Goal: Task Accomplishment & Management: Use online tool/utility

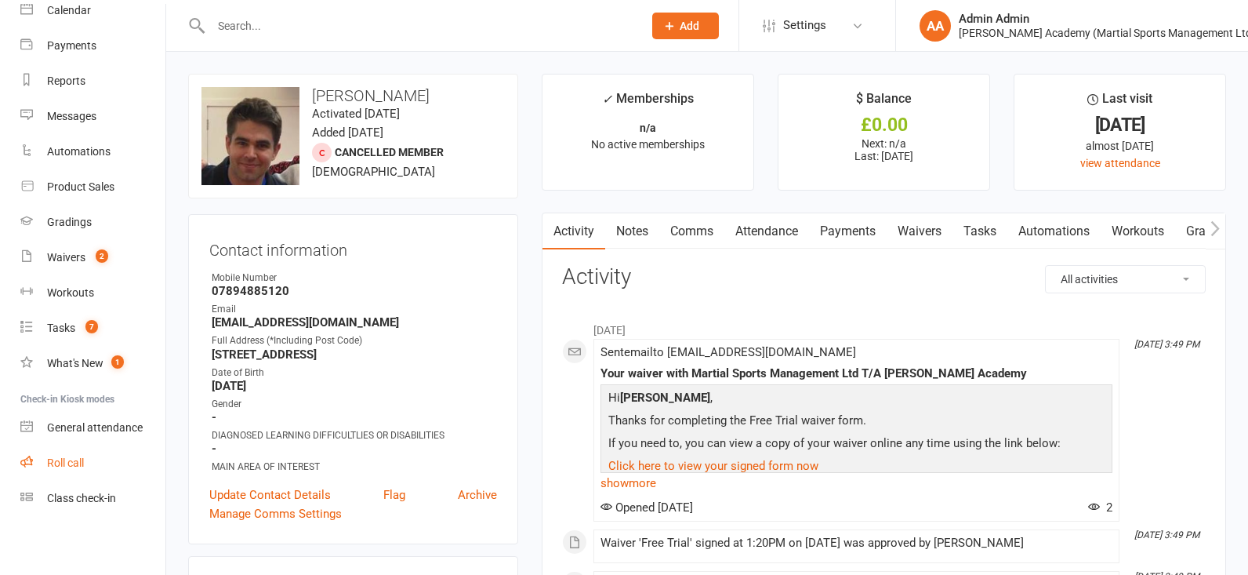
scroll to position [144, 0]
click at [100, 494] on div "Class check-in" at bounding box center [81, 498] width 69 height 13
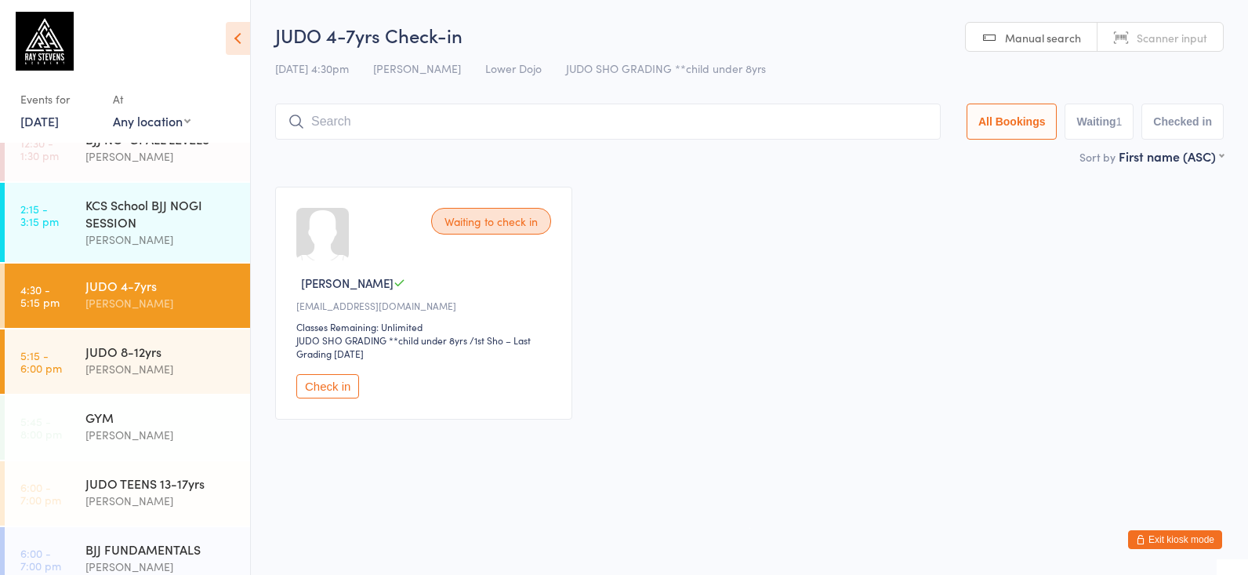
click at [708, 170] on main "JUDO 4-7yrs Check-in [DATE] 4:30pm [PERSON_NAME] Lower Dojo JUDO SHO GRADING **…" at bounding box center [749, 228] width 949 height 412
click at [554, 109] on input "search" at bounding box center [608, 121] width 666 height 36
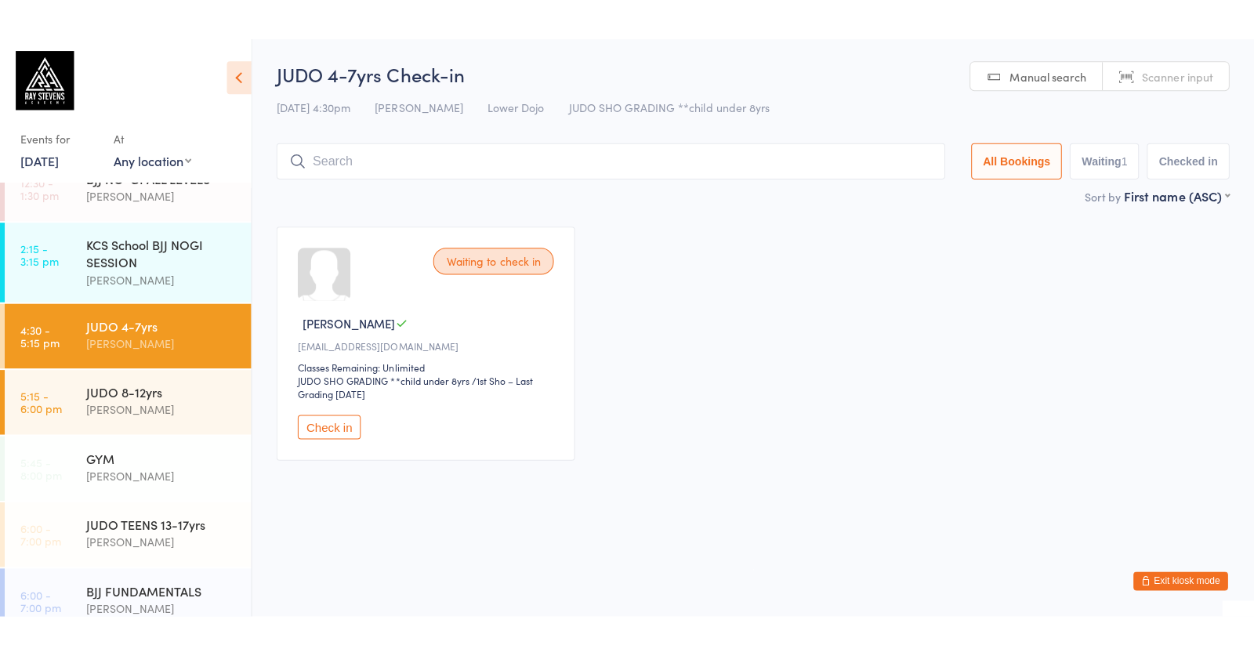
scroll to position [0, 0]
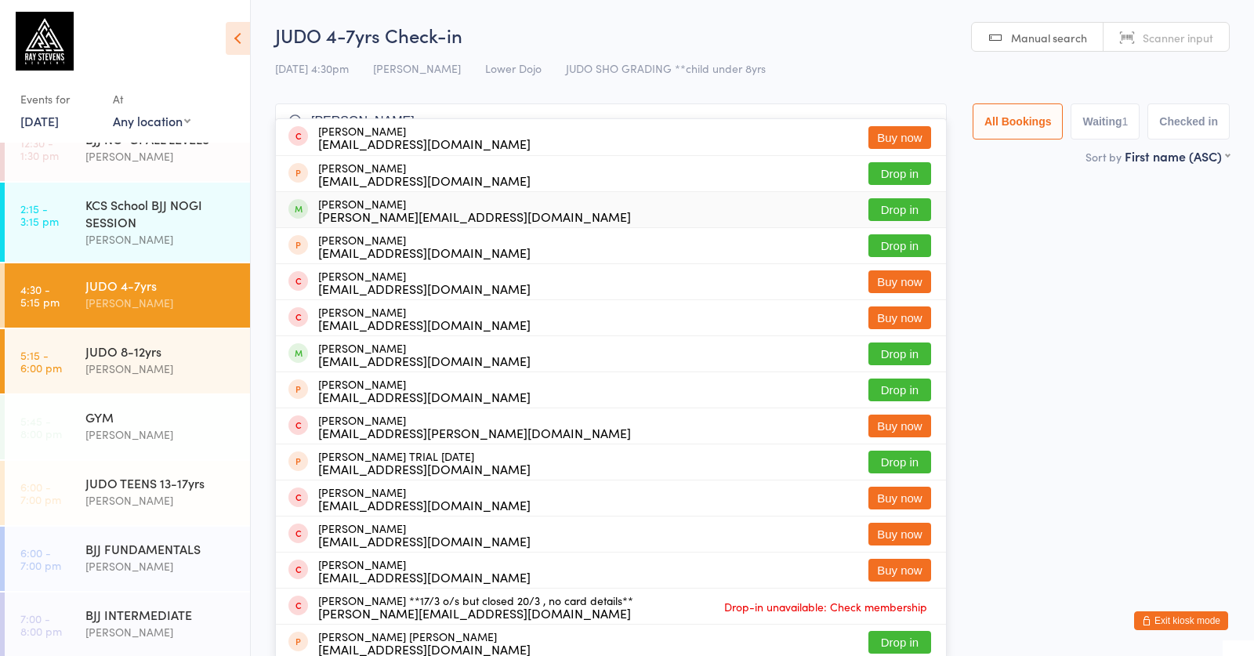
type input "[PERSON_NAME]"
click at [874, 204] on button "Drop in" at bounding box center [900, 209] width 63 height 23
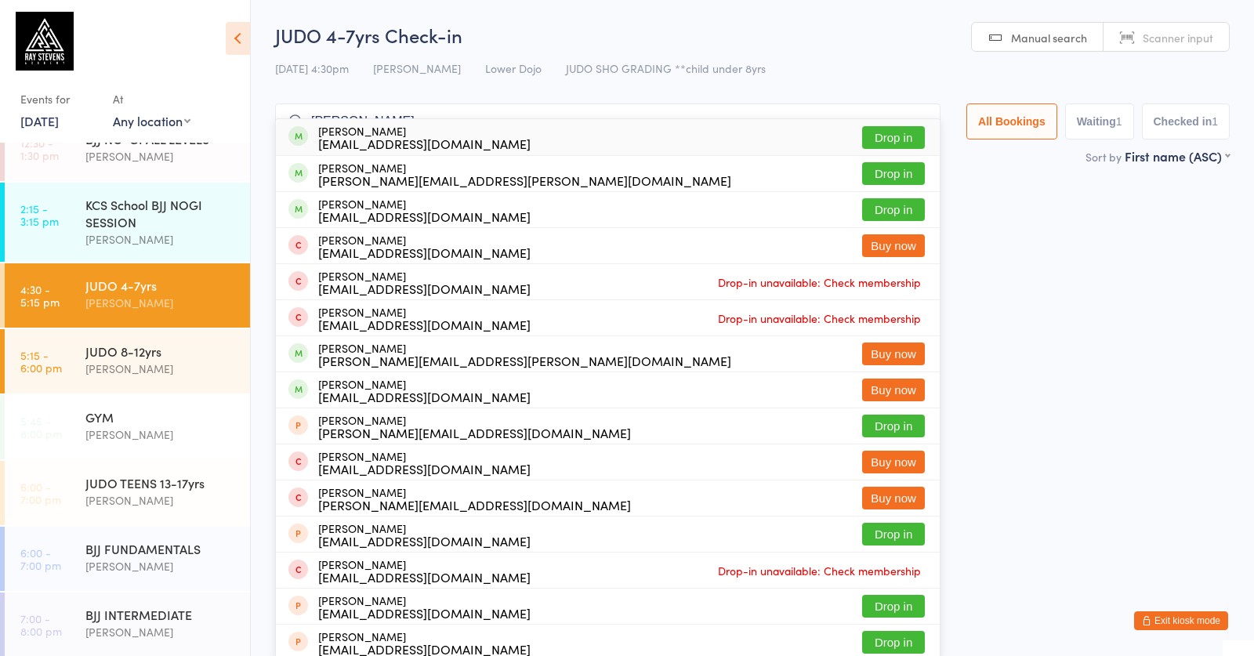
type input "[PERSON_NAME]"
click at [867, 132] on button "Drop in" at bounding box center [893, 137] width 63 height 23
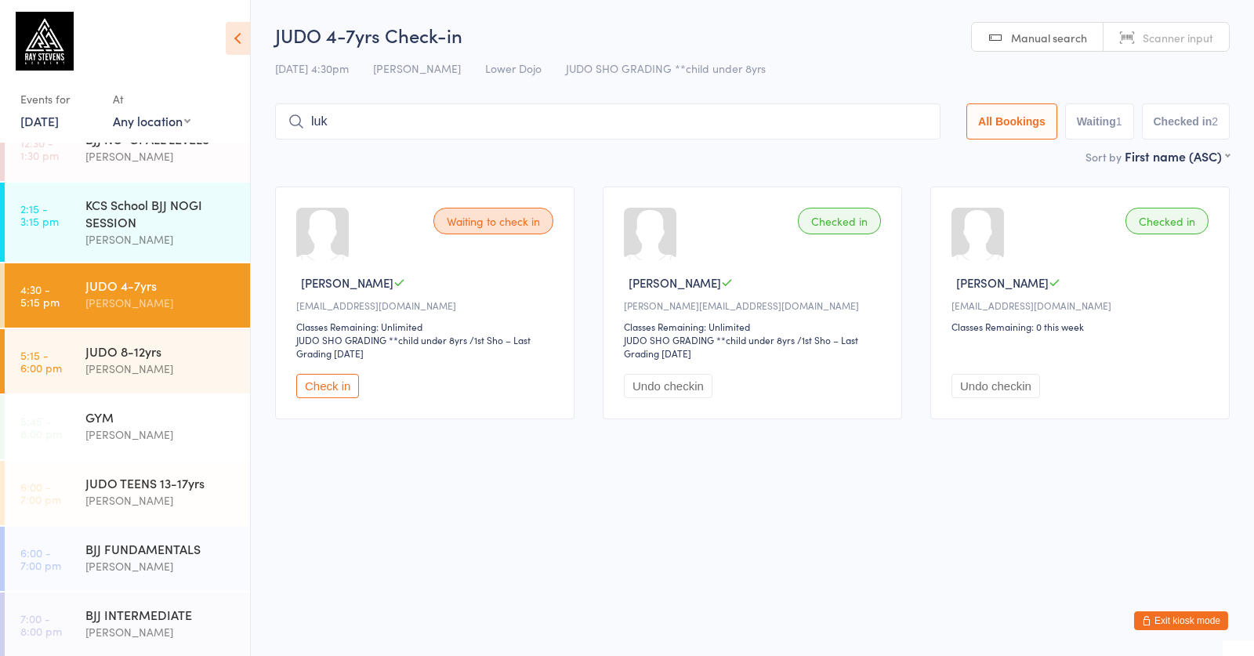
type input "luka"
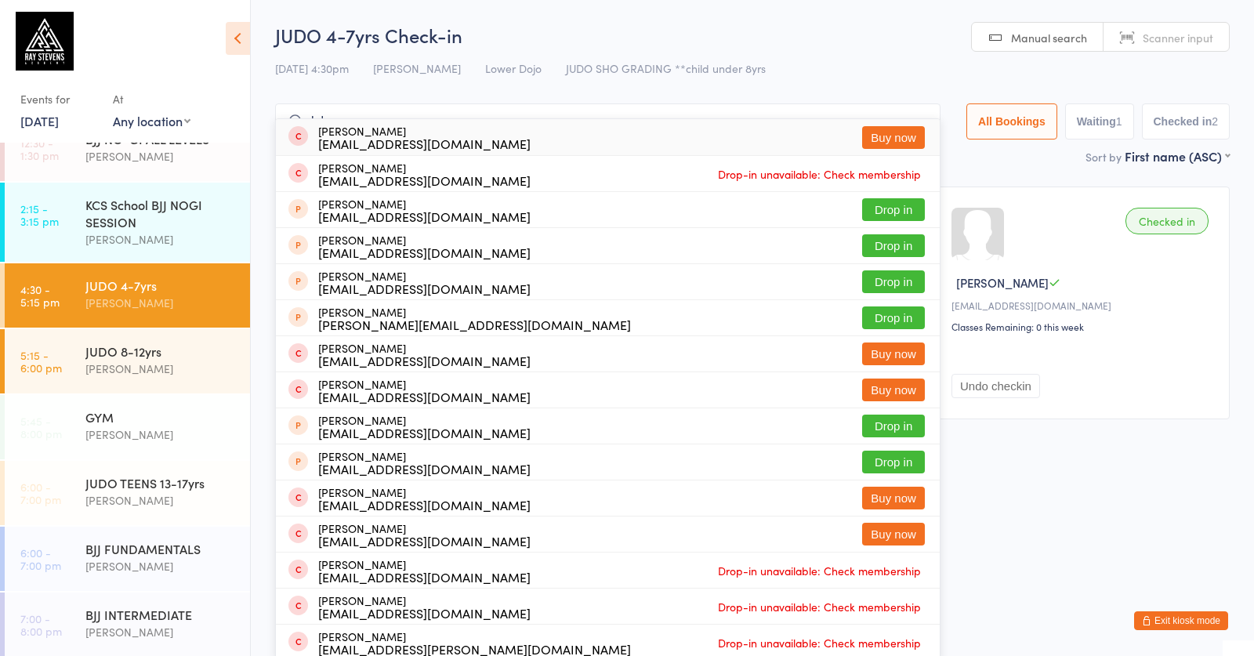
drag, startPoint x: 320, startPoint y: 111, endPoint x: 259, endPoint y: 107, distance: 60.5
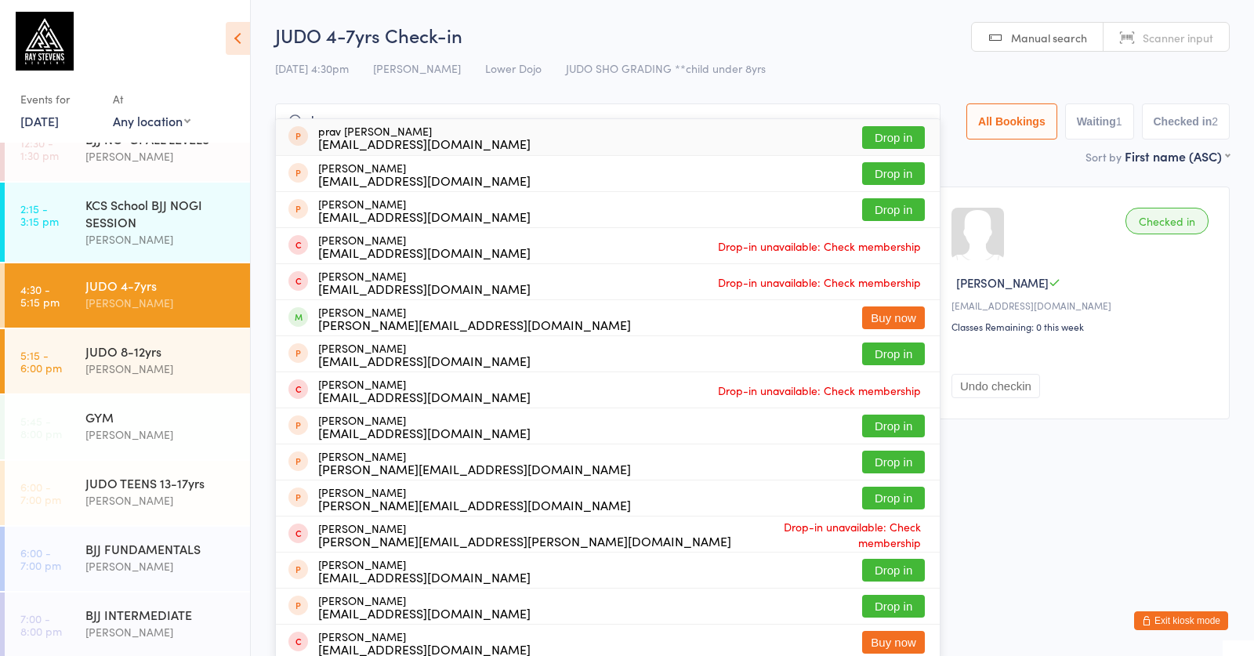
type input "l"
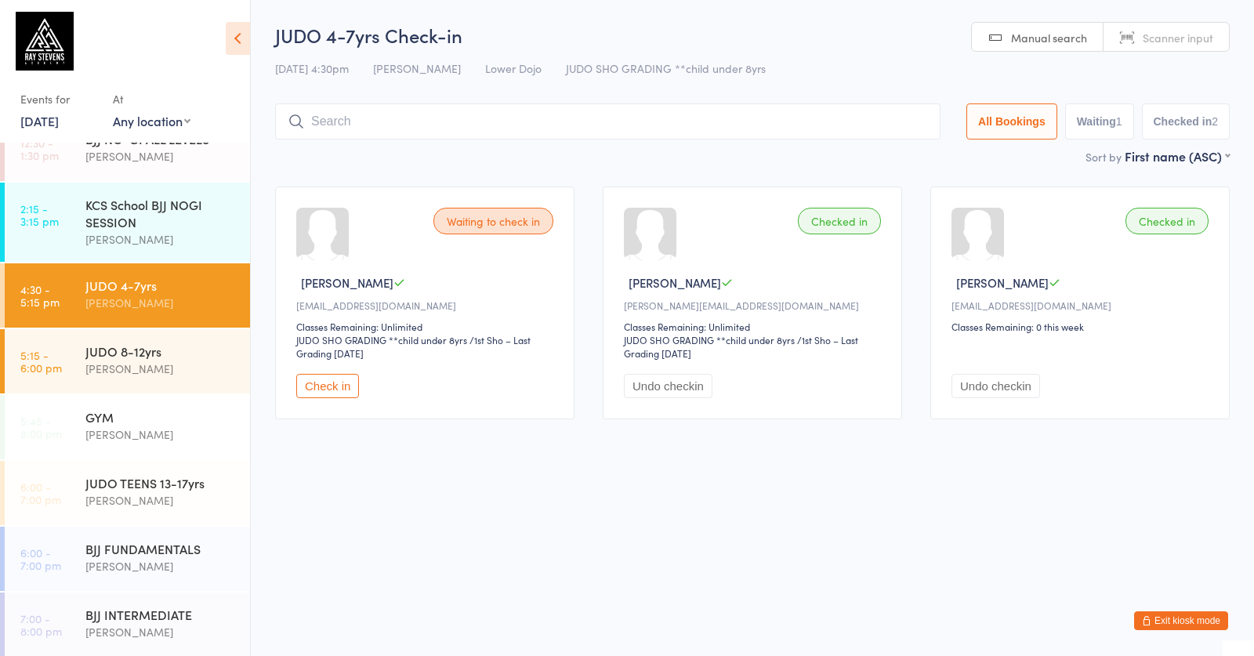
click at [394, 117] on input "search" at bounding box center [608, 121] width 666 height 36
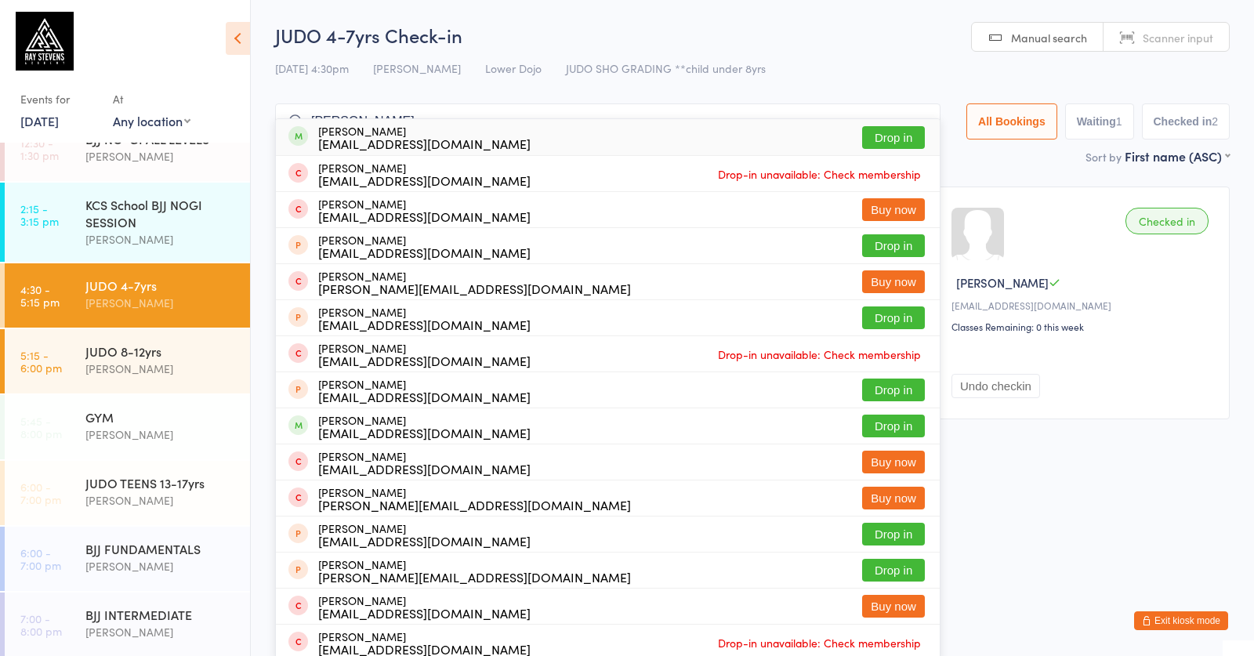
type input "[PERSON_NAME]"
click at [889, 137] on button "Drop in" at bounding box center [893, 137] width 63 height 23
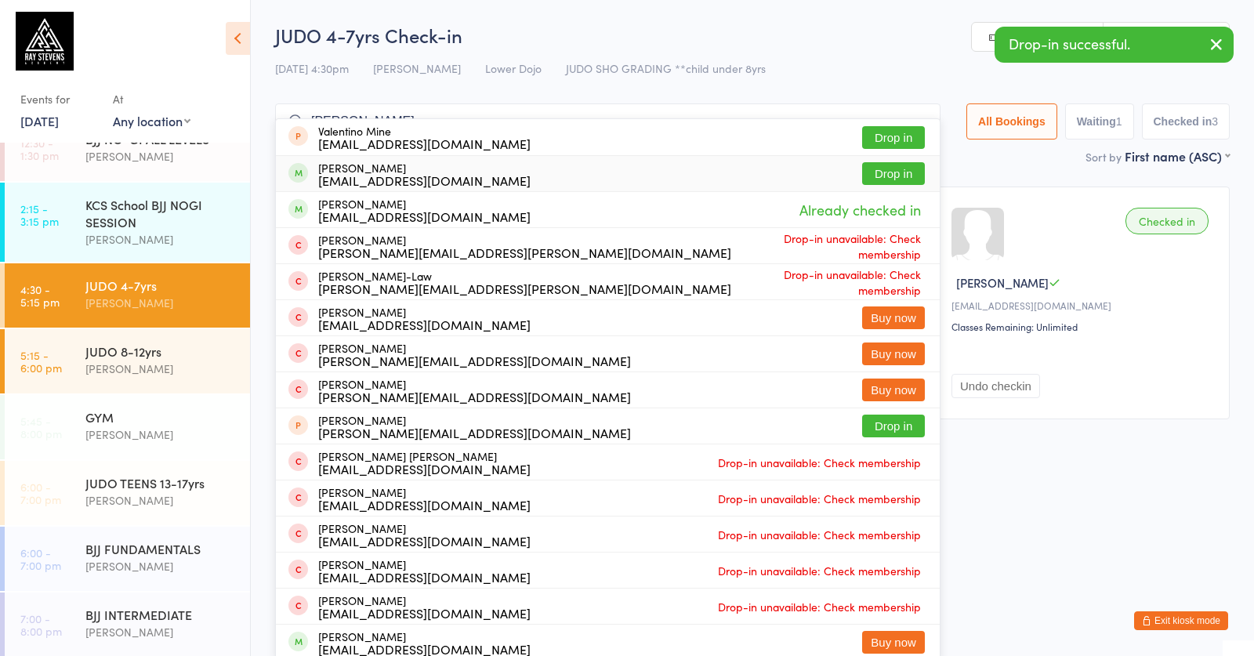
type input "[PERSON_NAME]"
click at [862, 169] on button "Drop in" at bounding box center [893, 173] width 63 height 23
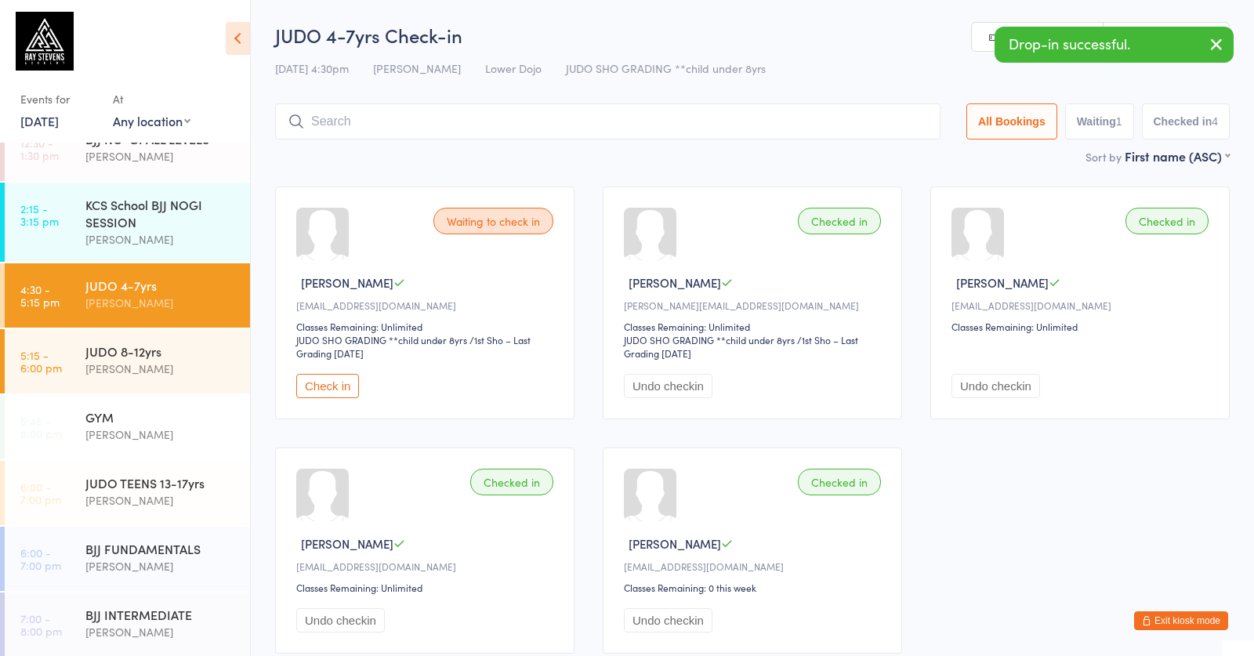
drag, startPoint x: 992, startPoint y: 291, endPoint x: 1080, endPoint y: 288, distance: 87.9
click at [1049, 288] on span "[PERSON_NAME]" at bounding box center [1002, 282] width 93 height 16
click at [1101, 299] on div "Checked in Lucca Valente Dolabella marcellagvalente@yahoo.com.br Classes Remain…" at bounding box center [1080, 303] width 299 height 233
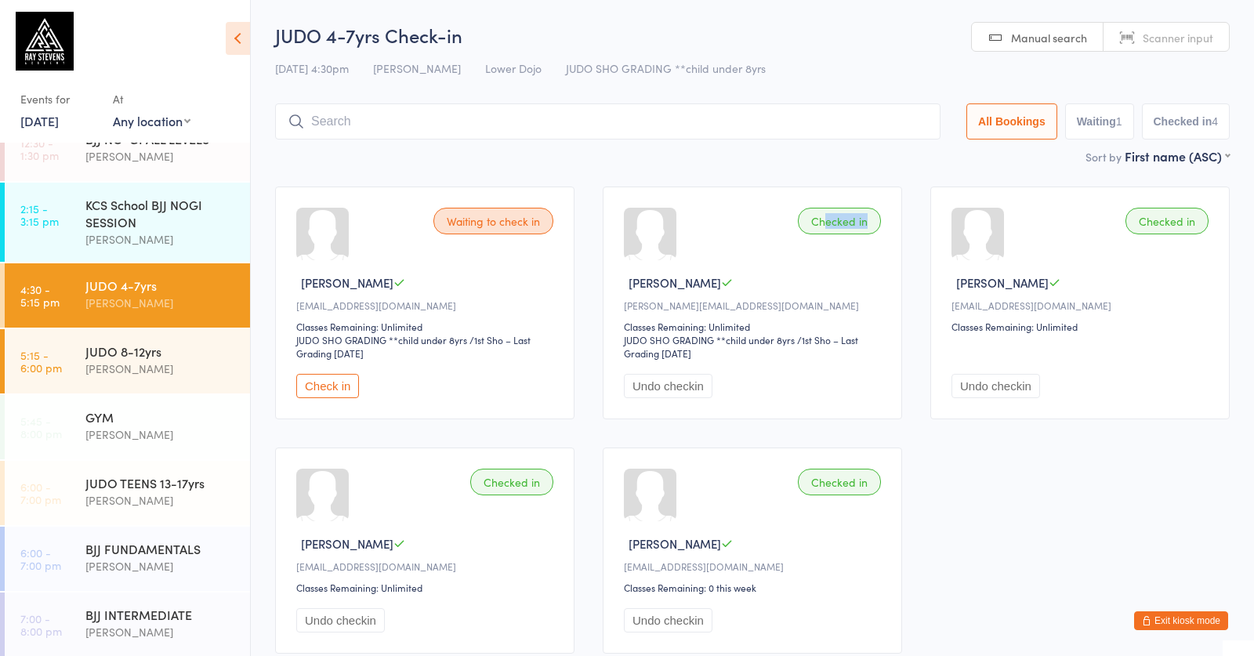
drag, startPoint x: 846, startPoint y: 250, endPoint x: 824, endPoint y: 216, distance: 40.2
click at [825, 219] on div "Checked in Anthony Josef Stantejsky Mona.durtova@gmail.com Classes Remaining: U…" at bounding box center [752, 303] width 299 height 233
click at [869, 146] on div "JUDO 4-7yrs Check-in 10 Sep 4:30pm Edward Semple Lower Dojo JUDO SHO GRADING **…" at bounding box center [752, 84] width 955 height 125
click at [401, 108] on input "search" at bounding box center [608, 121] width 666 height 36
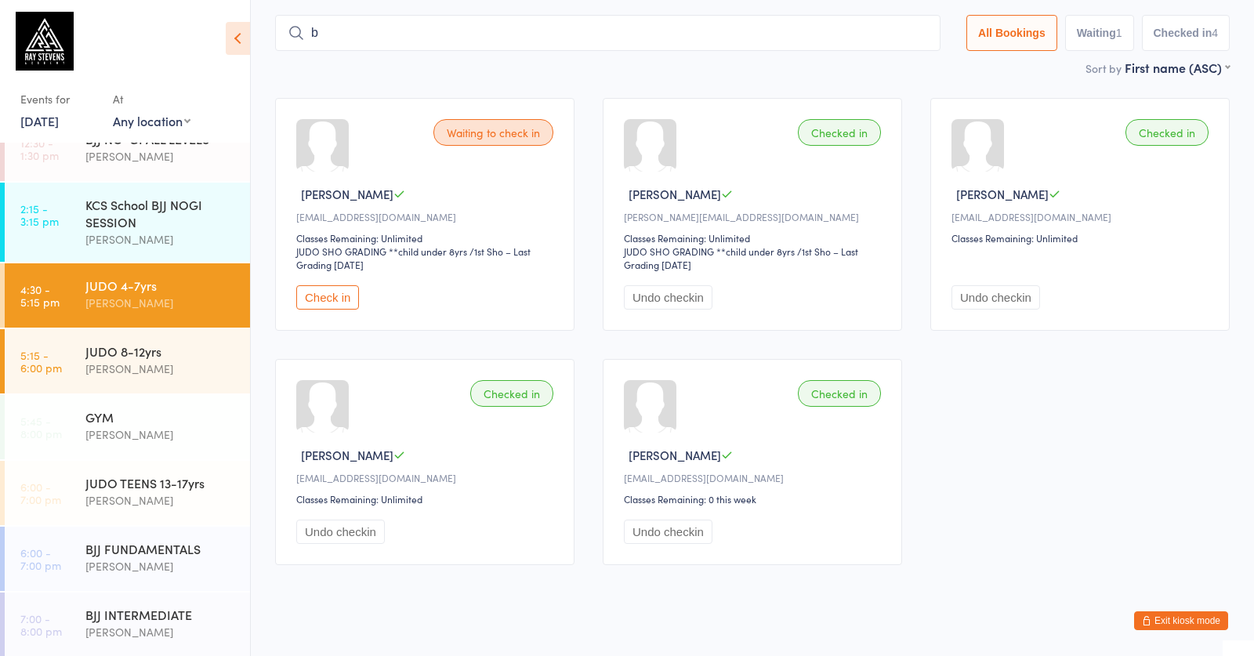
scroll to position [101, 0]
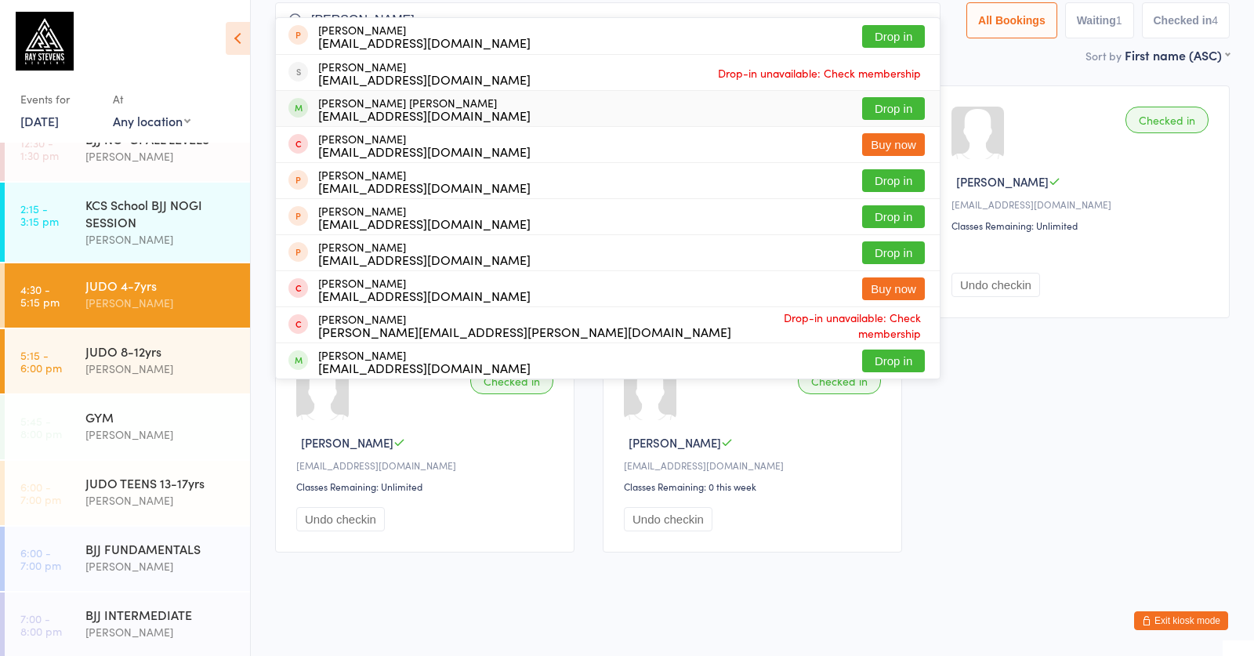
type input "borek"
click at [874, 107] on button "Drop in" at bounding box center [893, 108] width 63 height 23
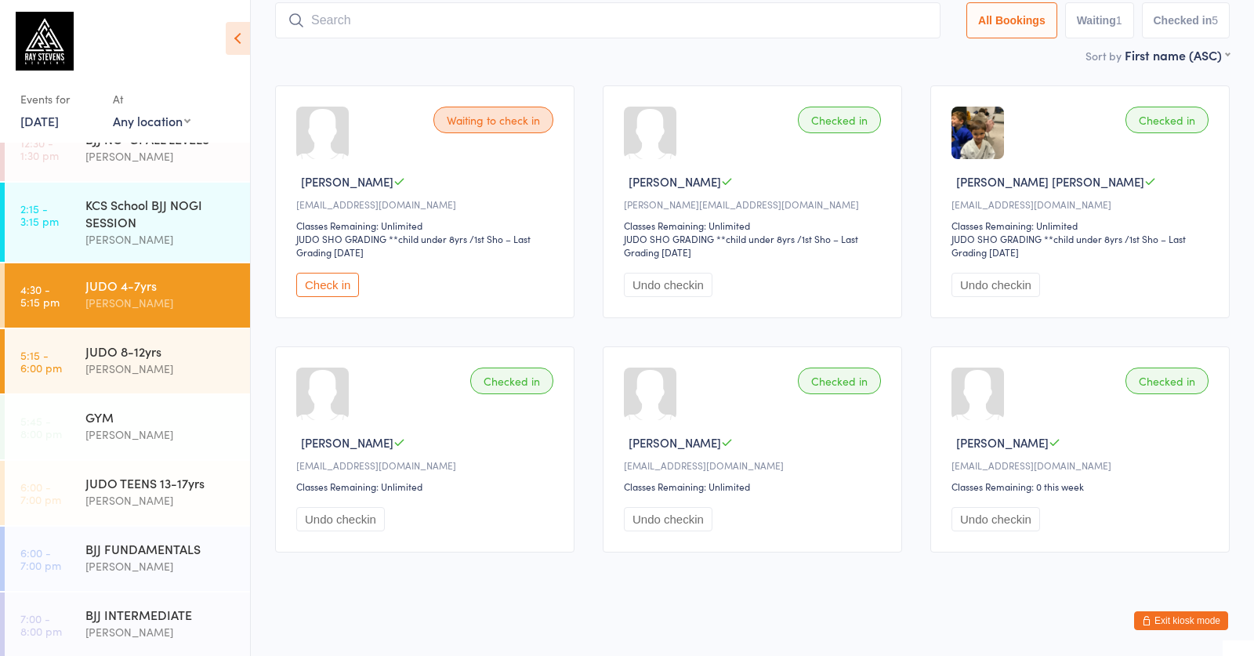
click at [323, 281] on button "Check in" at bounding box center [327, 285] width 63 height 24
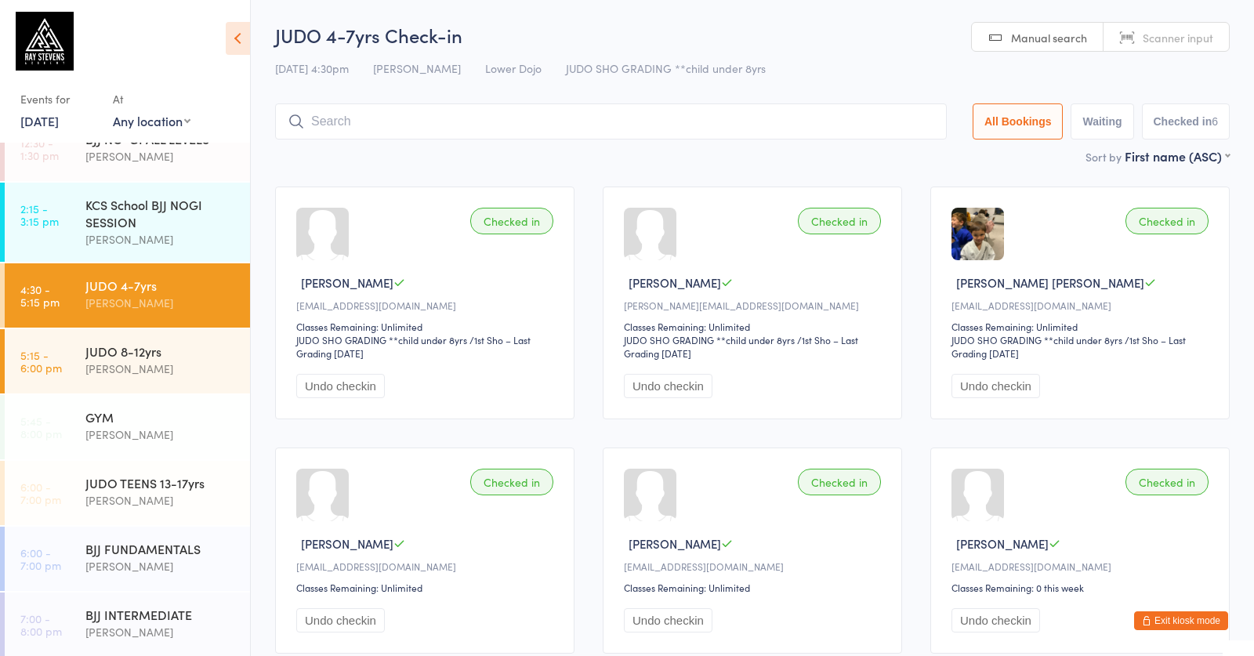
scroll to position [0, 0]
click at [644, 118] on input "search" at bounding box center [611, 121] width 672 height 36
click at [734, 109] on input "search" at bounding box center [611, 121] width 672 height 36
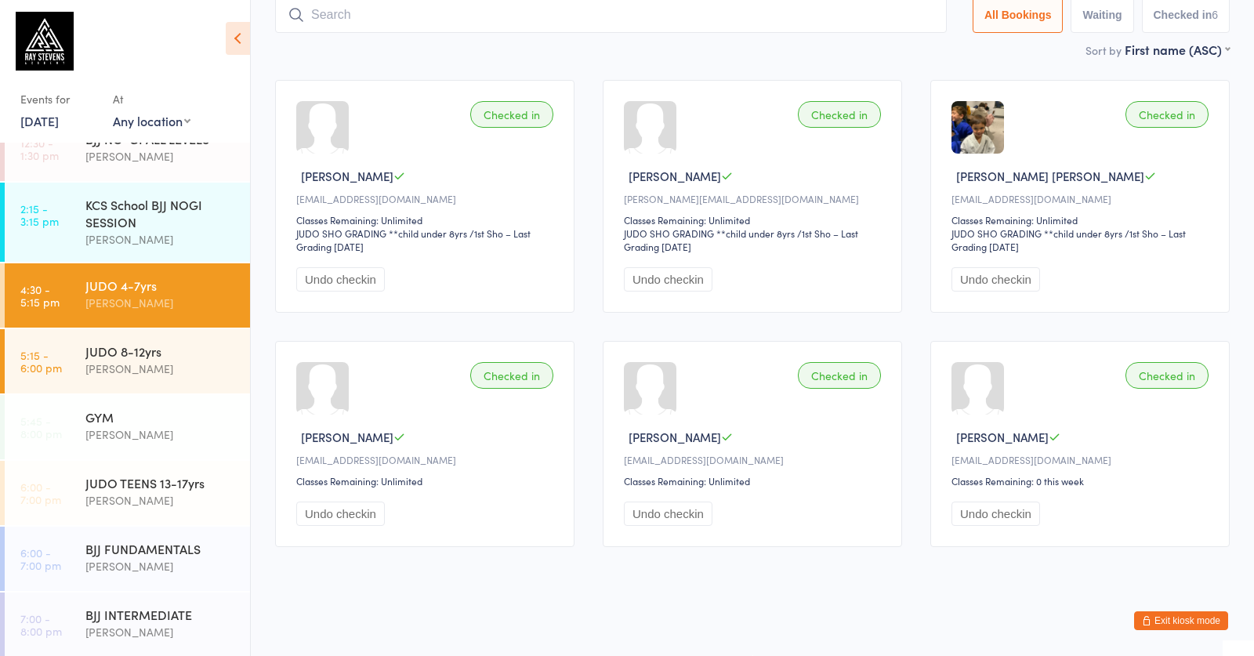
scroll to position [80, 0]
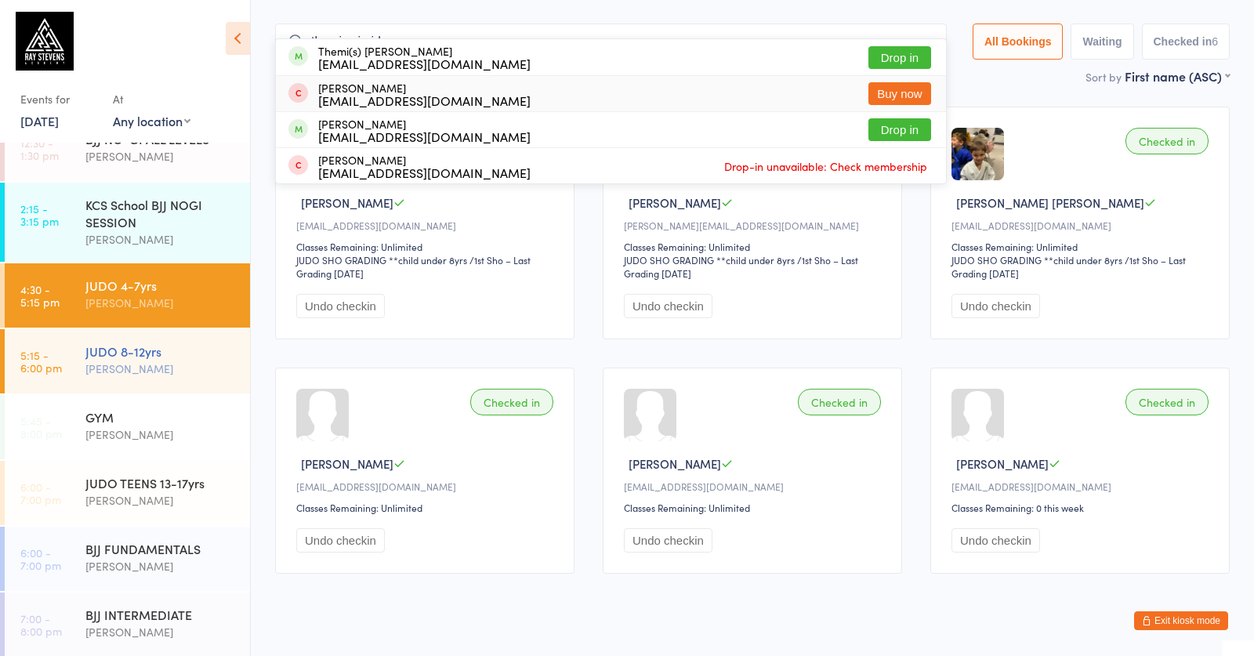
type input "themis sivrid"
click at [135, 357] on div "JUDO 8-12yrs" at bounding box center [160, 351] width 151 height 17
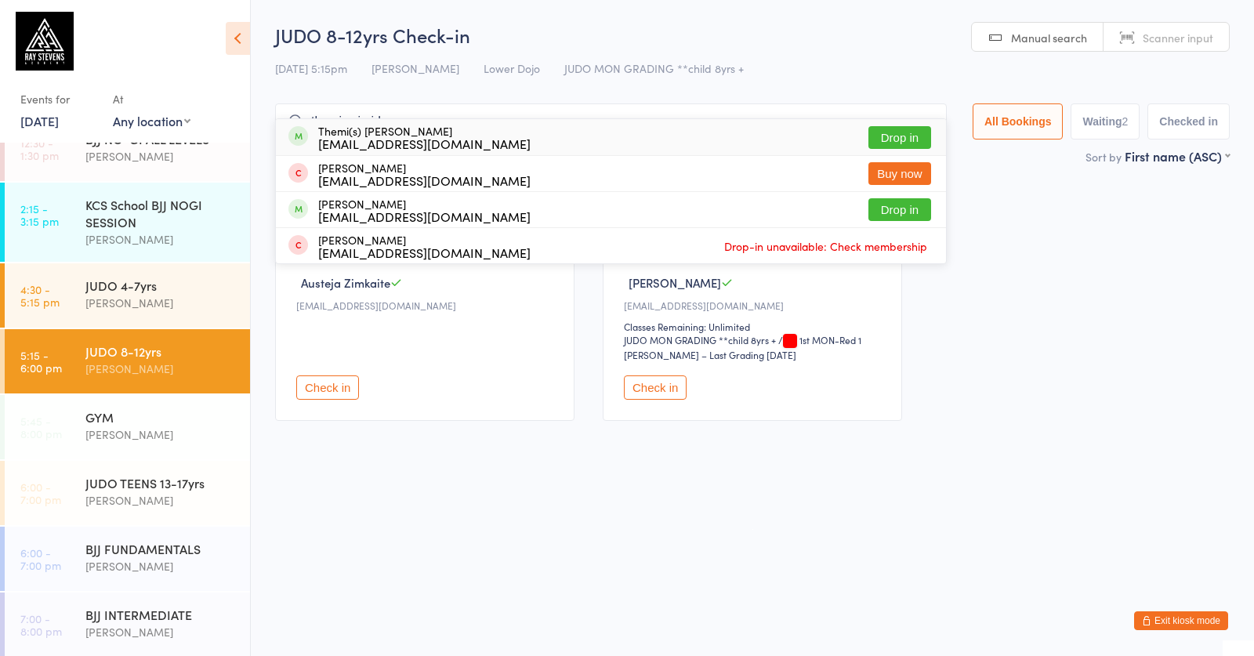
type input "themis sivrid"
click at [880, 141] on button "Drop in" at bounding box center [900, 137] width 63 height 23
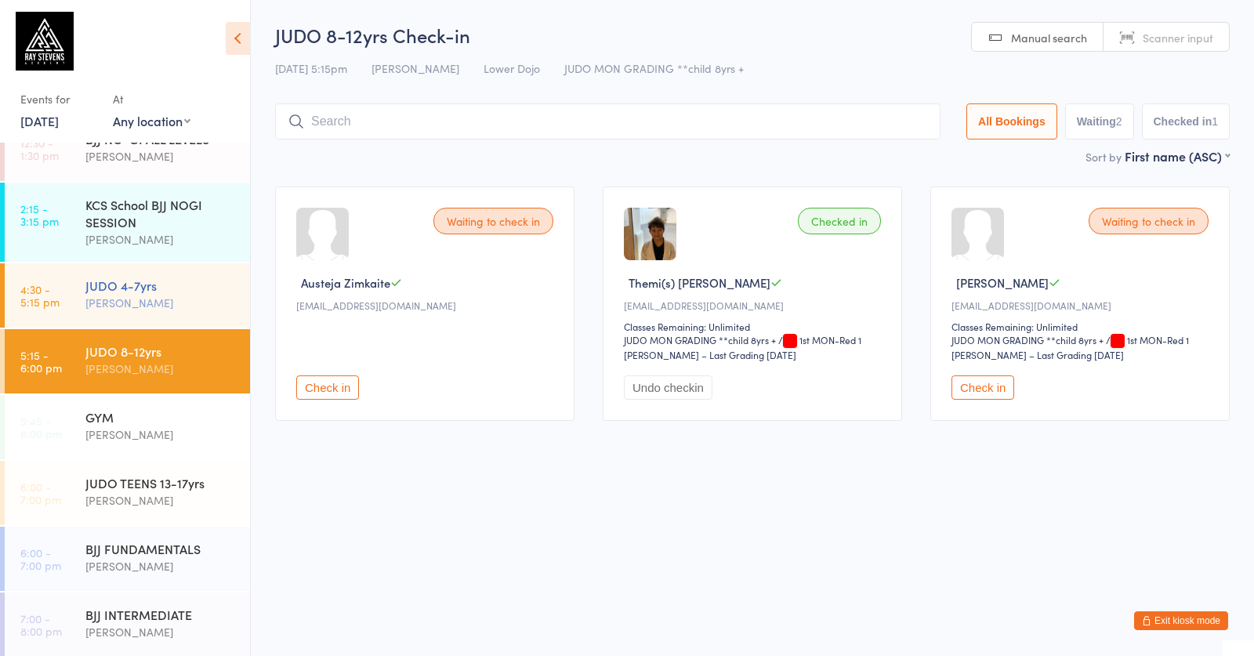
click at [124, 305] on div "[PERSON_NAME]" at bounding box center [160, 303] width 151 height 18
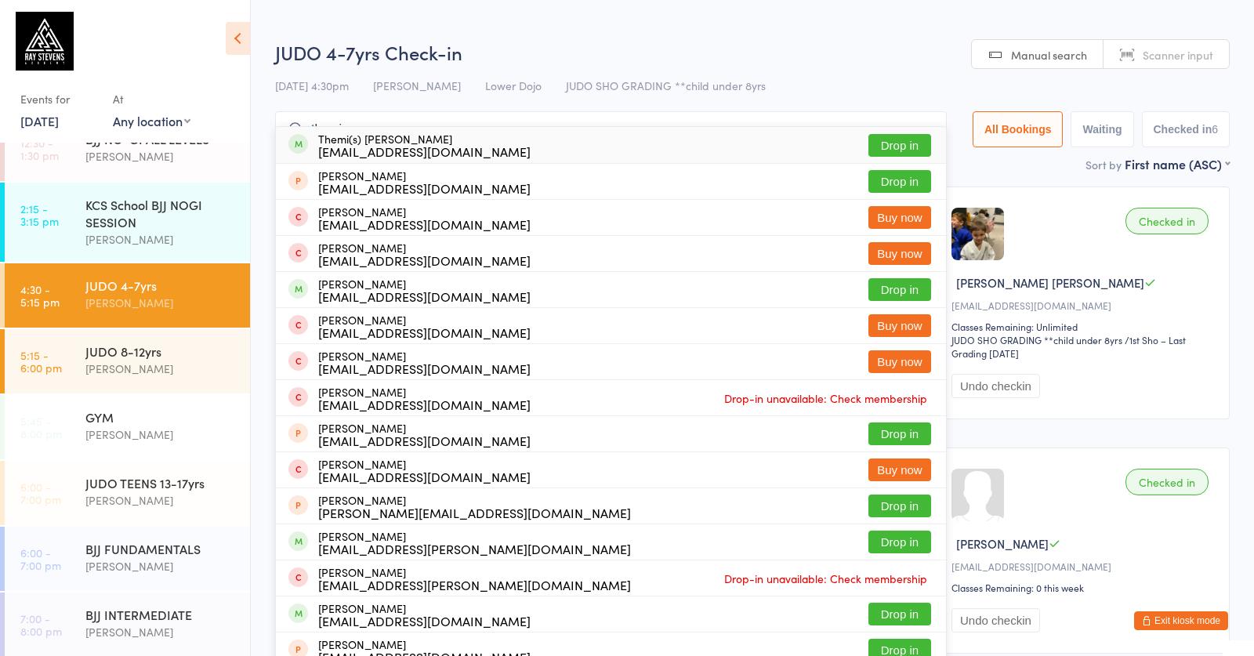
type input "themis"
click at [894, 137] on button "Drop in" at bounding box center [900, 145] width 63 height 23
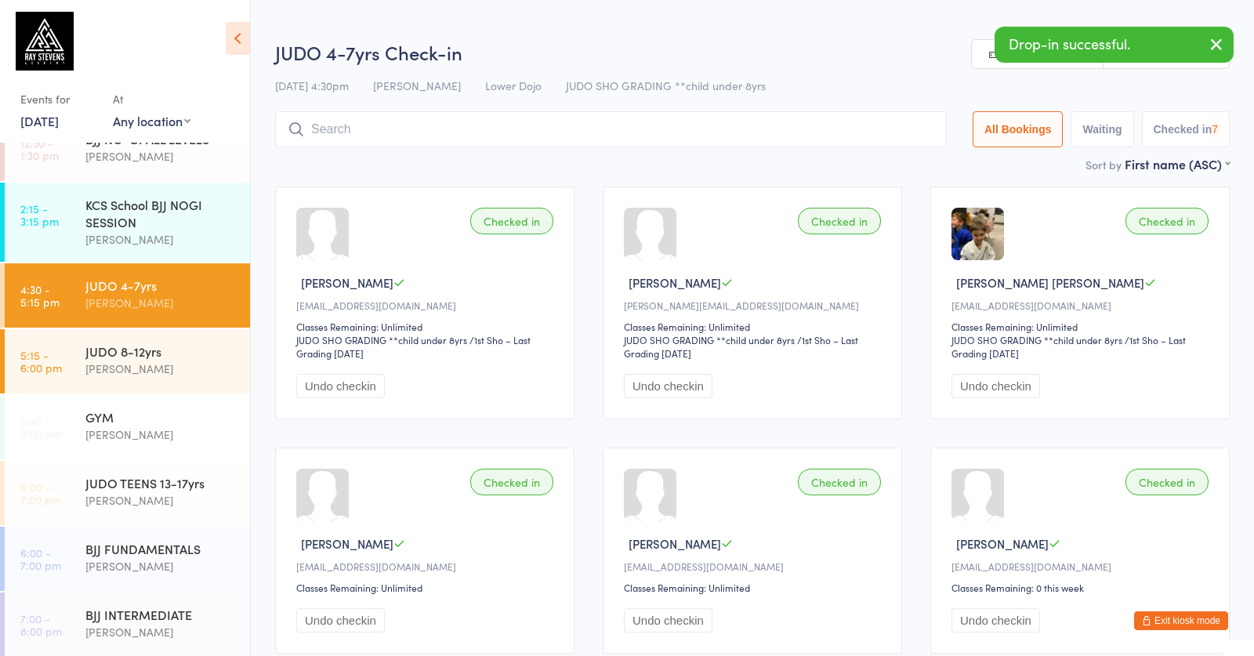
drag, startPoint x: 181, startPoint y: 348, endPoint x: 822, endPoint y: 234, distance: 650.5
click at [183, 346] on div "JUDO 8-12yrs" at bounding box center [160, 351] width 151 height 17
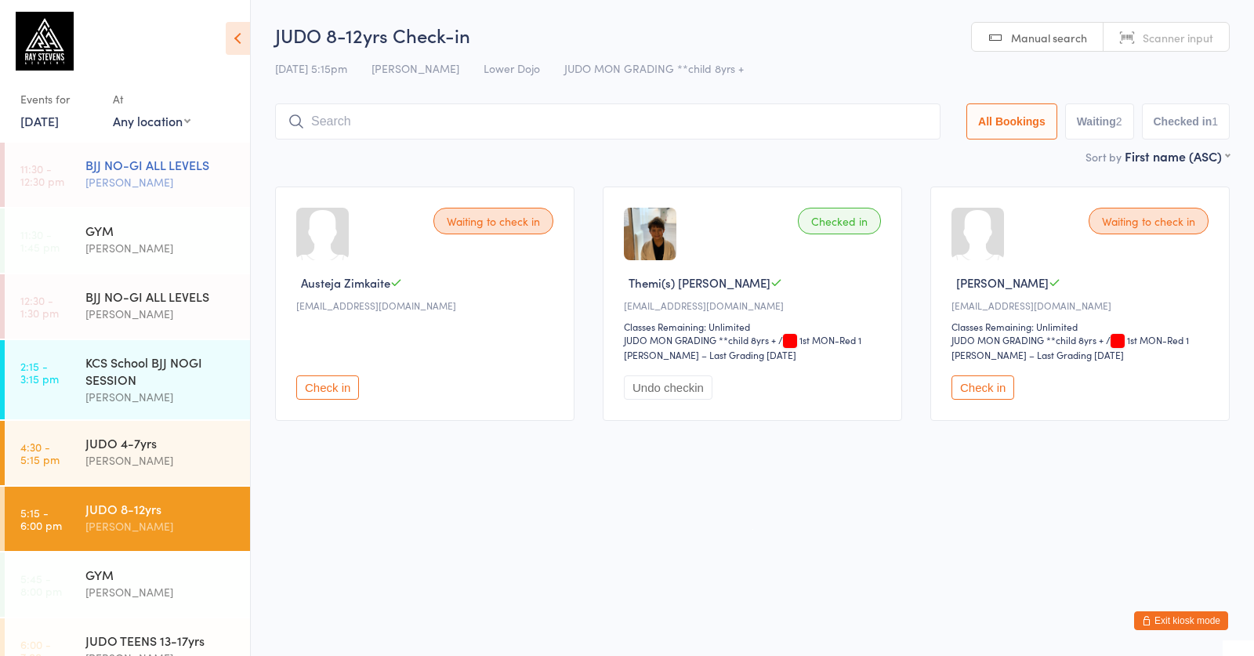
click at [150, 182] on div "[PERSON_NAME]" at bounding box center [160, 182] width 151 height 18
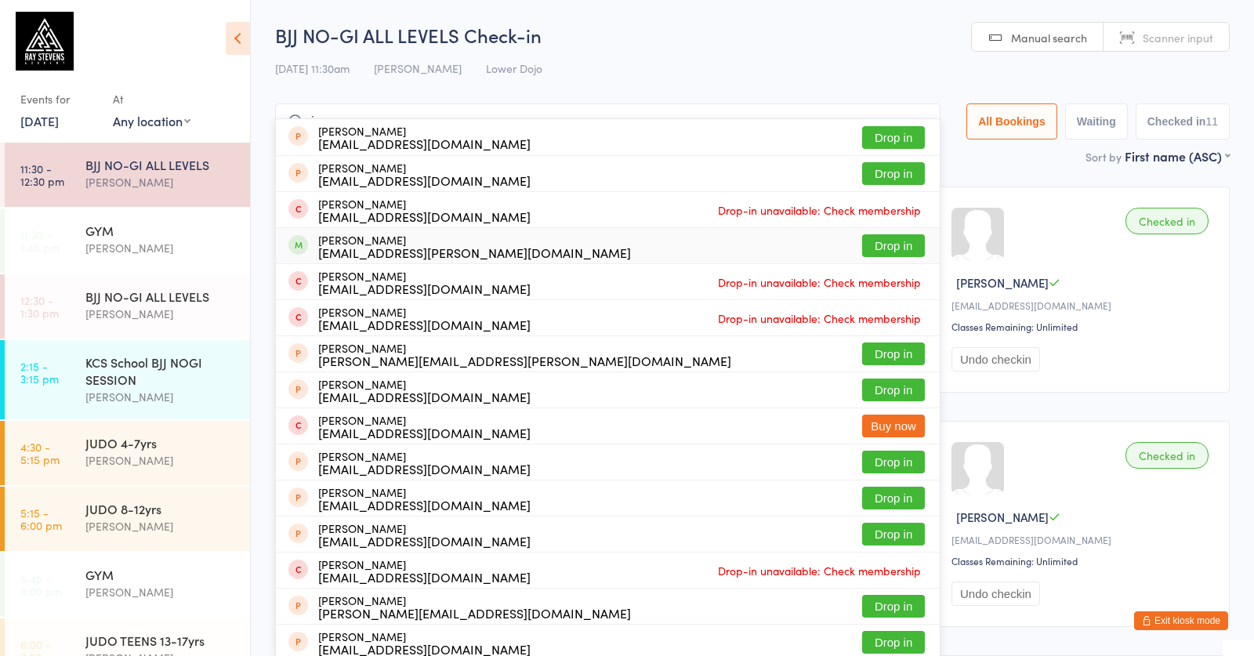
type input "jan"
click at [887, 245] on button "Drop in" at bounding box center [893, 245] width 63 height 23
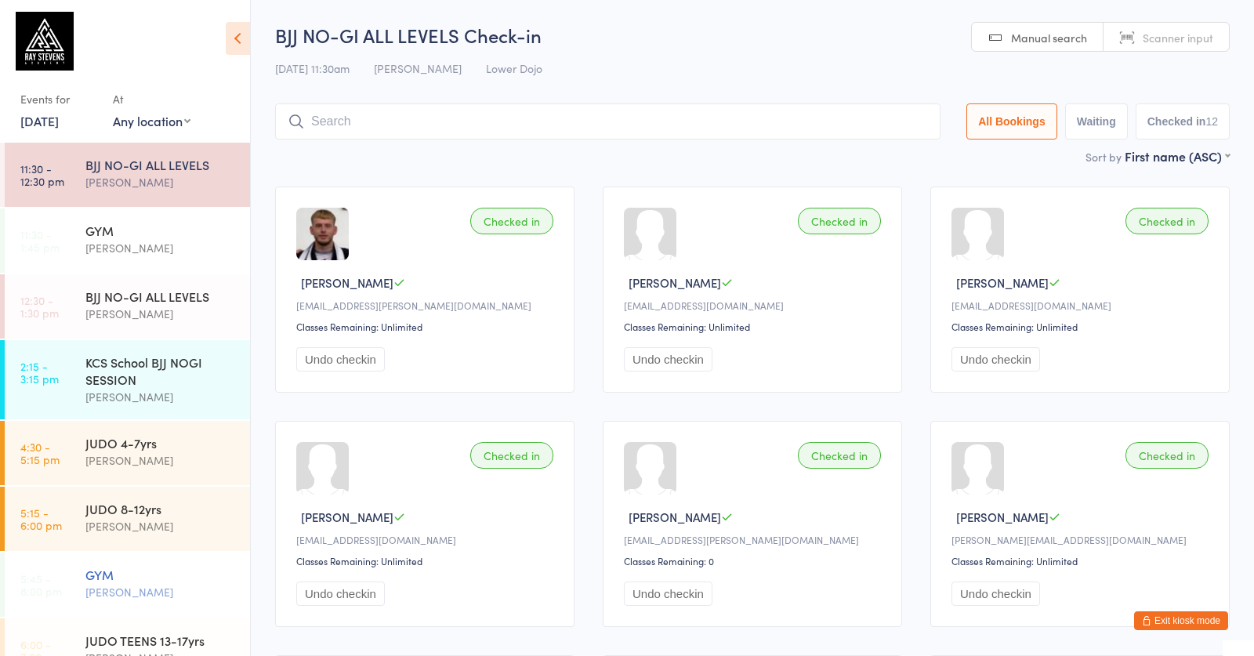
scroll to position [291, 0]
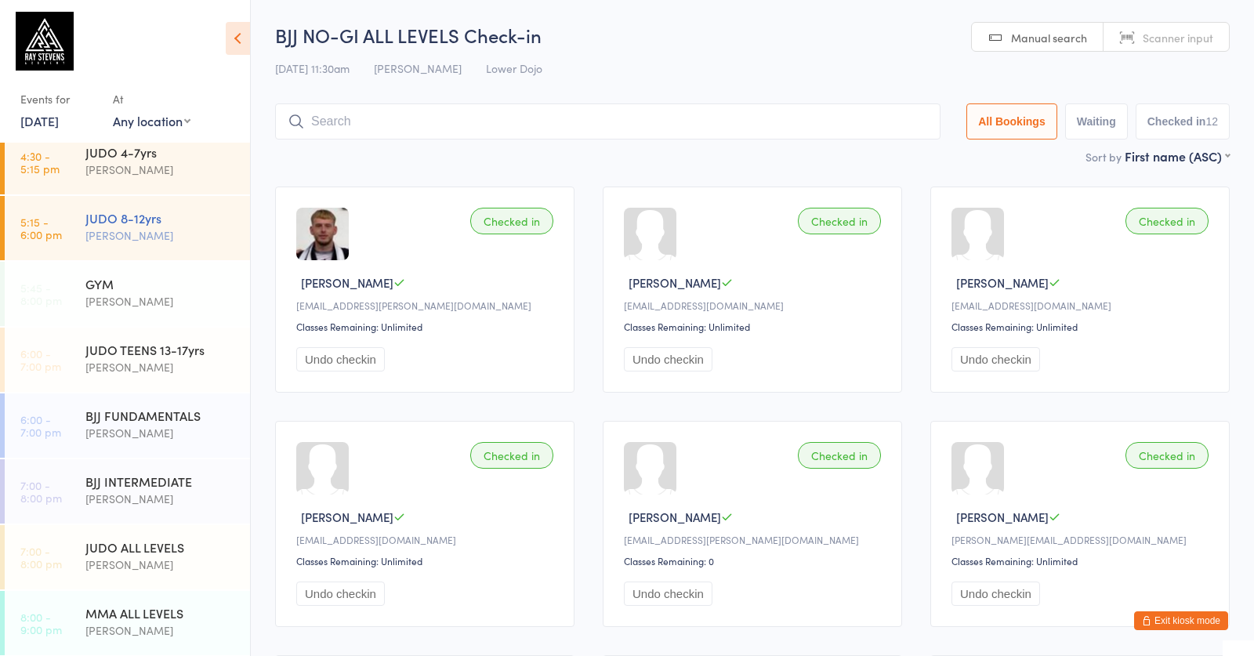
drag, startPoint x: 212, startPoint y: 239, endPoint x: 223, endPoint y: 236, distance: 10.7
click at [223, 236] on div "[PERSON_NAME]" at bounding box center [160, 236] width 151 height 18
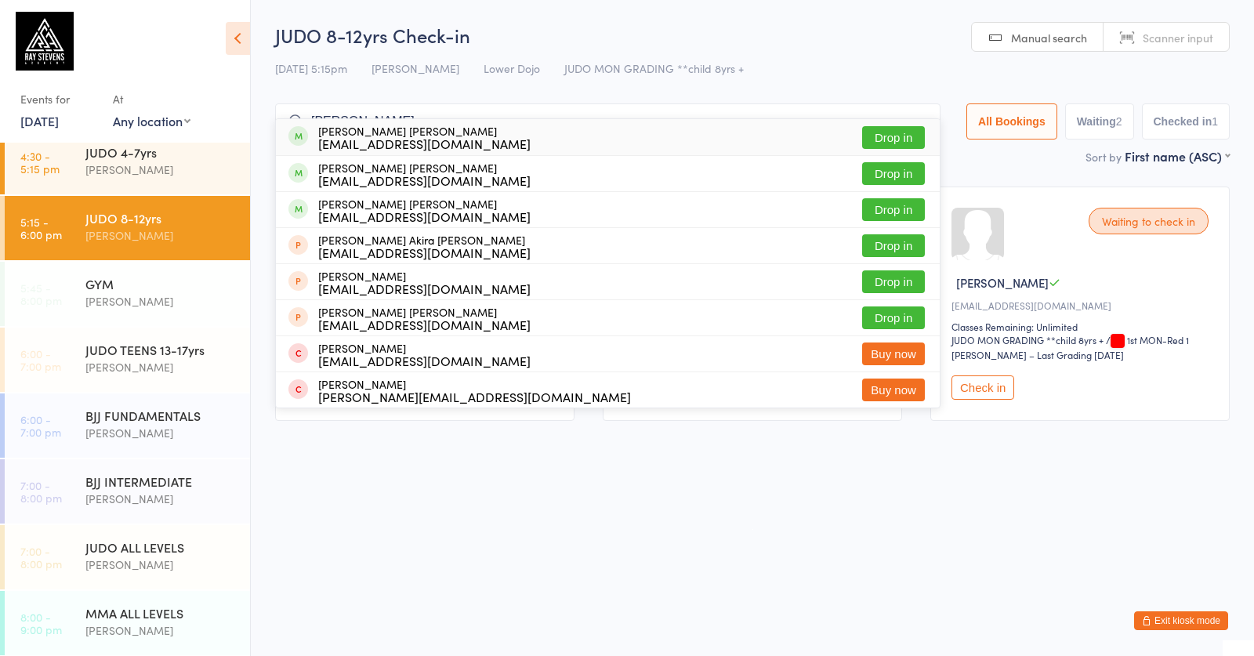
type input "higa"
click at [869, 134] on button "Drop in" at bounding box center [893, 137] width 63 height 23
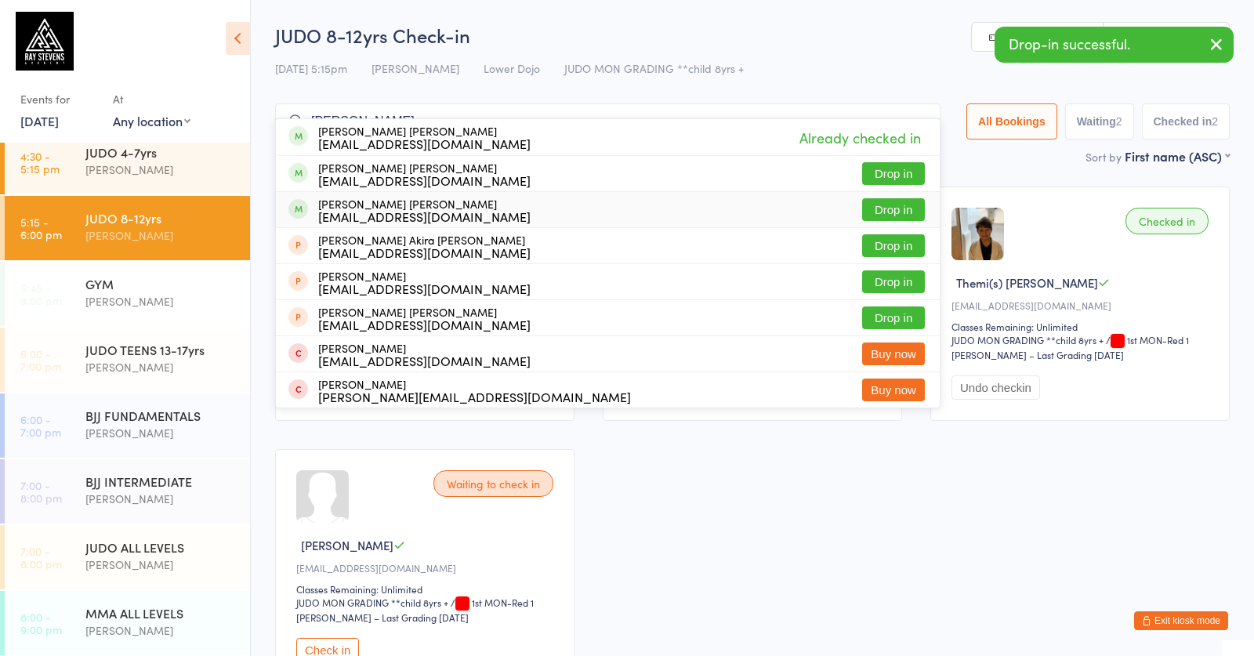
type input "higa"
click at [875, 199] on button "Drop in" at bounding box center [893, 209] width 63 height 23
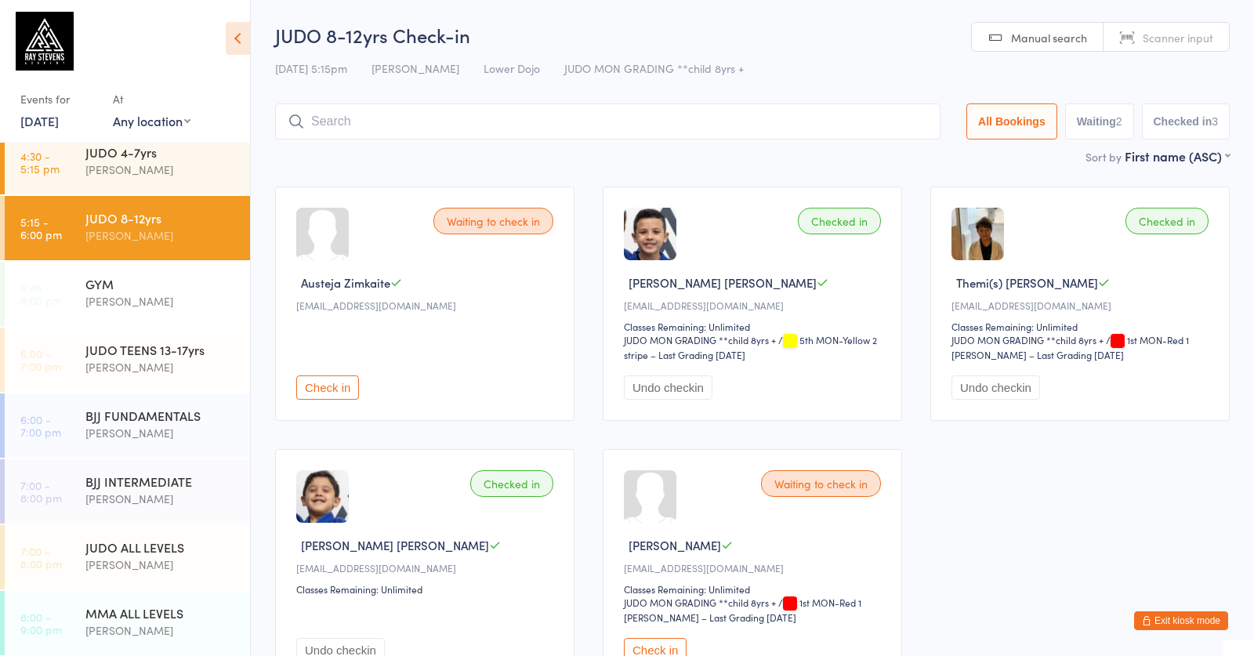
click at [351, 390] on button "Check in" at bounding box center [327, 387] width 63 height 24
click at [128, 368] on div "[PERSON_NAME]" at bounding box center [160, 367] width 151 height 18
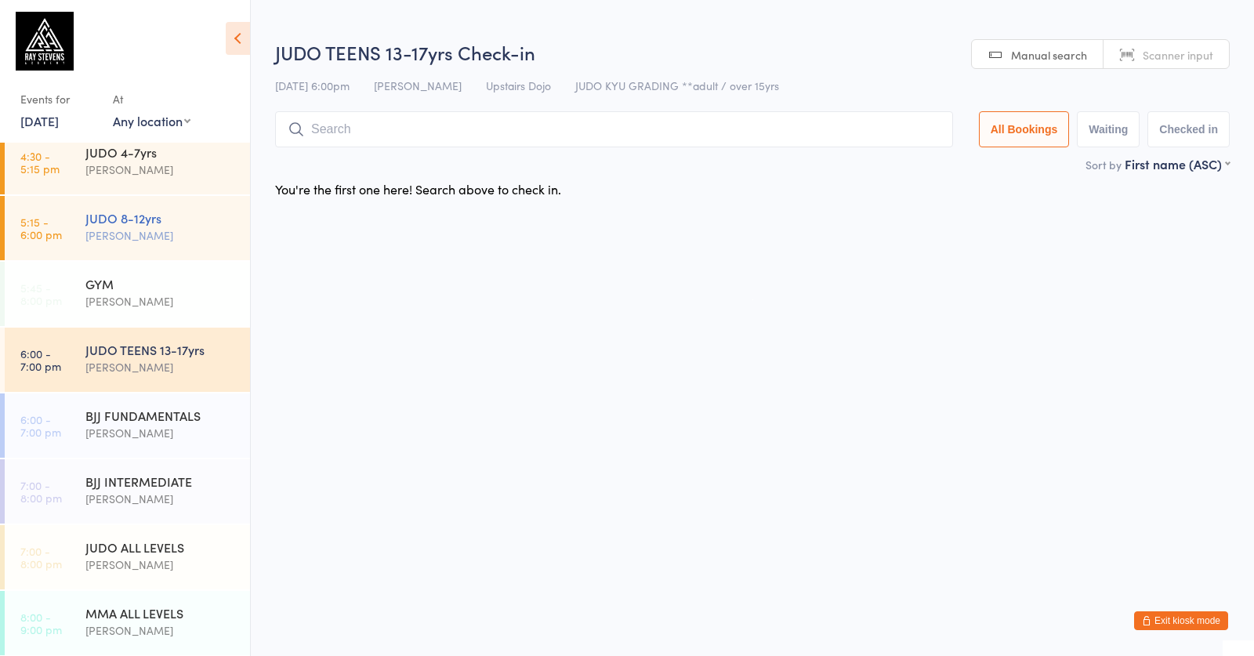
click at [208, 249] on div "JUDO 8-12yrs Edward Semple" at bounding box center [167, 227] width 165 height 62
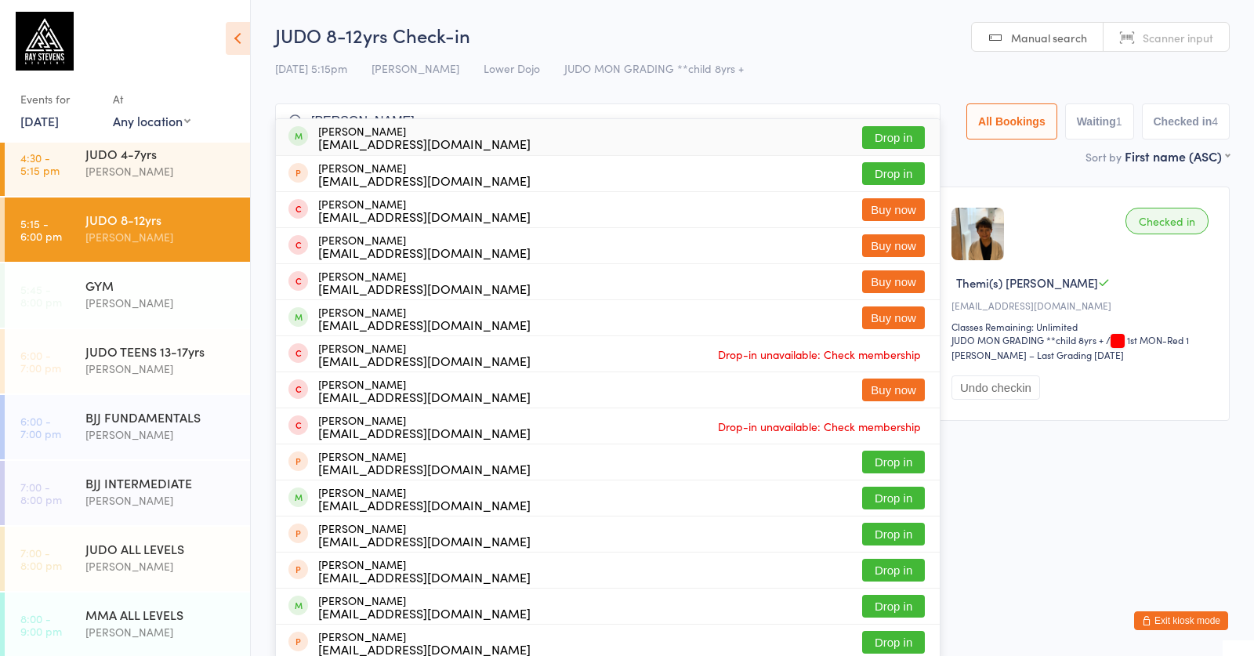
type input "leo crespo"
click at [867, 133] on button "Drop in" at bounding box center [893, 137] width 63 height 23
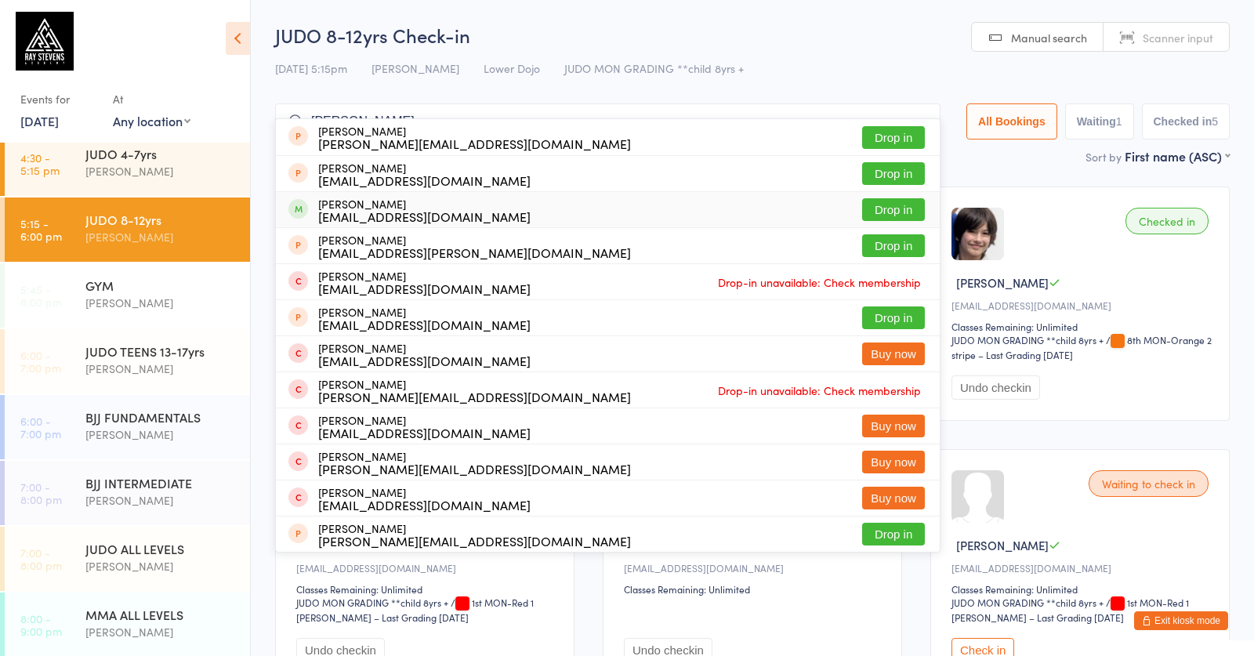
type input "elizabeth"
click at [870, 216] on button "Drop in" at bounding box center [893, 209] width 63 height 23
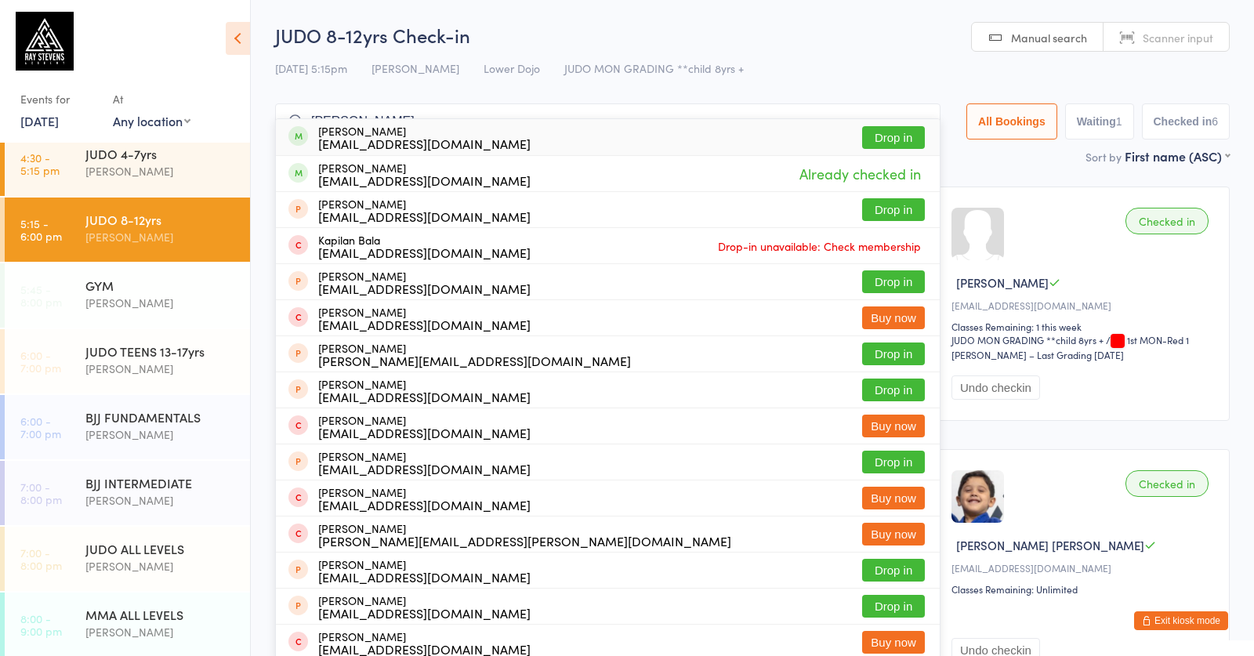
type input "balaban"
click at [866, 134] on button "Drop in" at bounding box center [893, 137] width 63 height 23
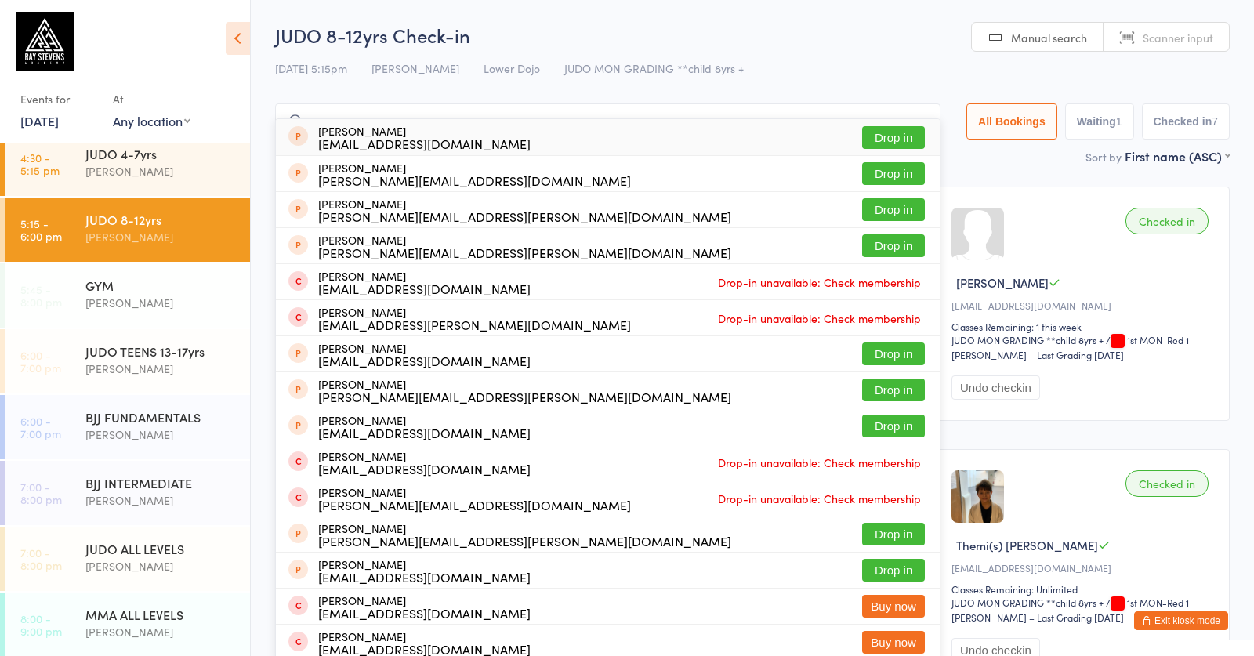
type input "m"
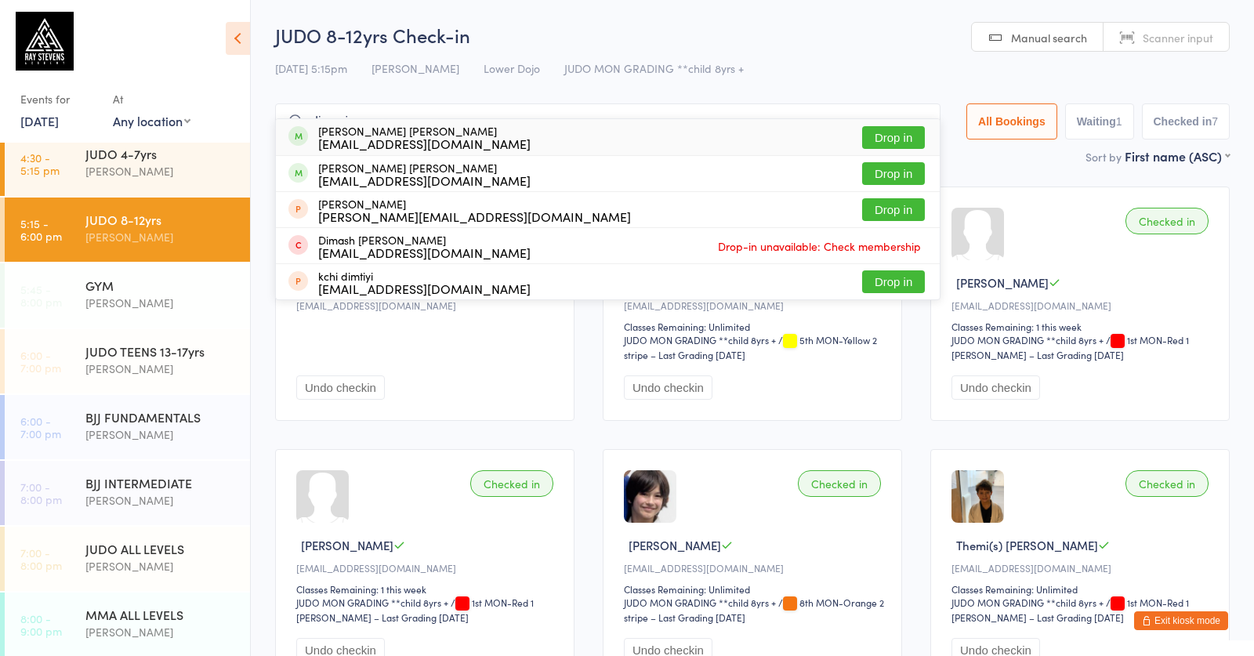
scroll to position [2, 1]
type input "dimenico"
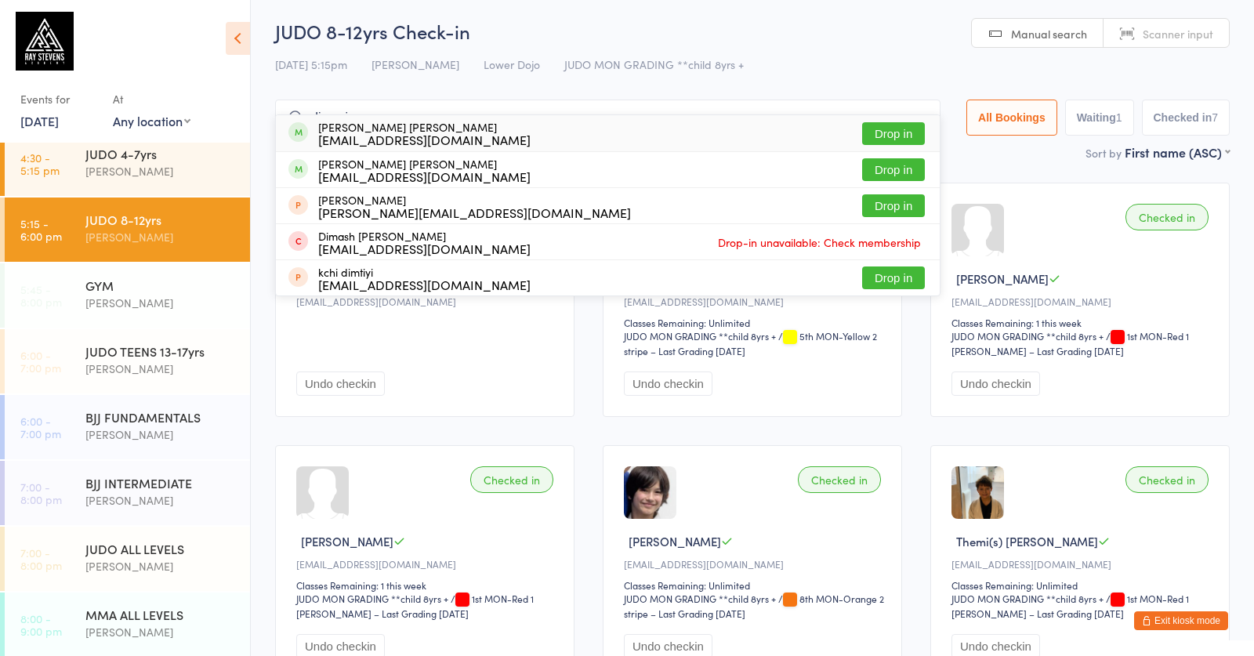
scroll to position [4, 1]
click at [868, 139] on button "Drop in" at bounding box center [893, 133] width 63 height 23
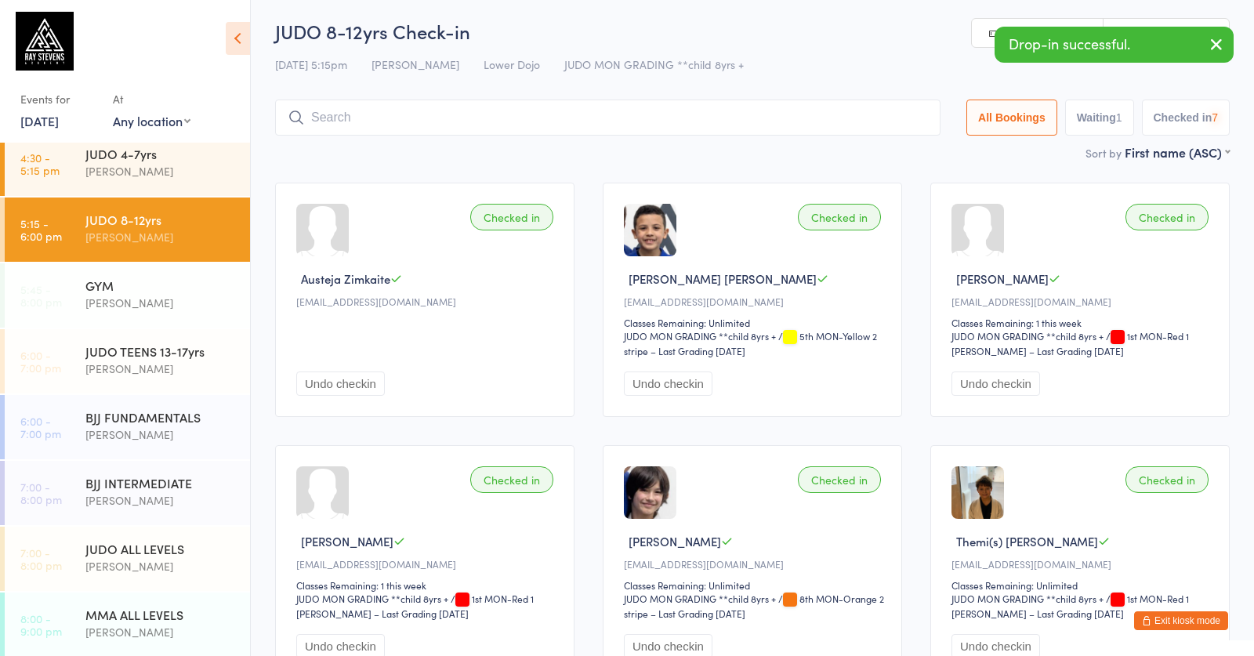
scroll to position [4, 0]
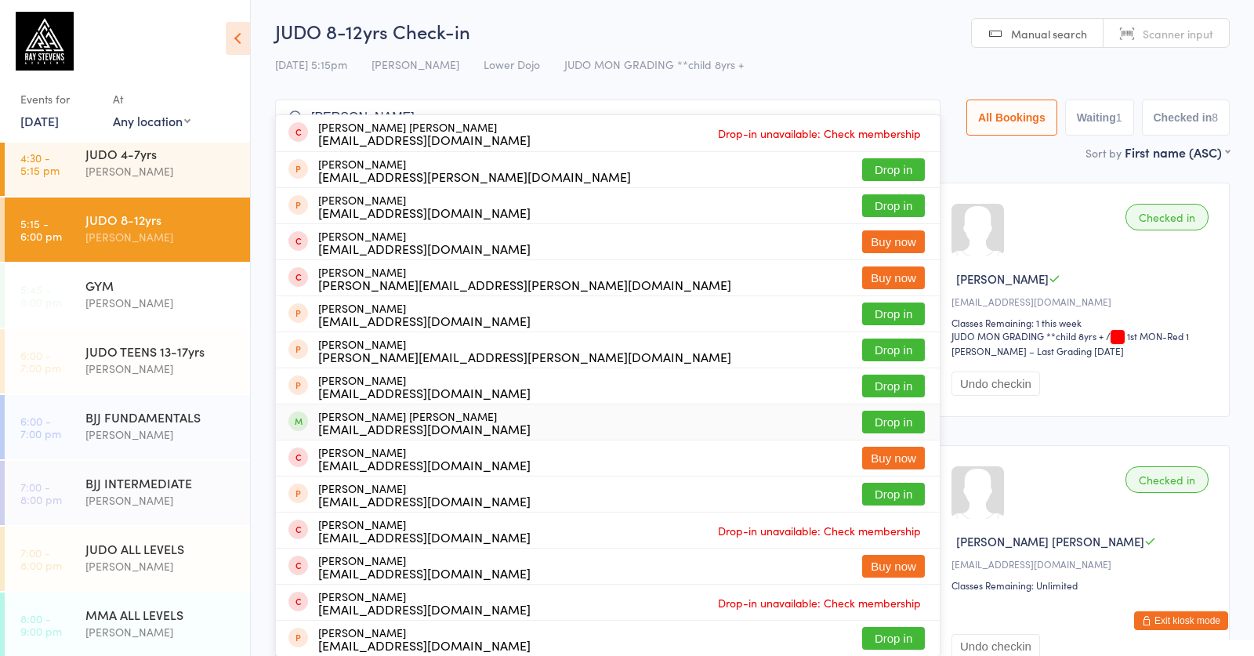
type input "alice dim"
click at [871, 421] on button "Drop in" at bounding box center [893, 422] width 63 height 23
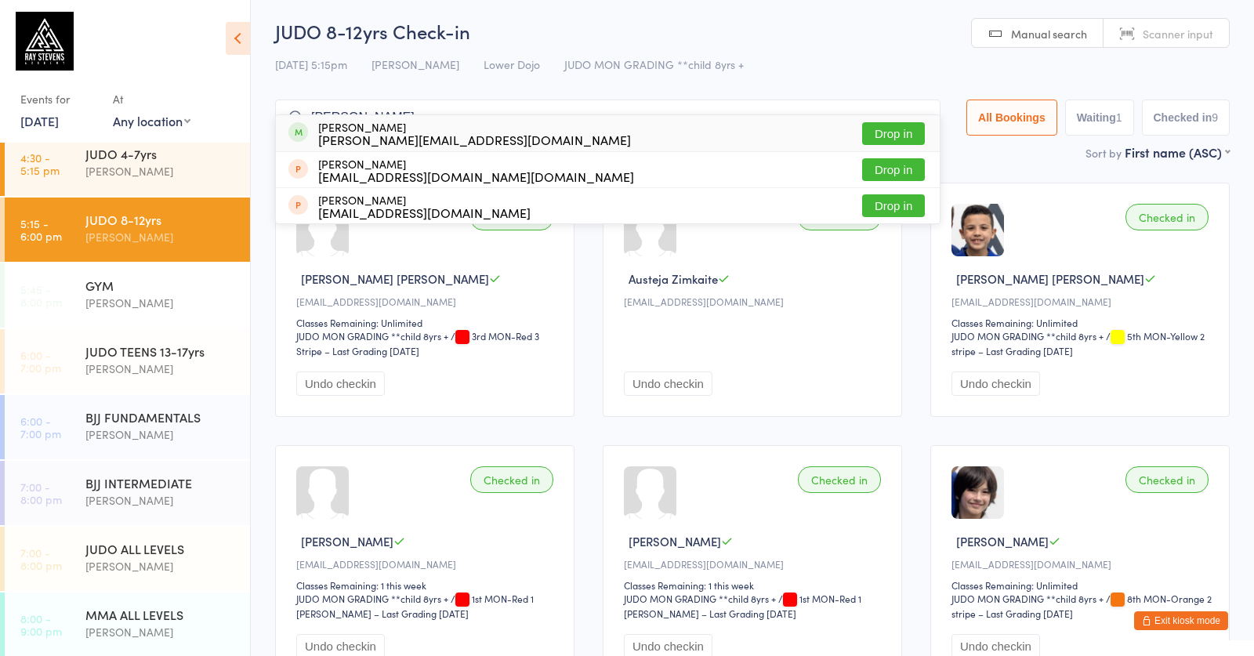
type input "cynthia"
click at [892, 135] on button "Drop in" at bounding box center [893, 133] width 63 height 23
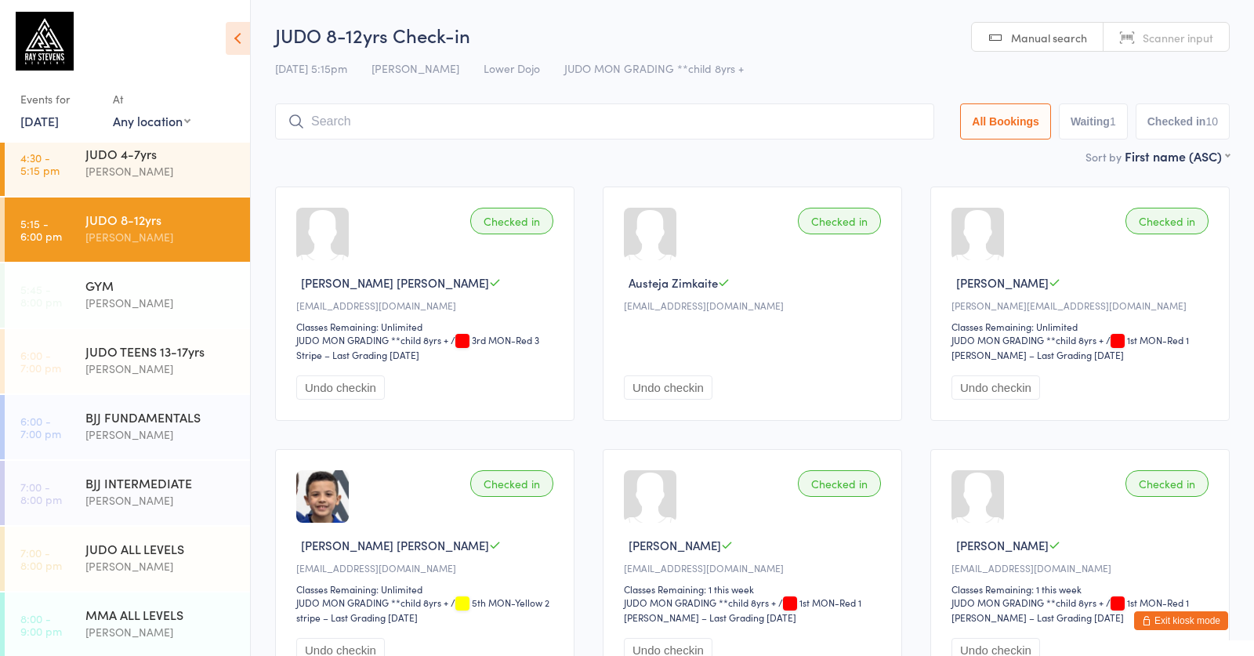
scroll to position [0, 0]
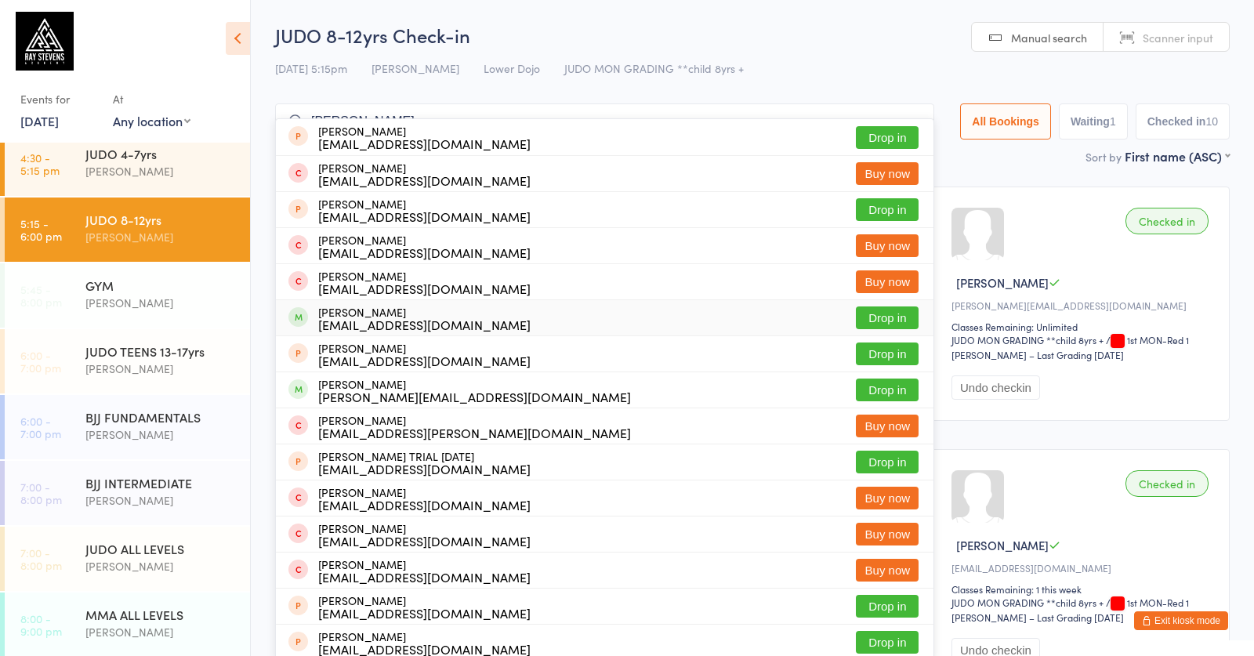
type input "anthony"
click at [871, 317] on button "Drop in" at bounding box center [887, 318] width 63 height 23
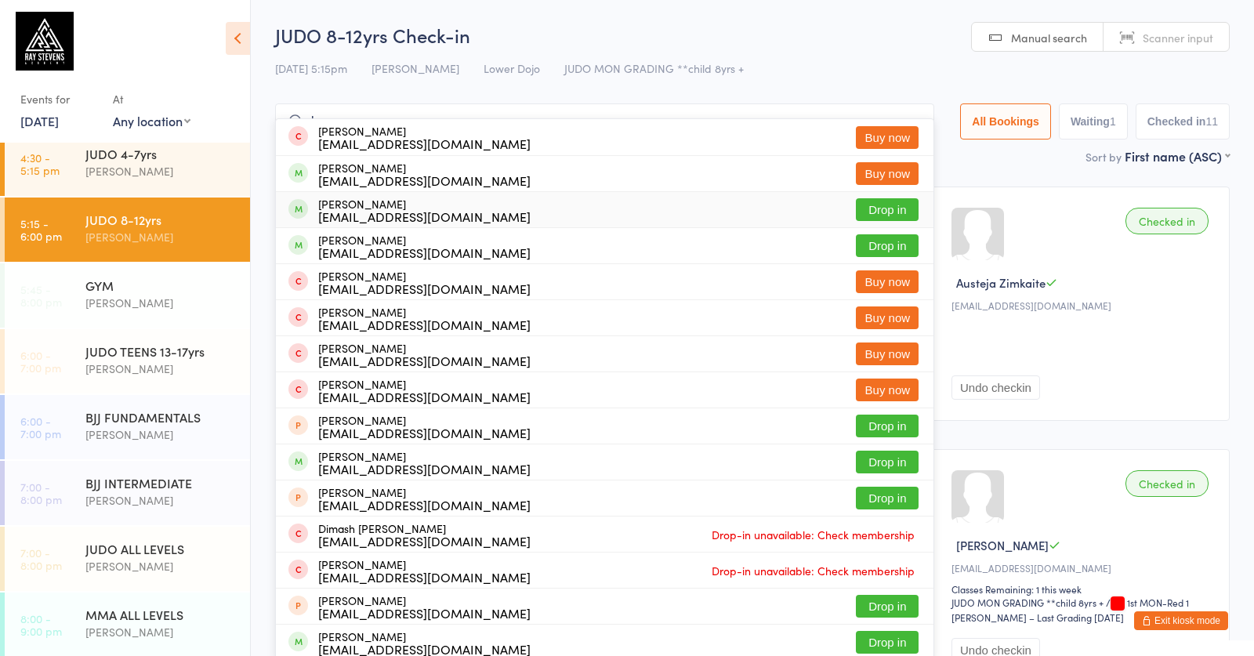
type input "laouman"
drag, startPoint x: 865, startPoint y: 210, endPoint x: 822, endPoint y: 203, distance: 43.7
click at [865, 210] on button "Drop in" at bounding box center [887, 209] width 63 height 23
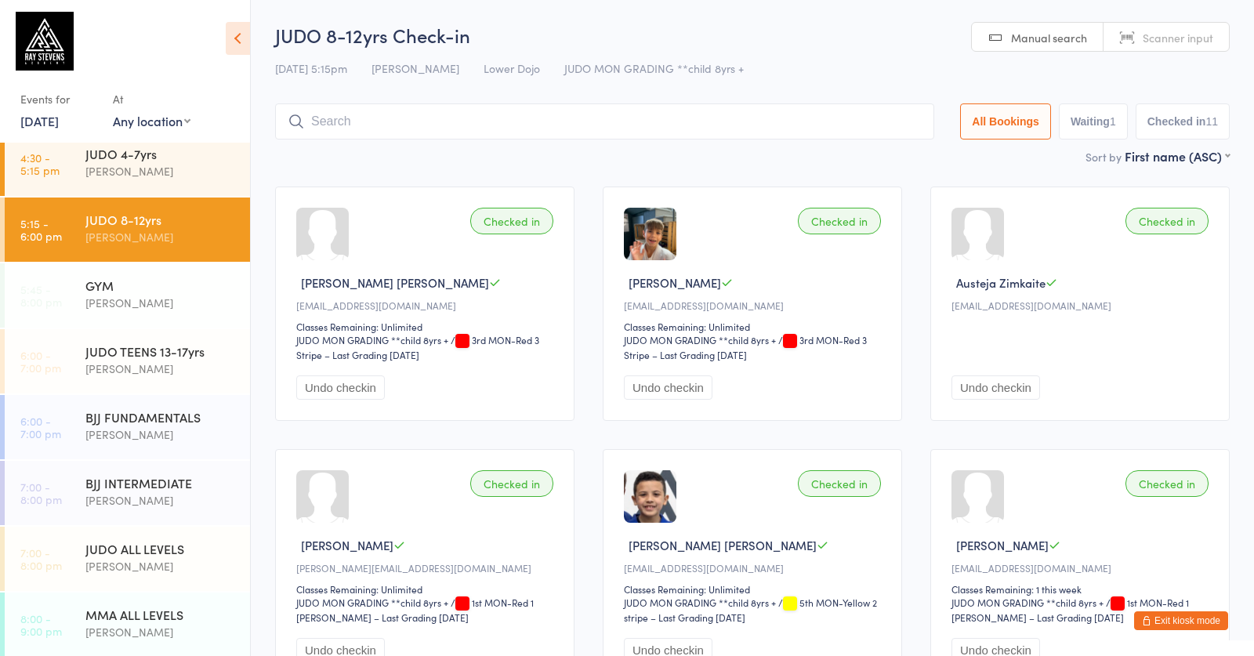
scroll to position [4, 0]
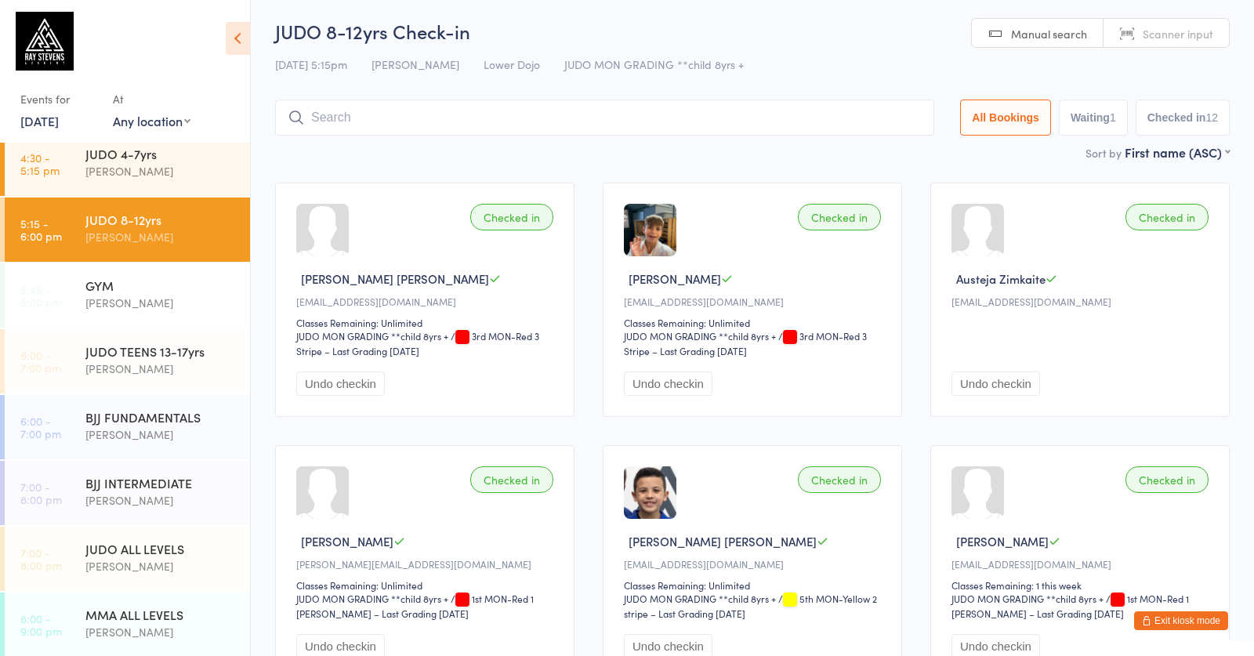
click at [484, 111] on input "search" at bounding box center [604, 118] width 659 height 36
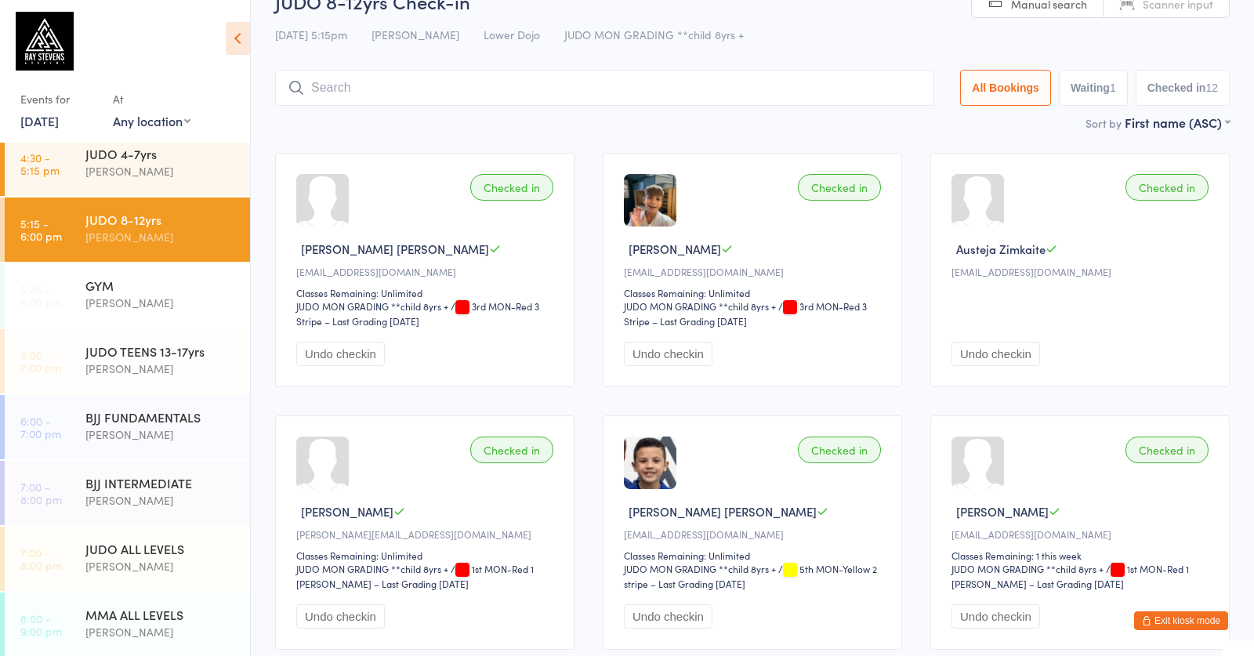
scroll to position [105, 0]
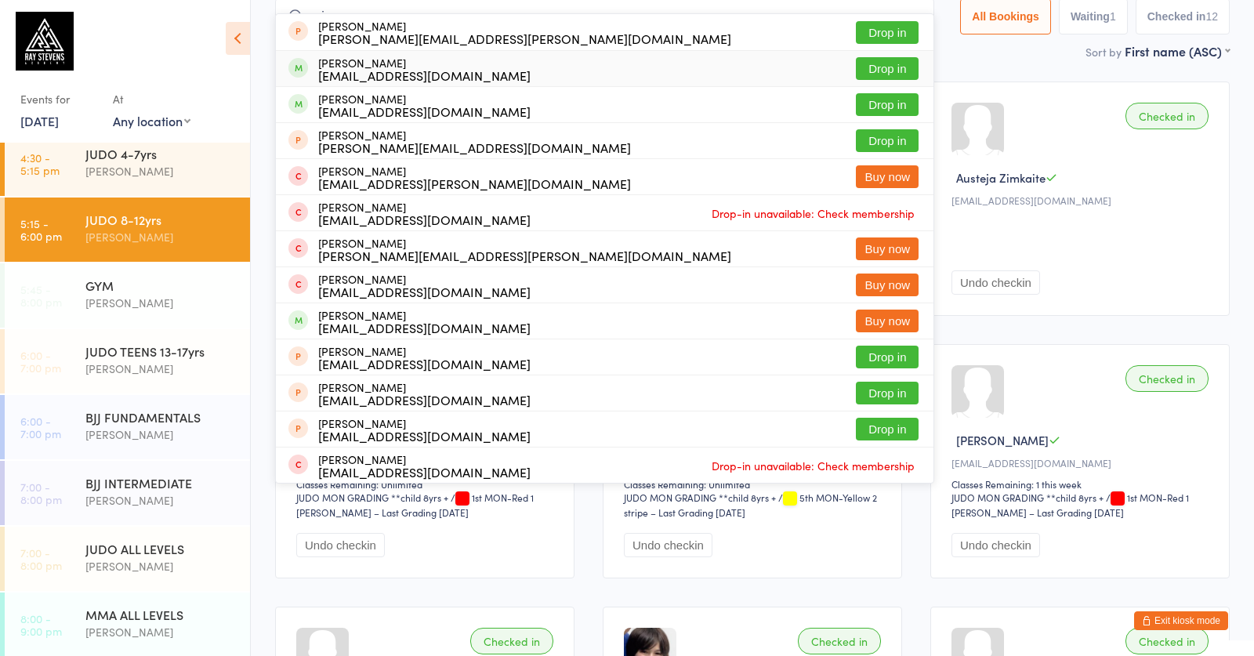
type input "m"
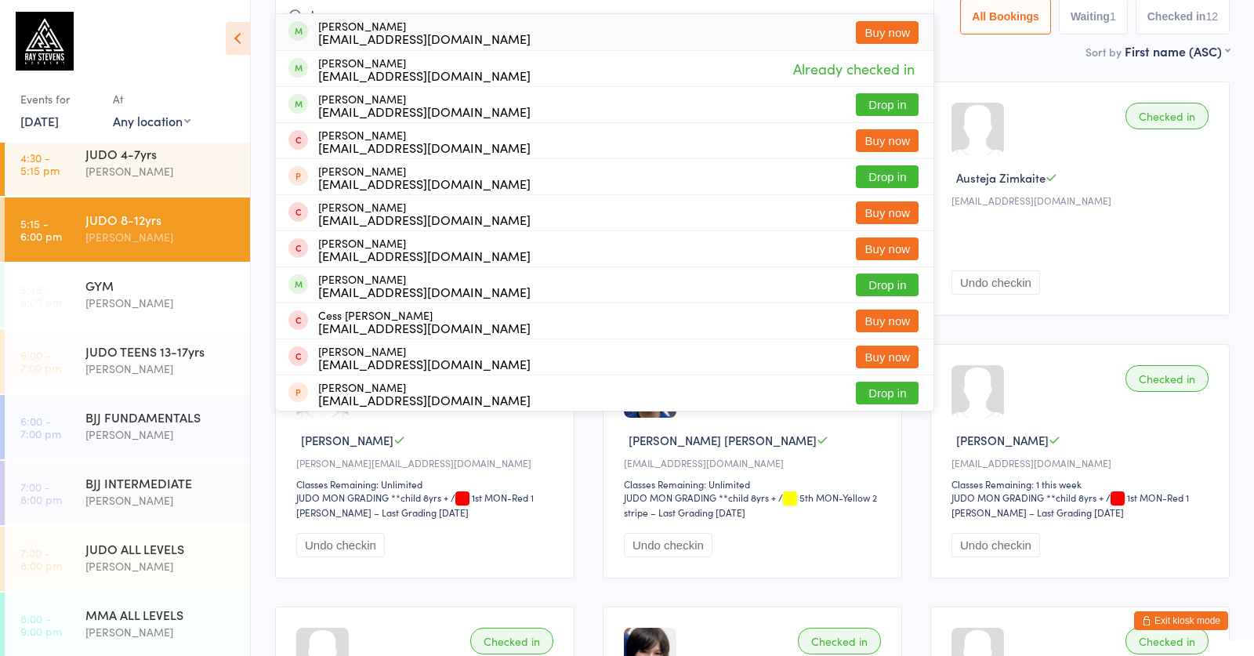
type input "lao"
drag, startPoint x: 856, startPoint y: 84, endPoint x: 877, endPoint y: 103, distance: 28.8
click at [877, 103] on button "Drop in" at bounding box center [887, 104] width 63 height 23
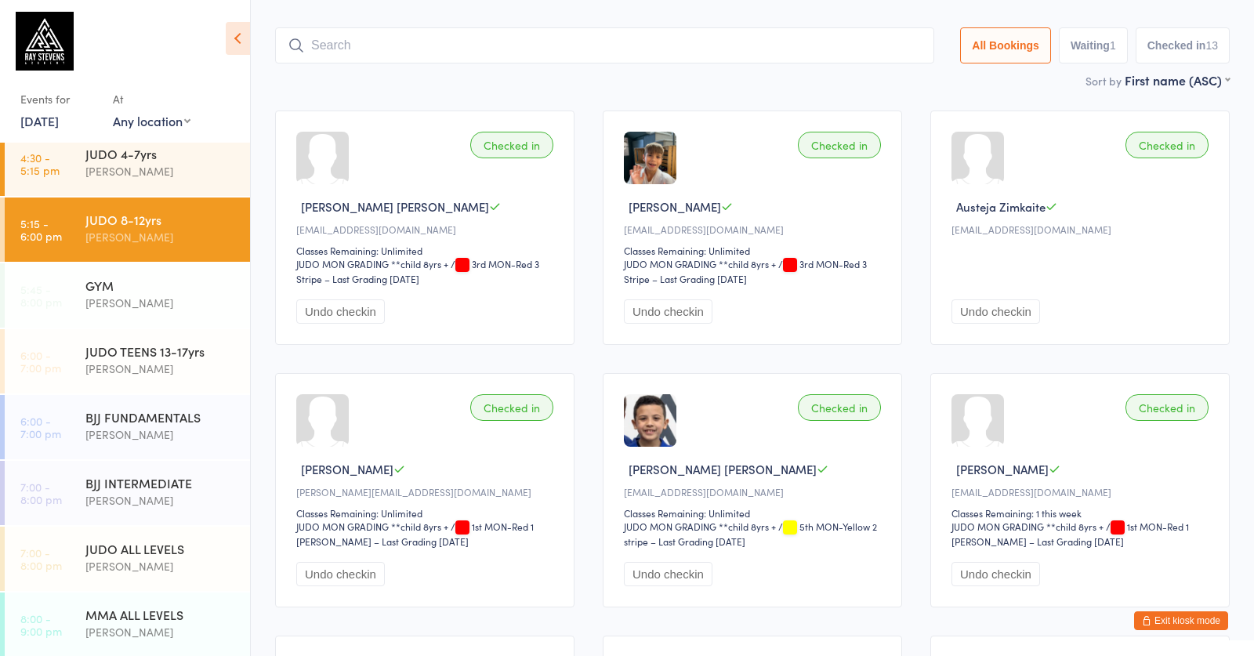
scroll to position [76, 0]
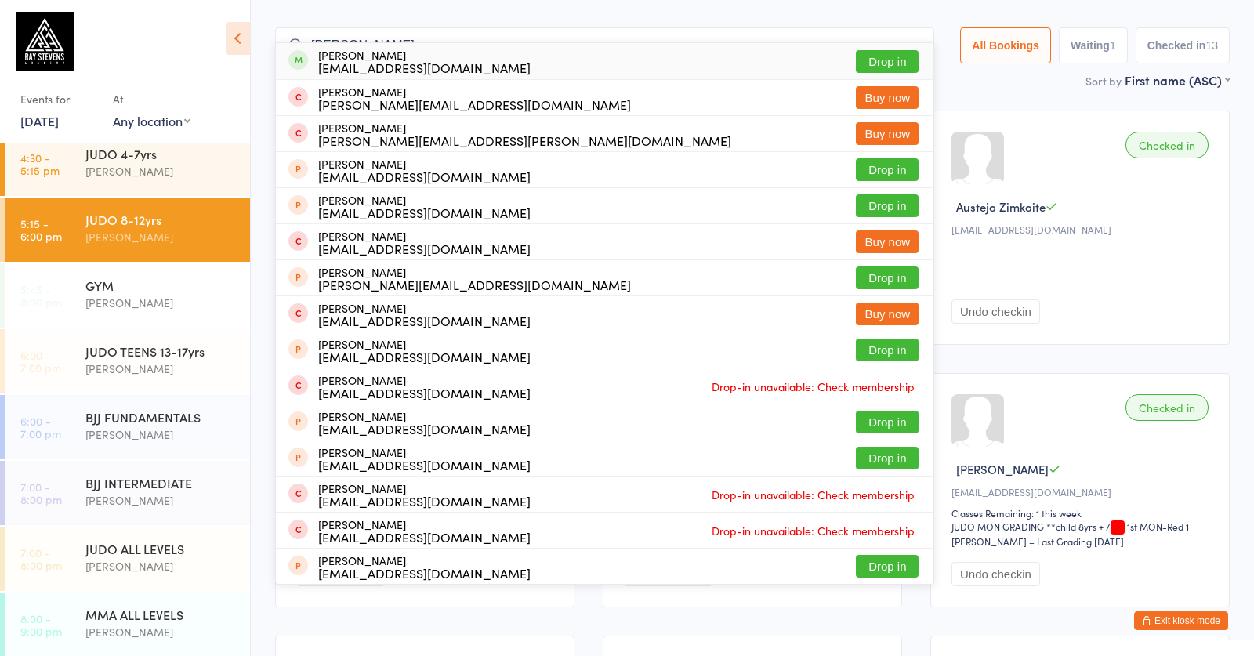
type input "alex beard"
drag, startPoint x: 426, startPoint y: 182, endPoint x: 873, endPoint y: 58, distance: 462.9
click at [873, 58] on button "Drop in" at bounding box center [887, 61] width 63 height 23
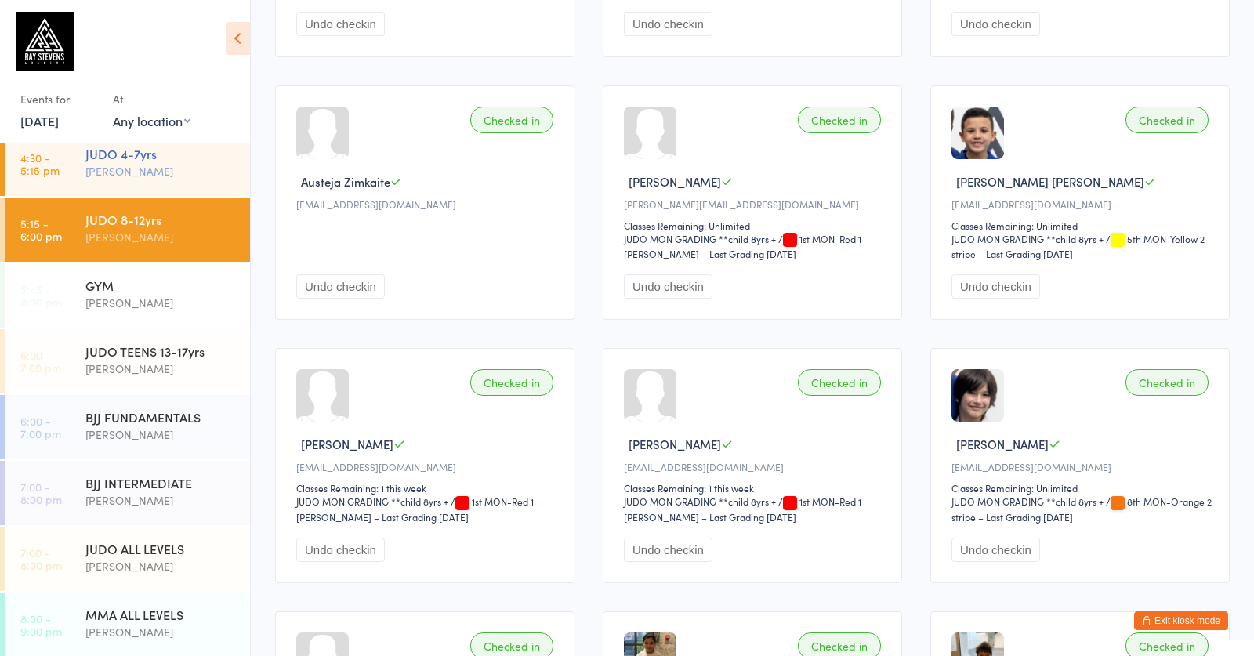
scroll to position [363, 0]
click at [89, 180] on div "JUDO 4-7yrs Edward Semple" at bounding box center [167, 163] width 165 height 62
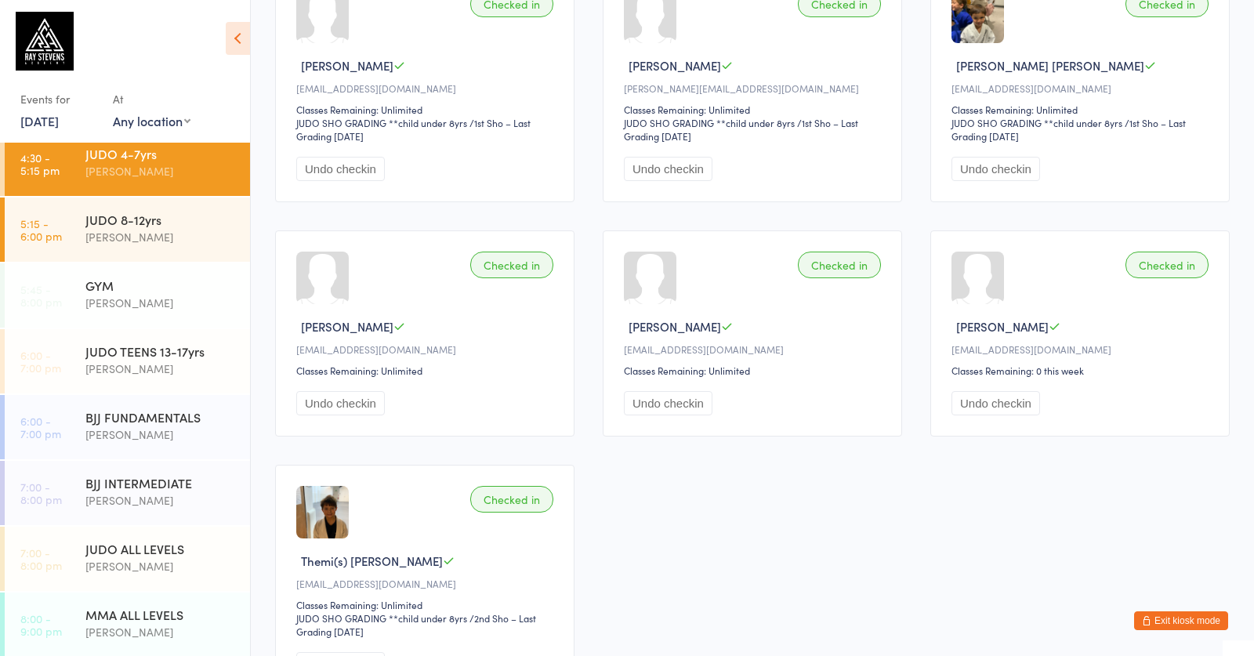
scroll to position [219, 0]
drag, startPoint x: 216, startPoint y: 208, endPoint x: 229, endPoint y: 212, distance: 13.9
click at [229, 212] on div "JUDO 8-12yrs Edward Semple" at bounding box center [167, 229] width 165 height 62
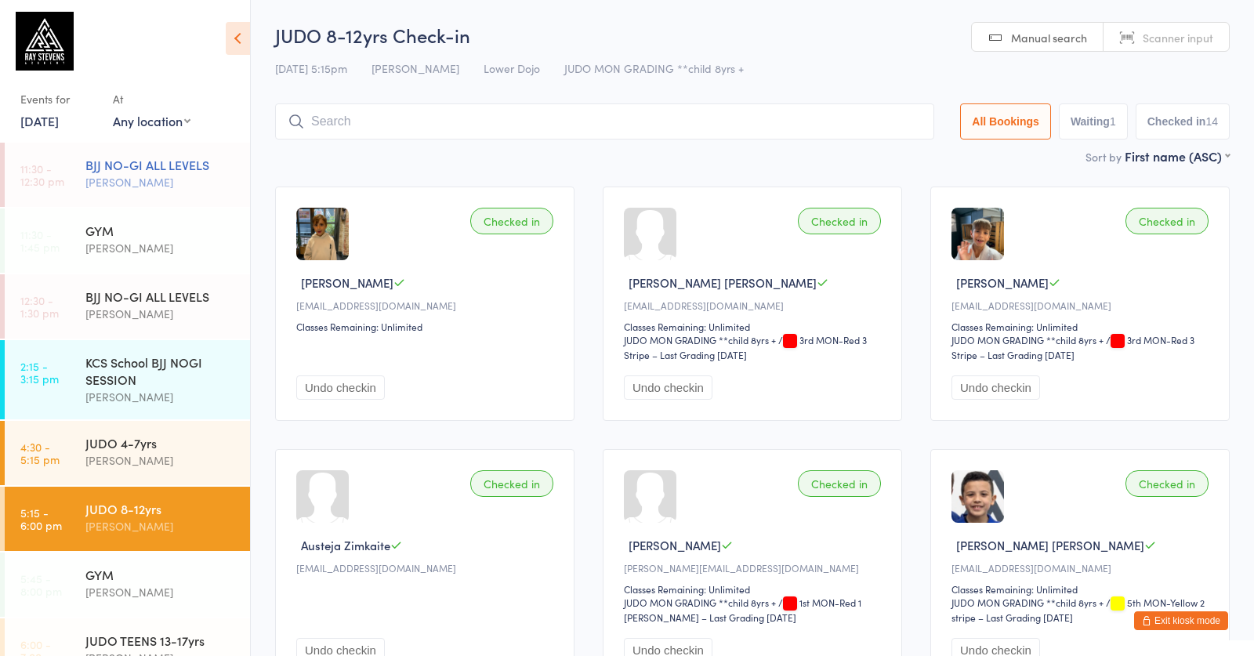
click at [212, 194] on div "BJJ NO-GI ALL LEVELS Mikey Pharoah" at bounding box center [167, 174] width 165 height 62
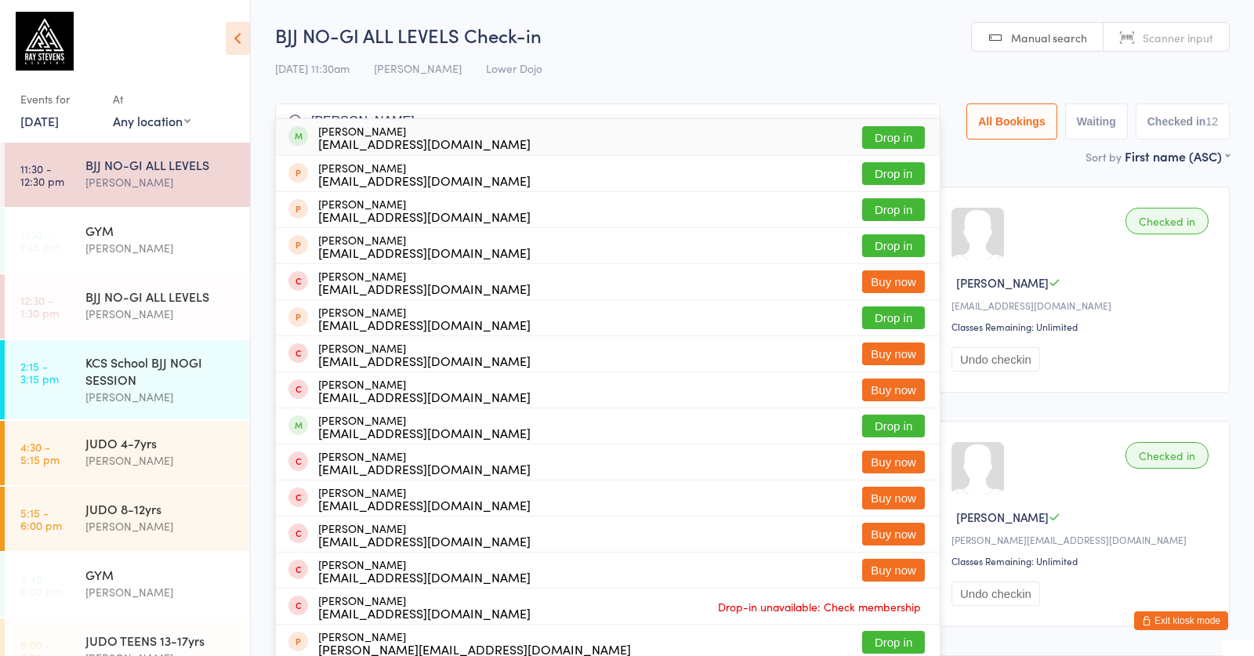
type input "gareth"
click at [894, 137] on button "Drop in" at bounding box center [893, 137] width 63 height 23
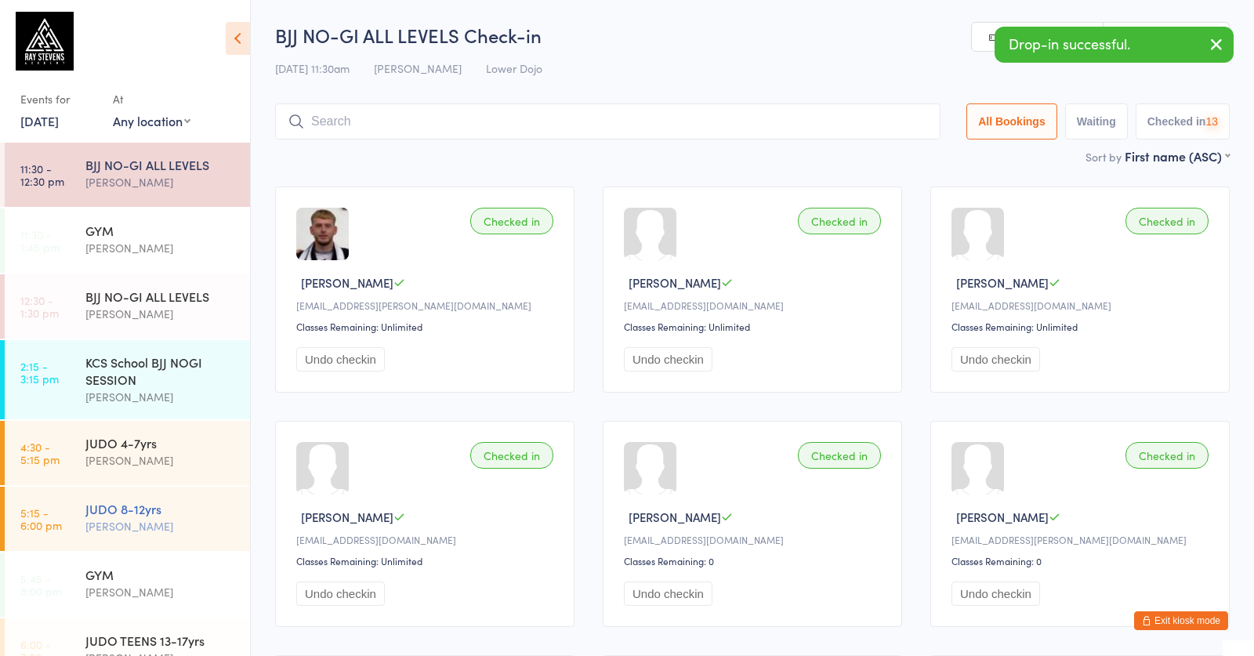
click at [223, 488] on div "JUDO 8-12yrs Edward Semple" at bounding box center [167, 518] width 165 height 62
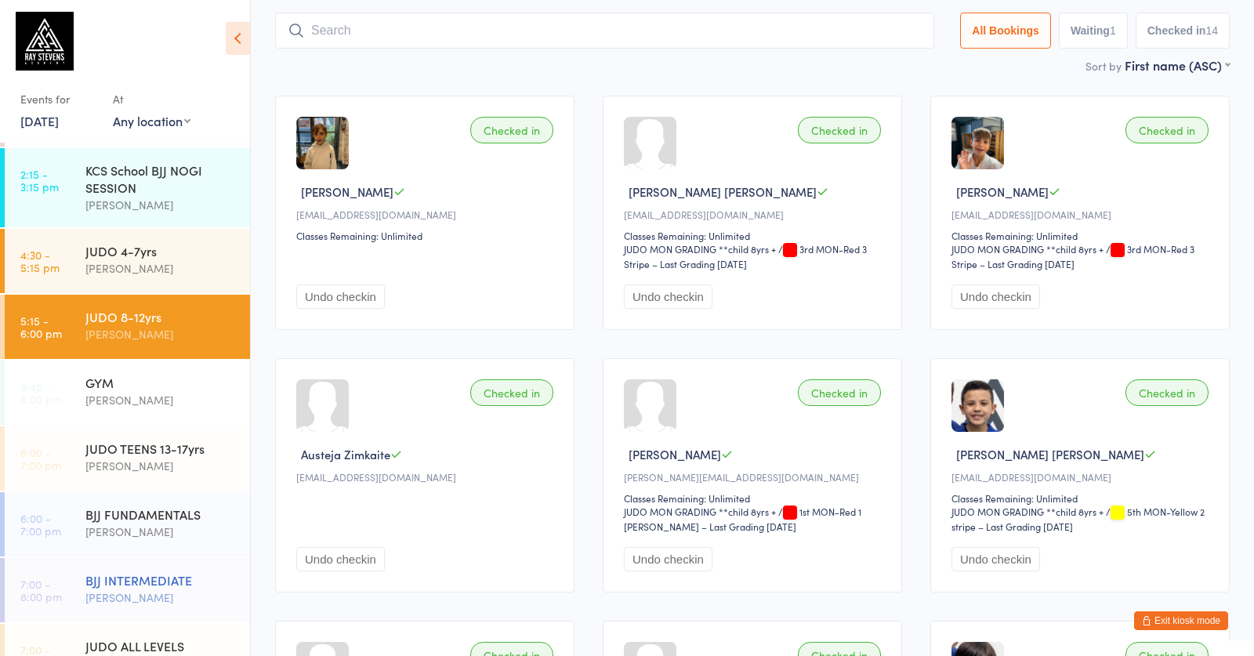
scroll to position [229, 0]
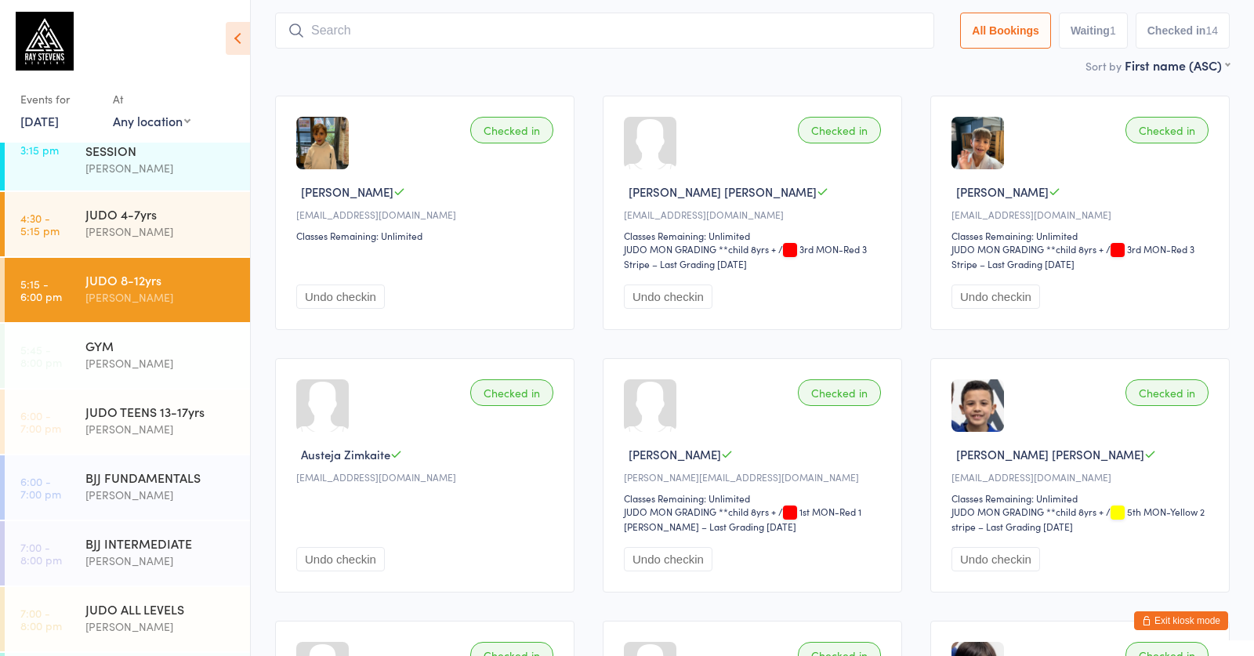
click at [187, 455] on li "6:00 - 7:00 pm JUDO TEENS 13-17yrs Edward Semple" at bounding box center [125, 423] width 250 height 66
click at [188, 480] on div "BJJ FUNDAMENTALS" at bounding box center [160, 477] width 151 height 17
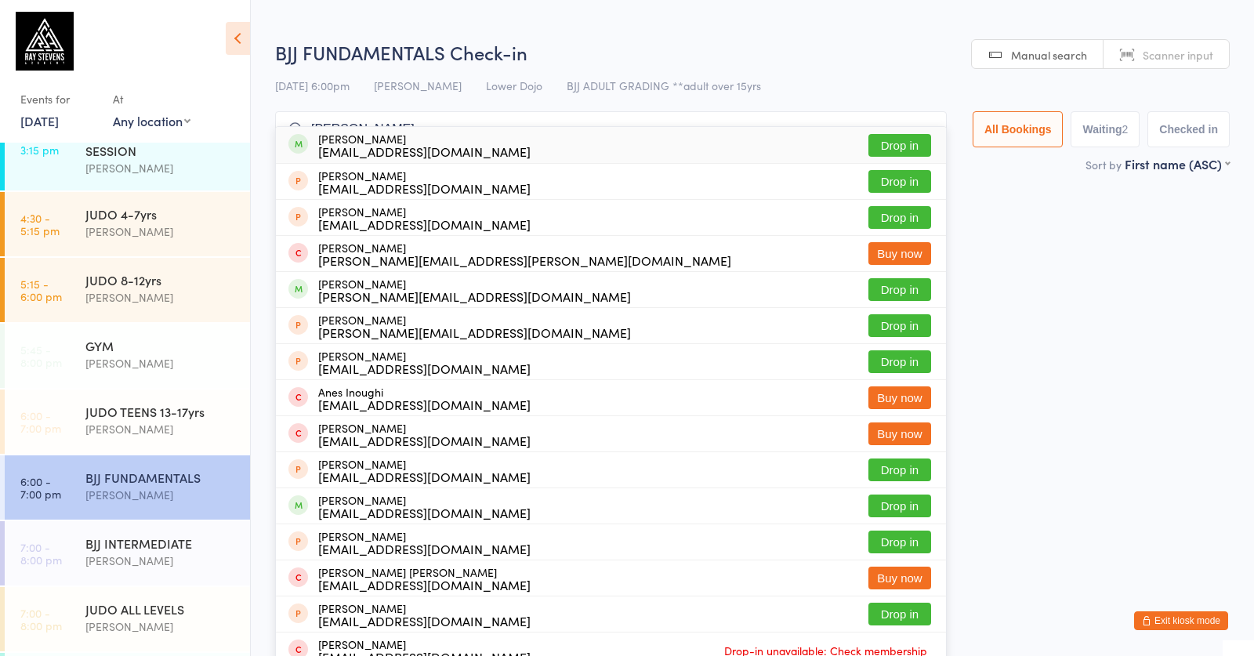
type input "billy innes"
drag, startPoint x: 904, startPoint y: 147, endPoint x: 399, endPoint y: 452, distance: 589.4
click at [904, 147] on button "Drop in" at bounding box center [900, 145] width 63 height 23
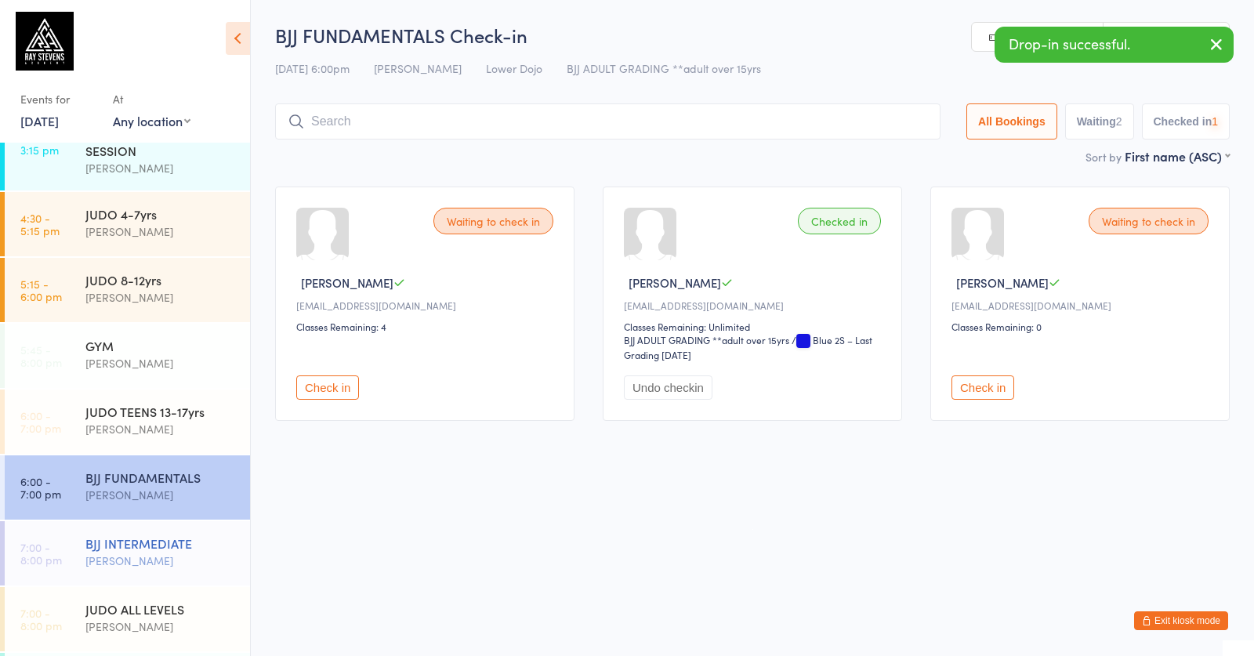
click at [157, 542] on div "BJJ INTERMEDIATE" at bounding box center [160, 543] width 151 height 17
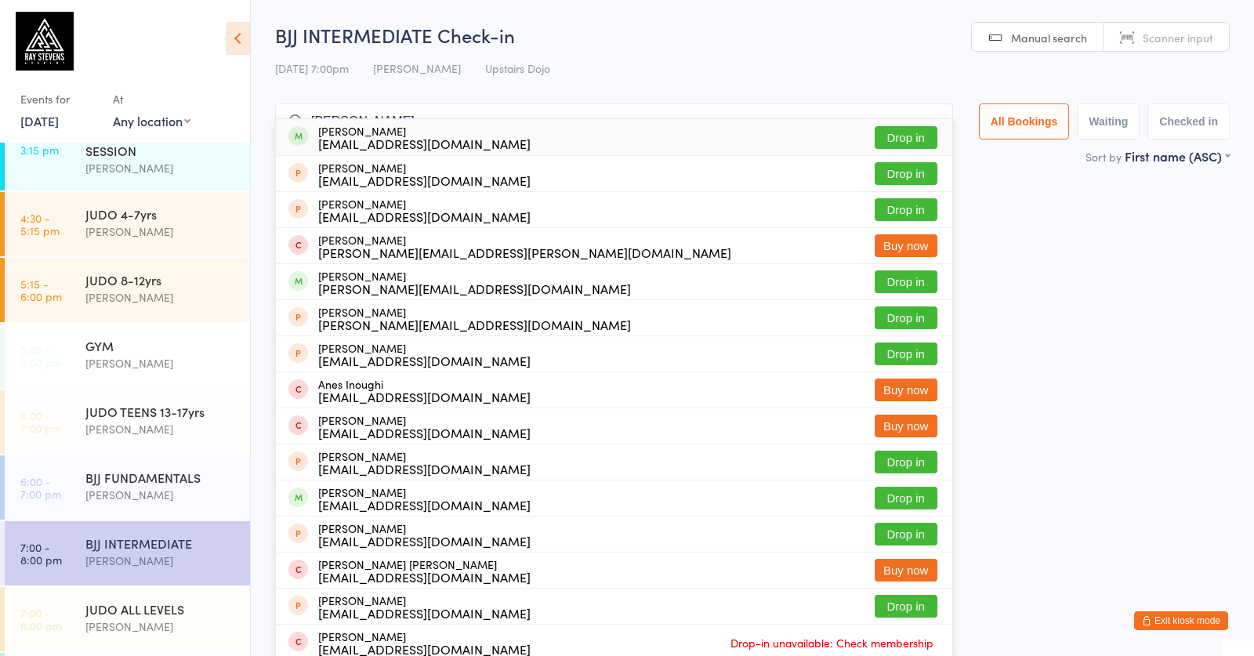
type input "billy innes"
click at [902, 129] on button "Drop in" at bounding box center [906, 137] width 63 height 23
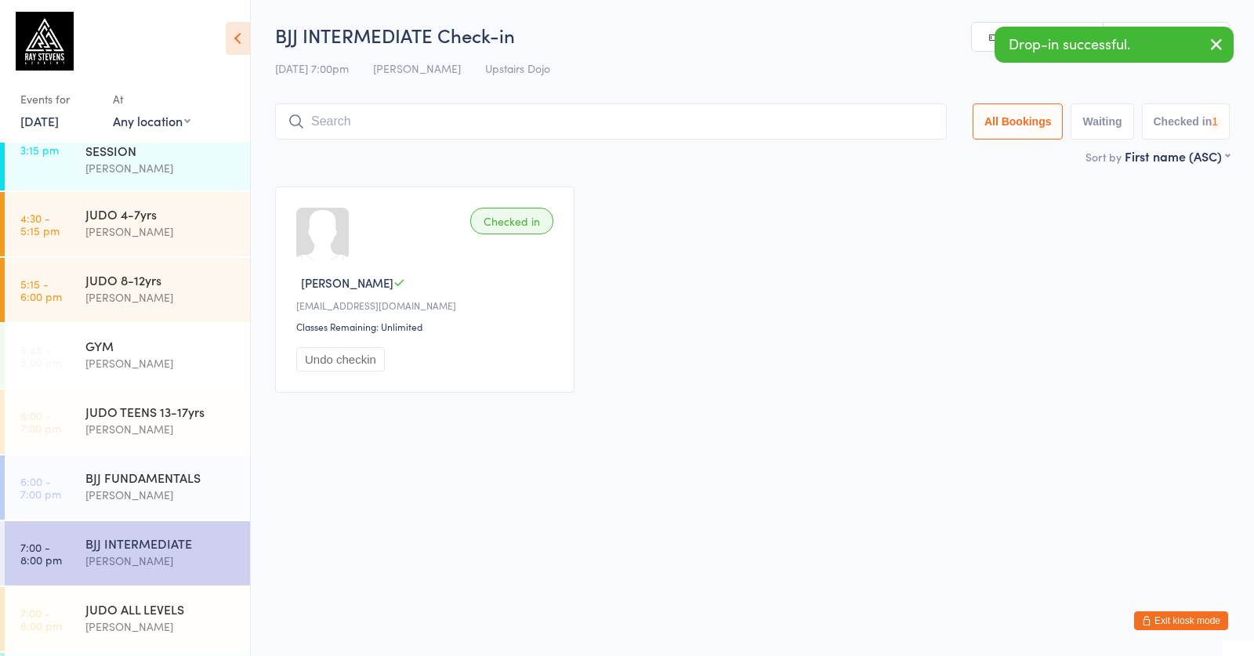
drag, startPoint x: 74, startPoint y: 502, endPoint x: 858, endPoint y: 326, distance: 803.3
click at [74, 502] on link "6:00 - 7:00 pm BJJ FUNDAMENTALS Roberto Almeida" at bounding box center [127, 487] width 245 height 64
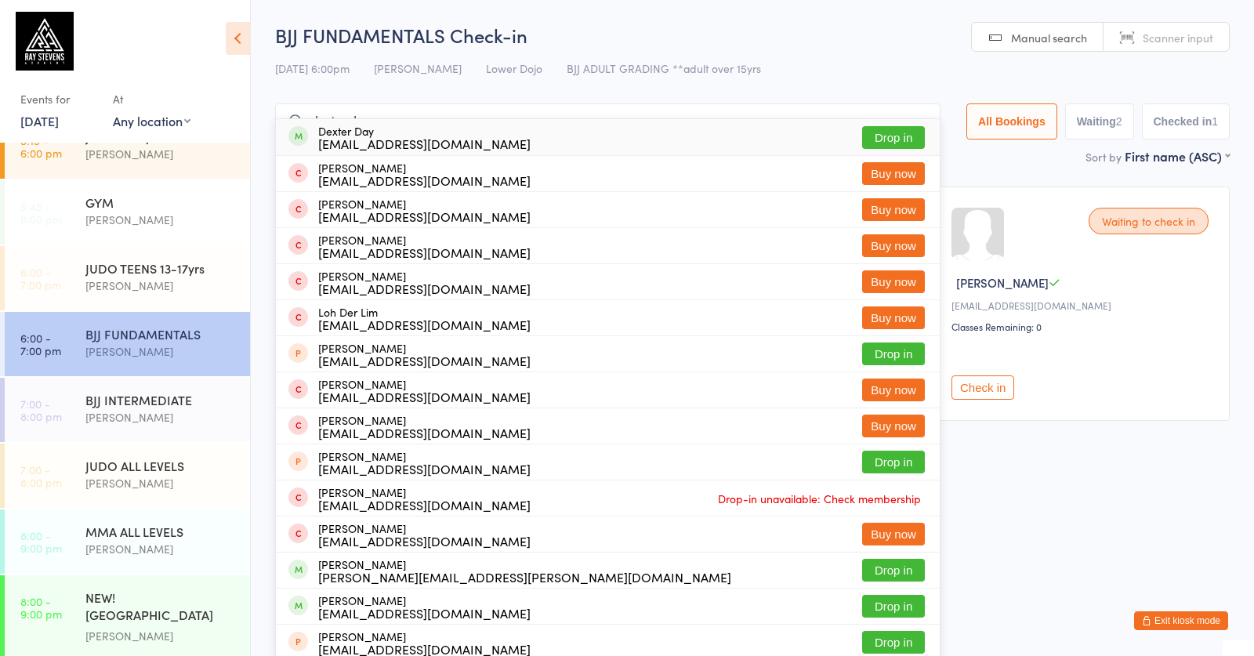
type input "dexter da"
click at [871, 137] on button "Drop in" at bounding box center [893, 137] width 63 height 23
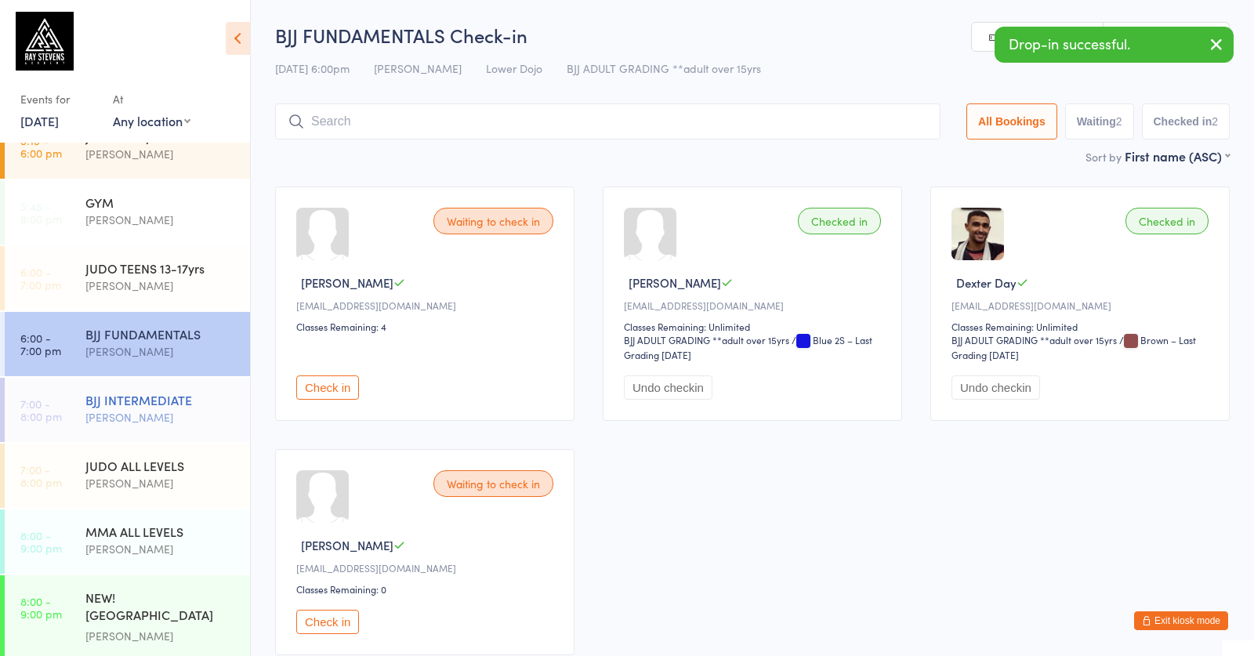
drag, startPoint x: 202, startPoint y: 422, endPoint x: 212, endPoint y: 418, distance: 10.9
click at [212, 418] on div "[PERSON_NAME]" at bounding box center [160, 417] width 151 height 18
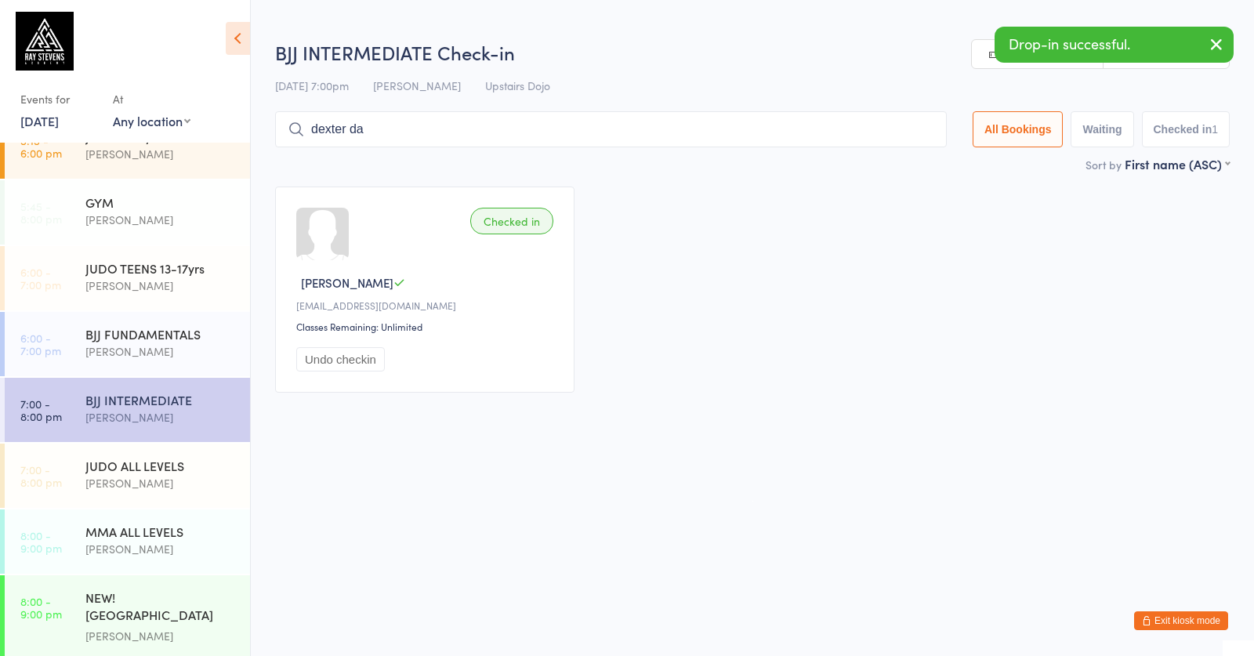
type input "dexter day"
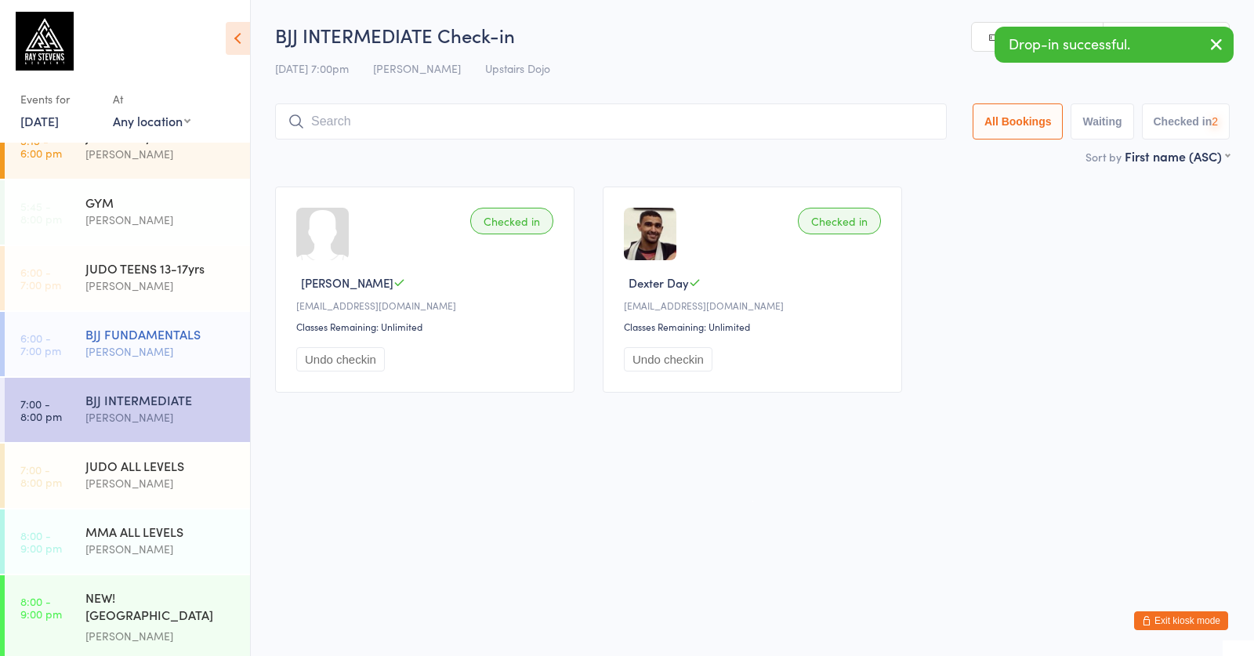
drag, startPoint x: 212, startPoint y: 343, endPoint x: 223, endPoint y: 339, distance: 11.7
click at [223, 339] on div "BJJ FUNDAMENTALS Roberto Almeida" at bounding box center [167, 343] width 165 height 62
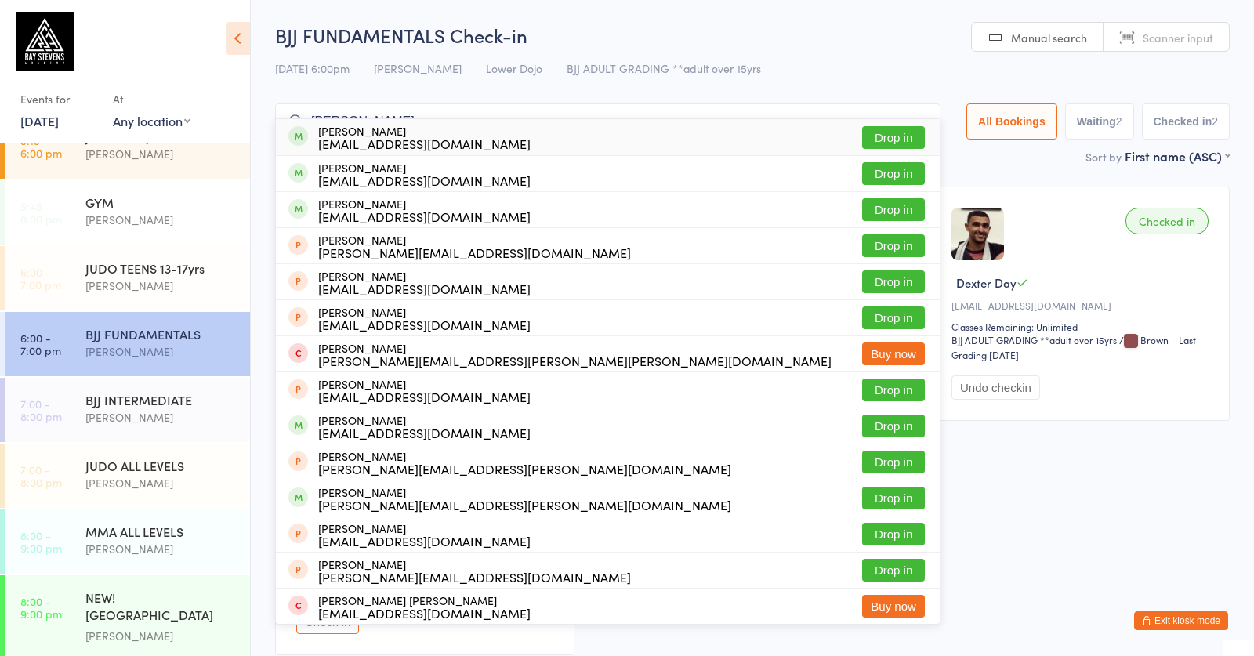
type input "isscott stirling"
click at [876, 132] on button "Drop in" at bounding box center [893, 137] width 63 height 23
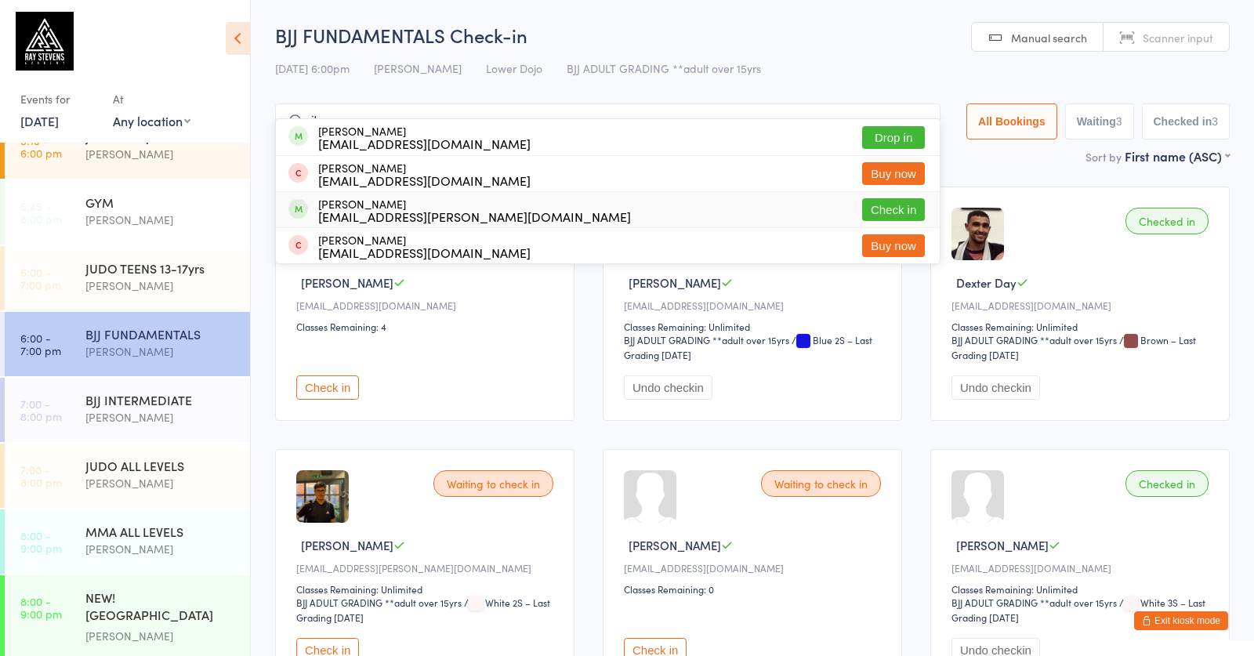
type input "ilyaas"
drag, startPoint x: 899, startPoint y: 212, endPoint x: 724, endPoint y: 278, distance: 186.8
click at [899, 212] on button "Check in" at bounding box center [893, 209] width 63 height 23
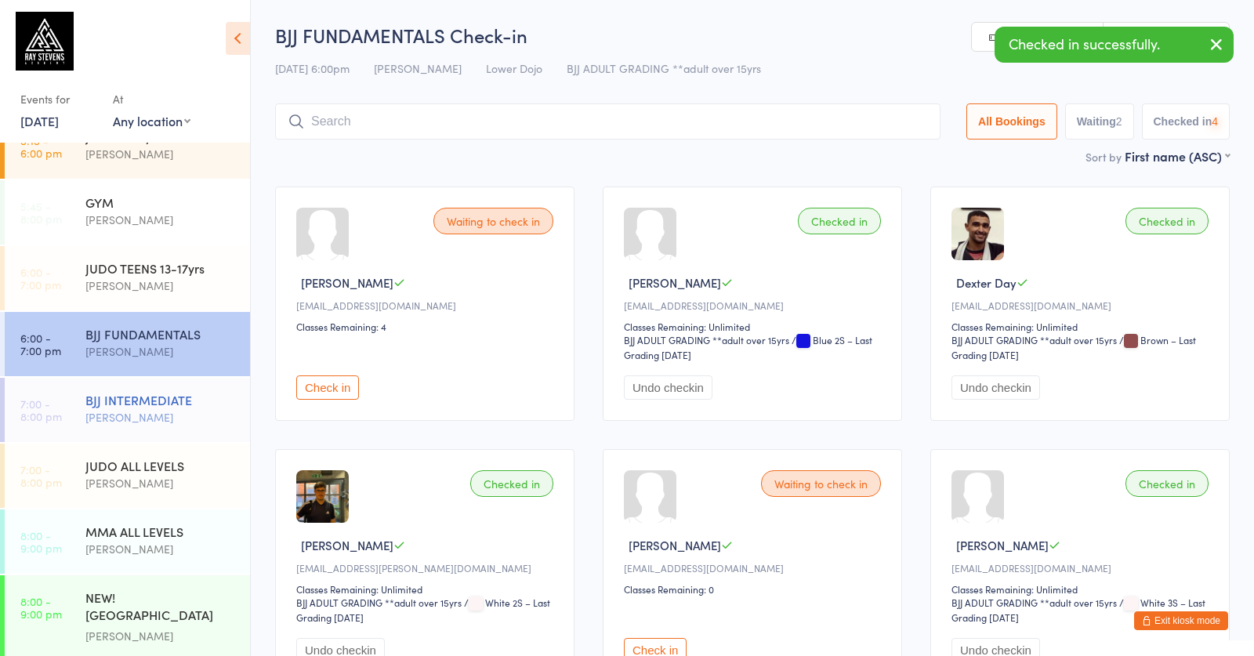
click at [168, 420] on div "[PERSON_NAME]" at bounding box center [160, 417] width 151 height 18
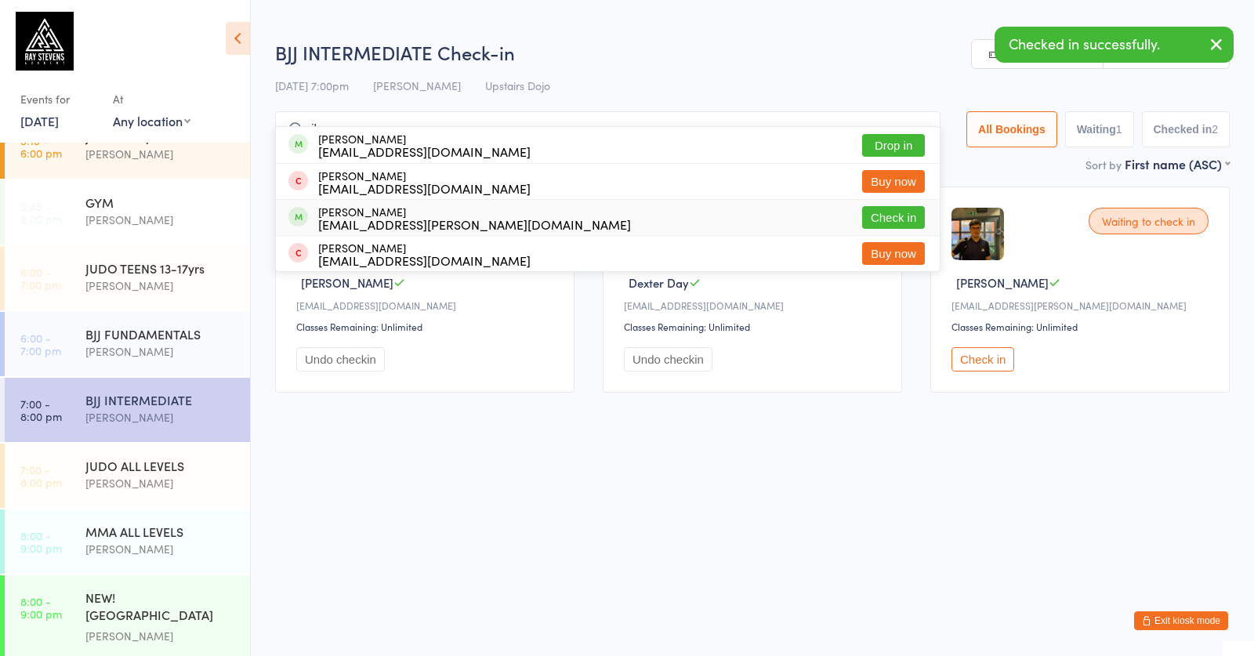
type input "ilyaas"
click at [880, 216] on button "Check in" at bounding box center [893, 217] width 63 height 23
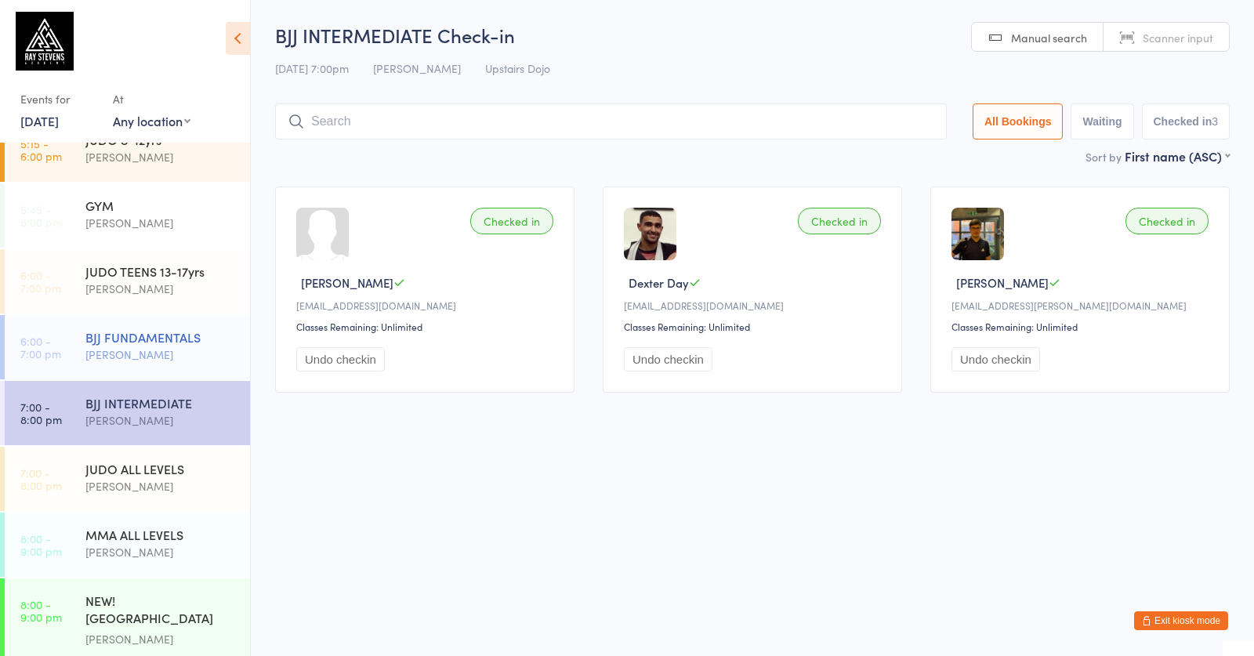
scroll to position [368, 0]
click at [180, 296] on div "[PERSON_NAME]" at bounding box center [160, 290] width 151 height 18
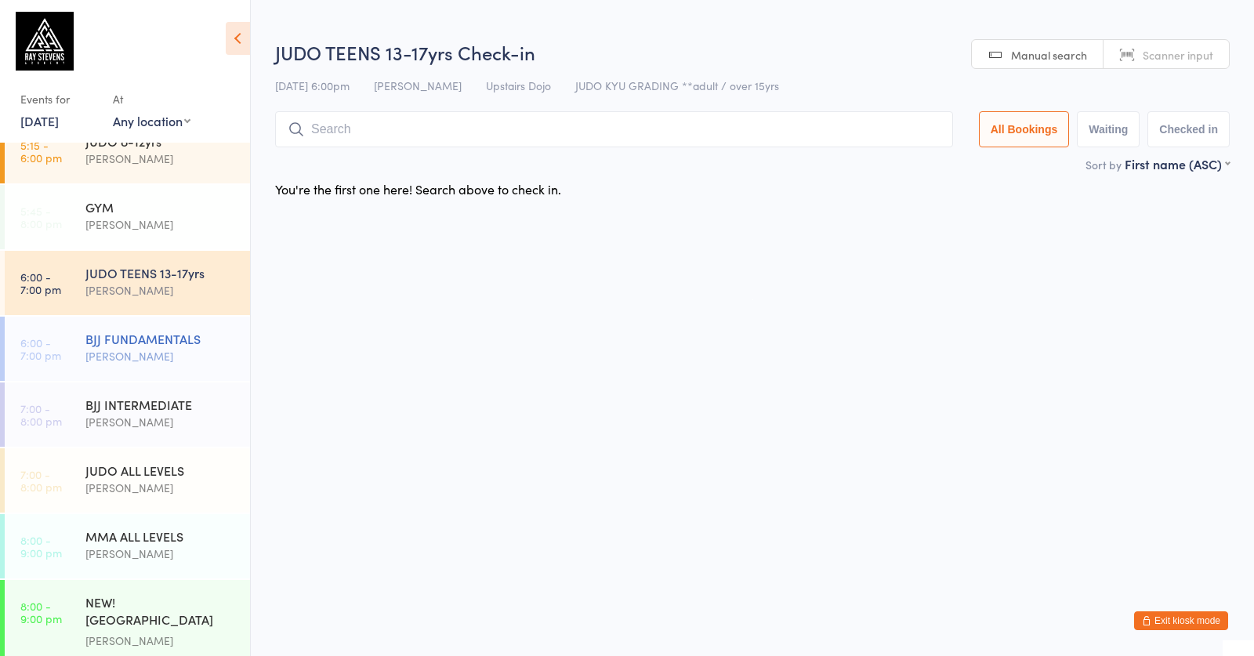
click at [194, 337] on div "BJJ FUNDAMENTALS" at bounding box center [160, 338] width 151 height 17
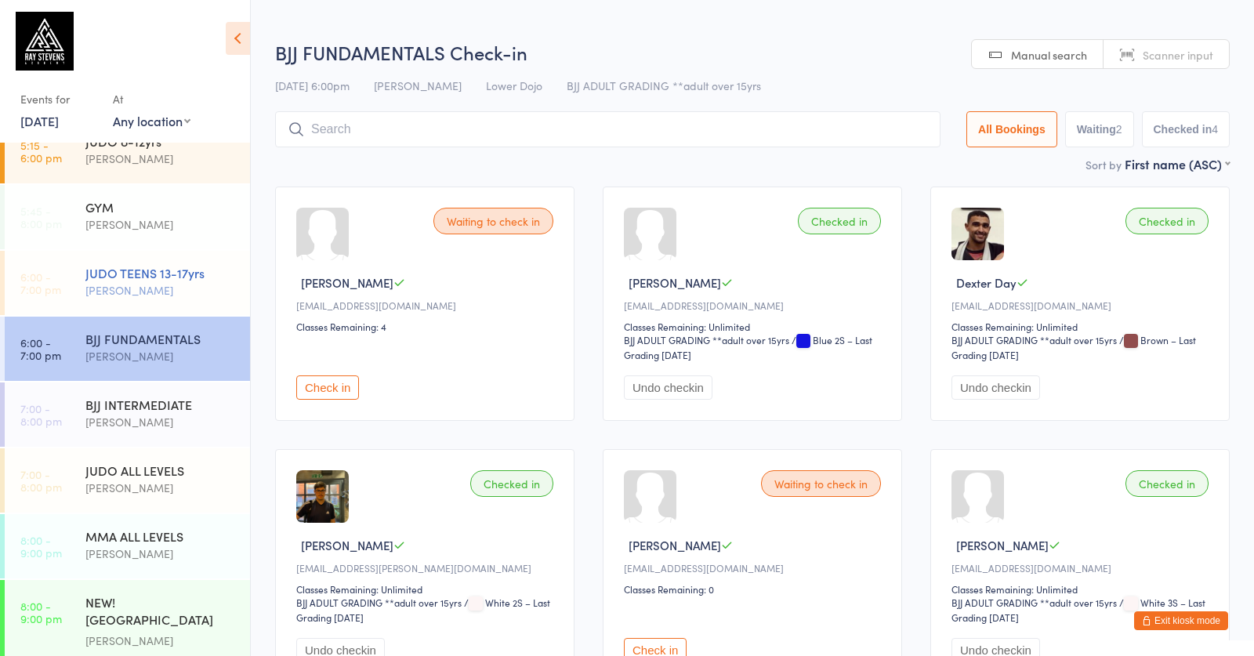
click at [201, 276] on div "JUDO TEENS 13-17yrs" at bounding box center [160, 272] width 151 height 17
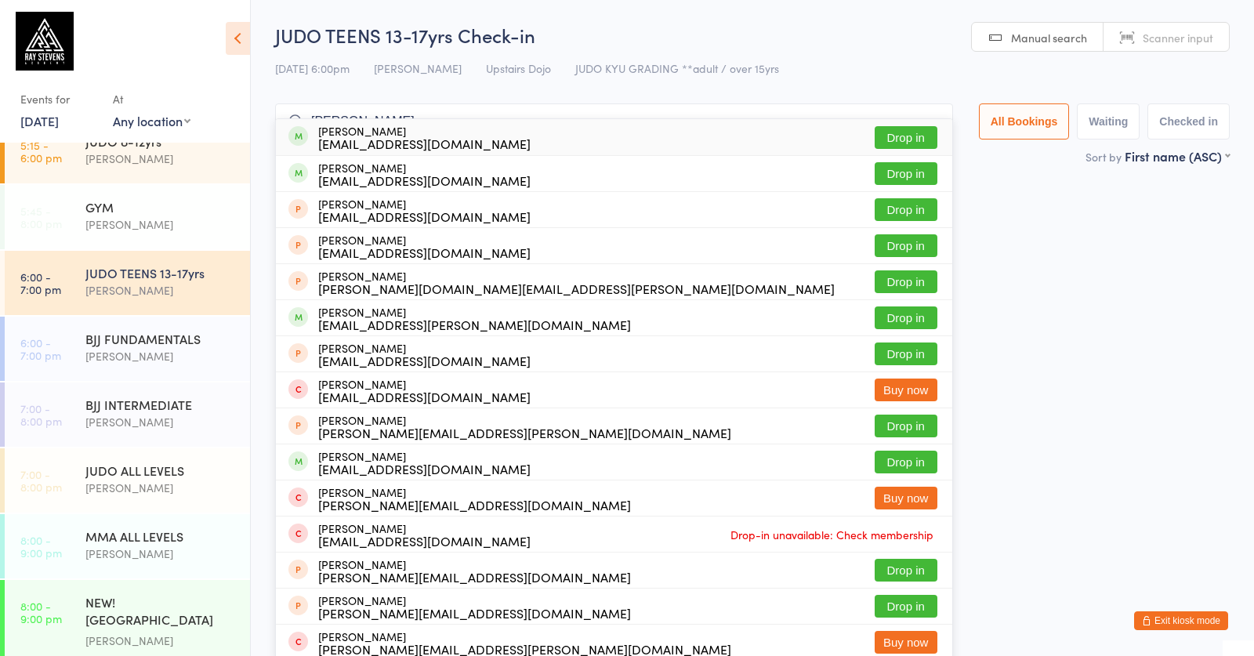
type input "henry samuels"
click at [902, 140] on button "Drop in" at bounding box center [906, 137] width 63 height 23
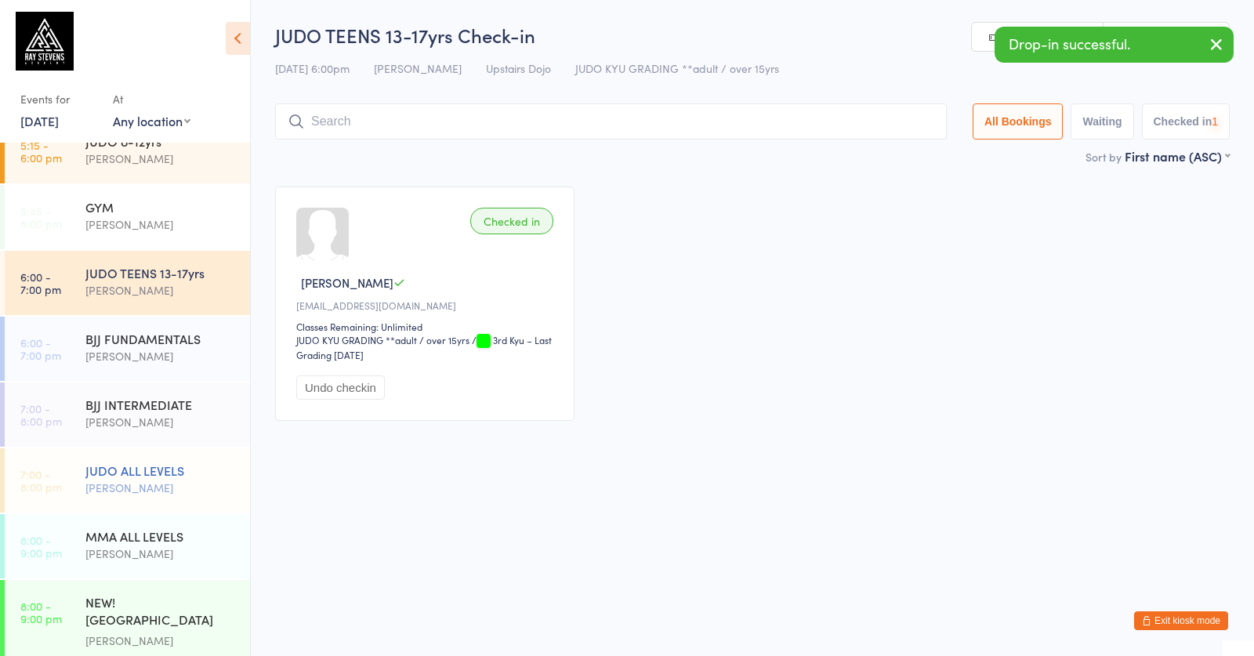
click at [172, 477] on div "JUDO ALL LEVELS" at bounding box center [160, 470] width 151 height 17
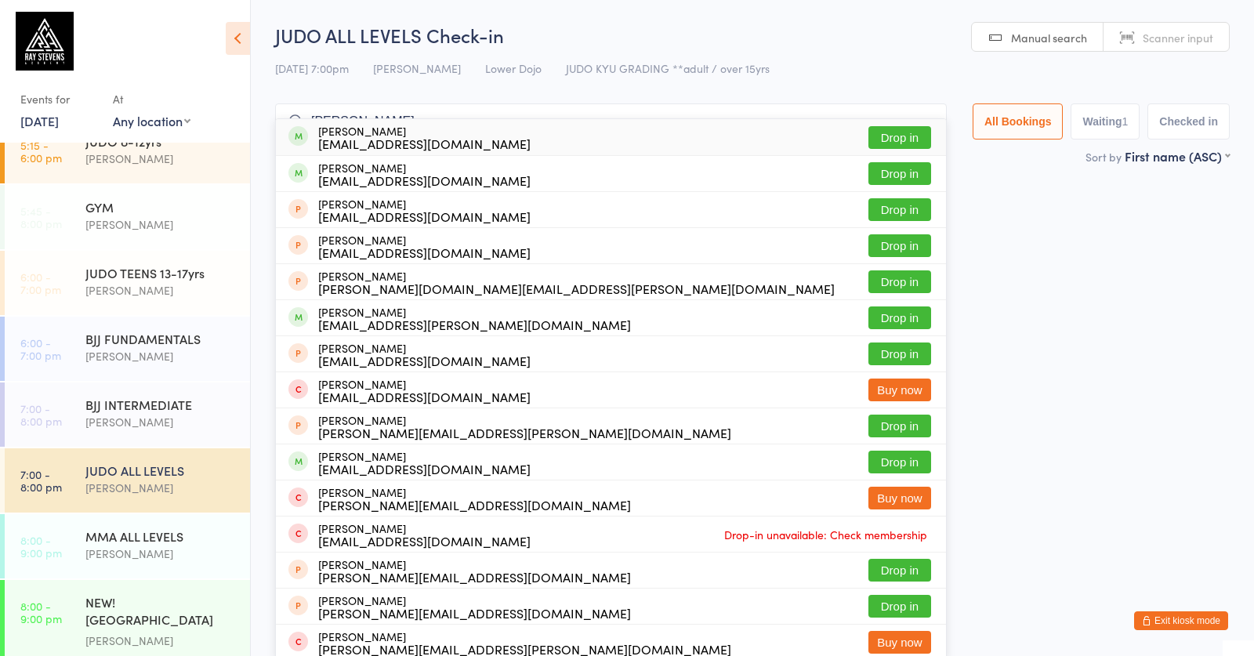
type input "henry samuels"
click at [902, 137] on button "Drop in" at bounding box center [900, 137] width 63 height 23
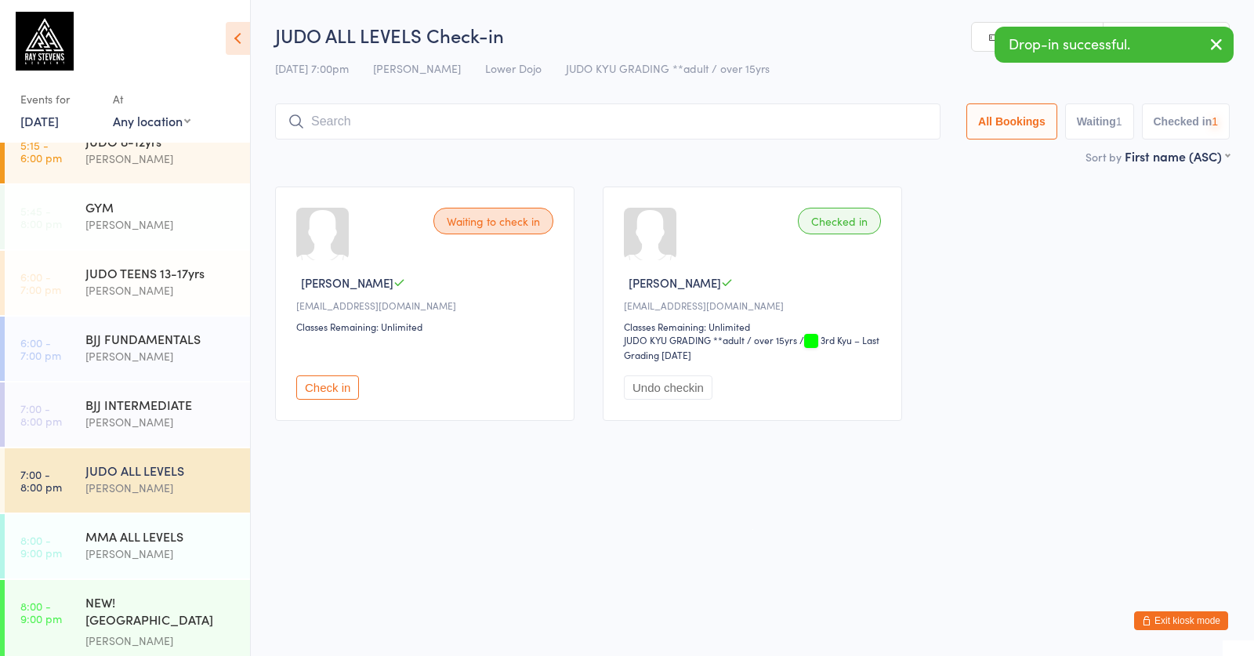
drag, startPoint x: 201, startPoint y: 334, endPoint x: 1197, endPoint y: 229, distance: 1001.1
click at [202, 334] on div "BJJ FUNDAMENTALS" at bounding box center [160, 338] width 151 height 17
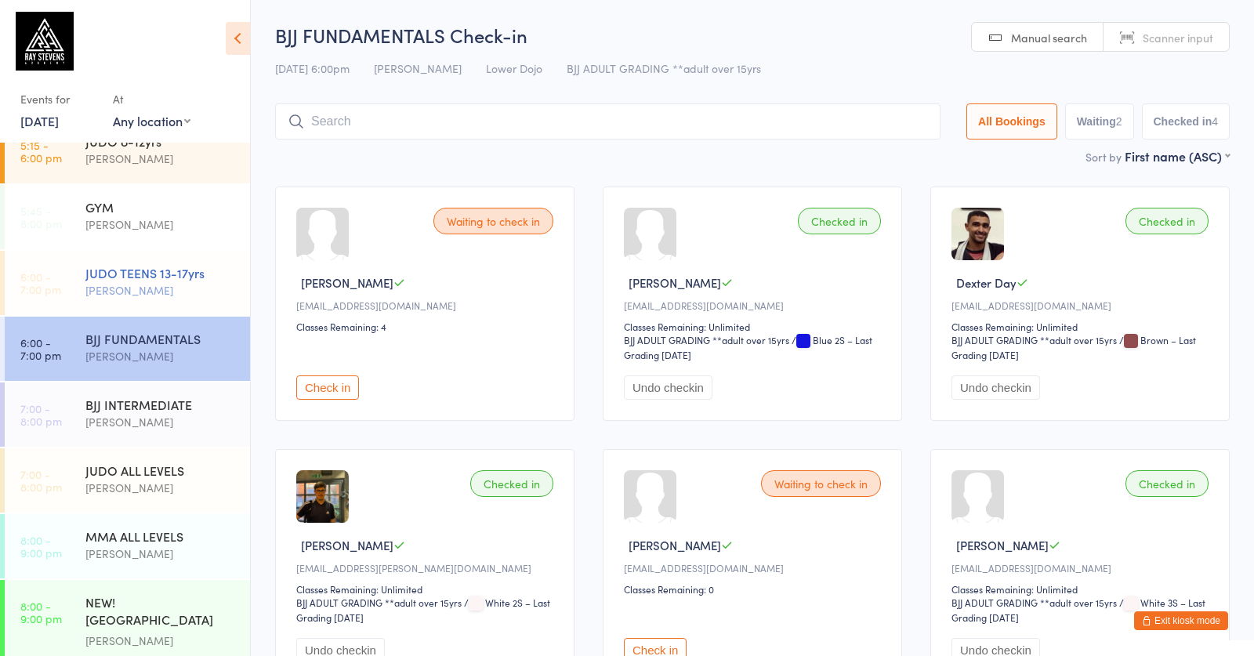
click at [195, 278] on div "JUDO TEENS 13-17yrs" at bounding box center [160, 272] width 151 height 17
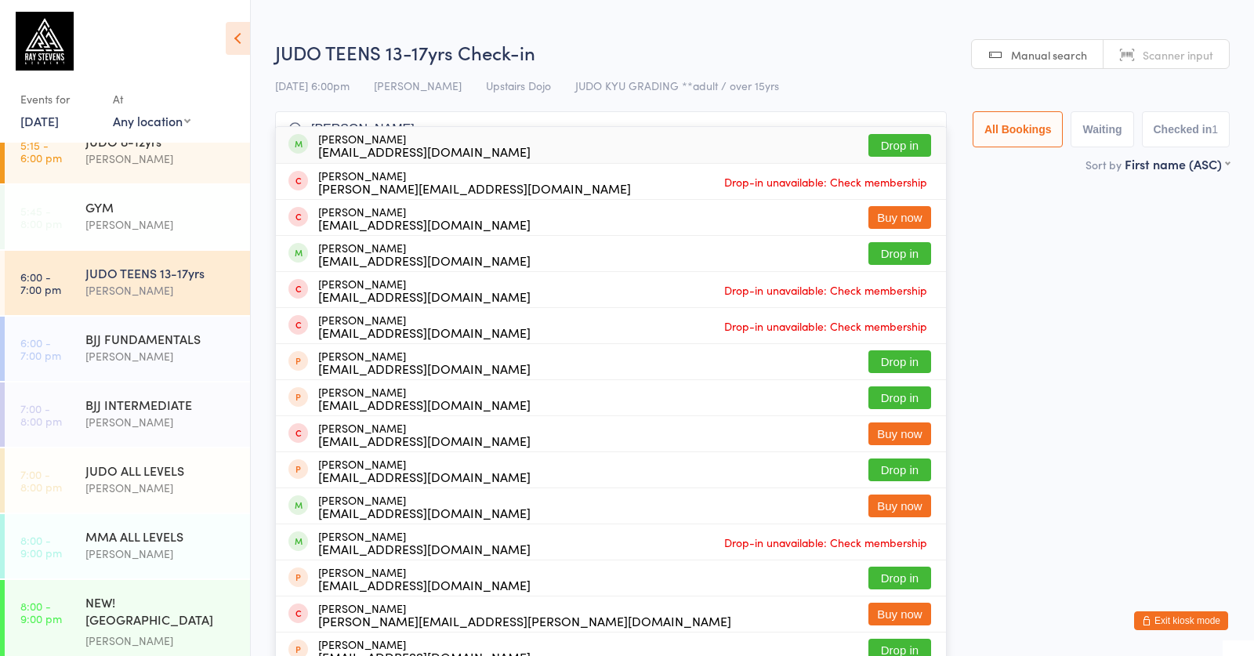
type input "ava watkins"
drag, startPoint x: 880, startPoint y: 141, endPoint x: 779, endPoint y: 195, distance: 114.0
click at [877, 142] on button "Drop in" at bounding box center [900, 145] width 63 height 23
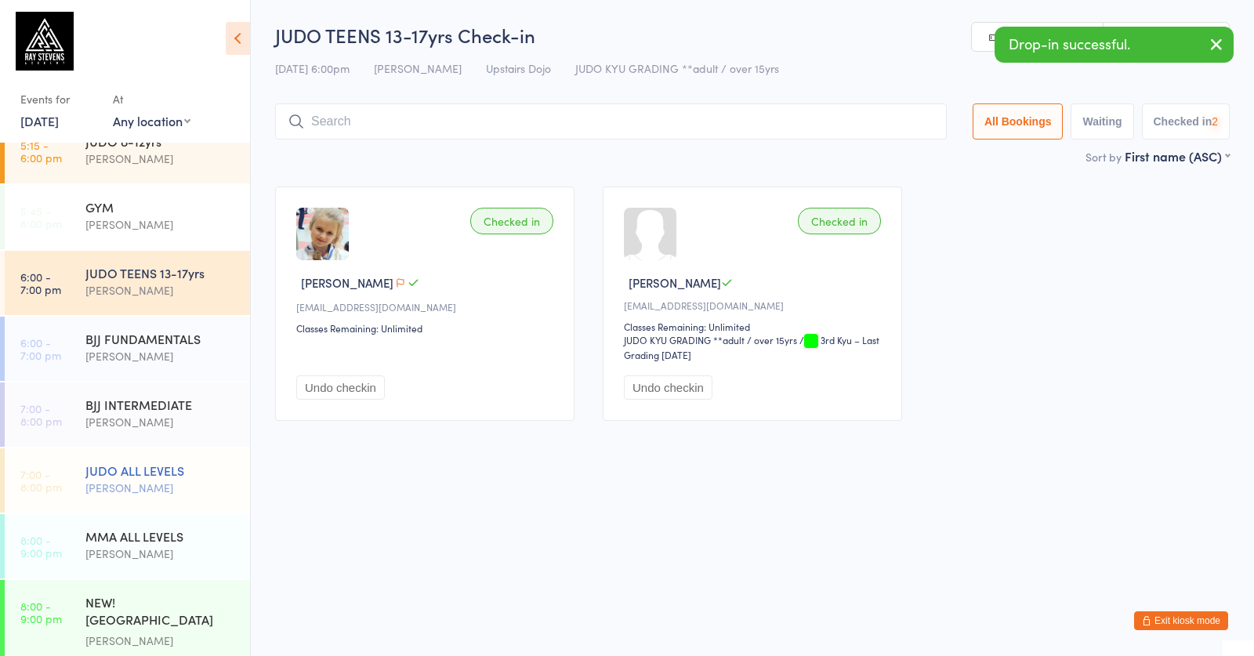
click at [198, 455] on div "JUDO ALL LEVELS [PERSON_NAME]" at bounding box center [167, 479] width 165 height 62
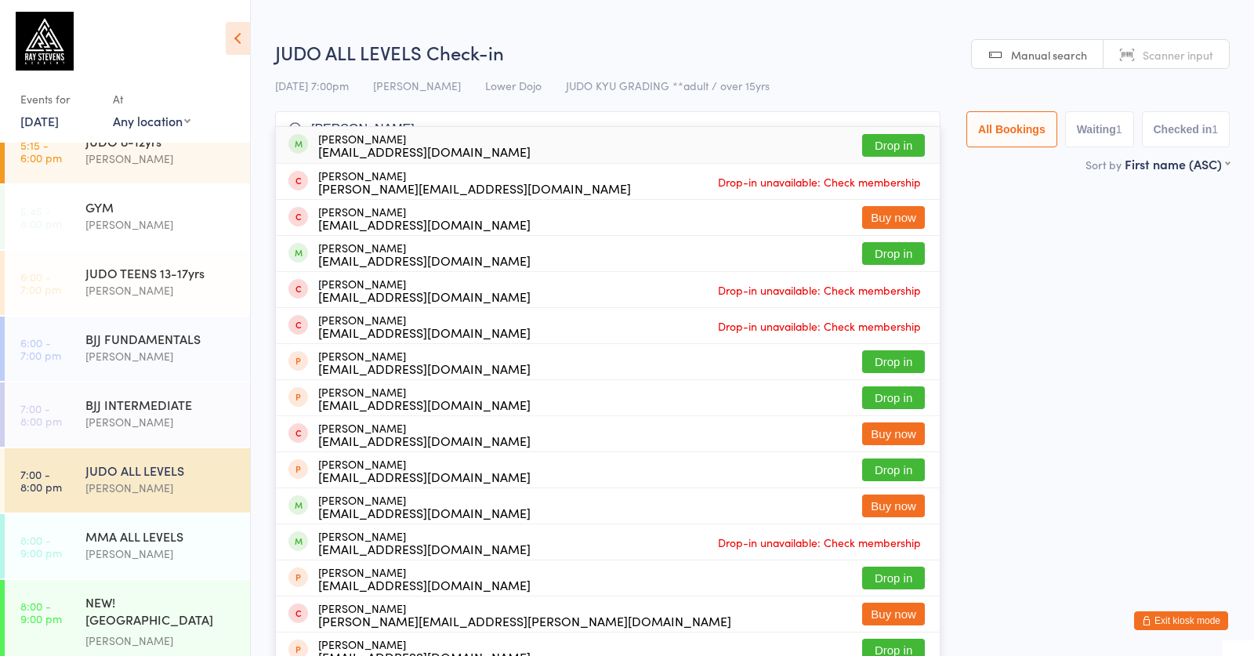
type input "ava watkins"
click at [872, 140] on button "Drop in" at bounding box center [893, 145] width 63 height 23
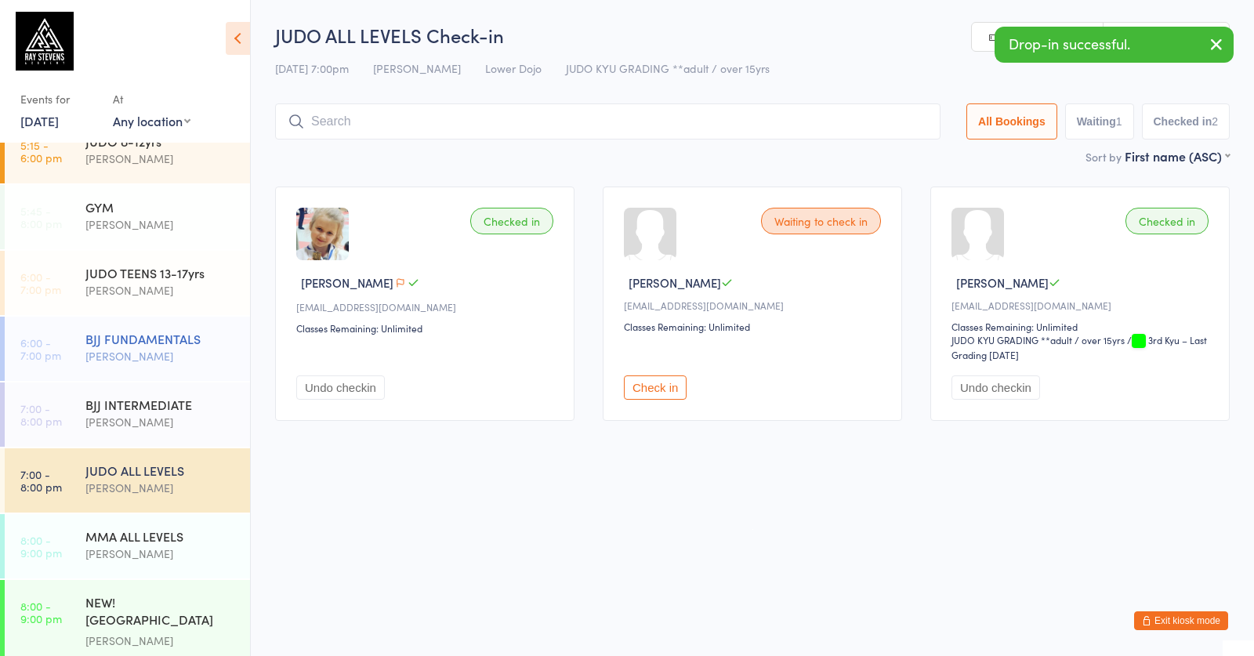
drag, startPoint x: 161, startPoint y: 343, endPoint x: 173, endPoint y: 340, distance: 12.9
click at [173, 340] on div "BJJ FUNDAMENTALS" at bounding box center [160, 338] width 151 height 17
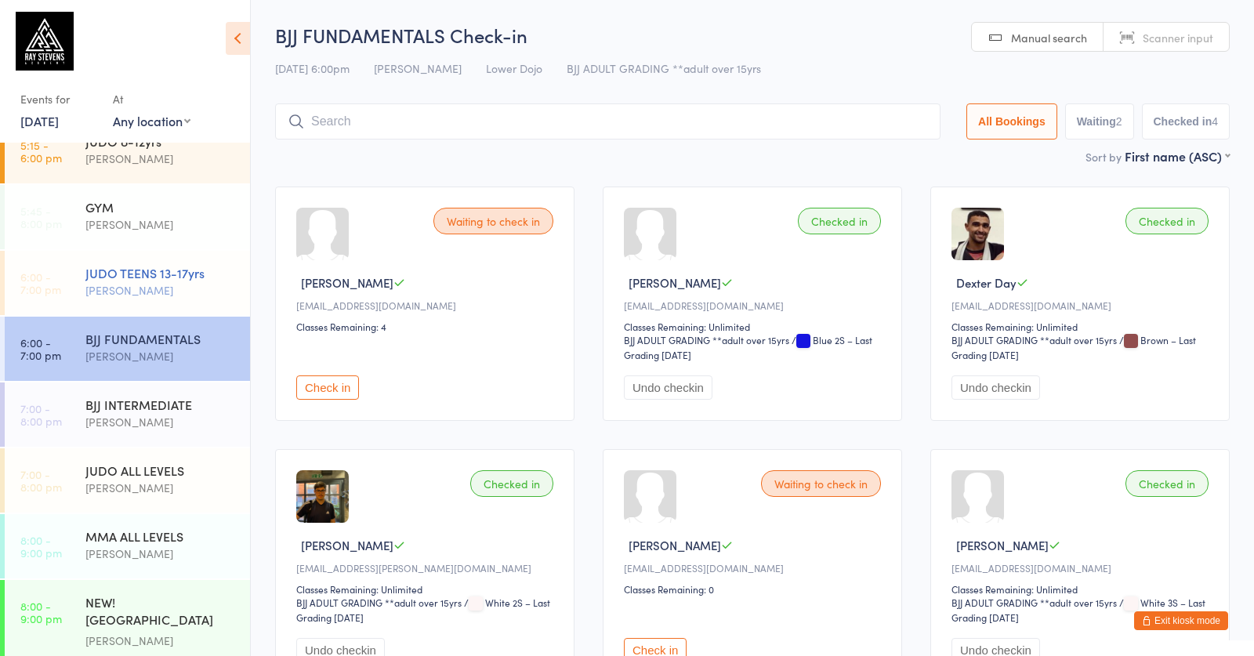
click at [175, 285] on div "[PERSON_NAME]" at bounding box center [160, 290] width 151 height 18
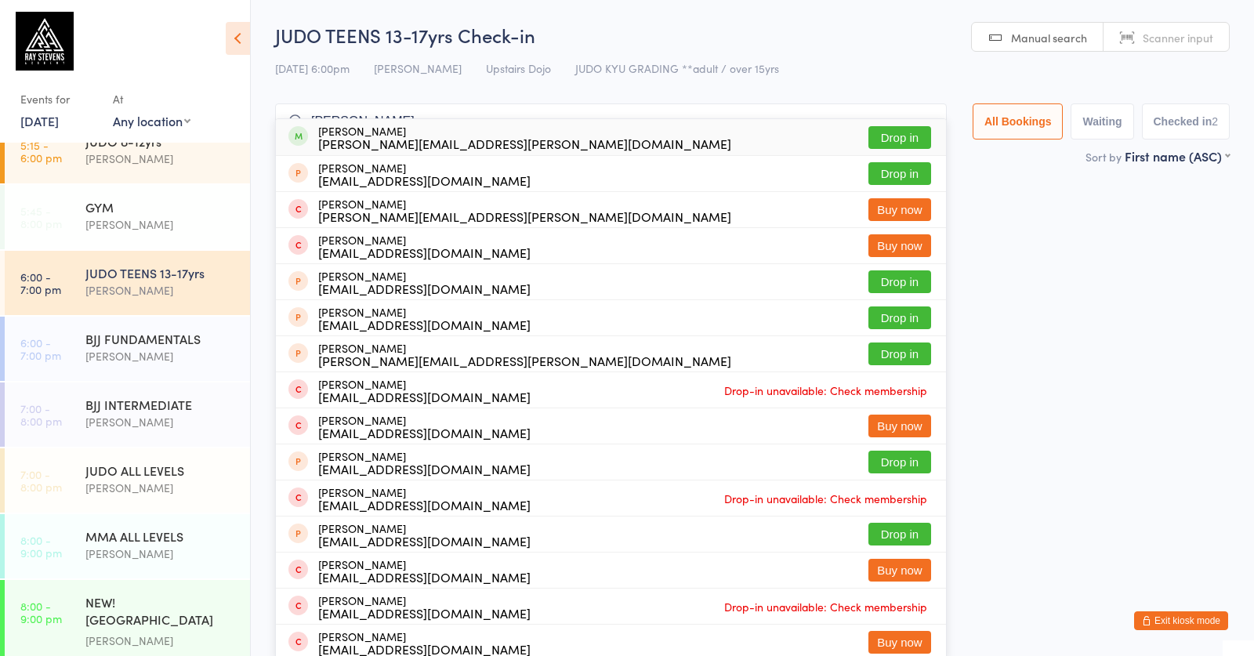
type input "james donald"
click at [896, 134] on button "Drop in" at bounding box center [900, 137] width 63 height 23
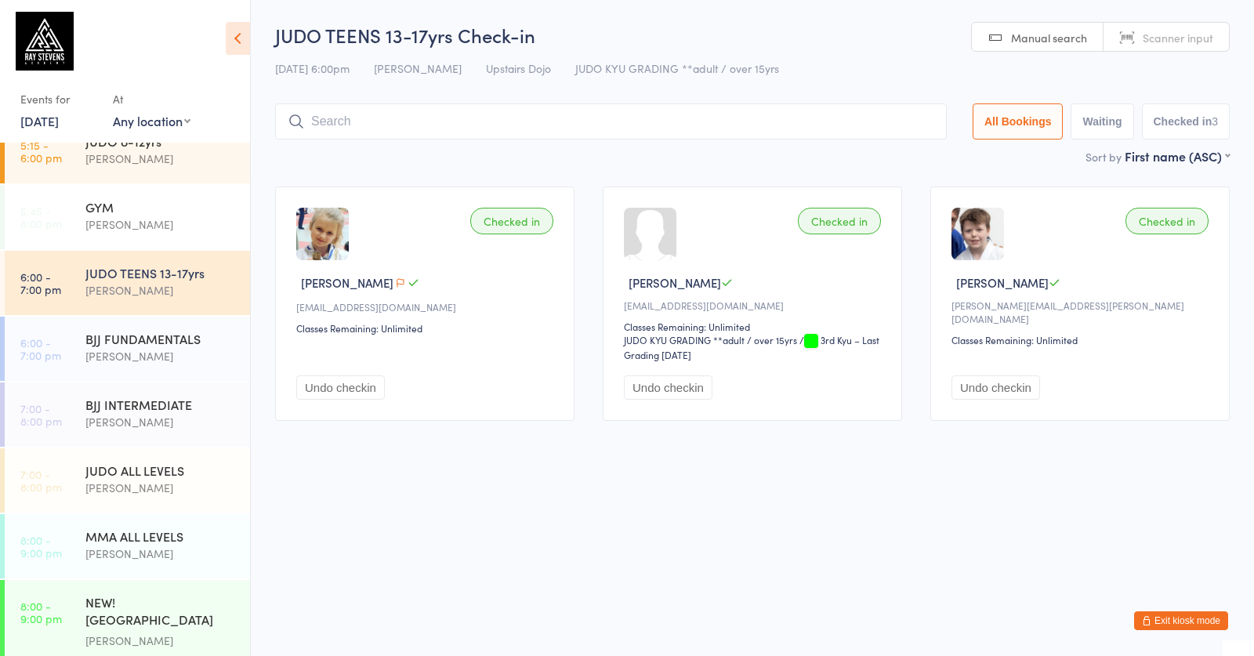
drag, startPoint x: 201, startPoint y: 340, endPoint x: 656, endPoint y: 263, distance: 461.2
click at [201, 340] on div "BJJ FUNDAMENTALS" at bounding box center [160, 338] width 151 height 17
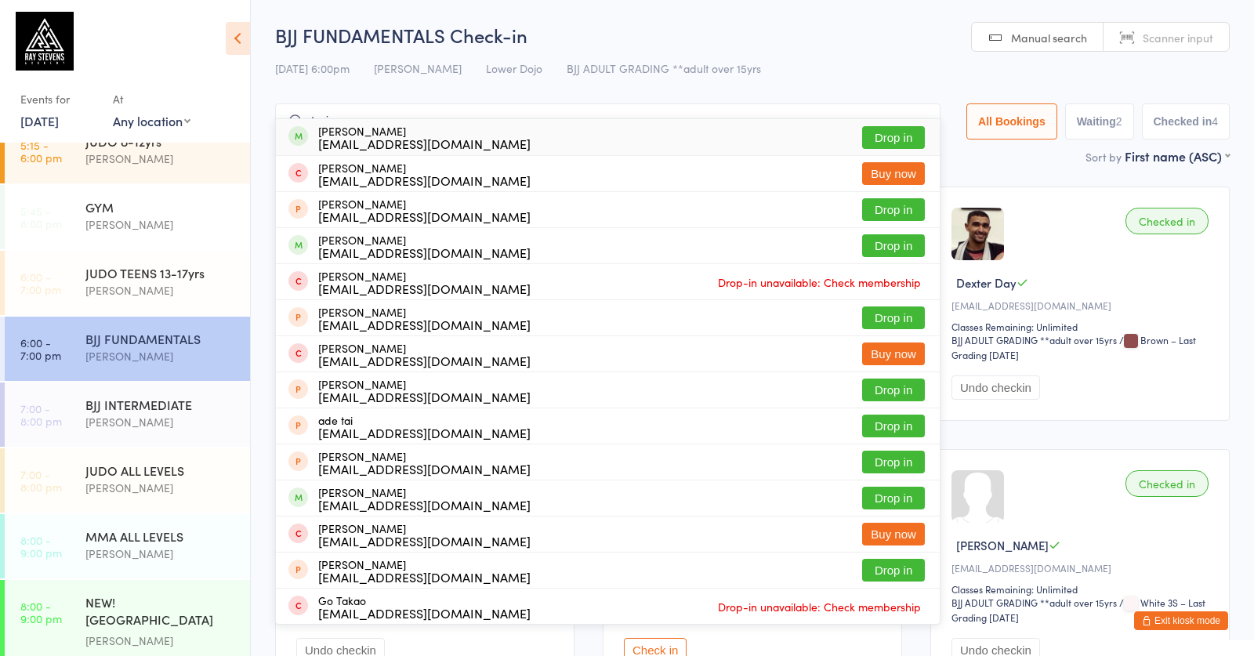
type input "tariq"
click at [881, 132] on button "Drop in" at bounding box center [893, 137] width 63 height 23
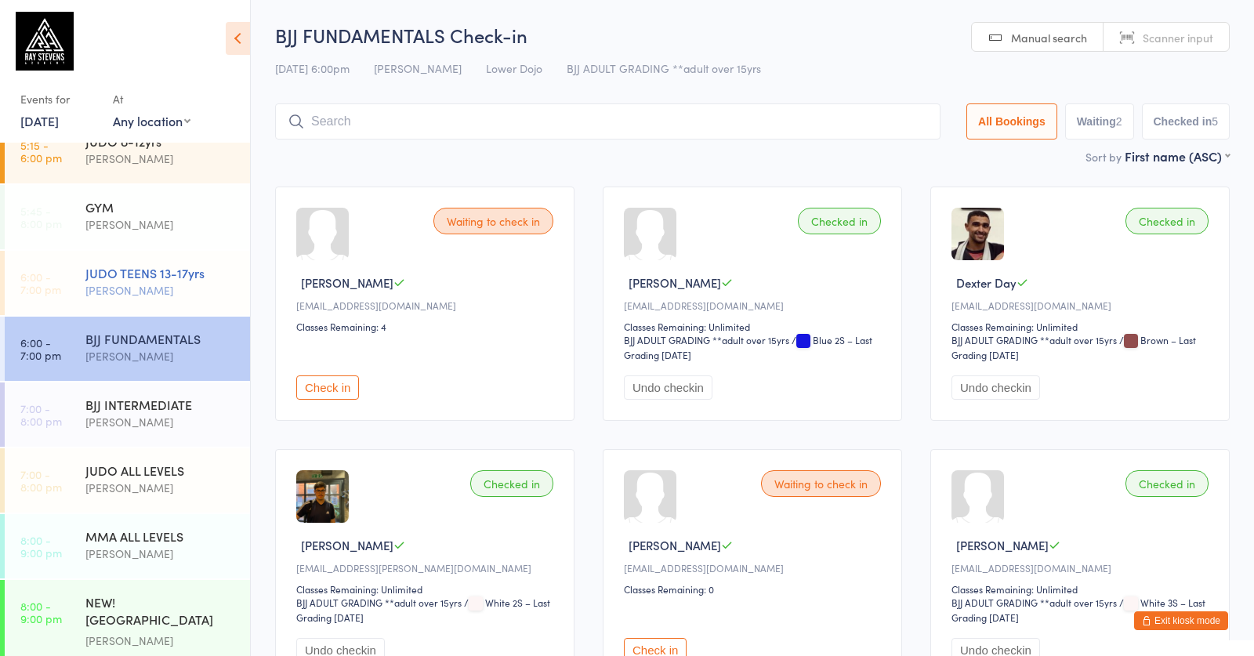
click at [147, 282] on div "[PERSON_NAME]" at bounding box center [160, 290] width 151 height 18
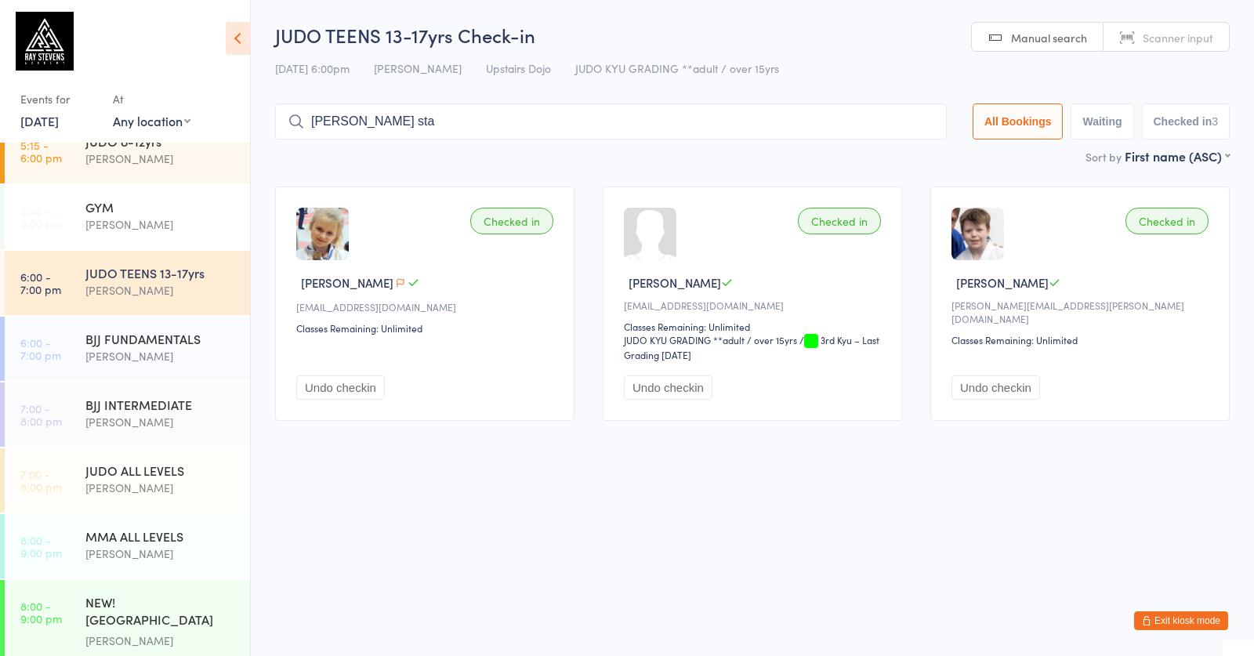
type input "ivan hristea stan"
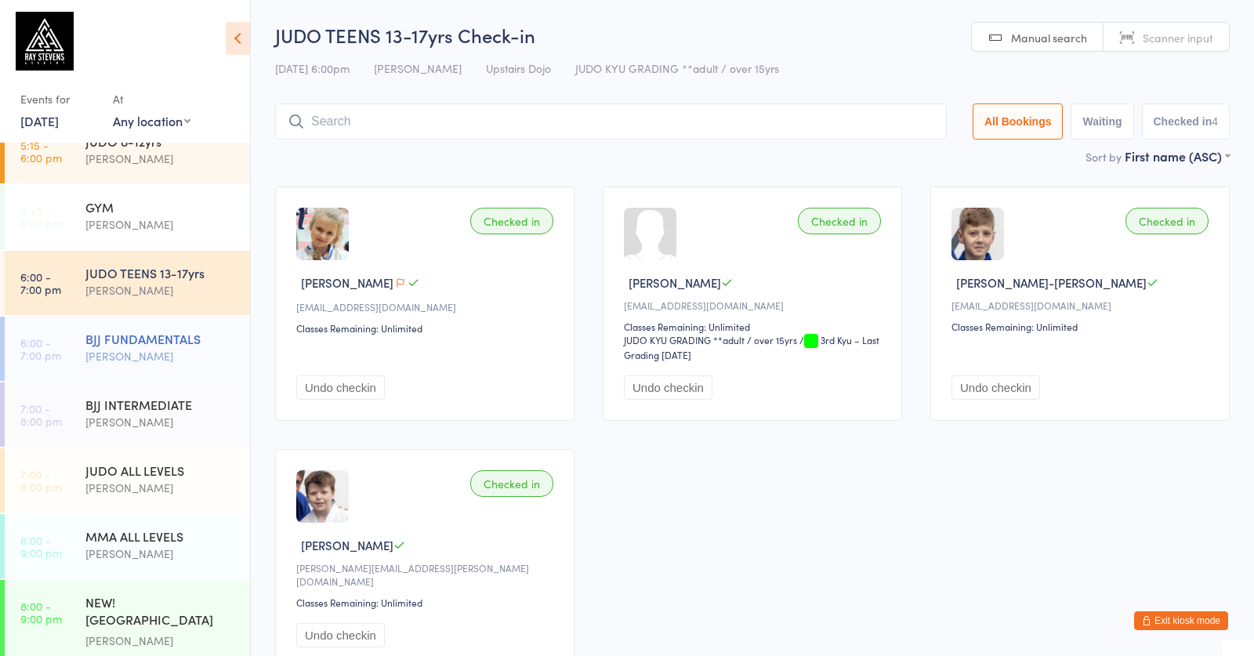
click at [133, 351] on div "[PERSON_NAME]" at bounding box center [160, 356] width 151 height 18
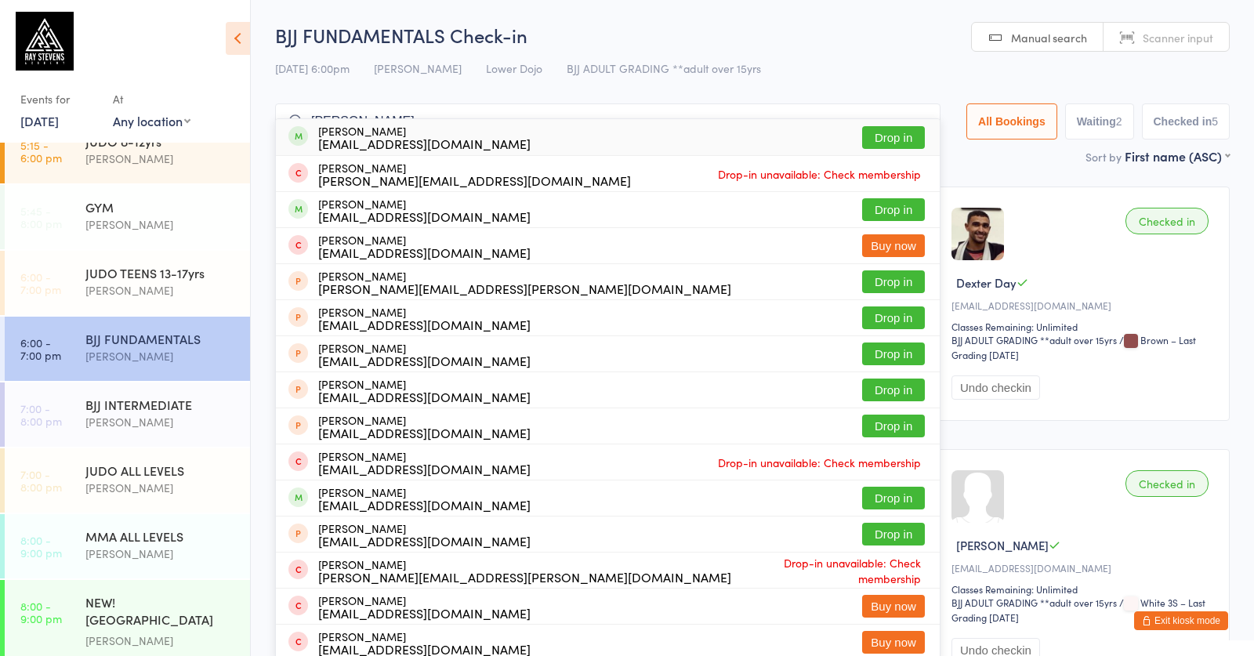
type input "howard bailety"
drag, startPoint x: 883, startPoint y: 137, endPoint x: 800, endPoint y: 171, distance: 89.7
click at [883, 136] on button "Drop in" at bounding box center [893, 137] width 63 height 23
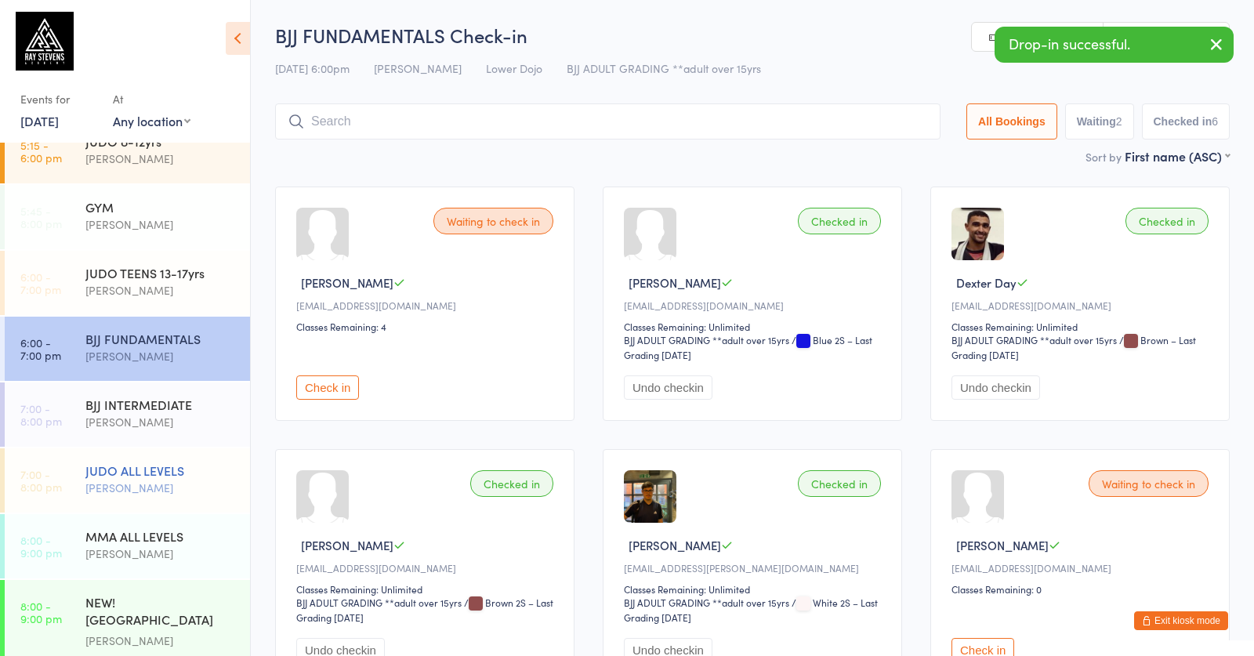
click at [200, 450] on div "JUDO ALL LEVELS [PERSON_NAME]" at bounding box center [167, 479] width 165 height 62
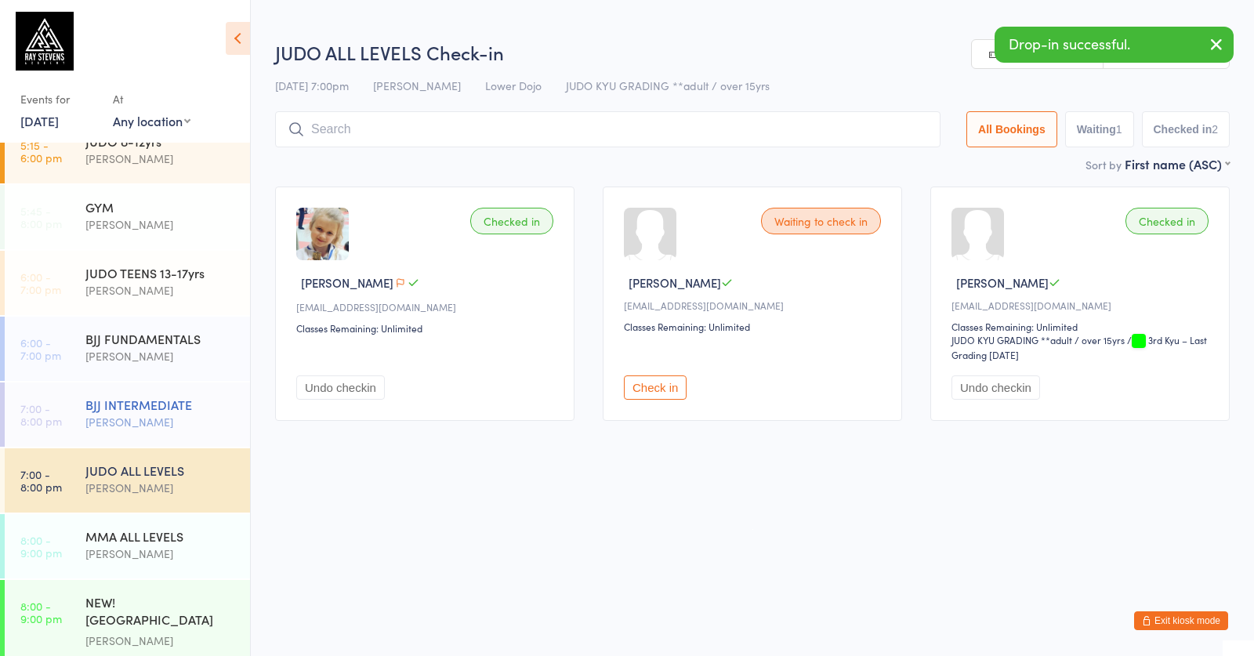
click at [191, 412] on div "BJJ INTERMEDIATE" at bounding box center [160, 404] width 151 height 17
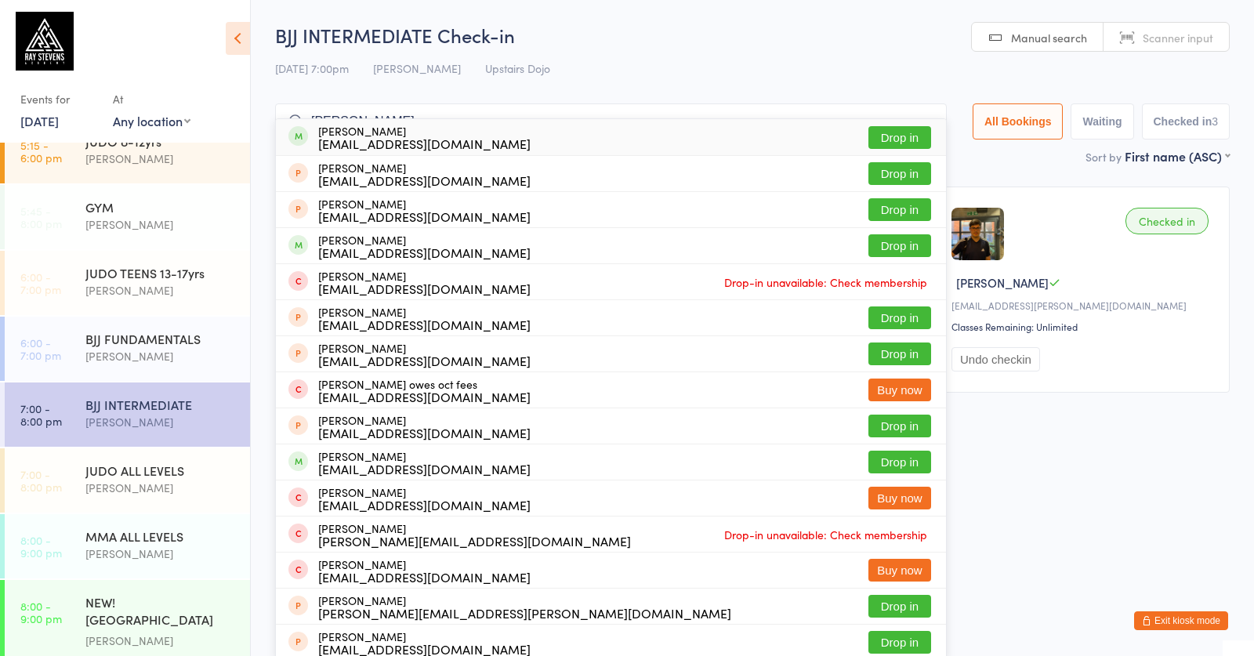
type input "hoard bailey"
click at [876, 148] on button "Drop in" at bounding box center [900, 137] width 63 height 23
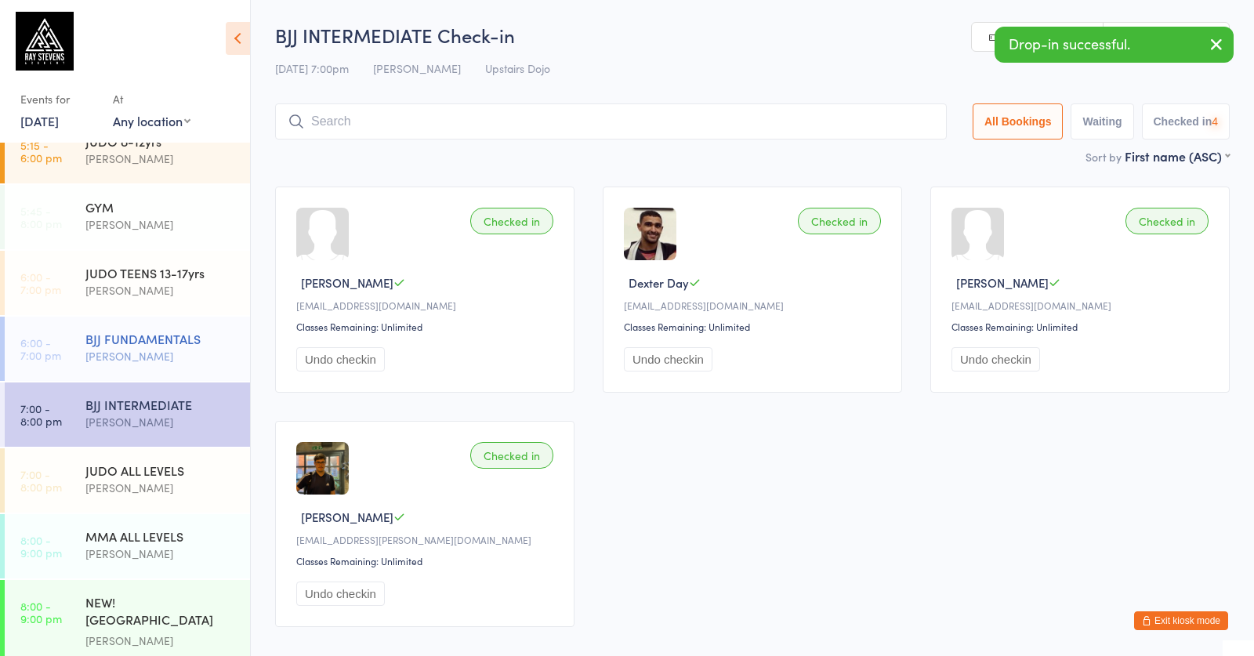
click at [113, 360] on div "[PERSON_NAME]" at bounding box center [160, 356] width 151 height 18
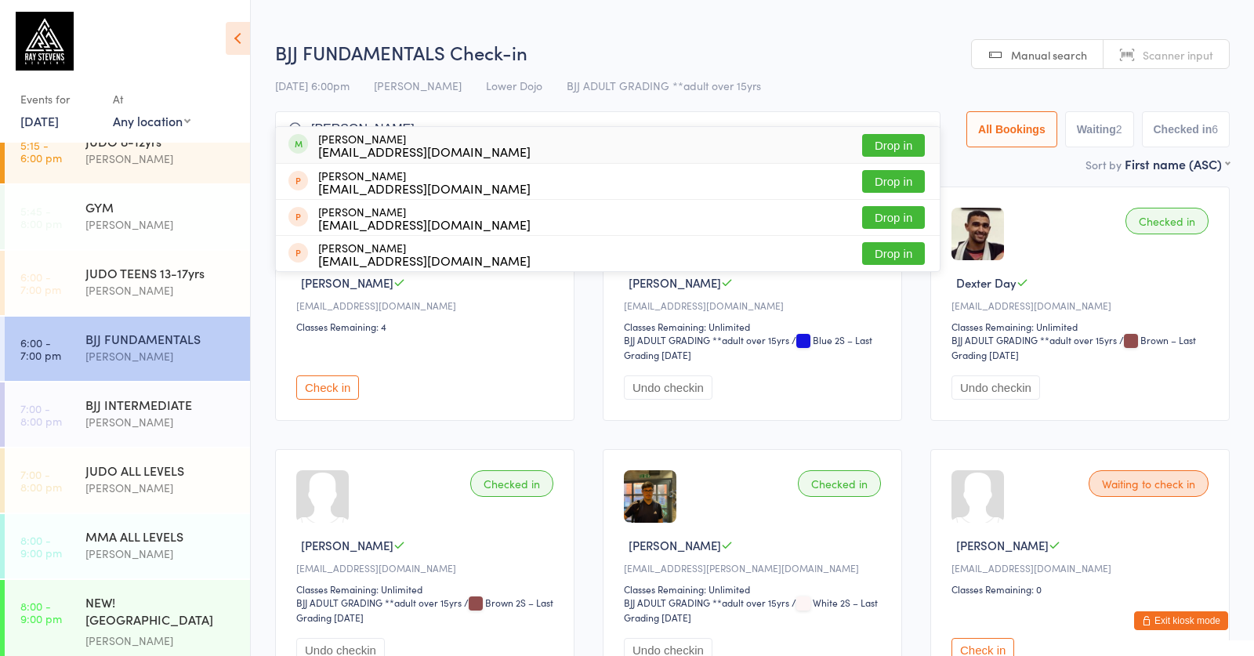
type input "beatriz"
click at [876, 140] on button "Drop in" at bounding box center [893, 145] width 63 height 23
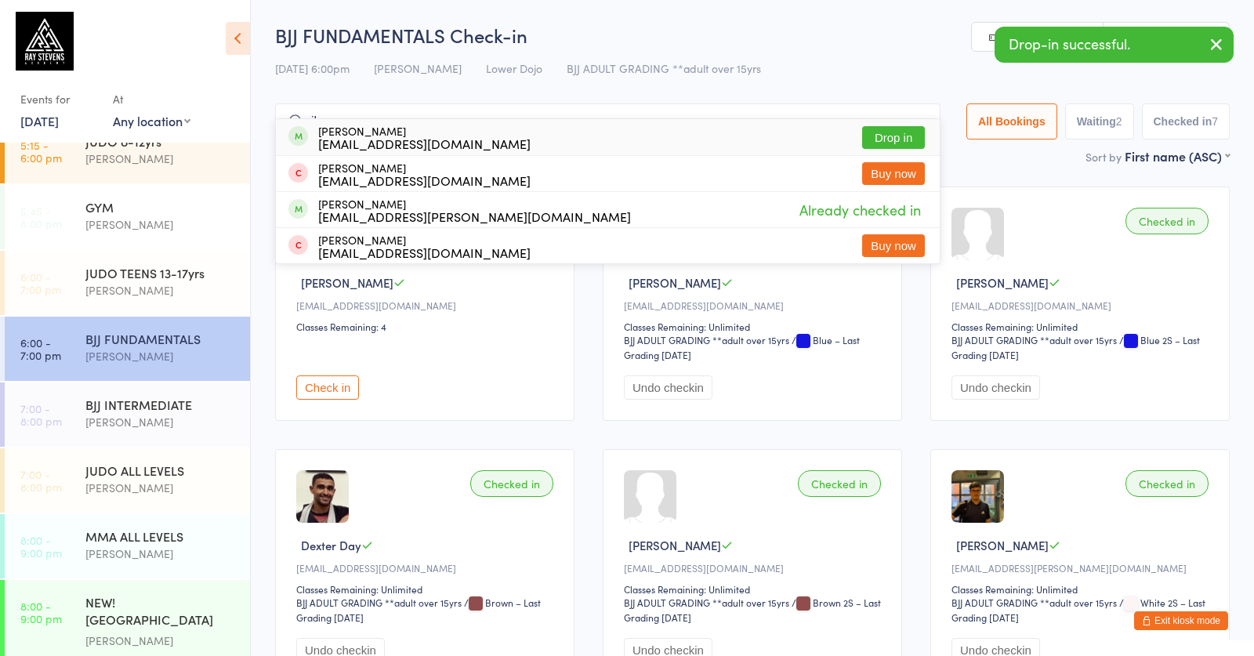
type input "ilyaas"
click at [882, 142] on button "Drop in" at bounding box center [893, 137] width 63 height 23
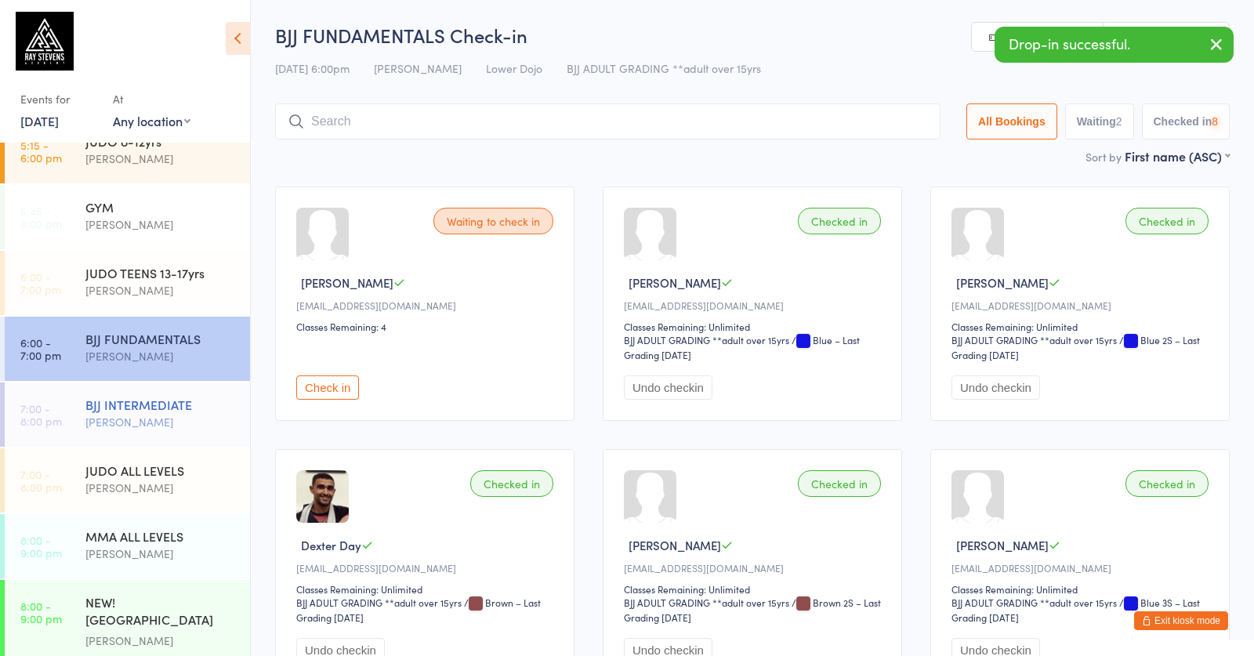
click at [206, 402] on div "BJJ INTERMEDIATE" at bounding box center [160, 404] width 151 height 17
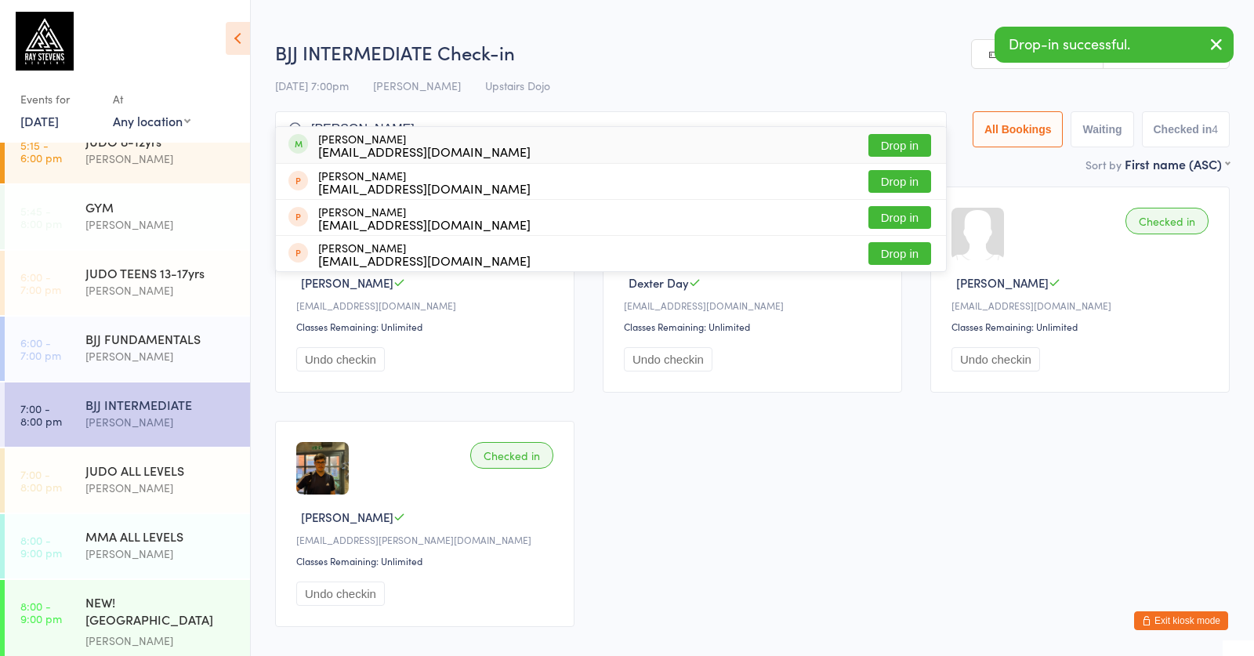
type input "beatriz"
click at [899, 147] on button "Drop in" at bounding box center [900, 145] width 63 height 23
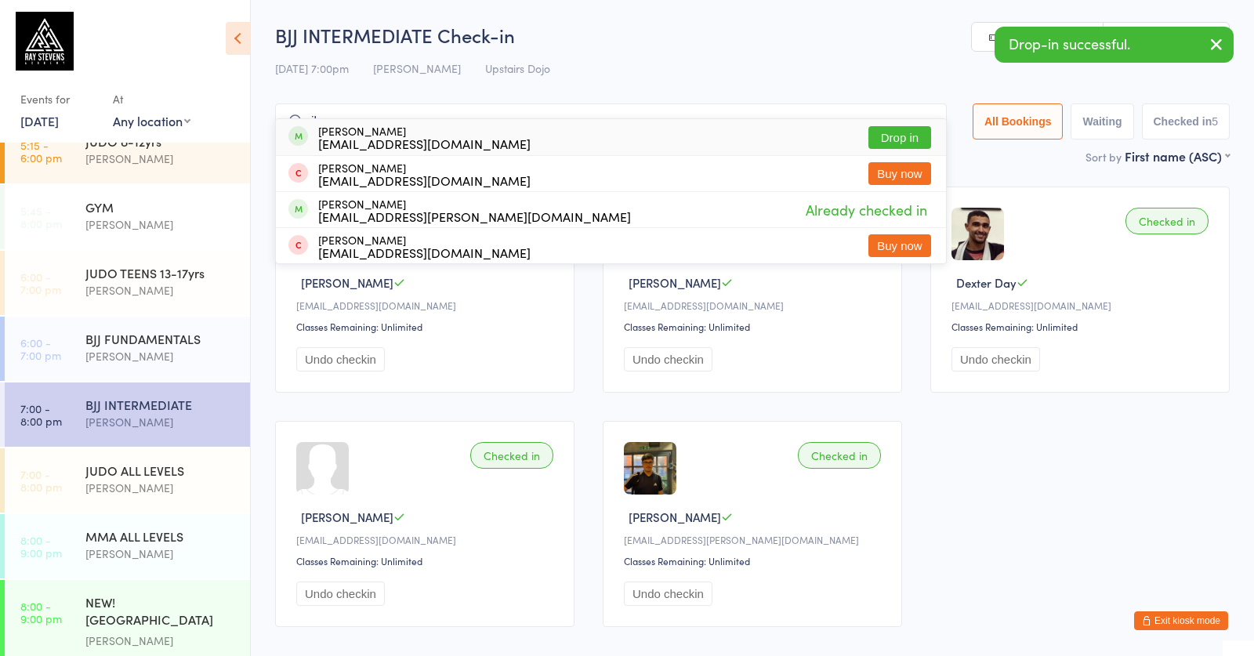
type input "ilyaas"
click at [901, 136] on button "Drop in" at bounding box center [900, 137] width 63 height 23
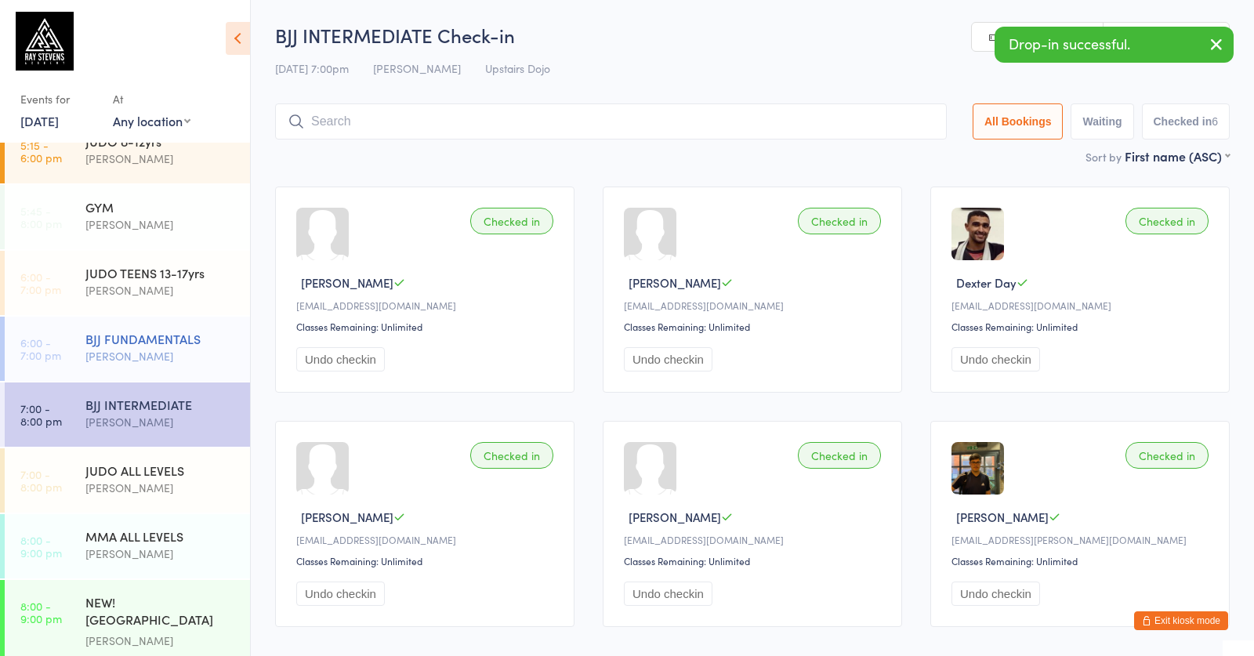
drag, startPoint x: 227, startPoint y: 326, endPoint x: 246, endPoint y: 319, distance: 20.8
click at [246, 319] on div "BJJ FUNDAMENTALS Roberto Almeida" at bounding box center [167, 348] width 165 height 62
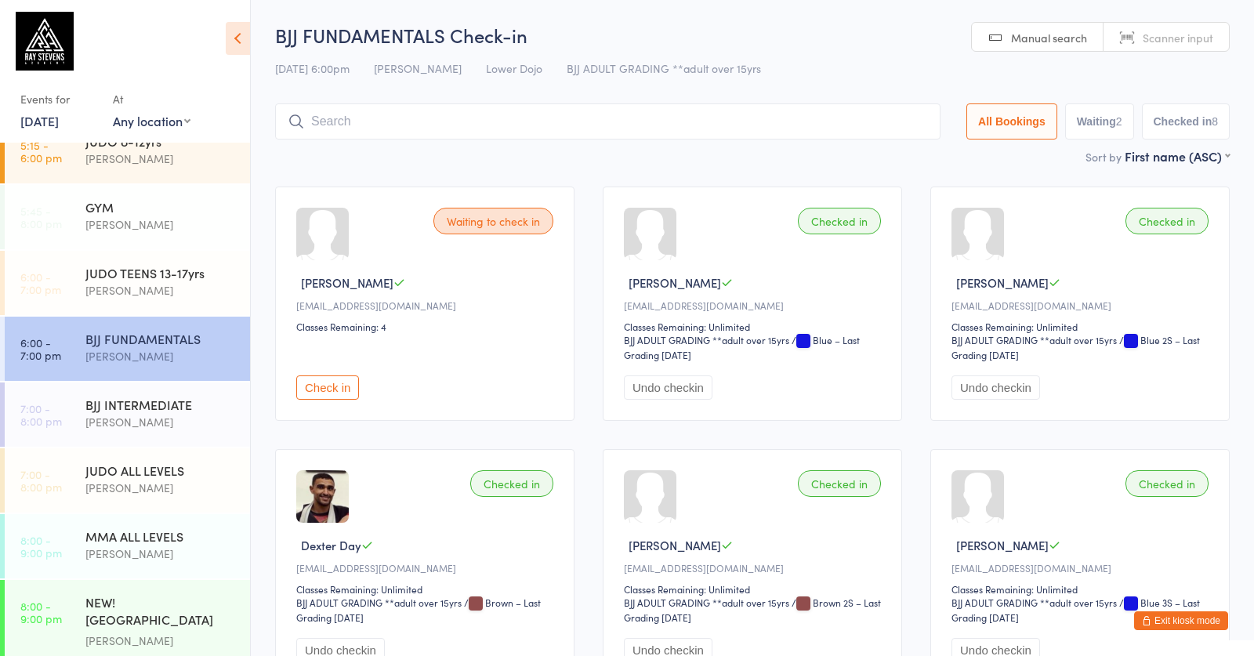
click at [349, 389] on button "Check in" at bounding box center [327, 387] width 63 height 24
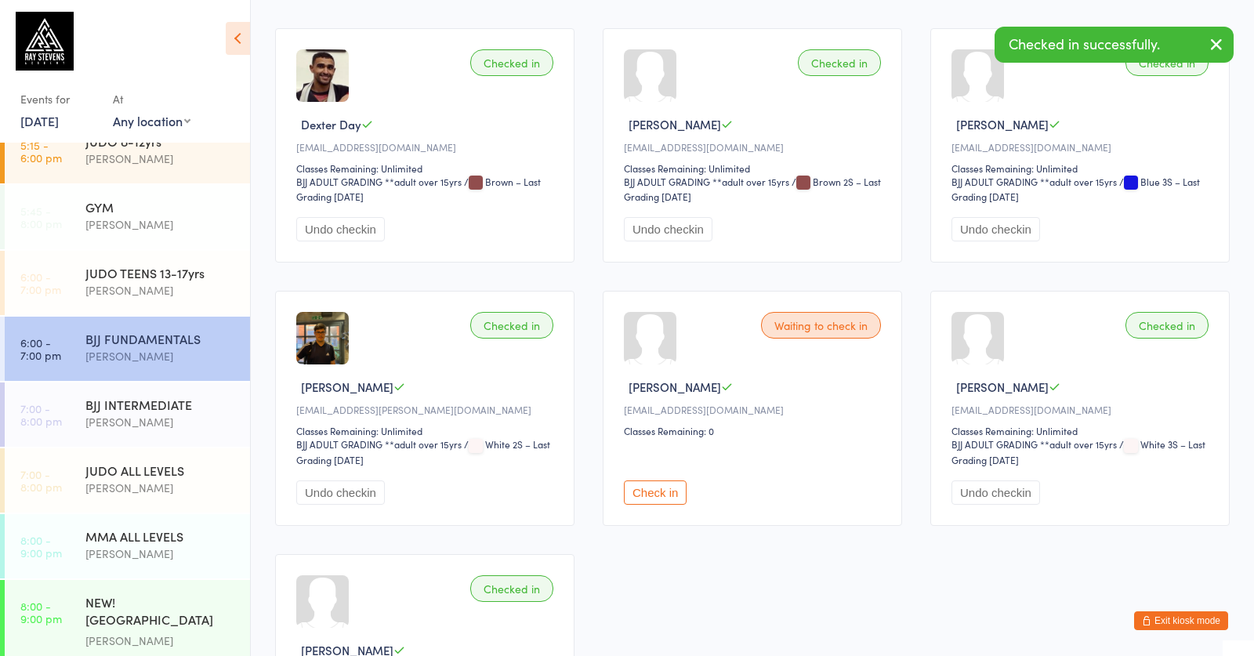
scroll to position [421, 0]
drag, startPoint x: 666, startPoint y: 506, endPoint x: 702, endPoint y: 485, distance: 41.4
click at [666, 505] on button "Check in" at bounding box center [655, 493] width 63 height 24
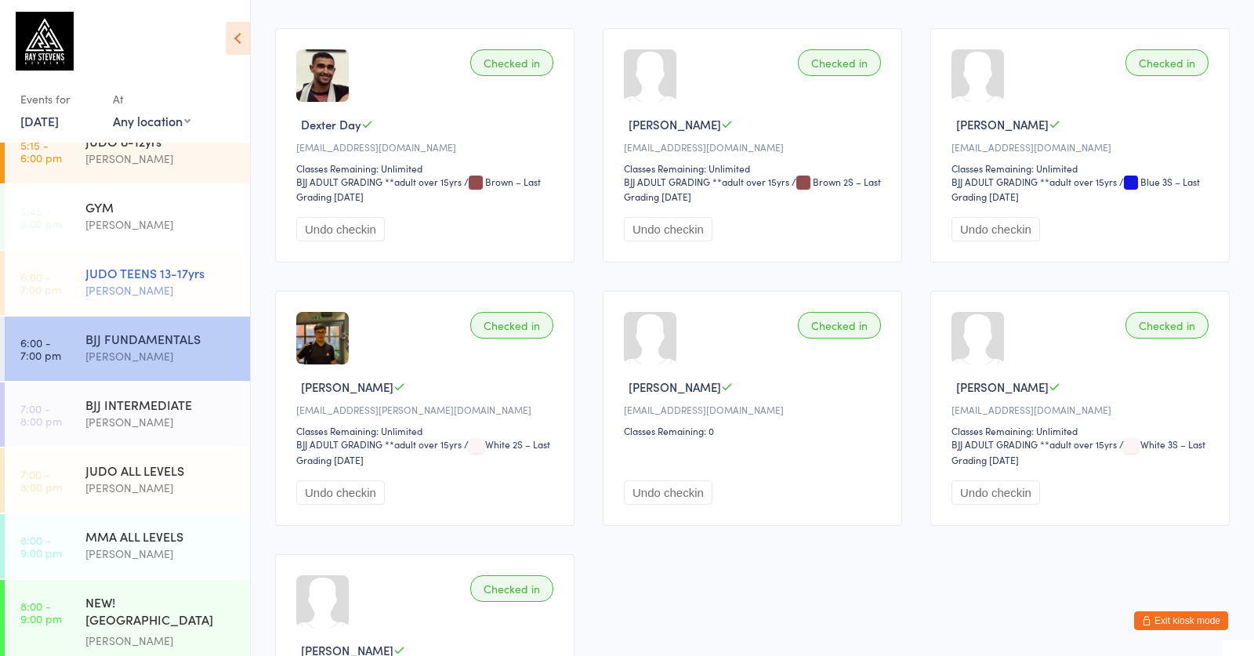
click at [173, 294] on div "[PERSON_NAME]" at bounding box center [160, 290] width 151 height 18
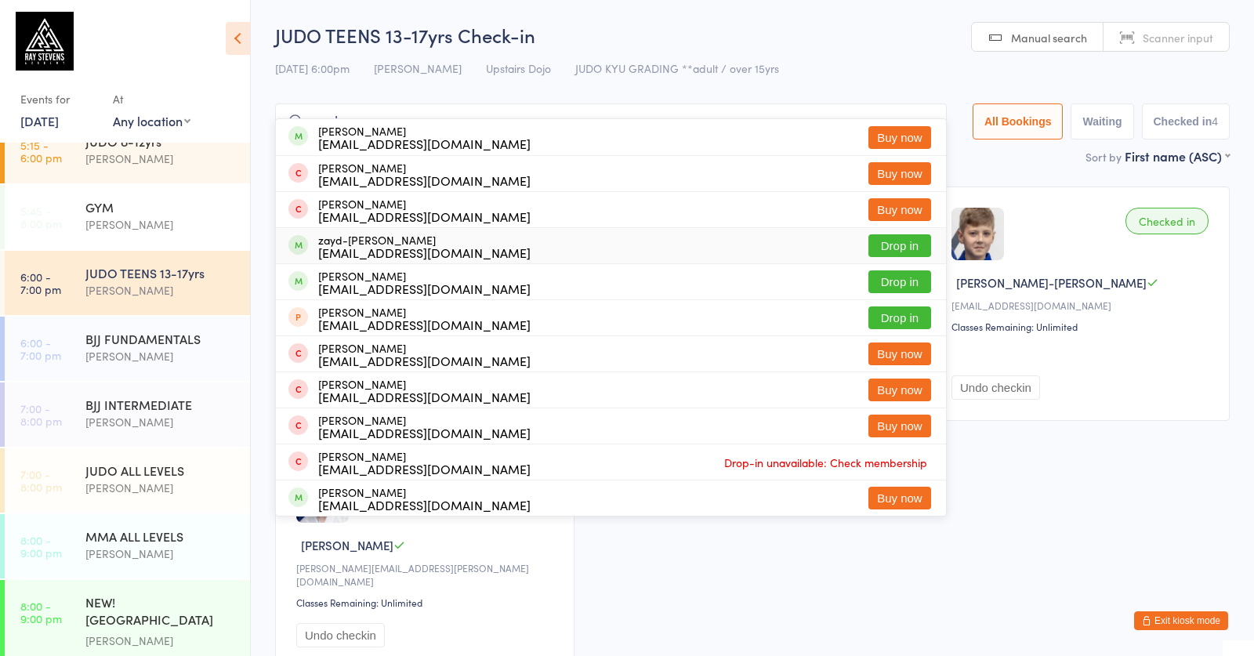
type input "zayd"
click at [894, 249] on button "Drop in" at bounding box center [900, 245] width 63 height 23
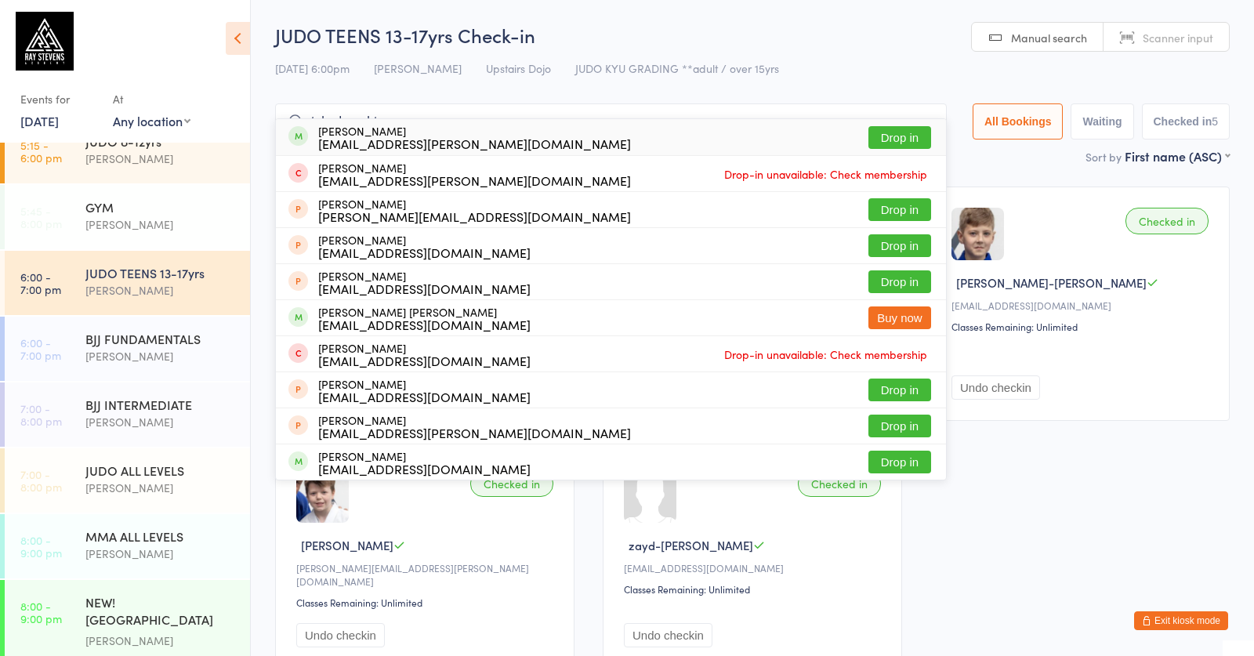
type input "teho bought"
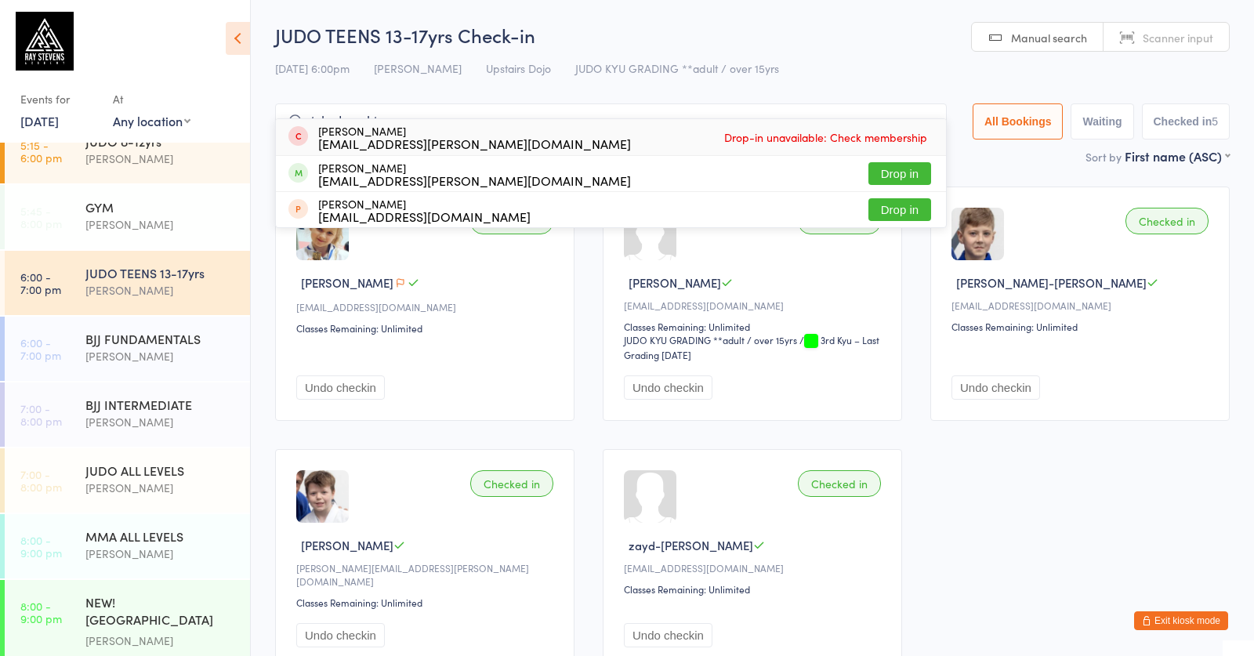
click at [883, 133] on span "Drop-in unavailable: Check membership" at bounding box center [825, 137] width 211 height 24
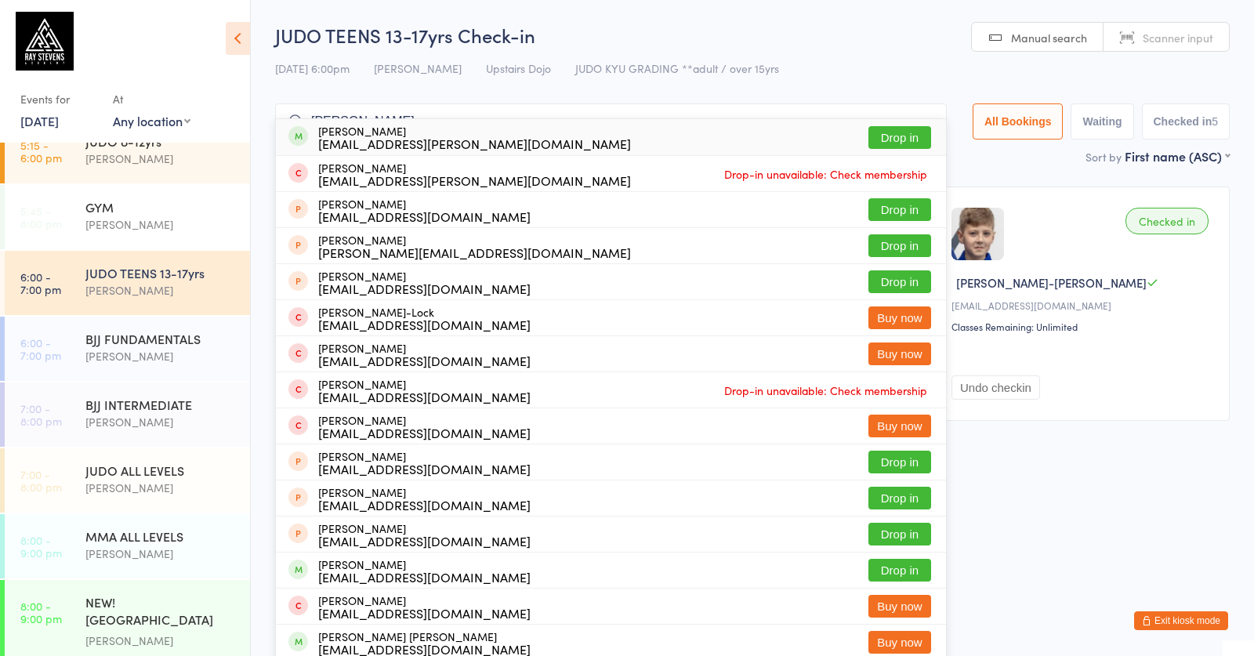
type input "theo bought"
drag, startPoint x: 769, startPoint y: 157, endPoint x: 904, endPoint y: 136, distance: 136.4
click at [905, 136] on button "Drop in" at bounding box center [900, 137] width 63 height 23
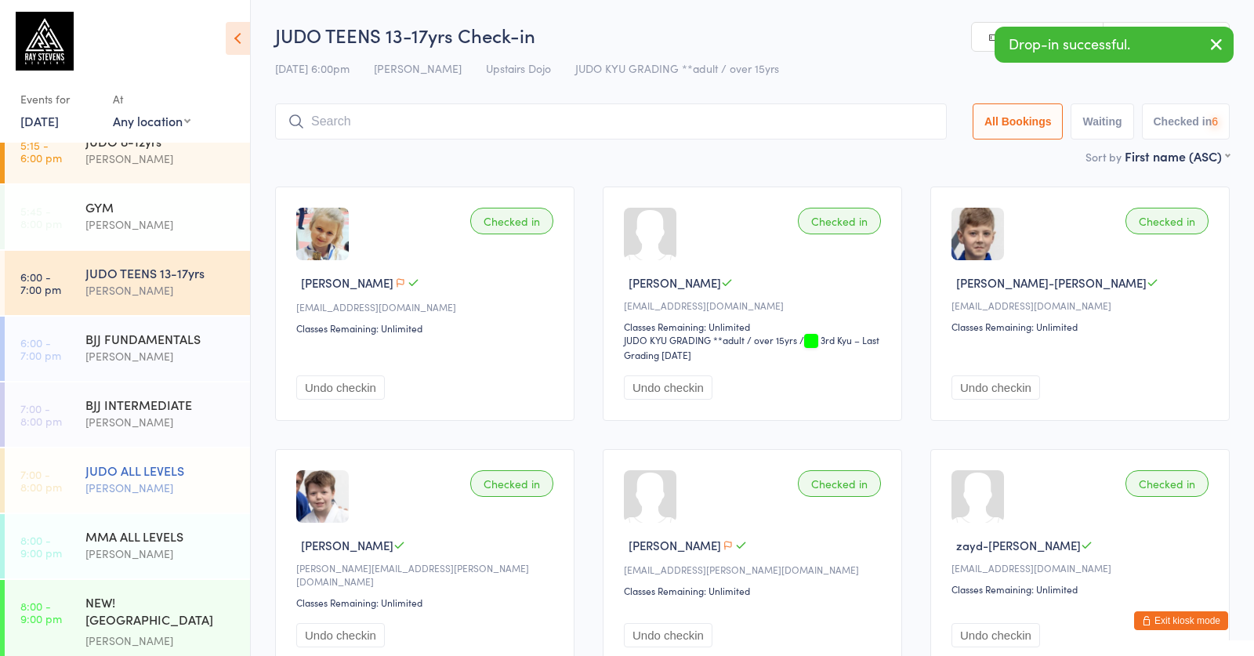
click at [194, 477] on div "JUDO ALL LEVELS" at bounding box center [160, 470] width 151 height 17
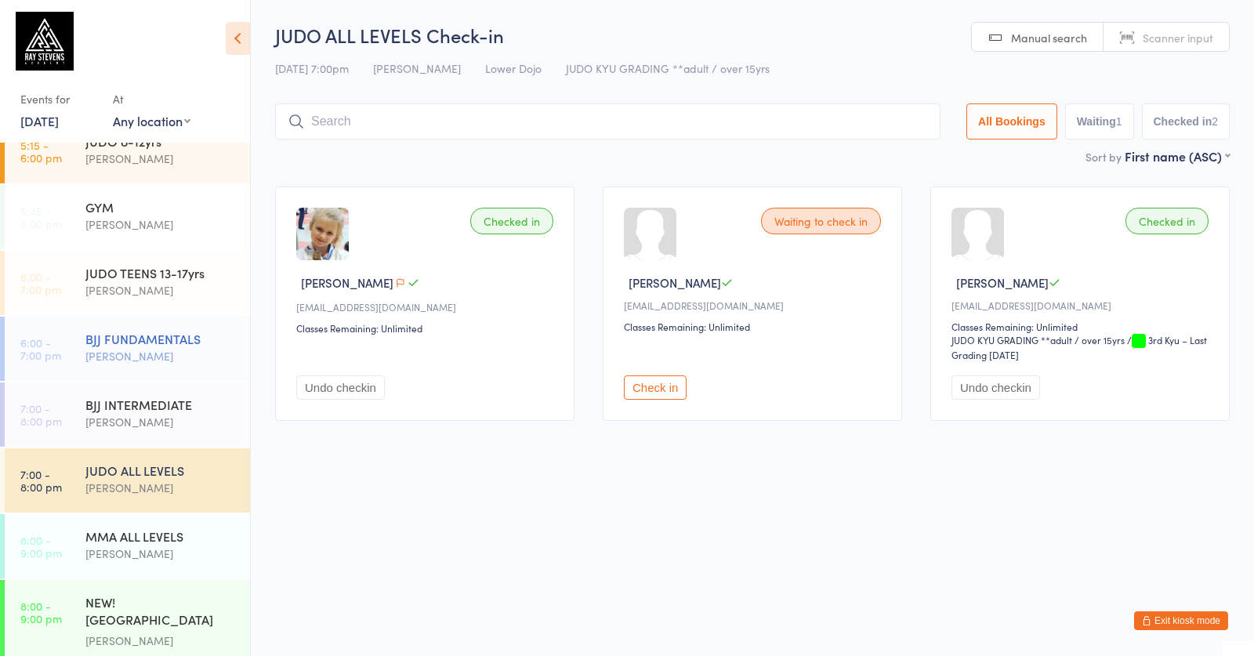
click at [180, 325] on div "BJJ FUNDAMENTALS Roberto Almeida" at bounding box center [167, 348] width 165 height 62
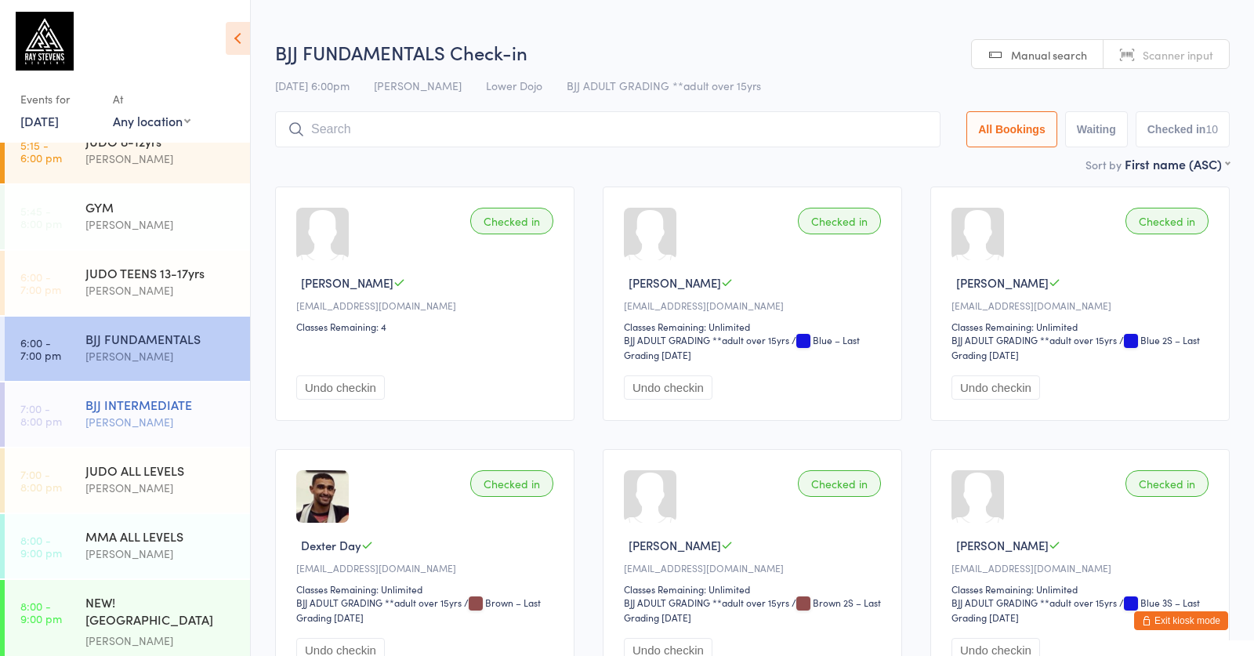
click at [229, 421] on div "[PERSON_NAME]" at bounding box center [160, 422] width 151 height 18
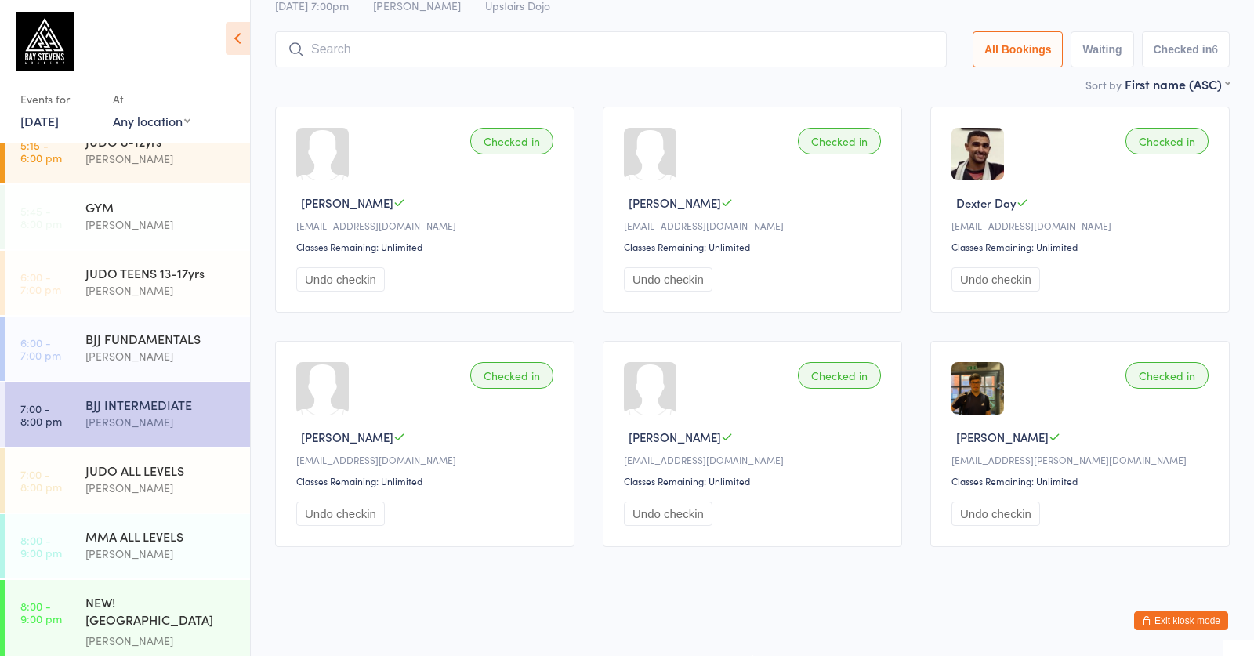
scroll to position [92, 0]
click at [186, 463] on div "JUDO ALL LEVELS" at bounding box center [160, 470] width 151 height 17
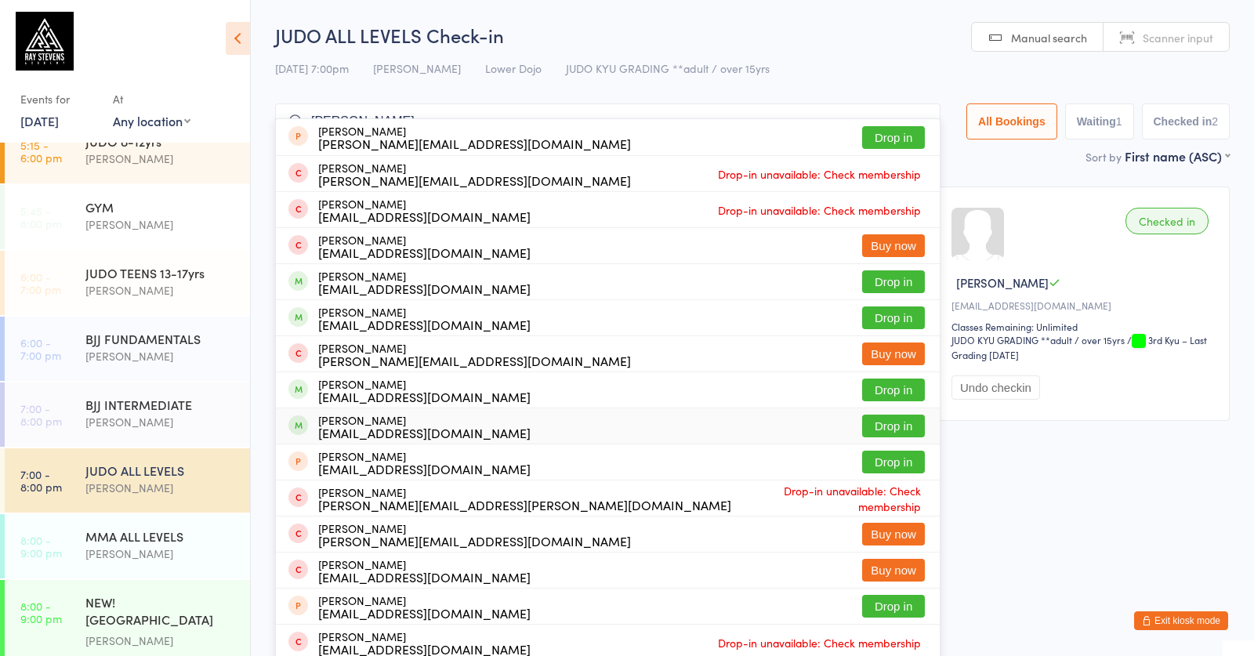
type input "elliot"
click at [864, 420] on button "Drop in" at bounding box center [893, 426] width 63 height 23
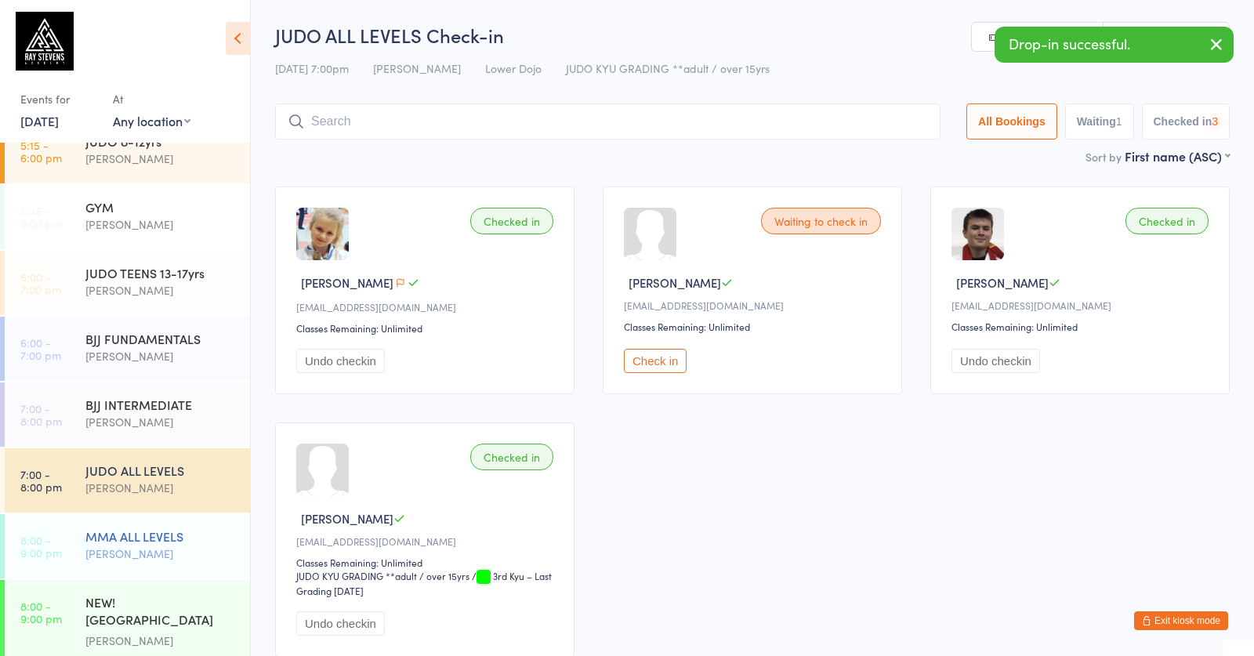
click at [146, 557] on div "[PERSON_NAME]" at bounding box center [160, 554] width 151 height 18
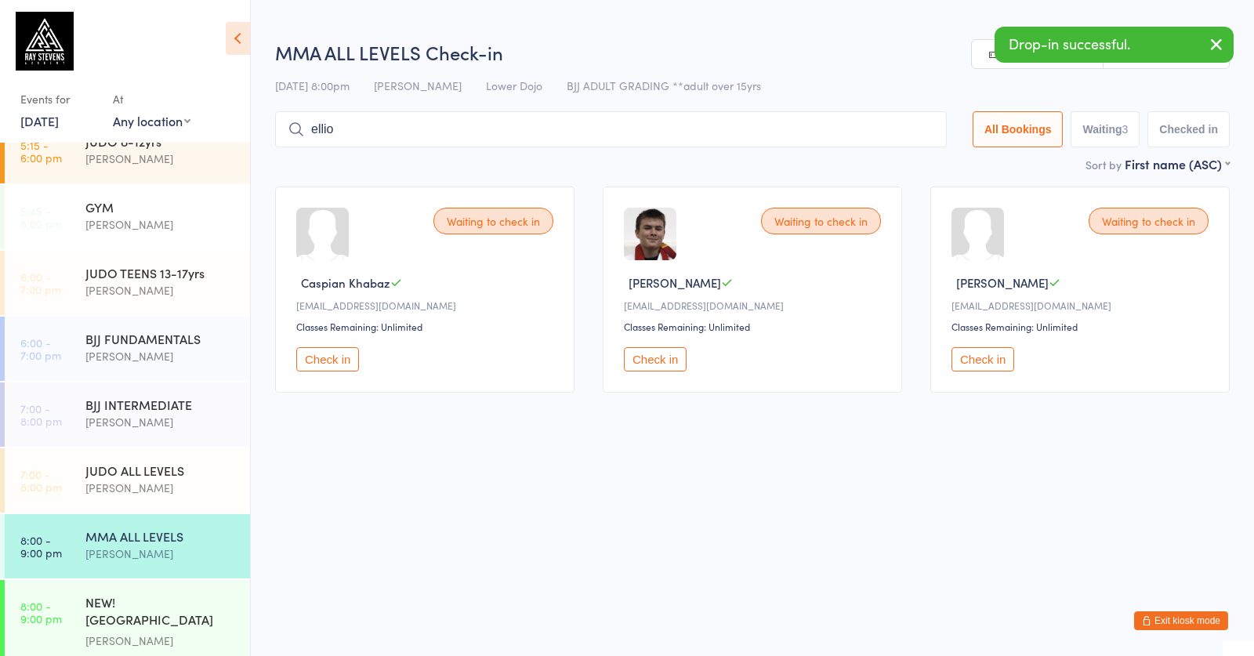
type input "Elliot"
drag, startPoint x: 147, startPoint y: 557, endPoint x: 684, endPoint y: 357, distance: 573.7
click at [684, 357] on button "Check in" at bounding box center [655, 359] width 63 height 24
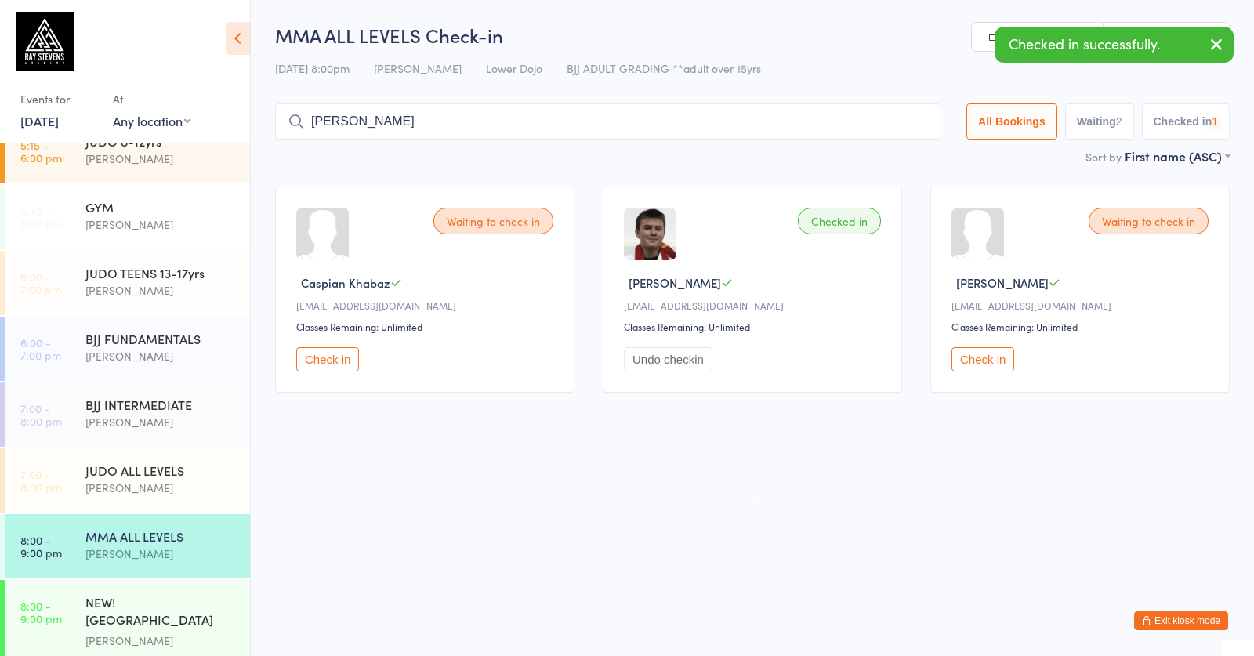
drag, startPoint x: 202, startPoint y: 356, endPoint x: 481, endPoint y: 350, distance: 278.3
click at [201, 355] on div "[PERSON_NAME]" at bounding box center [160, 356] width 151 height 18
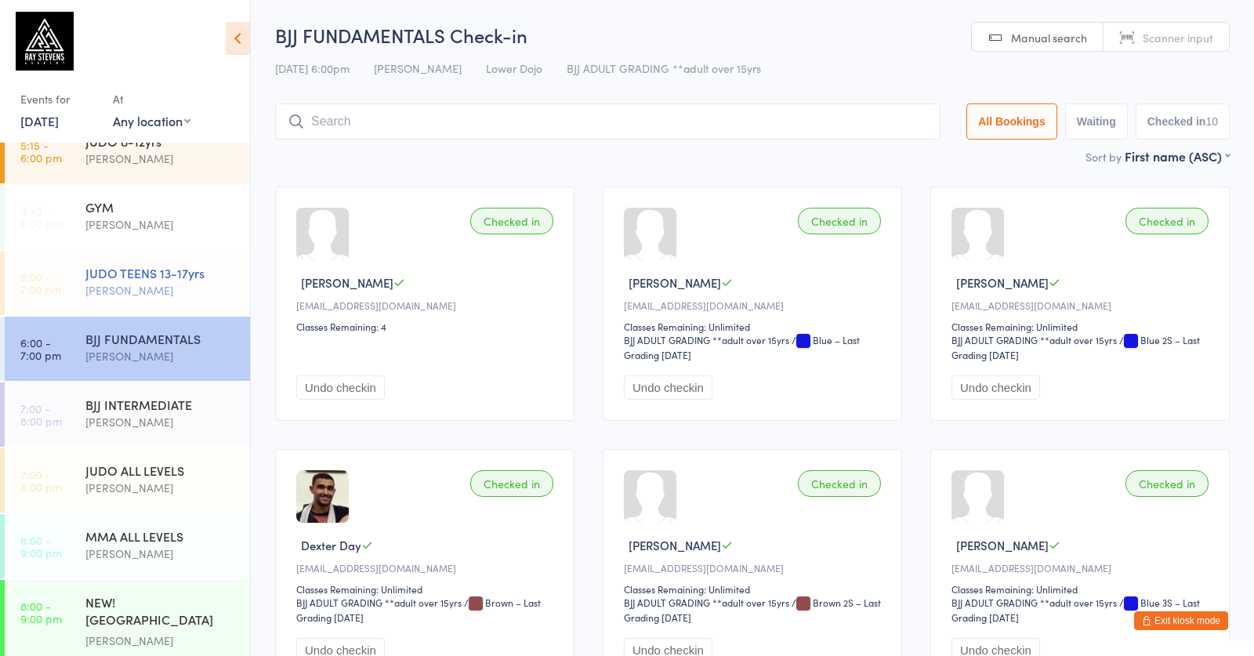
click at [180, 272] on div "JUDO TEENS 13-17yrs" at bounding box center [160, 272] width 151 height 17
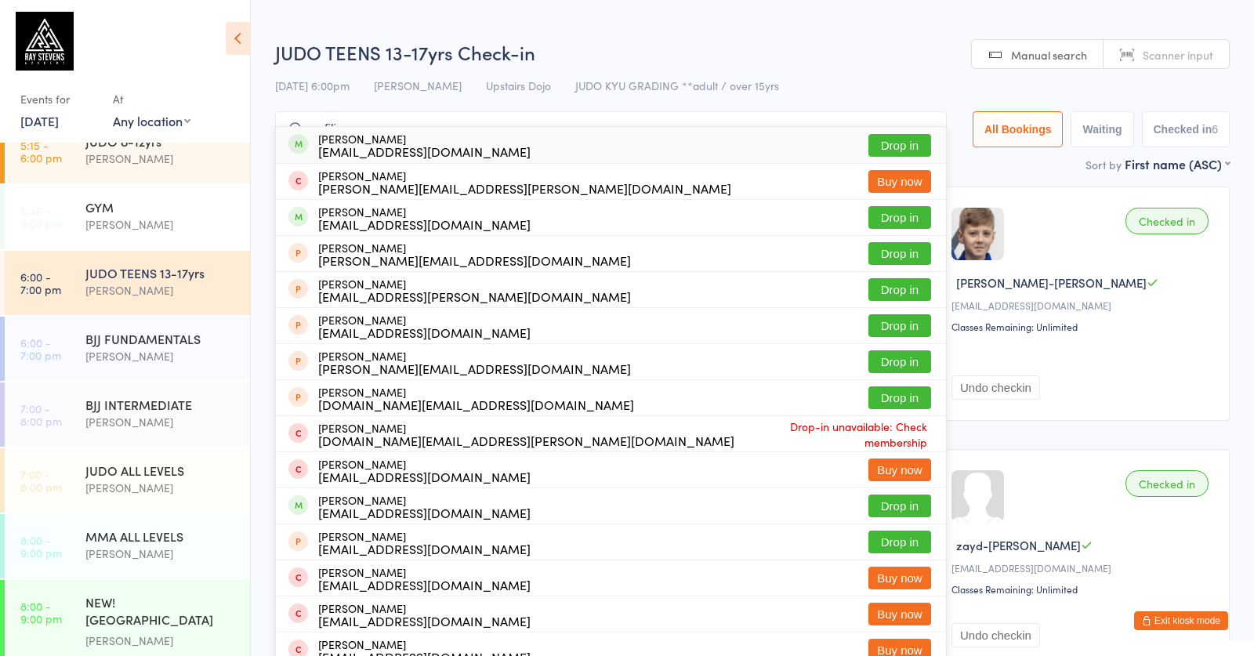
type input "sofilia"
click at [898, 137] on button "Drop in" at bounding box center [900, 145] width 63 height 23
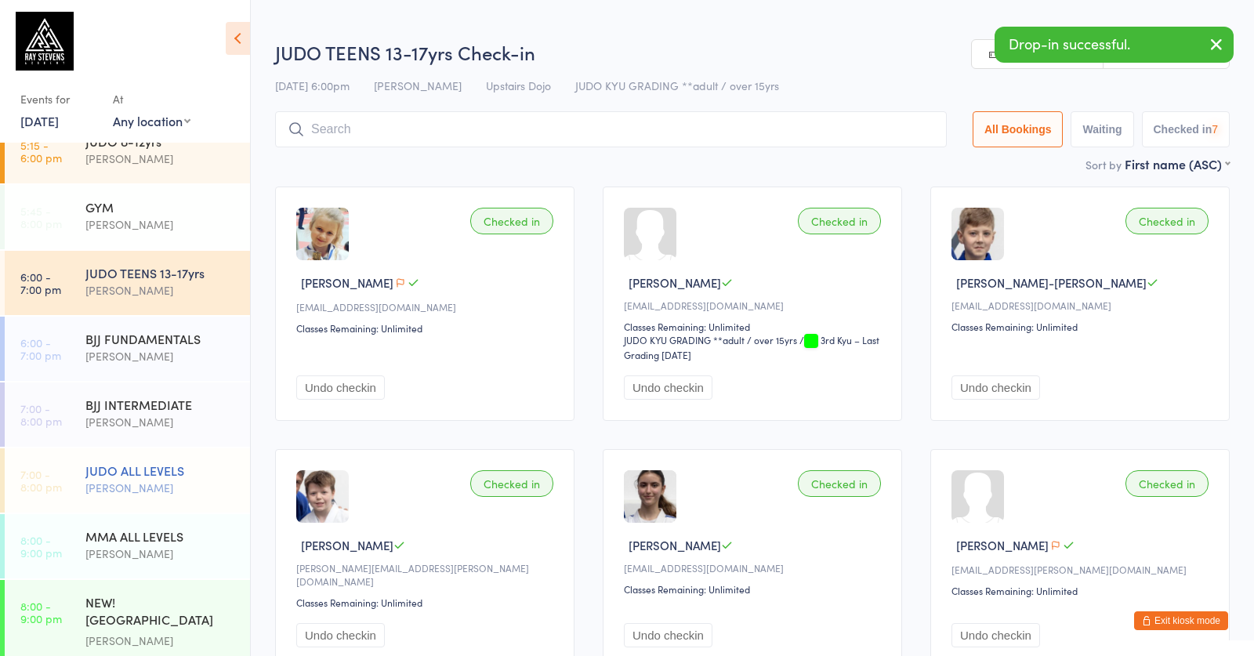
click at [191, 469] on div "JUDO ALL LEVELS" at bounding box center [160, 470] width 151 height 17
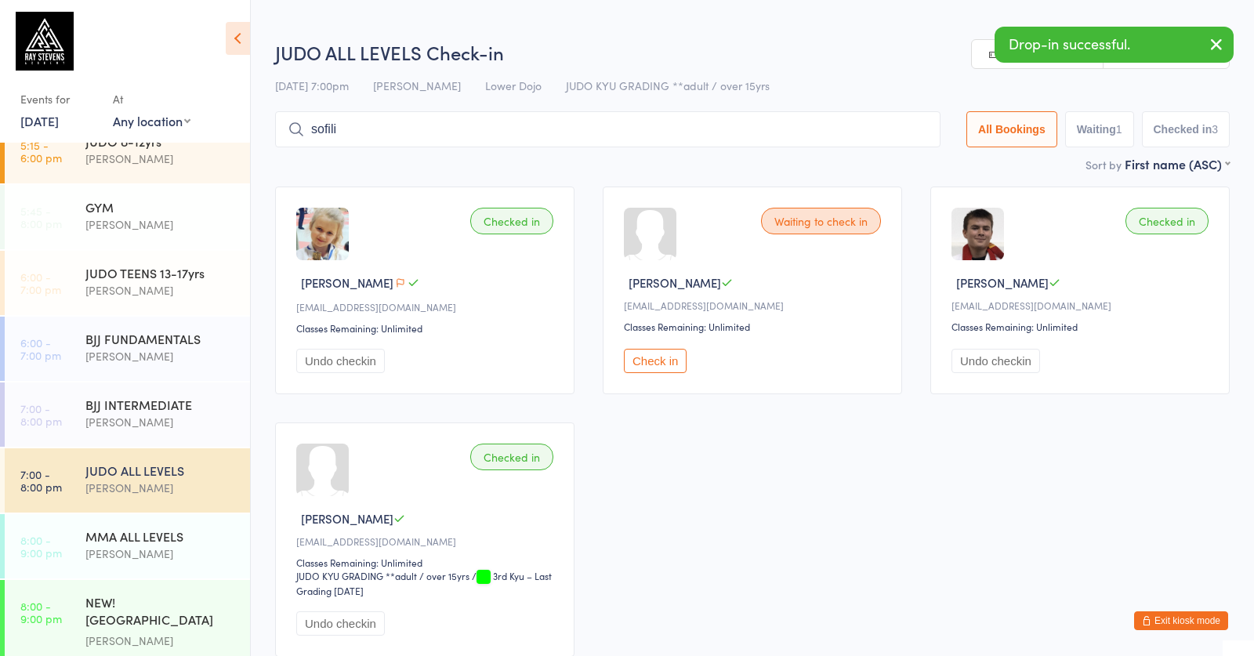
type input "sofilia"
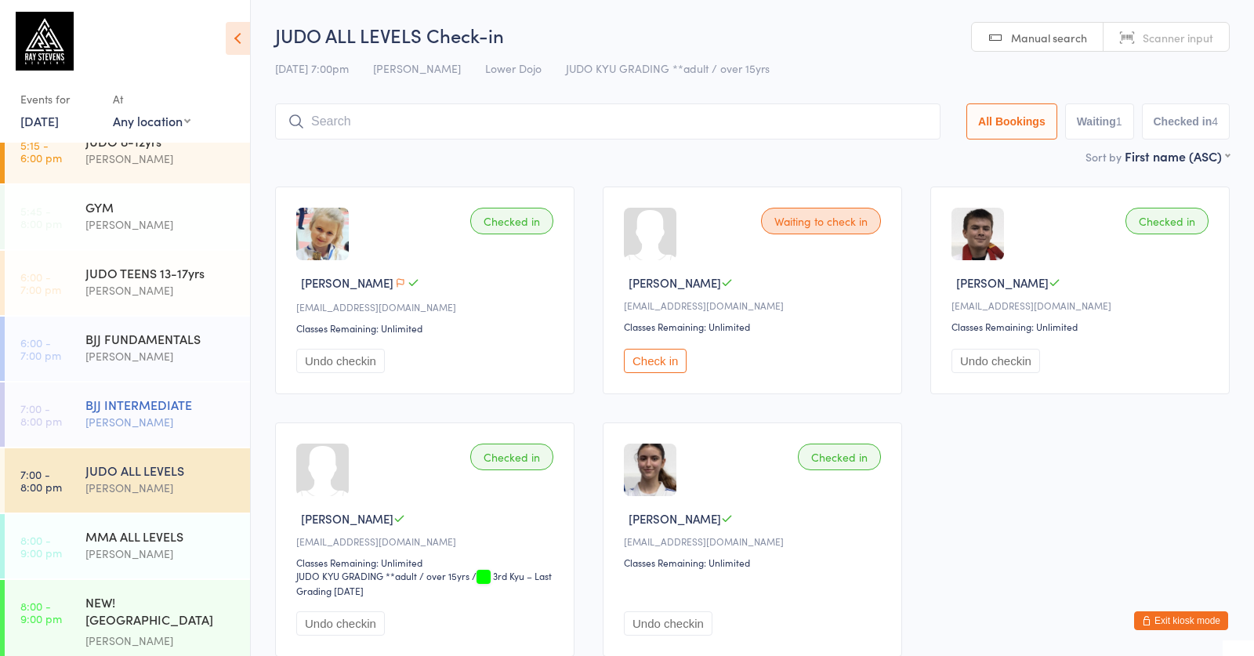
click at [148, 418] on div "[PERSON_NAME]" at bounding box center [160, 422] width 151 height 18
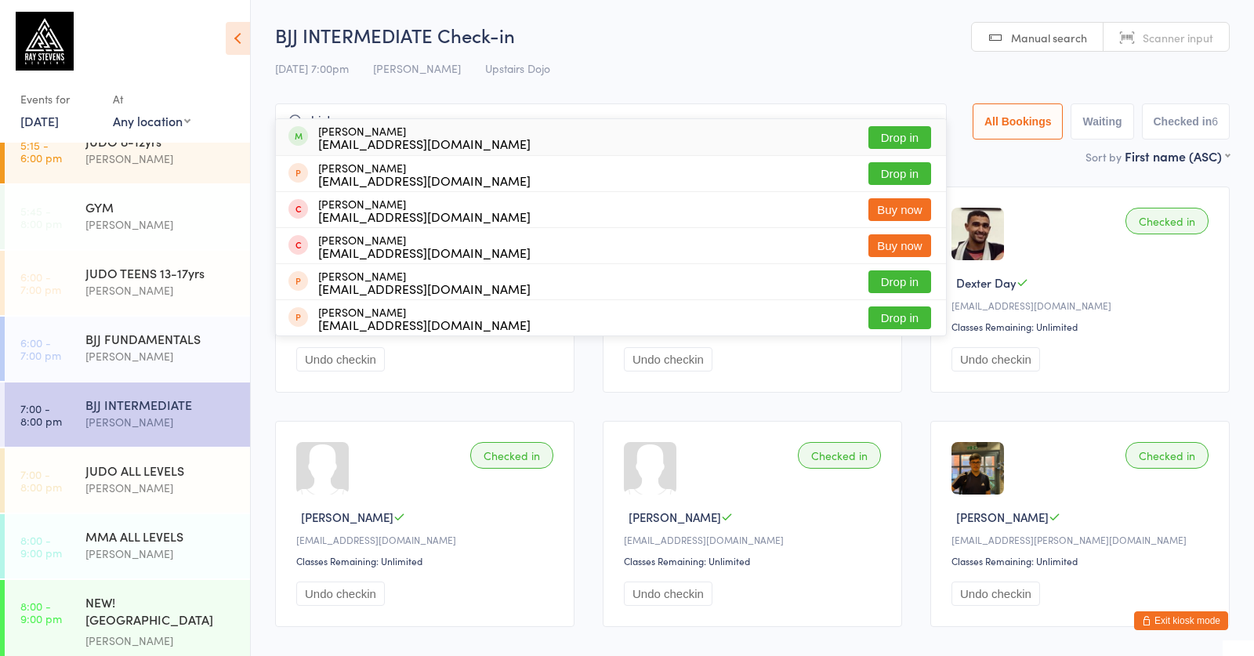
type input "his ham"
drag, startPoint x: 148, startPoint y: 418, endPoint x: 880, endPoint y: 141, distance: 782.7
click at [880, 141] on button "Drop in" at bounding box center [900, 137] width 63 height 23
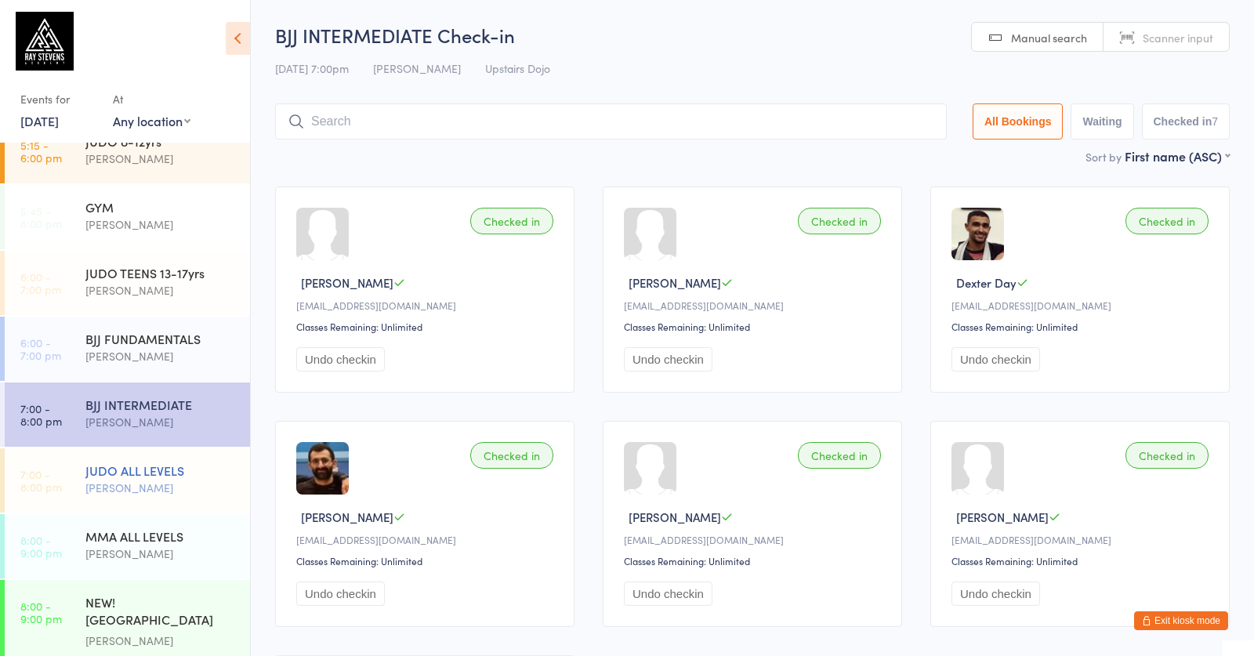
click at [220, 484] on div "[PERSON_NAME]" at bounding box center [160, 488] width 151 height 18
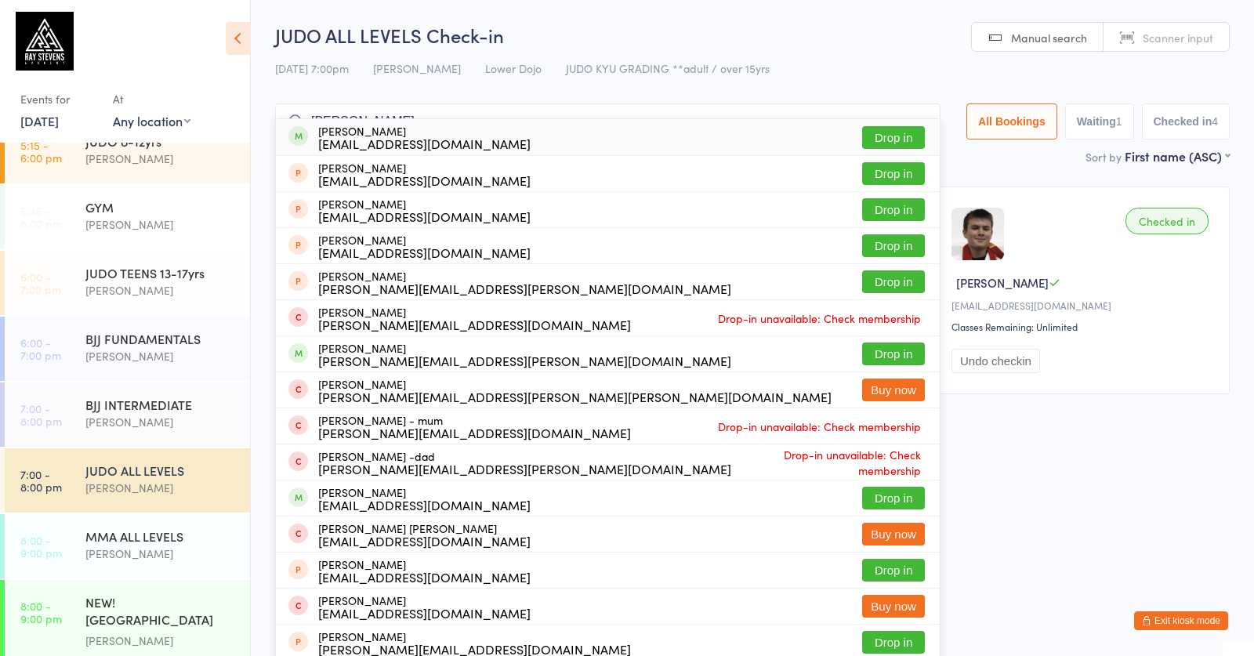
type input "scott barker"
click at [878, 140] on button "Drop in" at bounding box center [893, 137] width 63 height 23
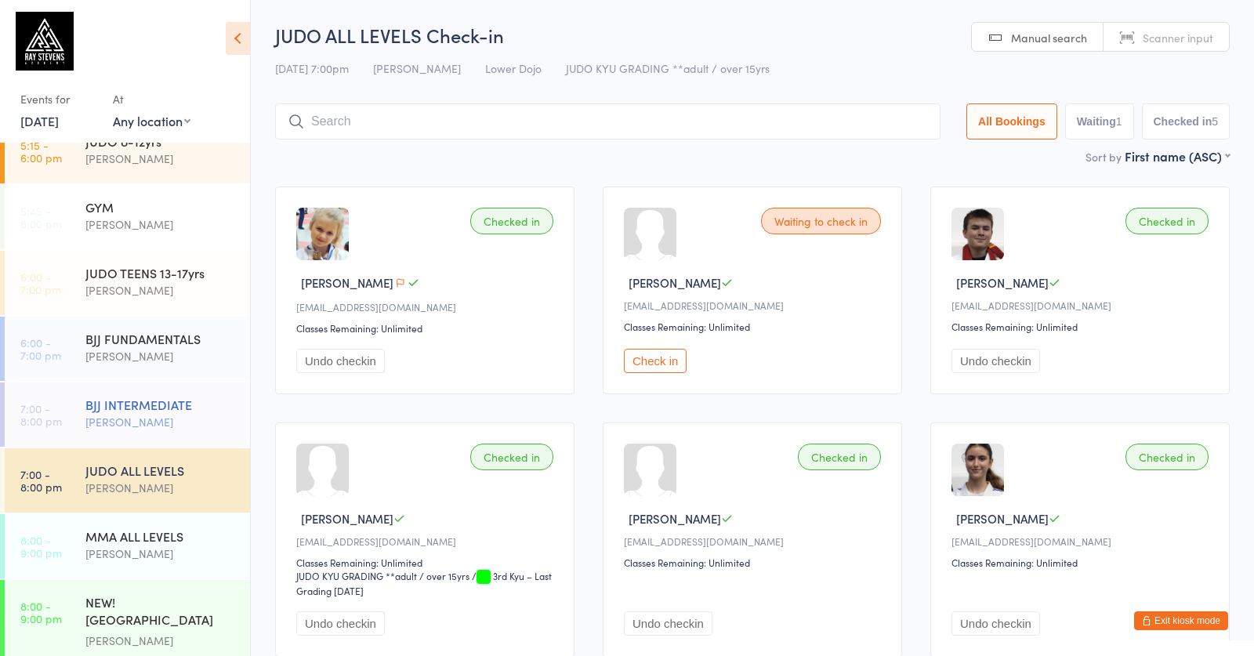
click at [106, 413] on div "[PERSON_NAME]" at bounding box center [160, 422] width 151 height 18
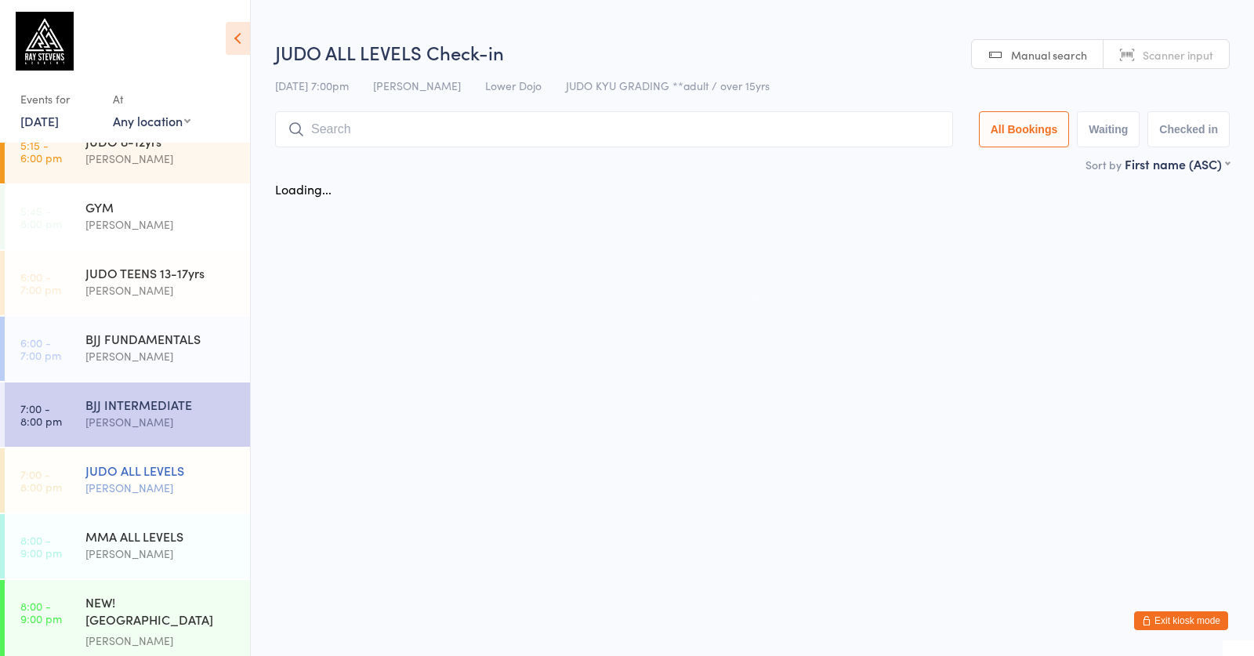
drag, startPoint x: 159, startPoint y: 477, endPoint x: 168, endPoint y: 477, distance: 8.7
click at [161, 473] on div "JUDO ALL LEVELS" at bounding box center [160, 470] width 151 height 17
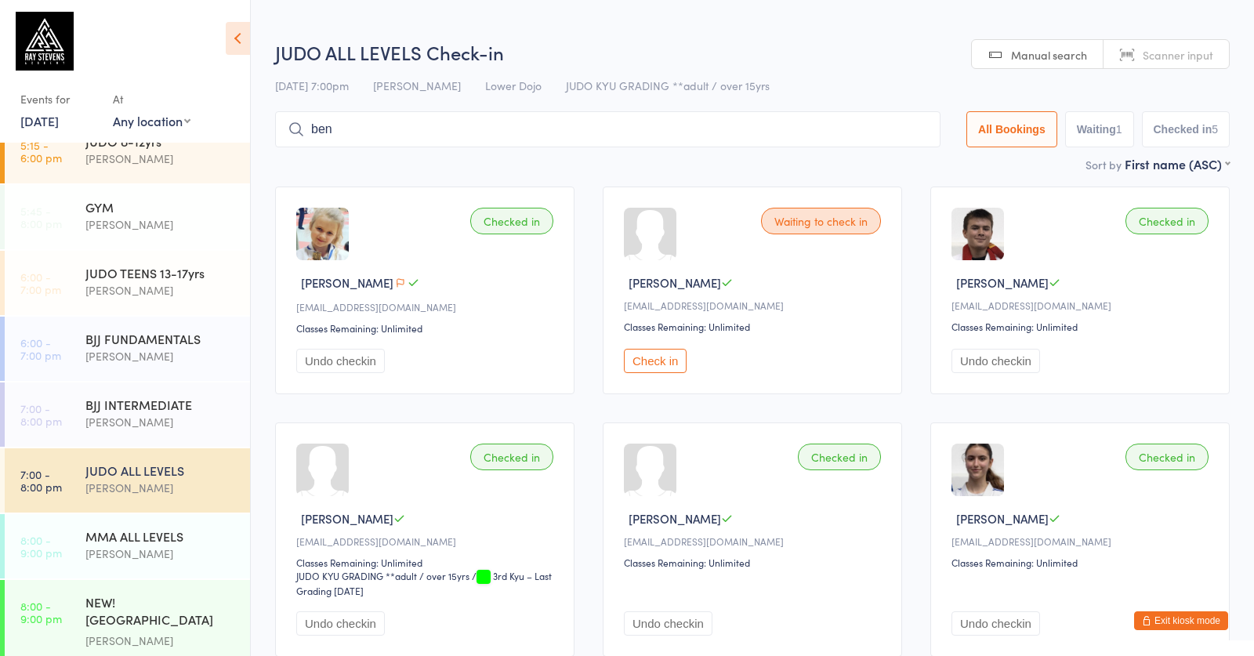
type input "ben"
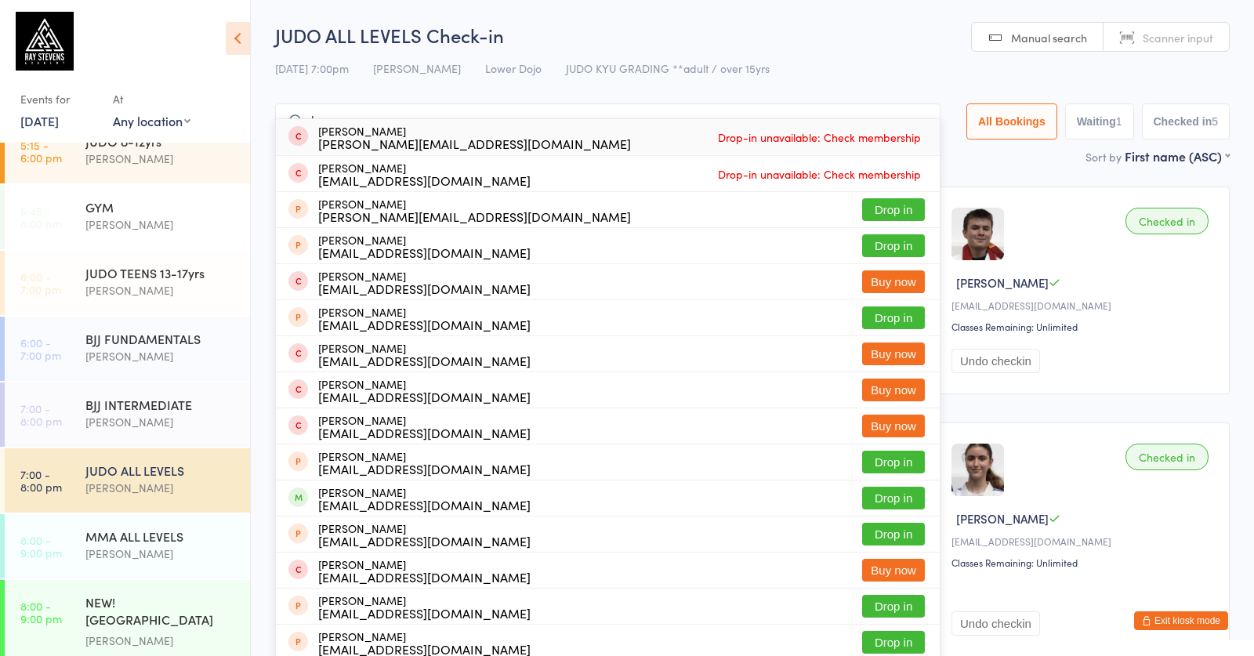
drag, startPoint x: 922, startPoint y: 114, endPoint x: 853, endPoint y: 243, distance: 145.9
click at [921, 114] on input "ben" at bounding box center [608, 121] width 666 height 36
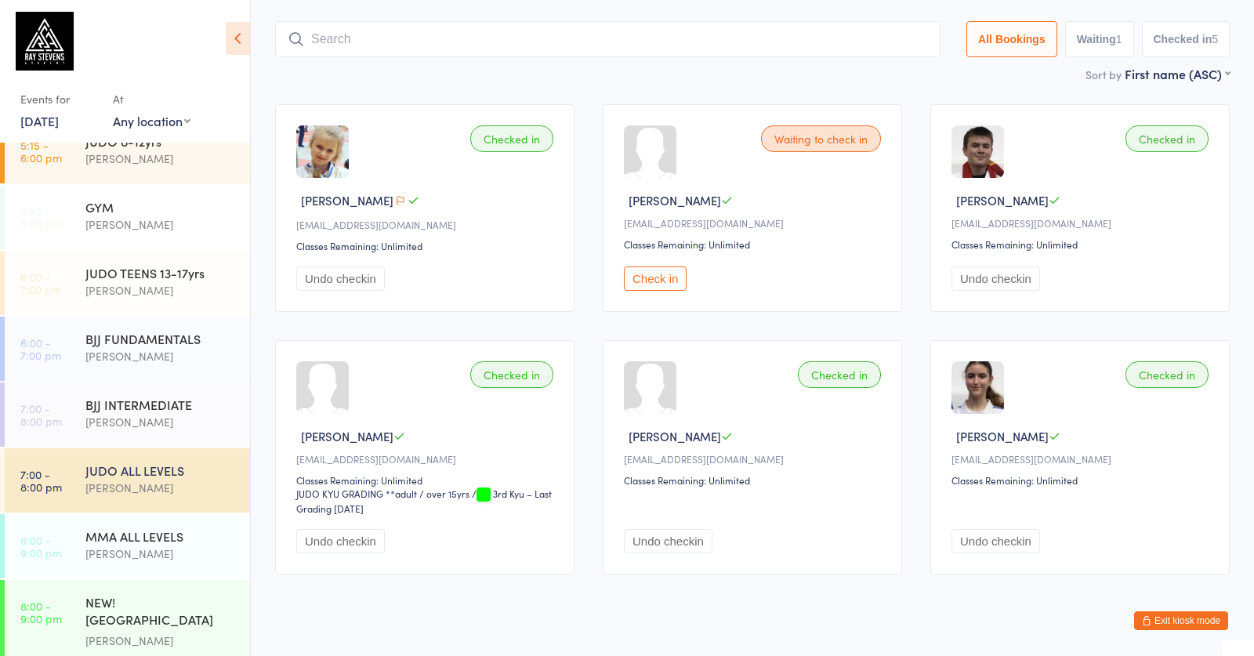
scroll to position [105, 0]
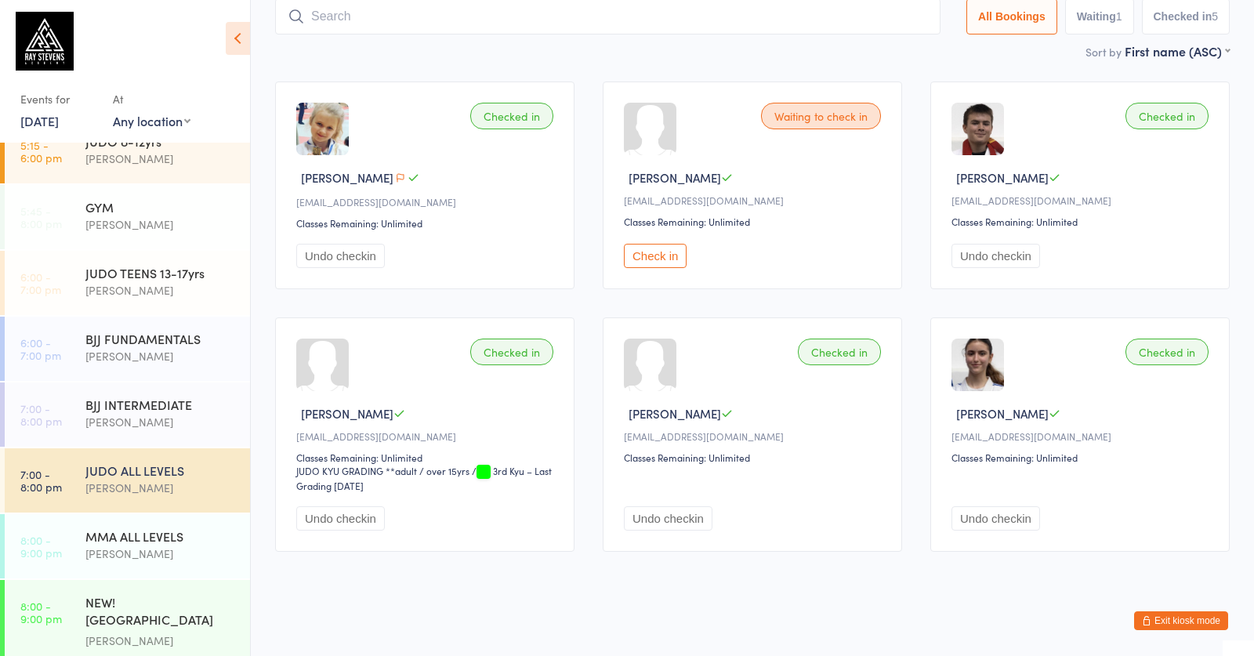
click at [679, 268] on button "Check in" at bounding box center [655, 256] width 63 height 24
click at [1029, 268] on button "Undo checkin" at bounding box center [996, 256] width 89 height 24
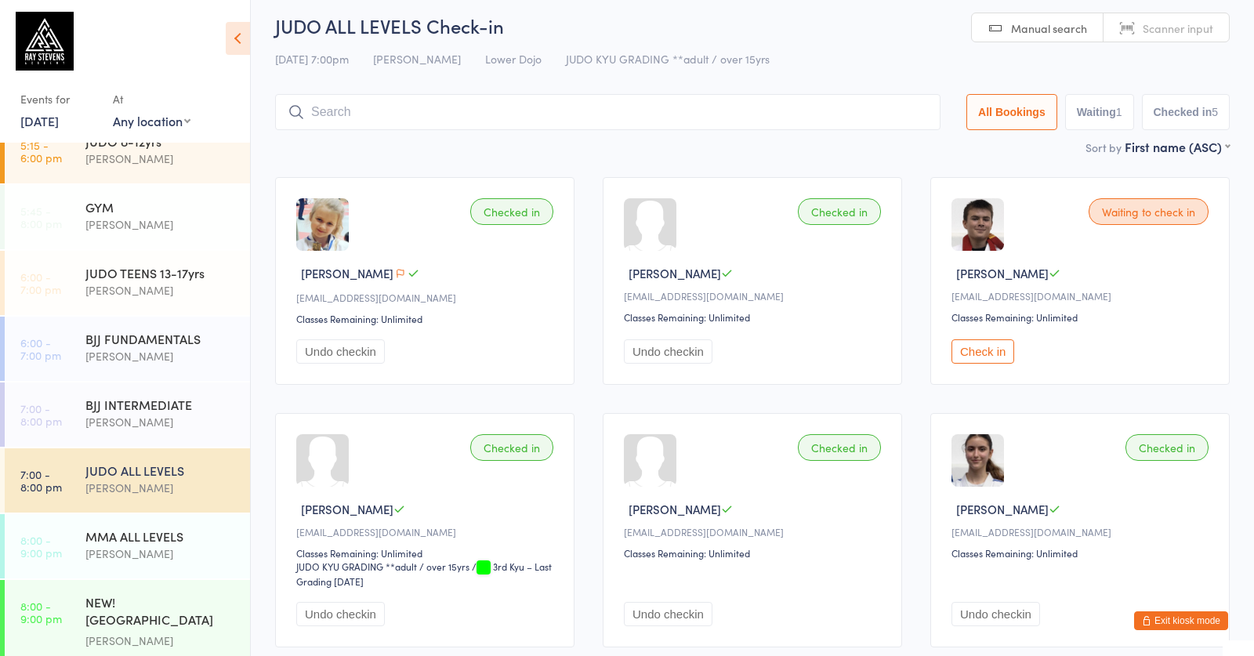
scroll to position [0, 0]
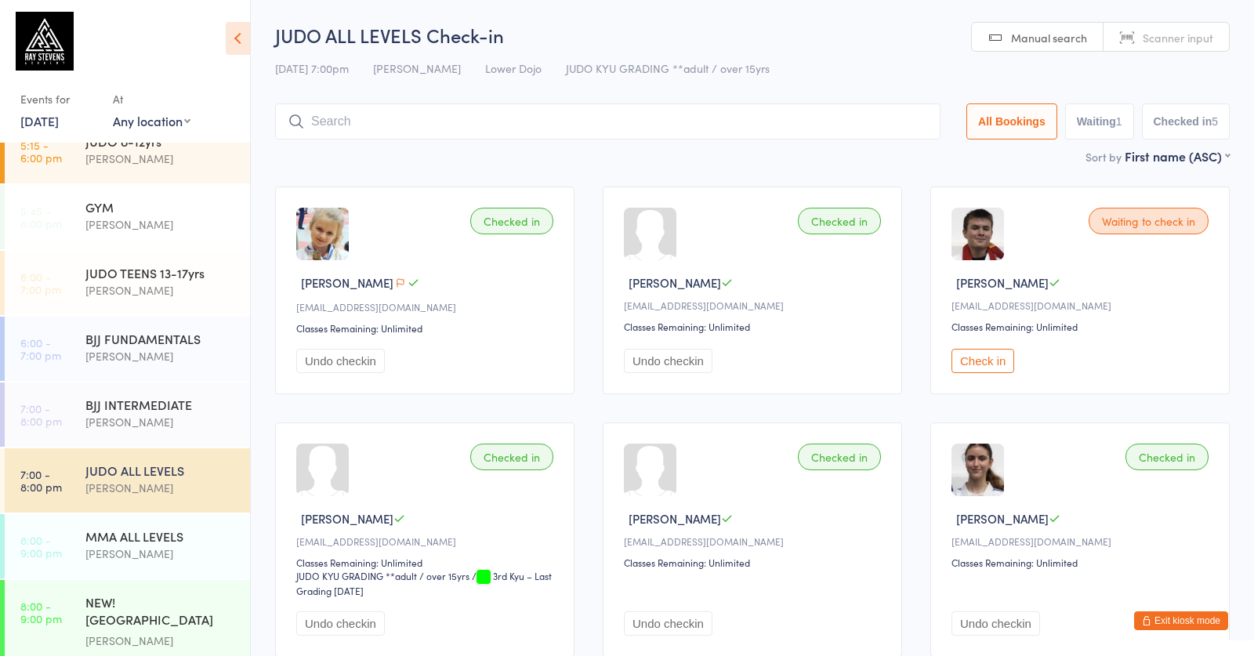
click at [473, 106] on input "search" at bounding box center [608, 121] width 666 height 36
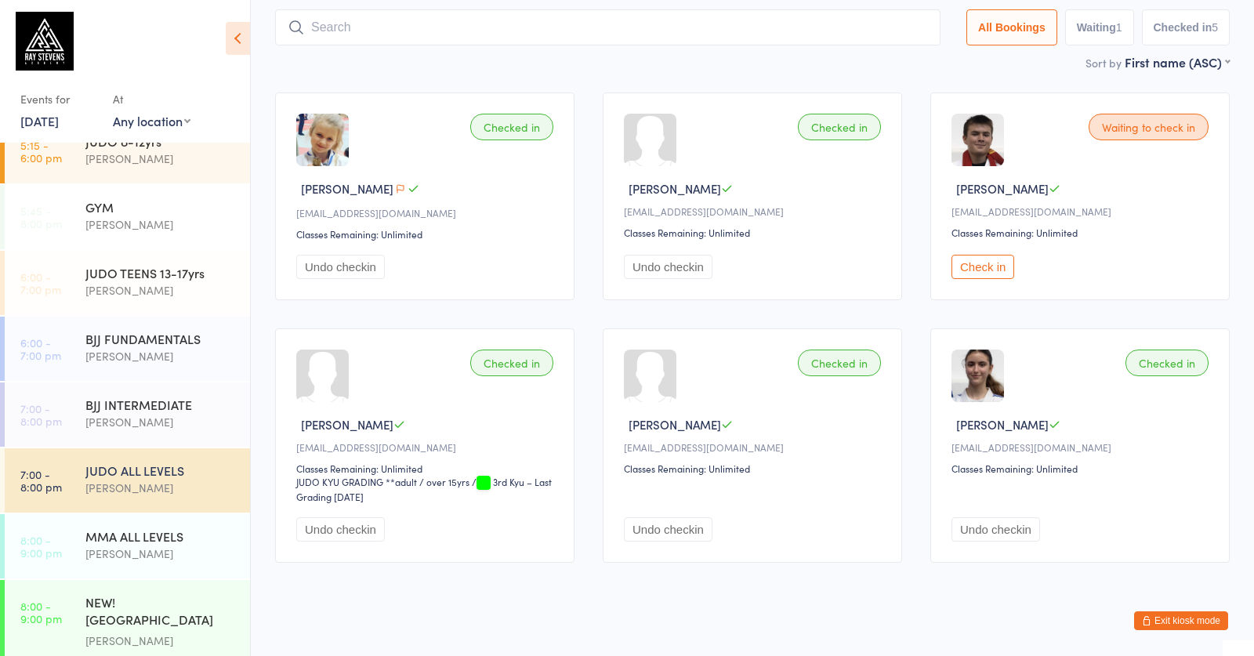
scroll to position [105, 0]
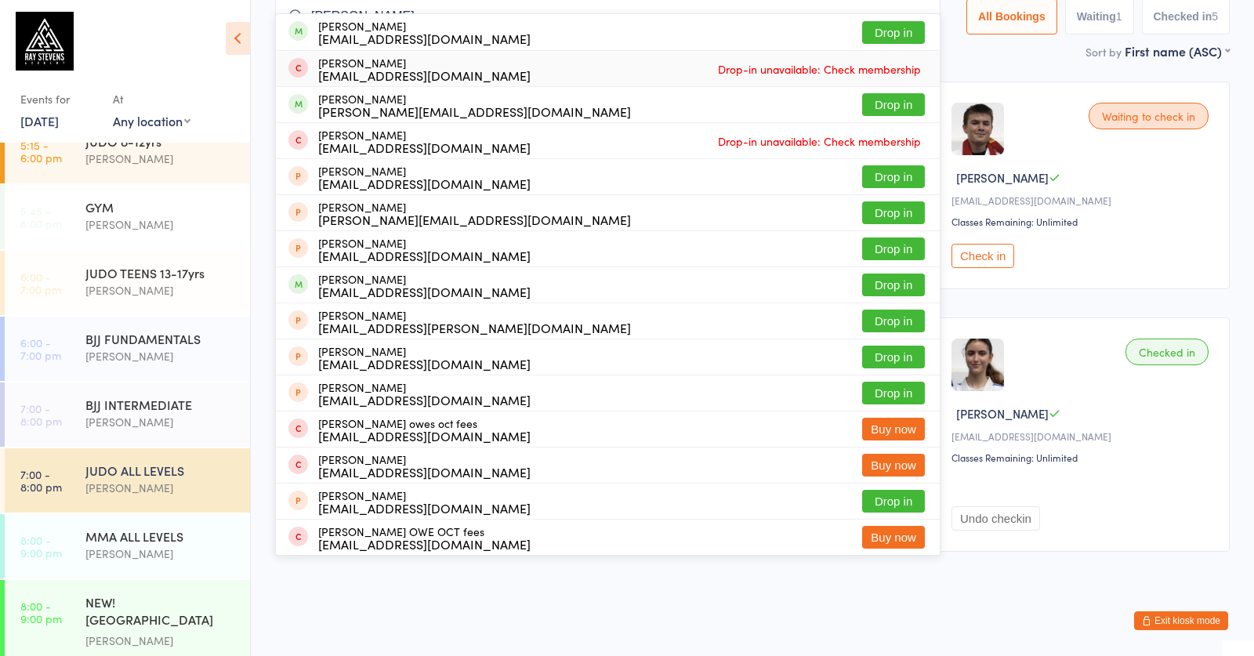
type input "owen miles"
click at [885, 35] on button "Drop in" at bounding box center [893, 32] width 63 height 23
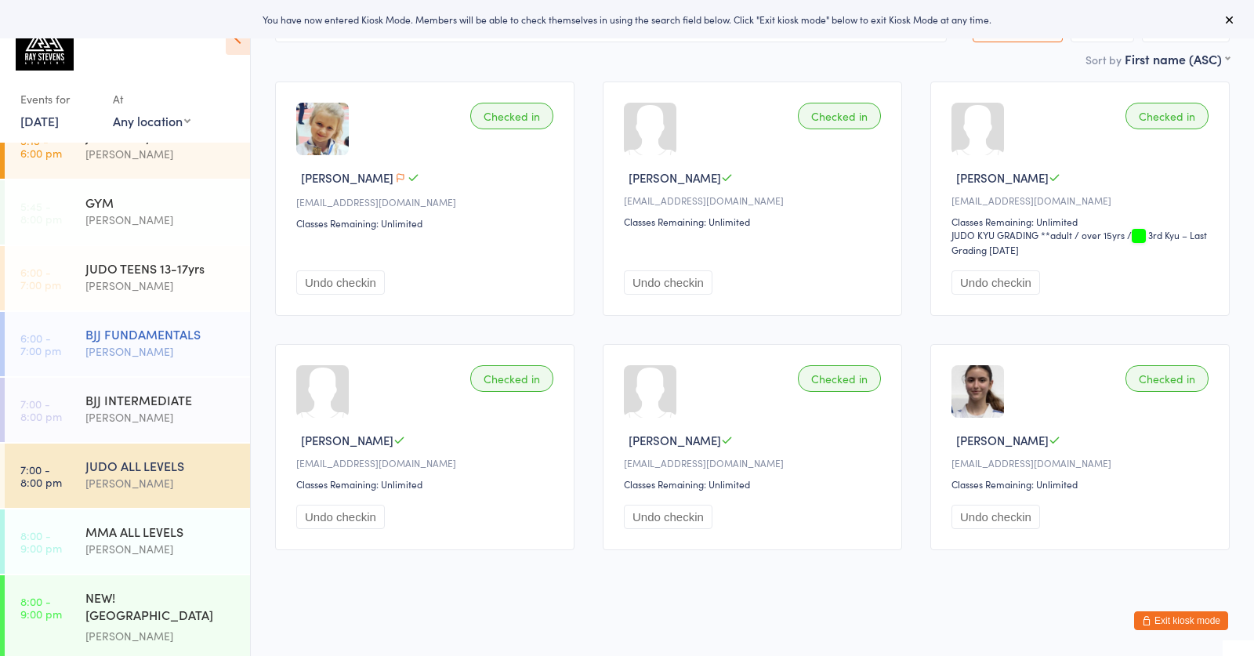
scroll to position [121, 0]
click at [212, 346] on div "[PERSON_NAME]" at bounding box center [160, 352] width 151 height 18
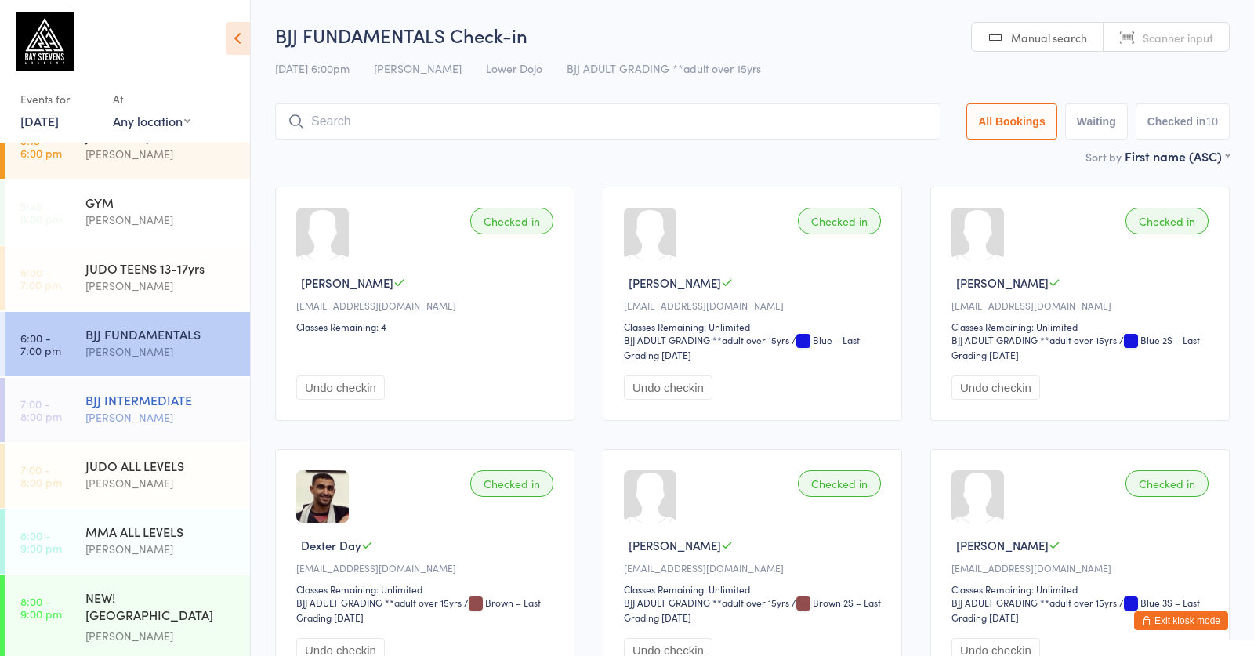
click at [188, 411] on div "[PERSON_NAME]" at bounding box center [160, 417] width 151 height 18
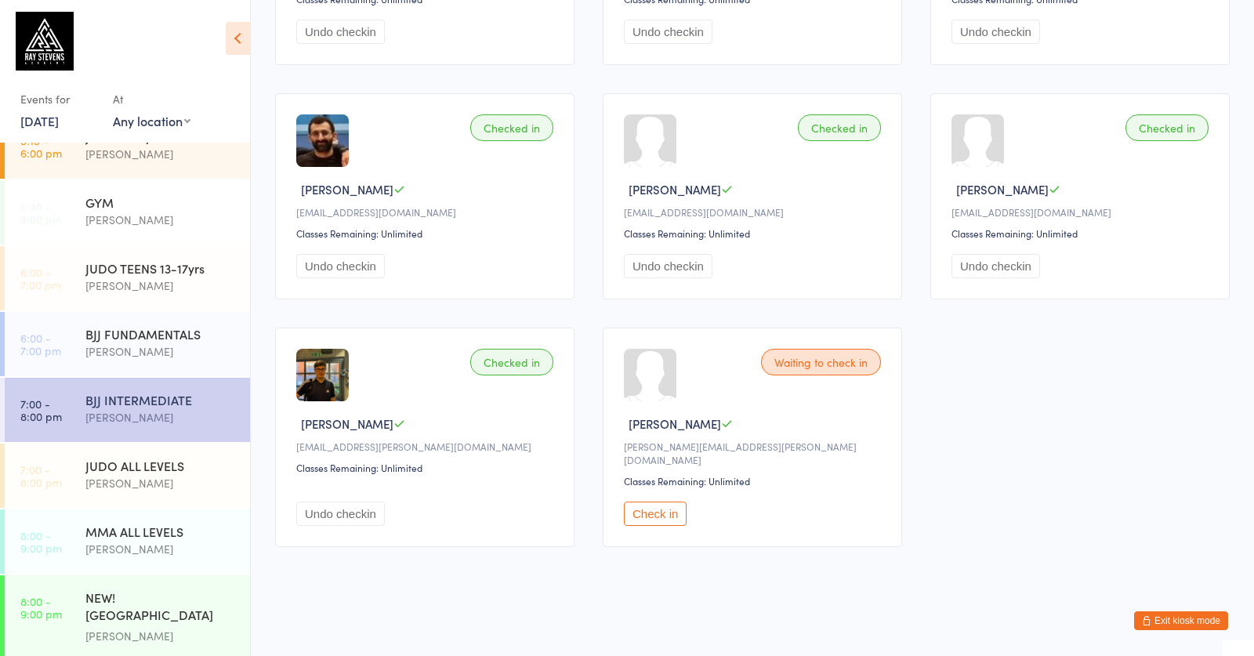
scroll to position [330, 0]
click at [675, 512] on button "Check in" at bounding box center [655, 514] width 63 height 24
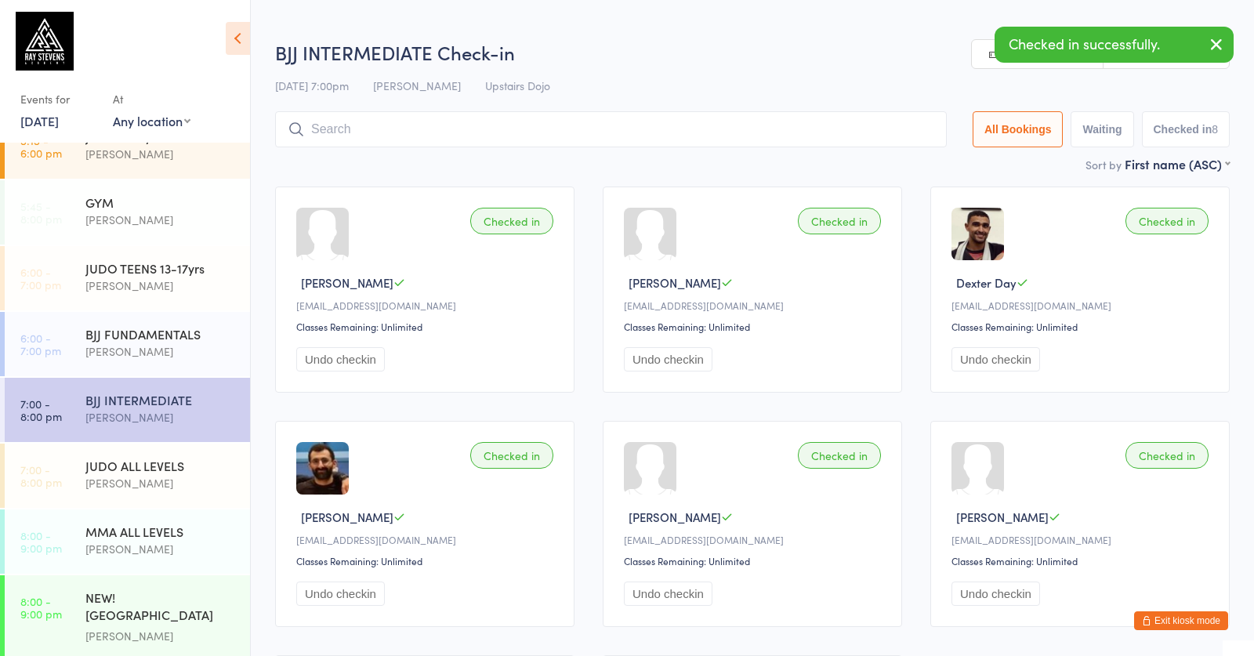
scroll to position [0, 0]
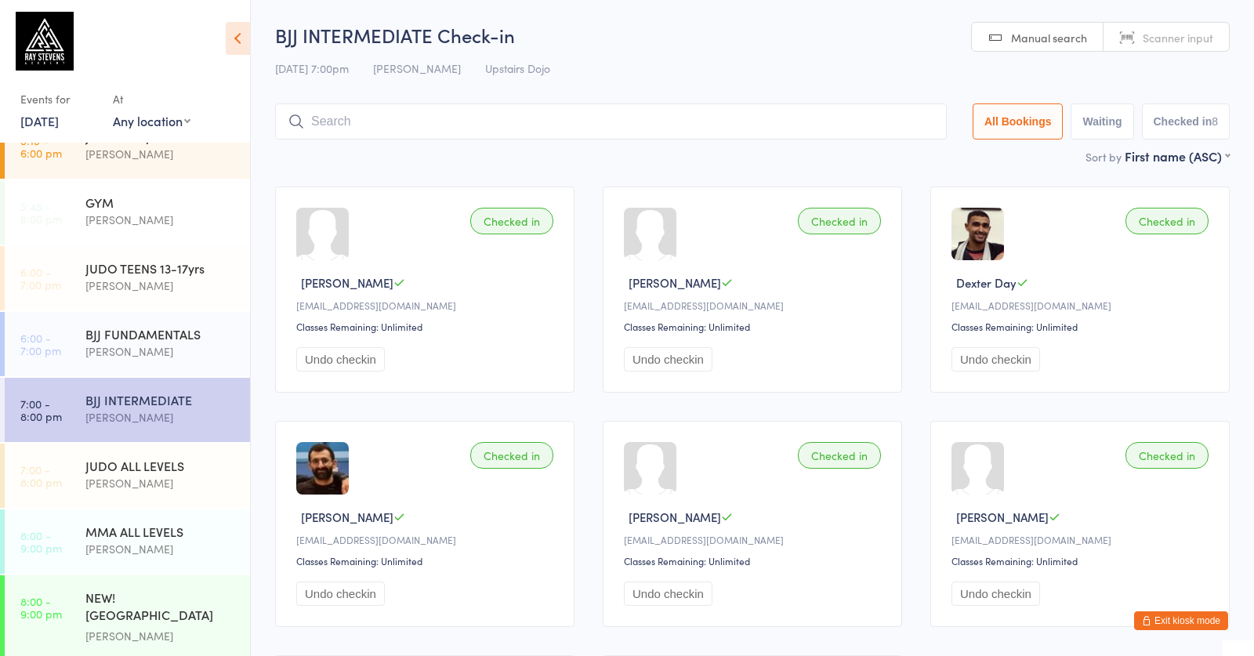
click at [670, 120] on input "search" at bounding box center [611, 121] width 672 height 36
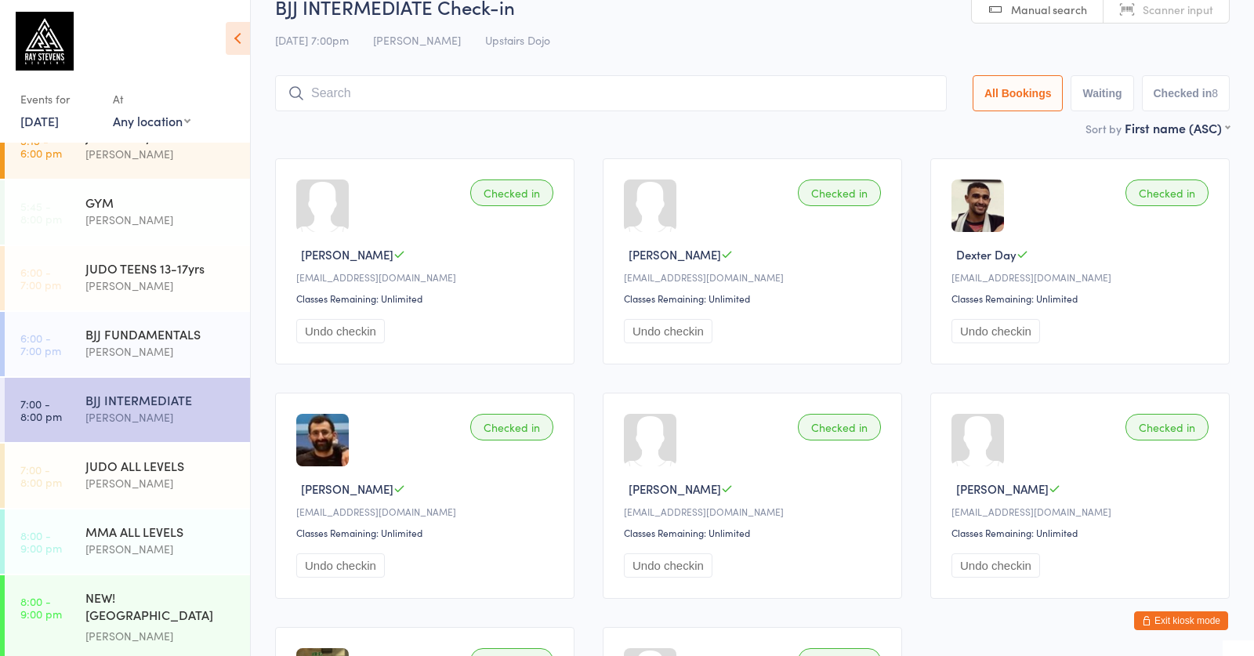
scroll to position [105, 0]
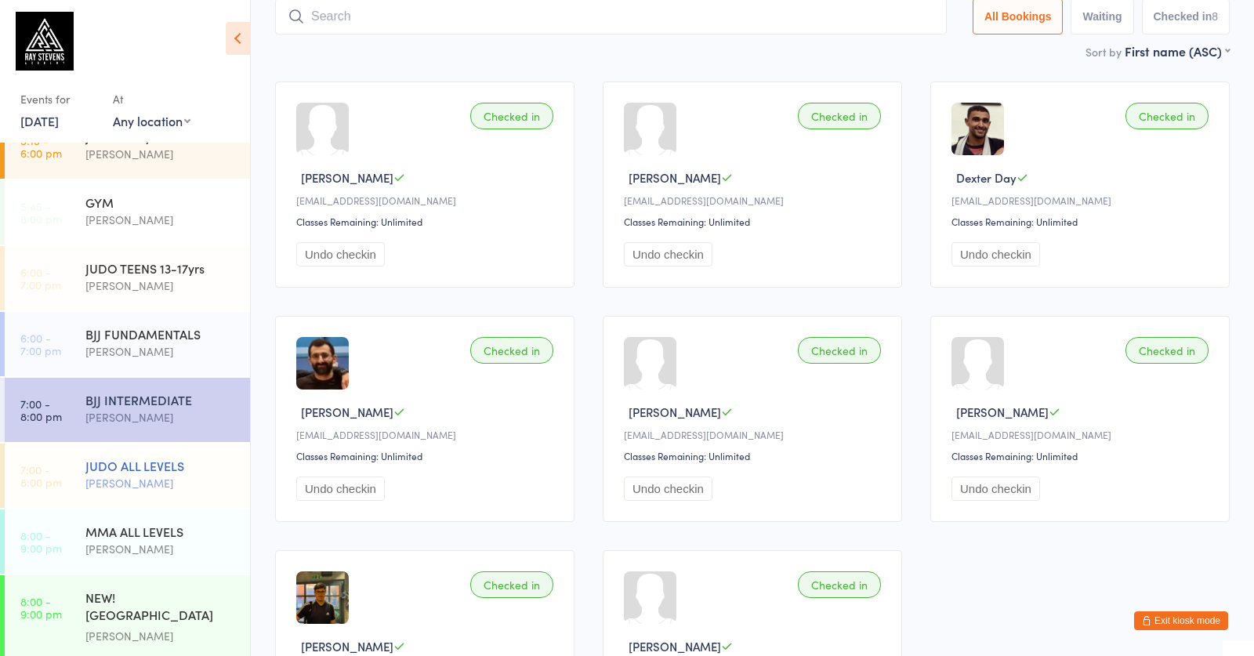
click at [153, 466] on div "JUDO ALL LEVELS" at bounding box center [160, 465] width 151 height 17
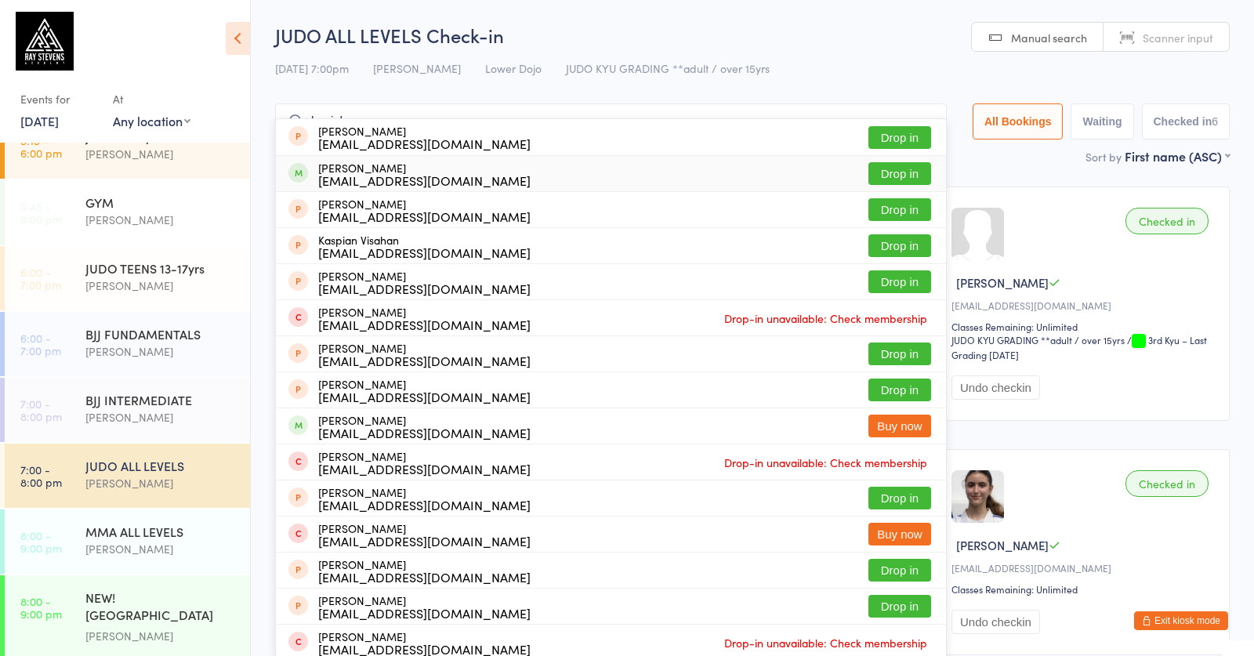
type input "kavishan"
click at [911, 173] on button "Drop in" at bounding box center [900, 173] width 63 height 23
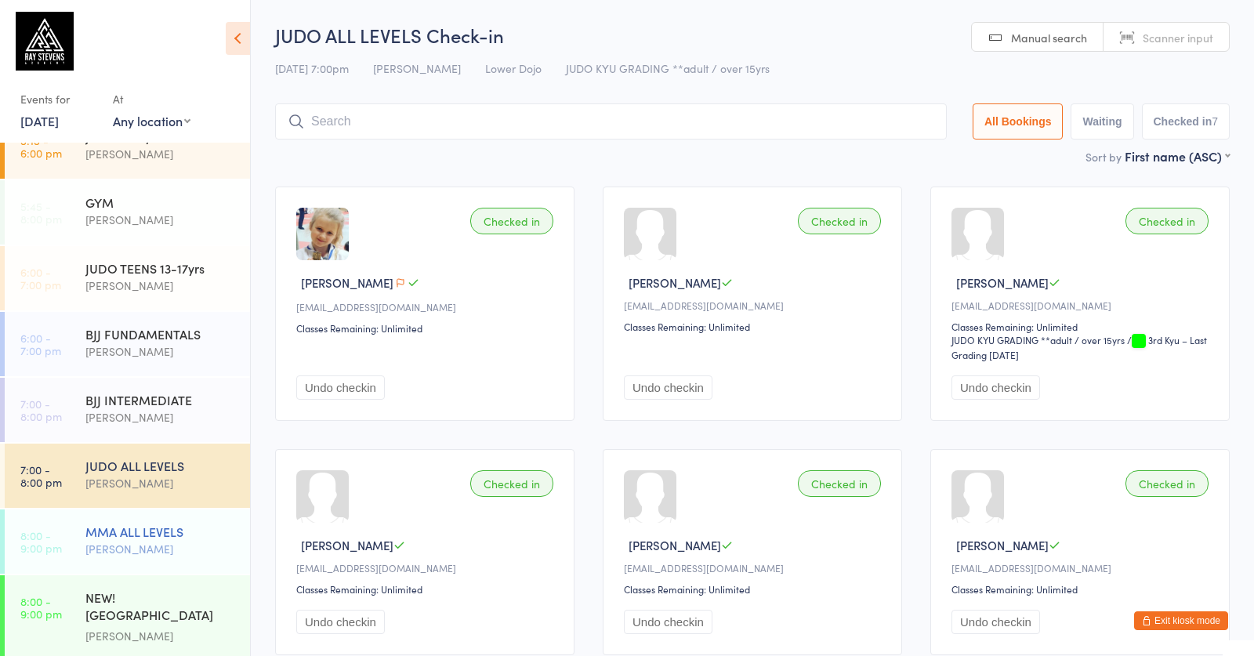
click at [111, 564] on div "MMA ALL LEVELS [PERSON_NAME]" at bounding box center [167, 541] width 165 height 62
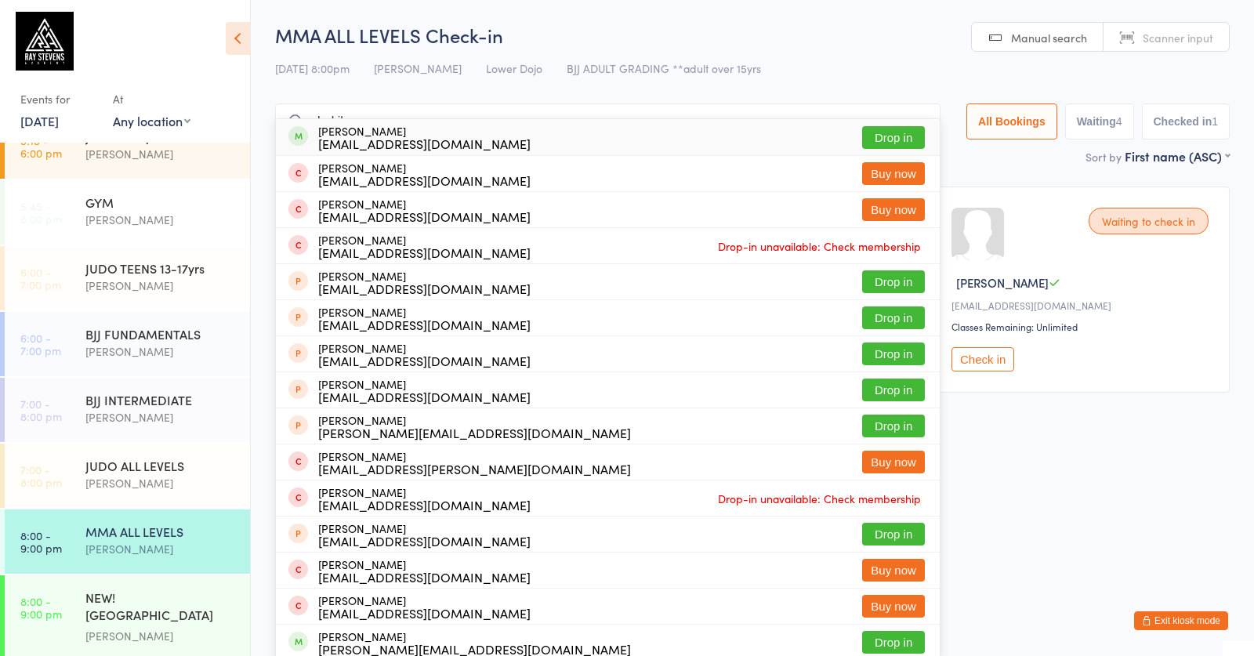
type input "sahib"
drag, startPoint x: 476, startPoint y: 165, endPoint x: 869, endPoint y: 129, distance: 394.4
click at [869, 128] on button "Drop in" at bounding box center [893, 137] width 63 height 23
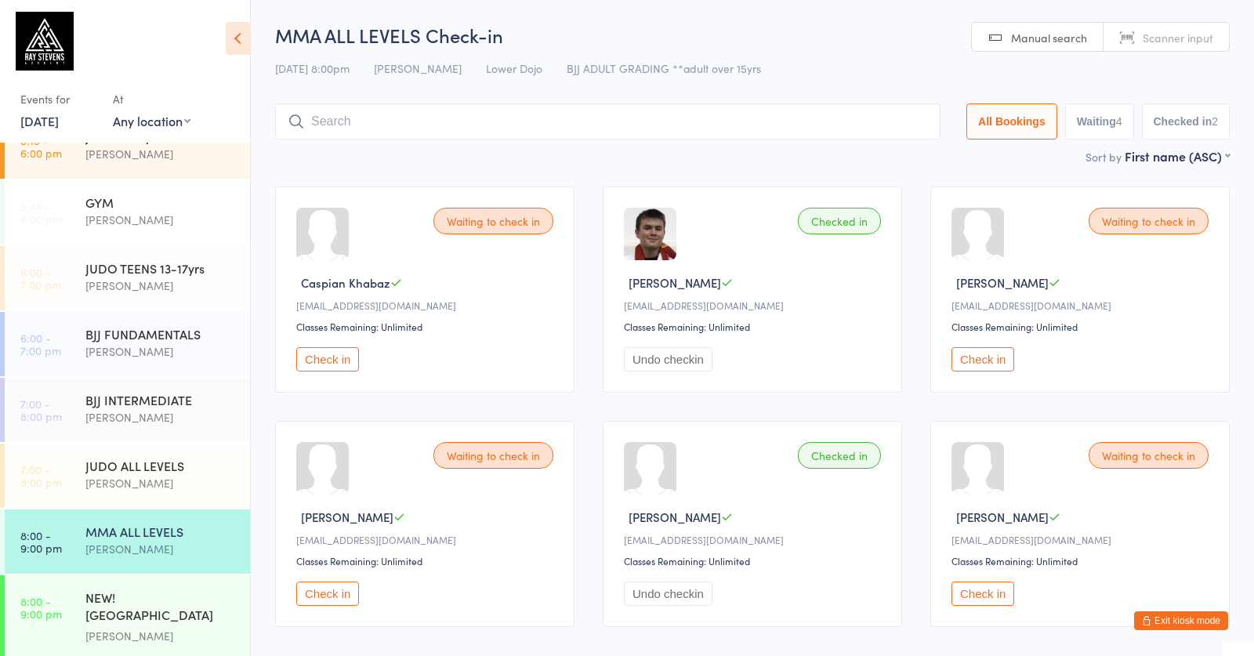
click at [880, 147] on div "MMA ALL LEVELS Check-in [DATE] 8:00pm [PERSON_NAME] Lower Dojo BJJ ADULT GRADIN…" at bounding box center [752, 84] width 955 height 125
click at [336, 606] on div "Check in" at bounding box center [427, 594] width 262 height 24
click at [336, 606] on button "Check in" at bounding box center [327, 594] width 63 height 24
click at [488, 107] on input "search" at bounding box center [608, 121] width 666 height 36
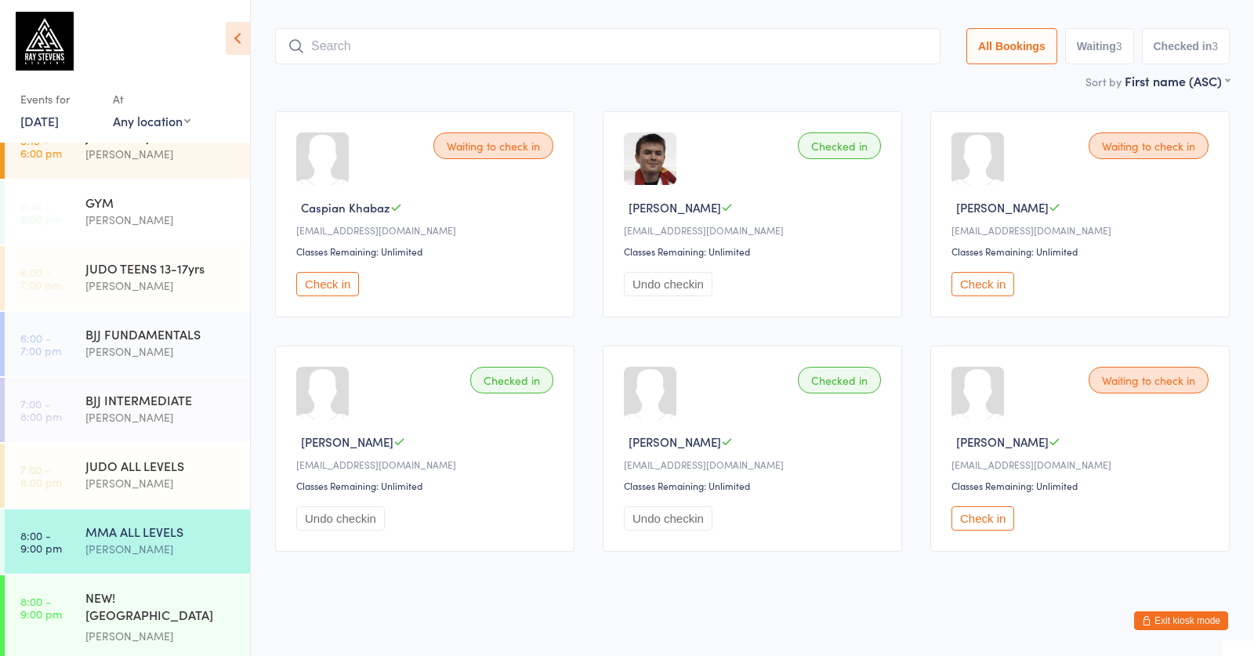
scroll to position [92, 0]
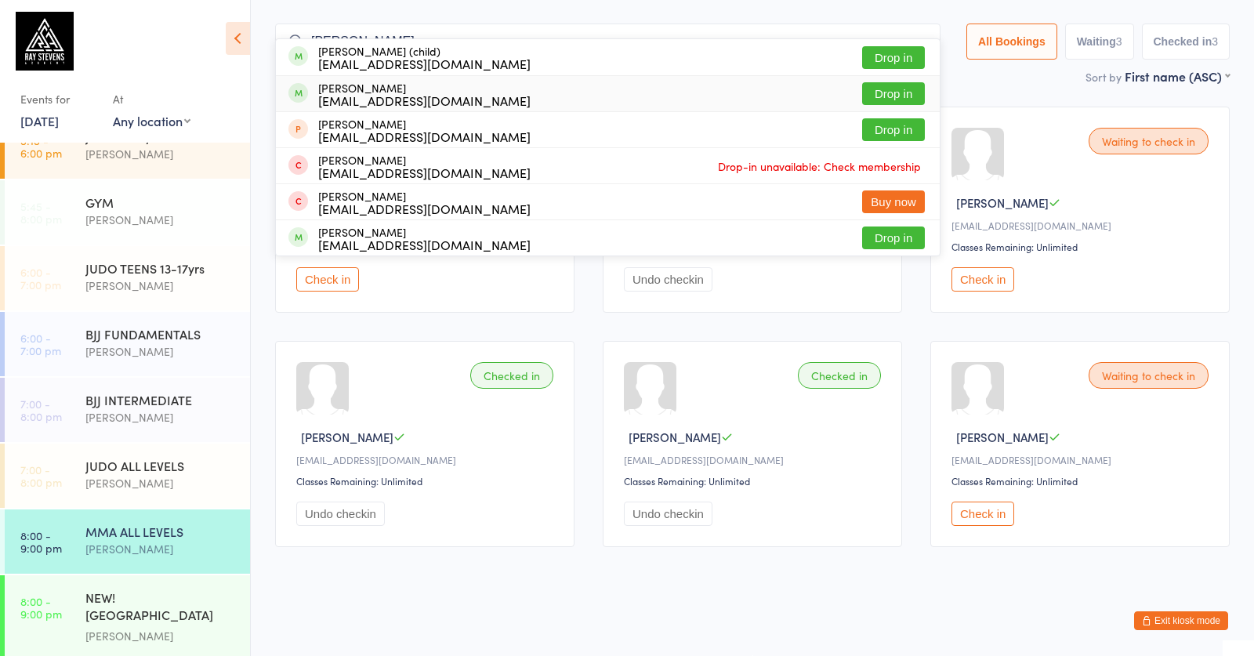
type input "[PERSON_NAME]"
click at [882, 82] on button "Drop in" at bounding box center [893, 93] width 63 height 23
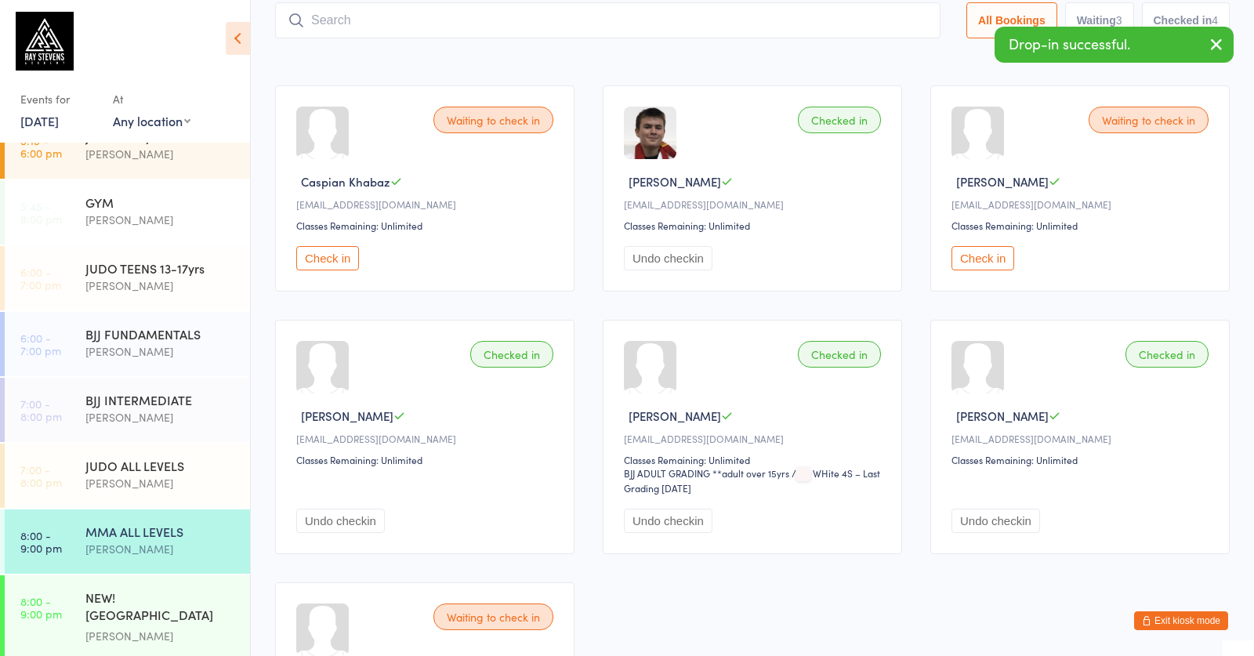
scroll to position [93, 0]
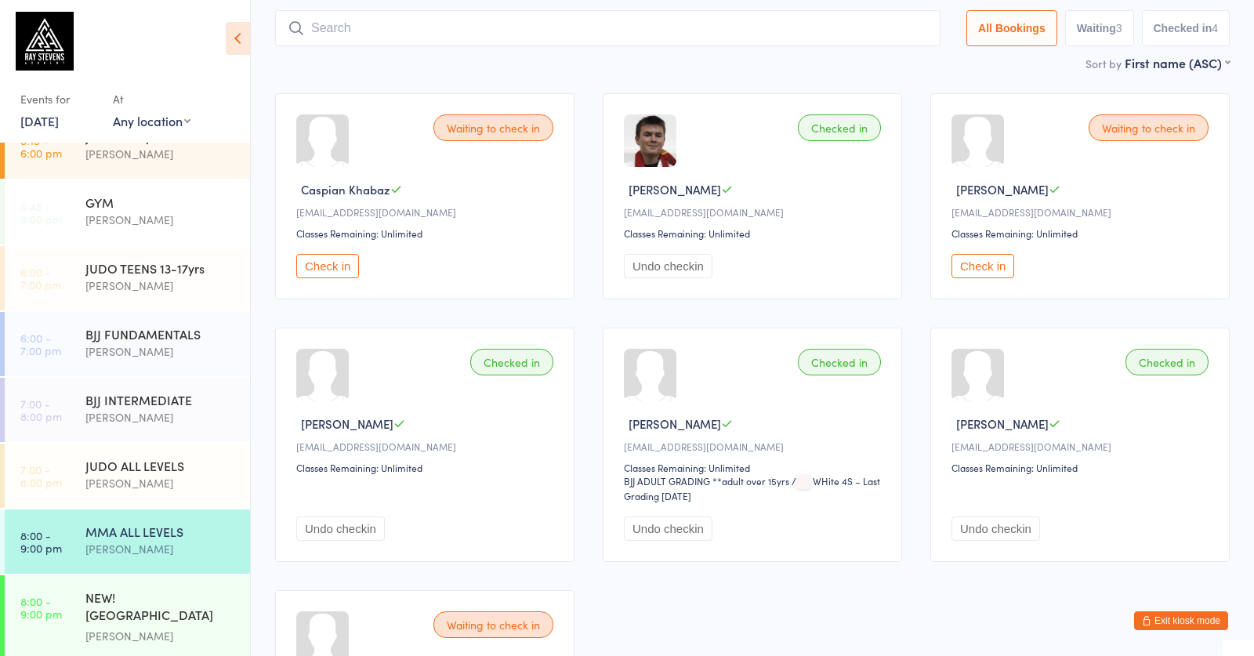
click at [978, 267] on button "Check in" at bounding box center [983, 266] width 63 height 24
click at [410, 24] on input "search" at bounding box center [608, 30] width 666 height 36
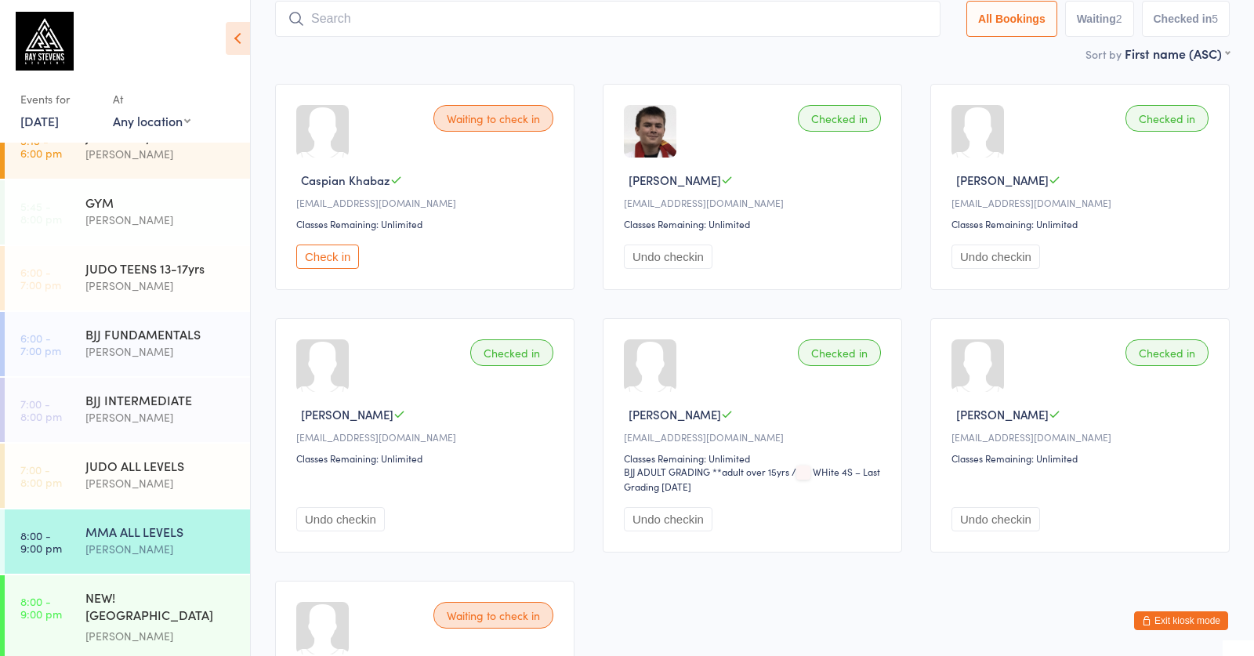
scroll to position [105, 0]
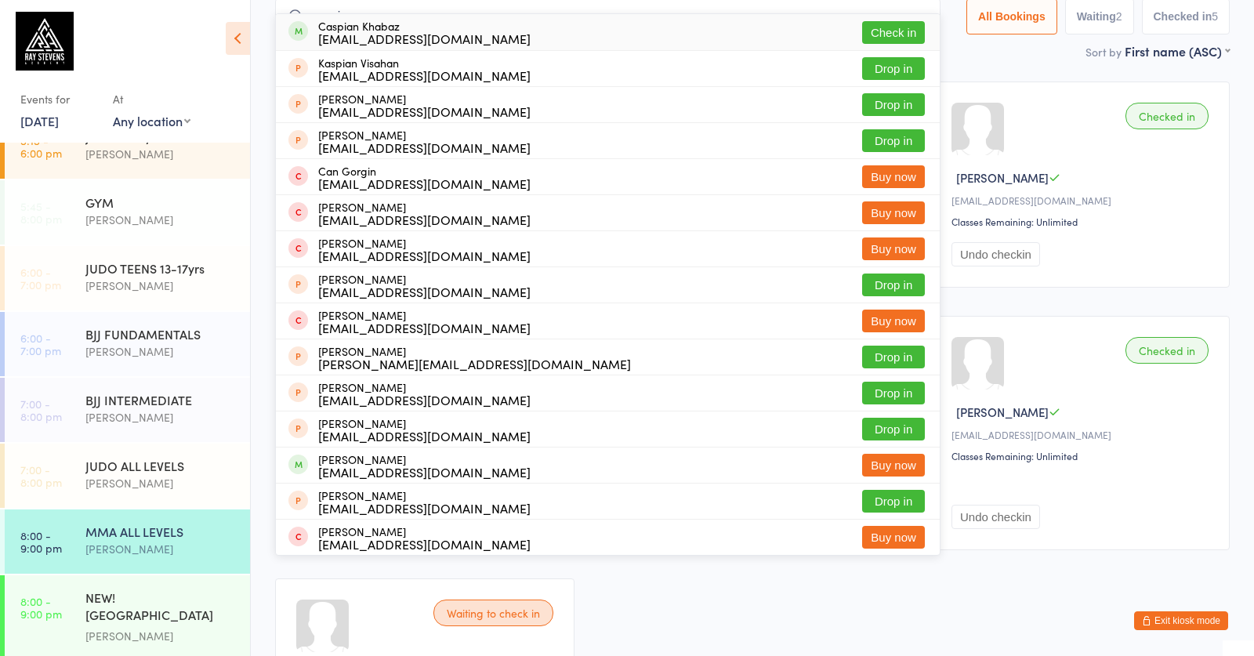
type input "caspian"
click at [862, 38] on button "Check in" at bounding box center [893, 32] width 63 height 23
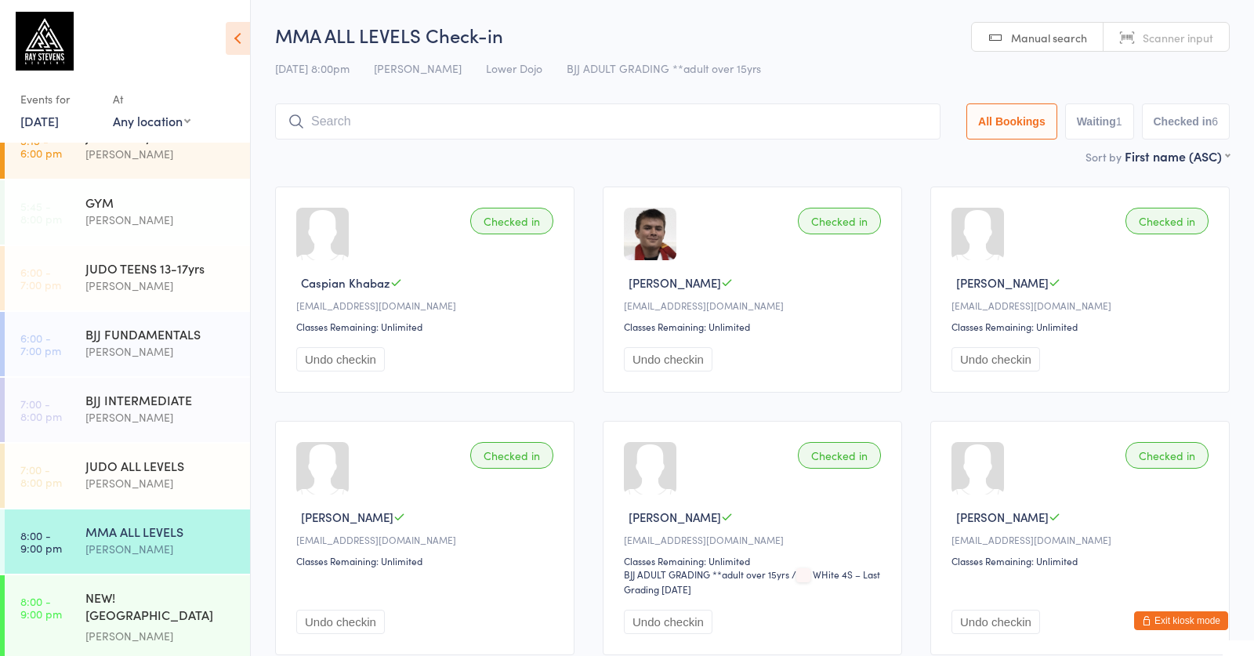
scroll to position [0, 0]
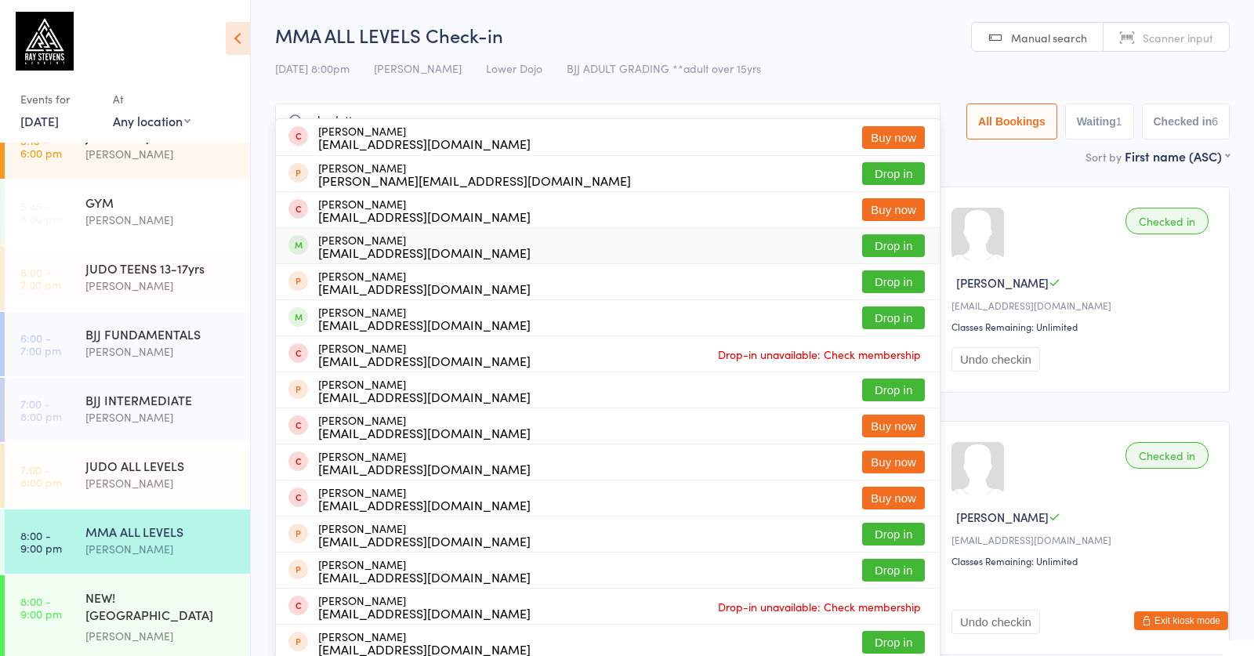
type input "charlotte"
click at [883, 245] on button "Drop in" at bounding box center [893, 245] width 63 height 23
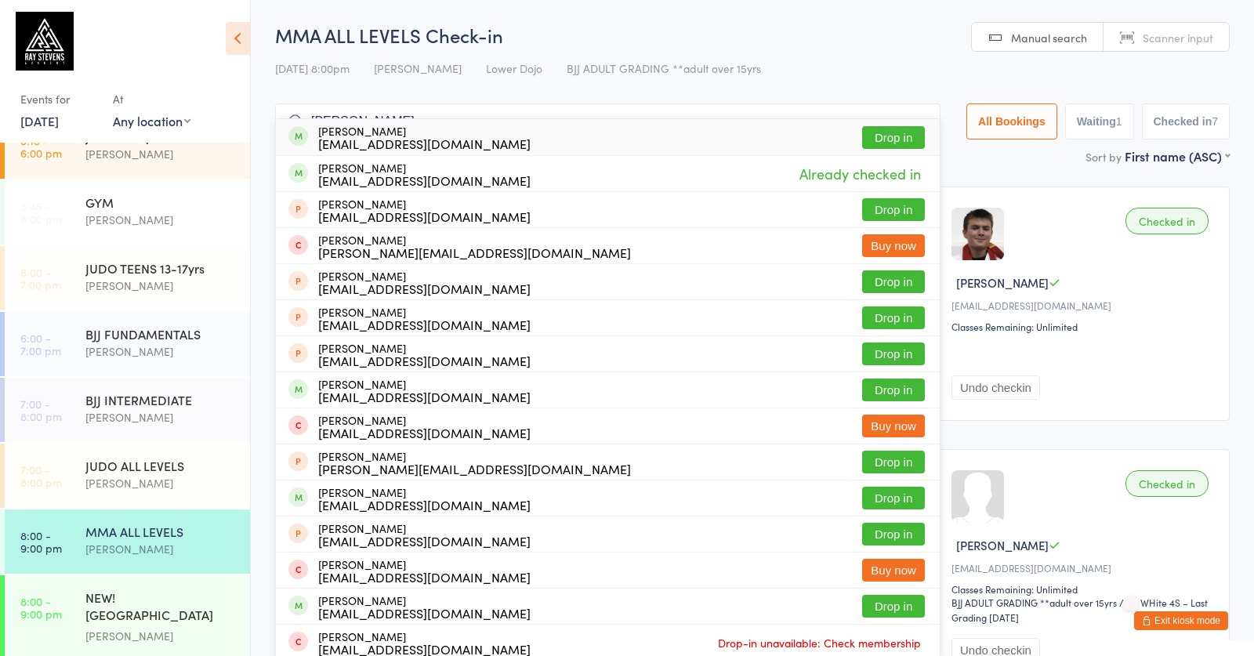
type input "[PERSON_NAME]"
click at [867, 136] on button "Drop in" at bounding box center [893, 137] width 63 height 23
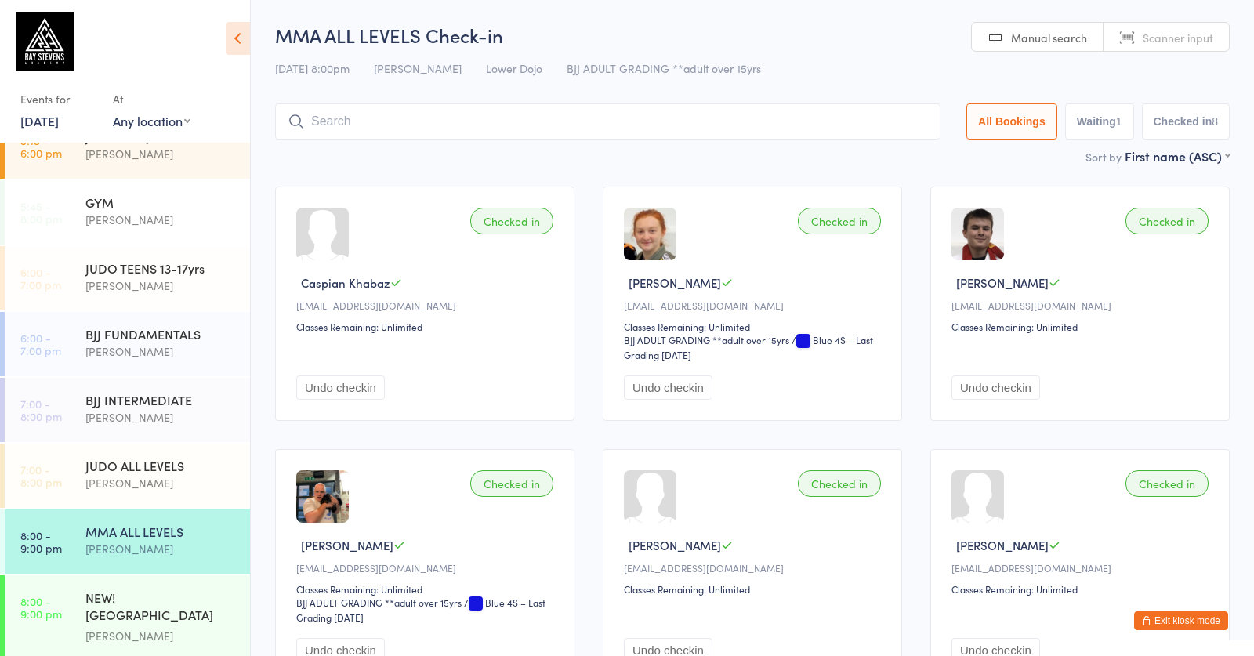
click at [556, 107] on input "search" at bounding box center [608, 121] width 666 height 36
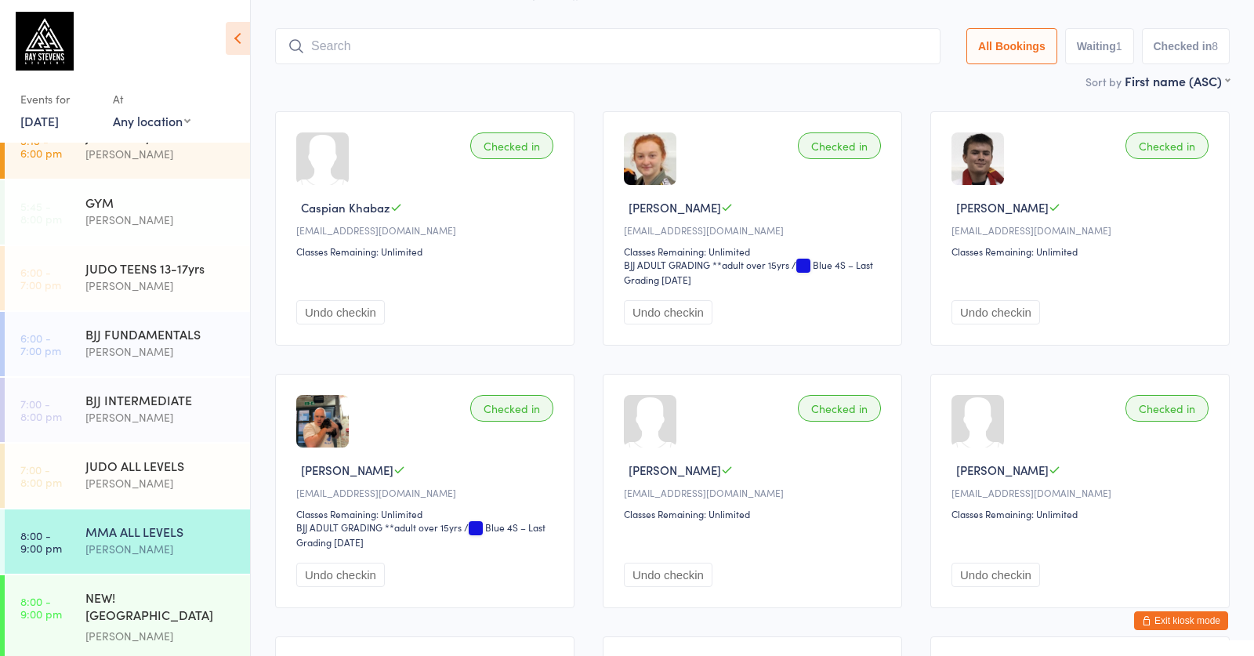
scroll to position [66, 0]
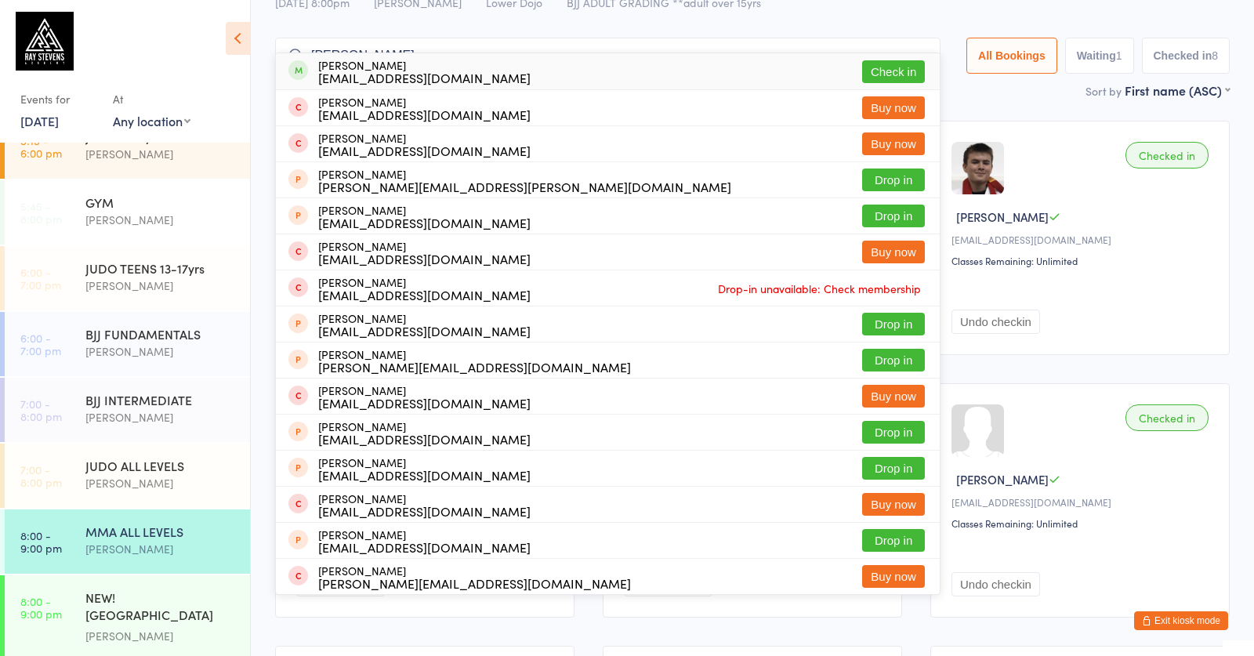
type input "[PERSON_NAME]"
click at [875, 71] on button "Check in" at bounding box center [893, 71] width 63 height 23
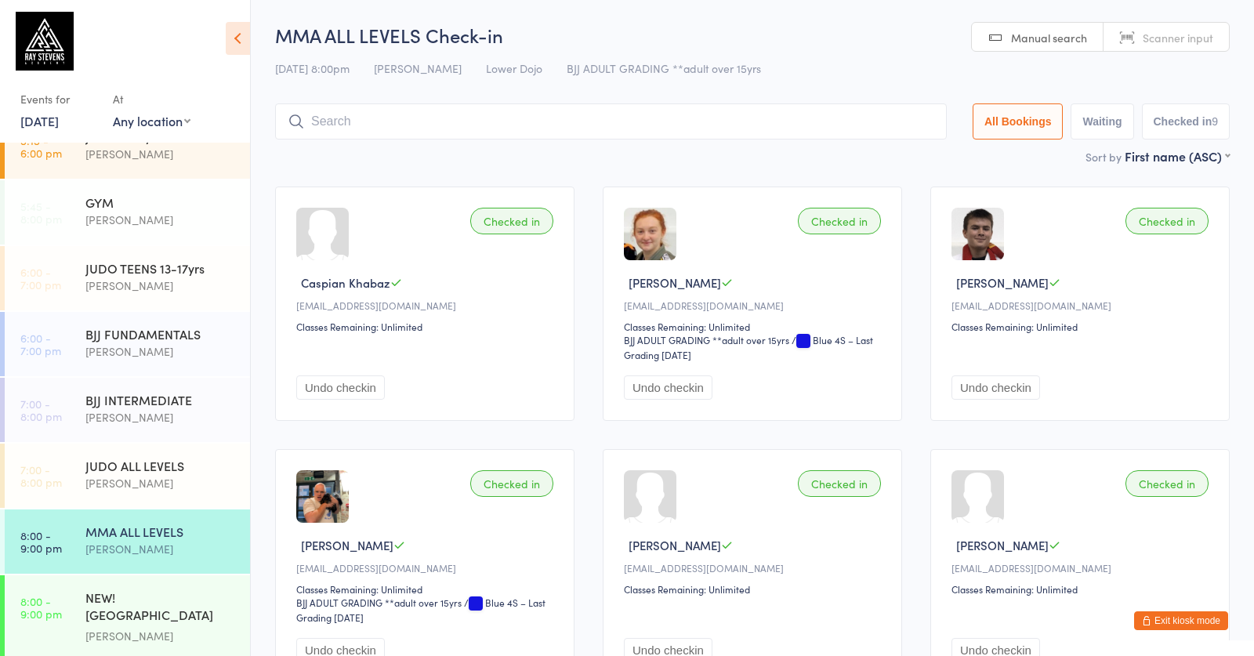
scroll to position [0, 0]
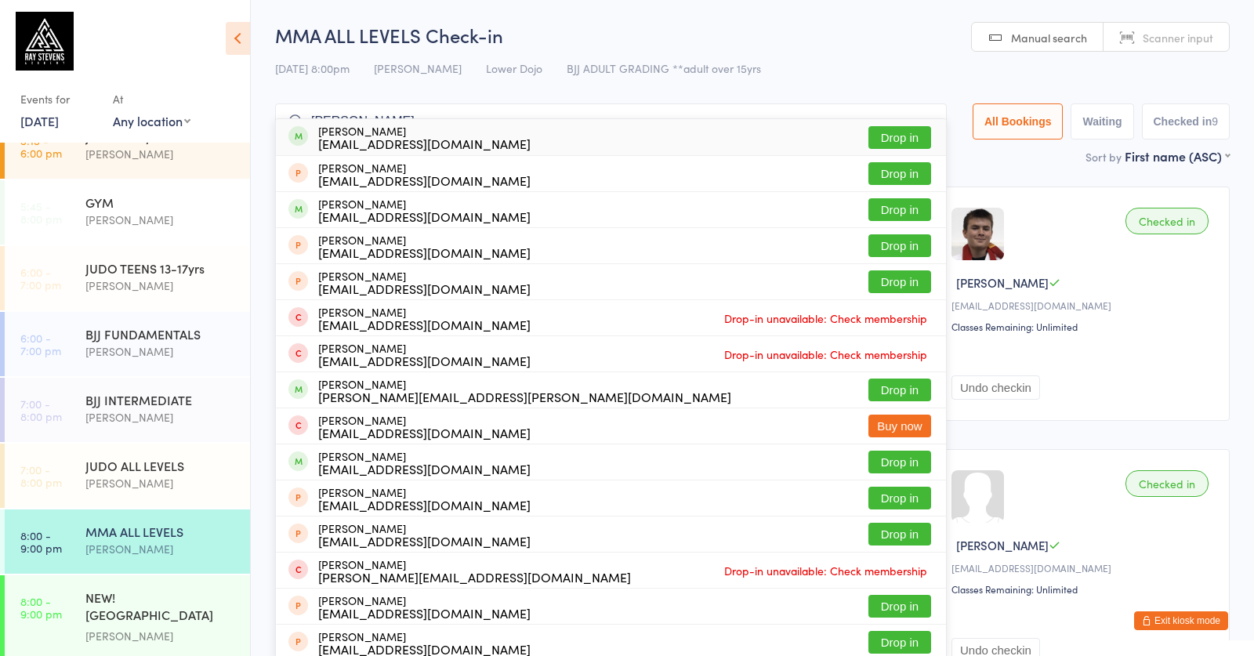
type input "[PERSON_NAME]"
drag, startPoint x: 368, startPoint y: 119, endPoint x: 891, endPoint y: 136, distance: 523.9
click at [891, 136] on button "Drop in" at bounding box center [900, 137] width 63 height 23
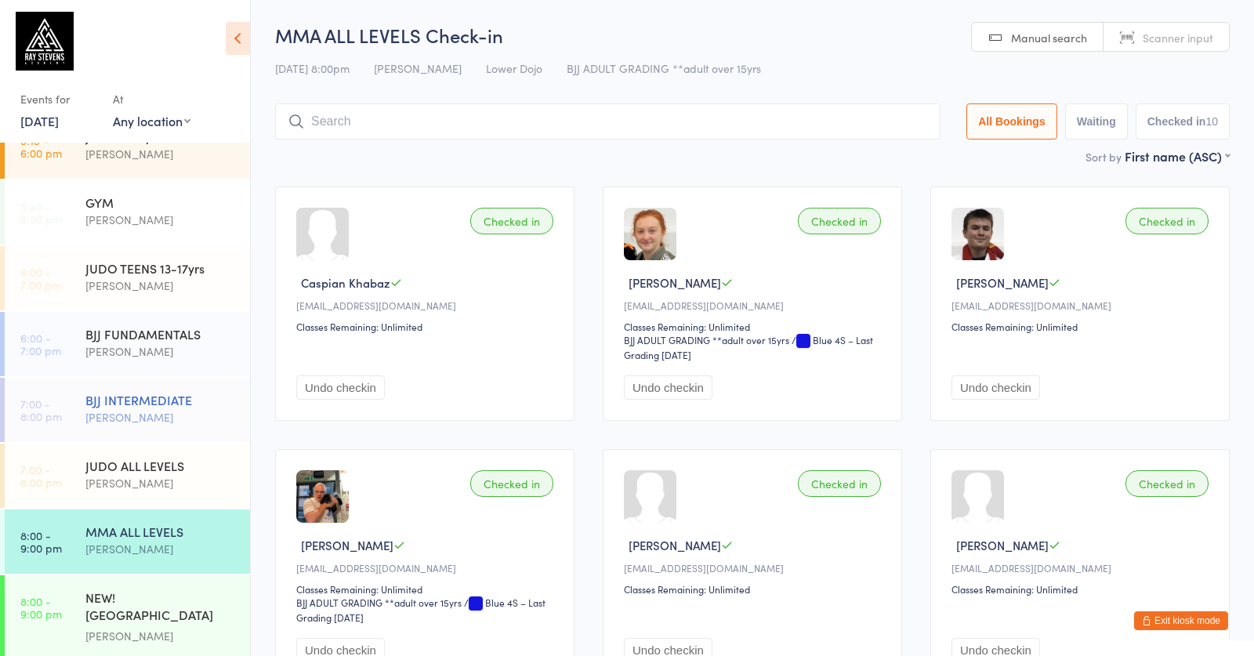
click at [182, 405] on div "BJJ INTERMEDIATE" at bounding box center [160, 399] width 151 height 17
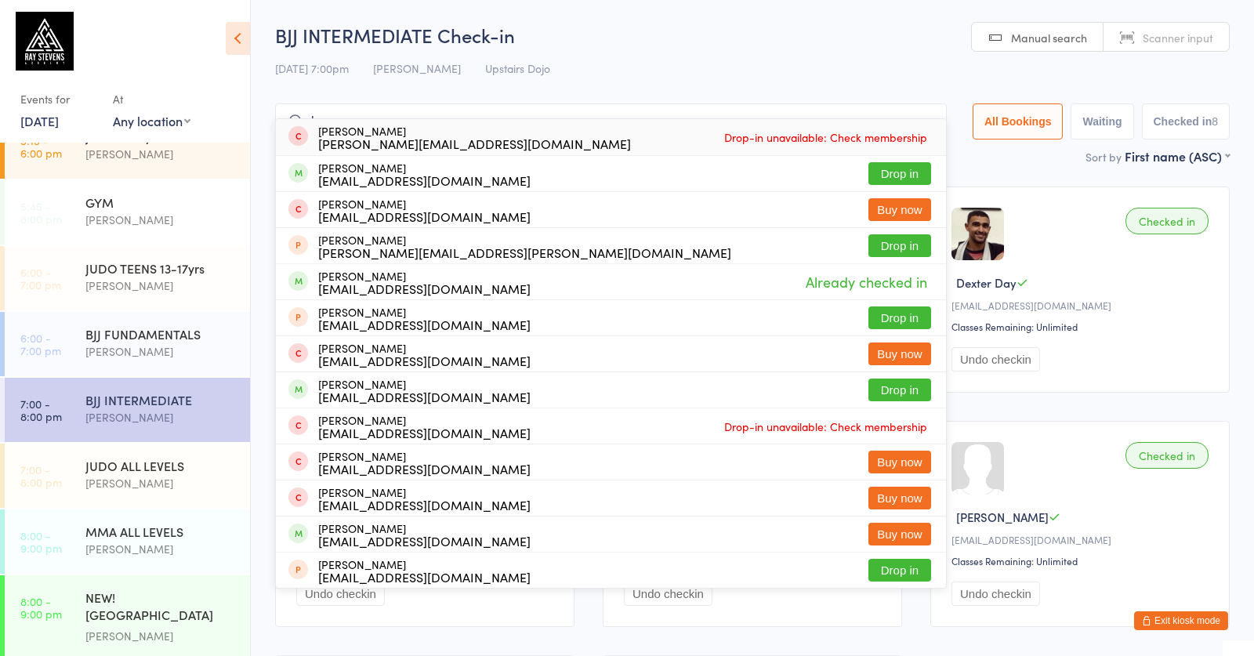
type input "[PERSON_NAME]"
drag, startPoint x: 433, startPoint y: 311, endPoint x: 913, endPoint y: 124, distance: 515.8
click at [928, 111] on input "[PERSON_NAME]" at bounding box center [611, 121] width 672 height 36
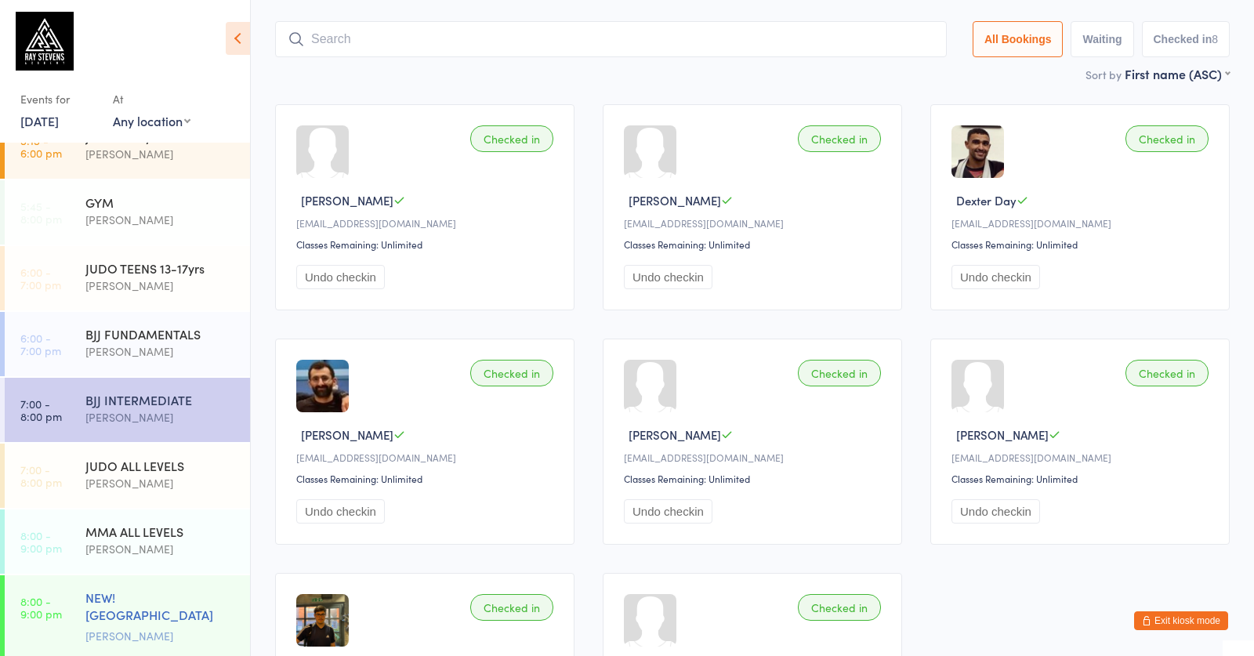
scroll to position [105, 0]
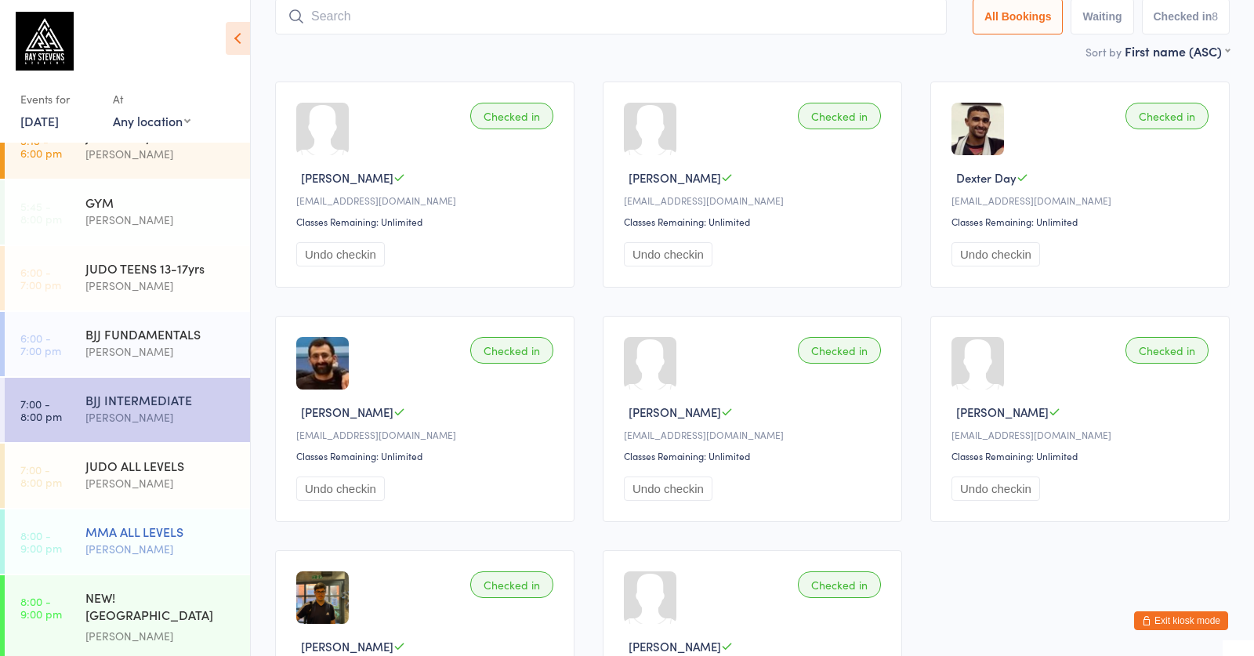
click at [140, 513] on div "MMA ALL LEVELS [PERSON_NAME]" at bounding box center [167, 541] width 165 height 62
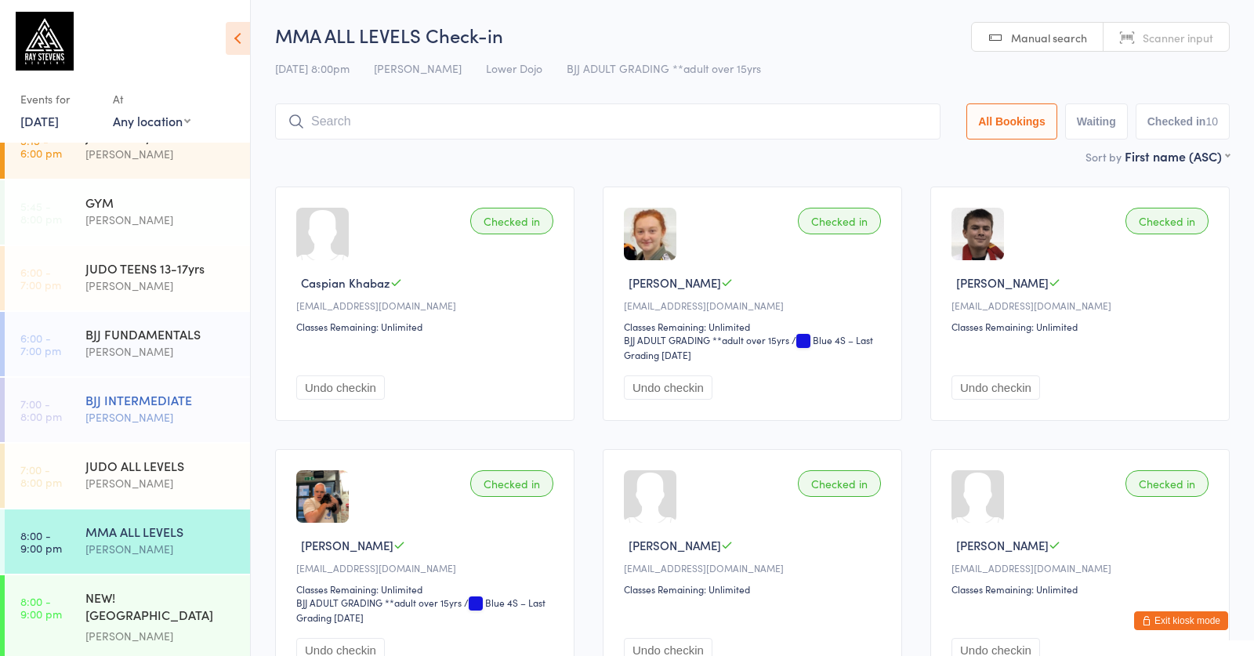
click at [146, 409] on div "[PERSON_NAME]" at bounding box center [160, 417] width 151 height 18
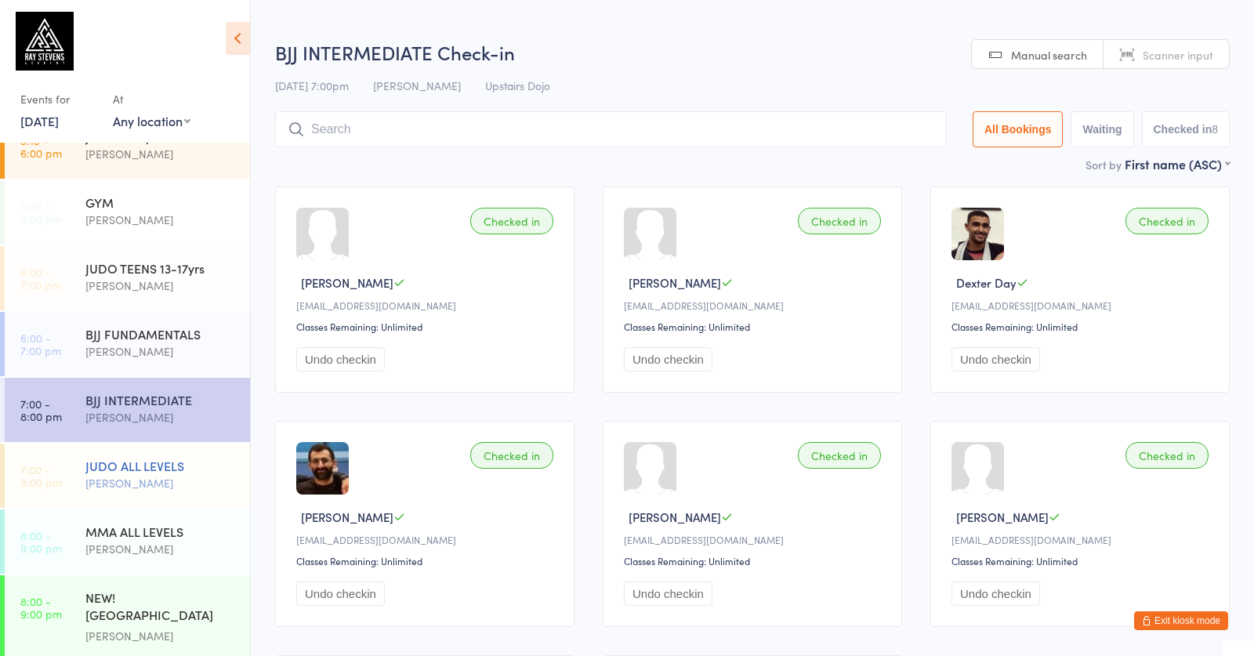
click at [130, 499] on div "JUDO ALL LEVELS [PERSON_NAME]" at bounding box center [167, 475] width 165 height 62
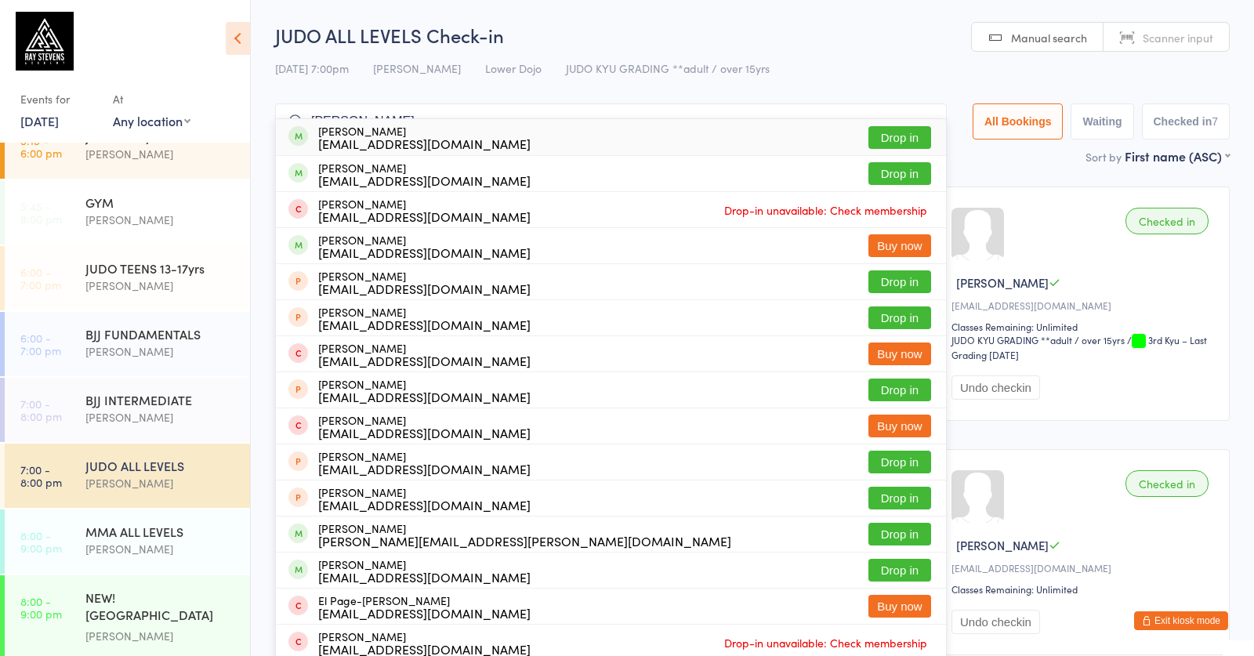
type input "[PERSON_NAME]"
click at [870, 133] on button "Drop in" at bounding box center [900, 137] width 63 height 23
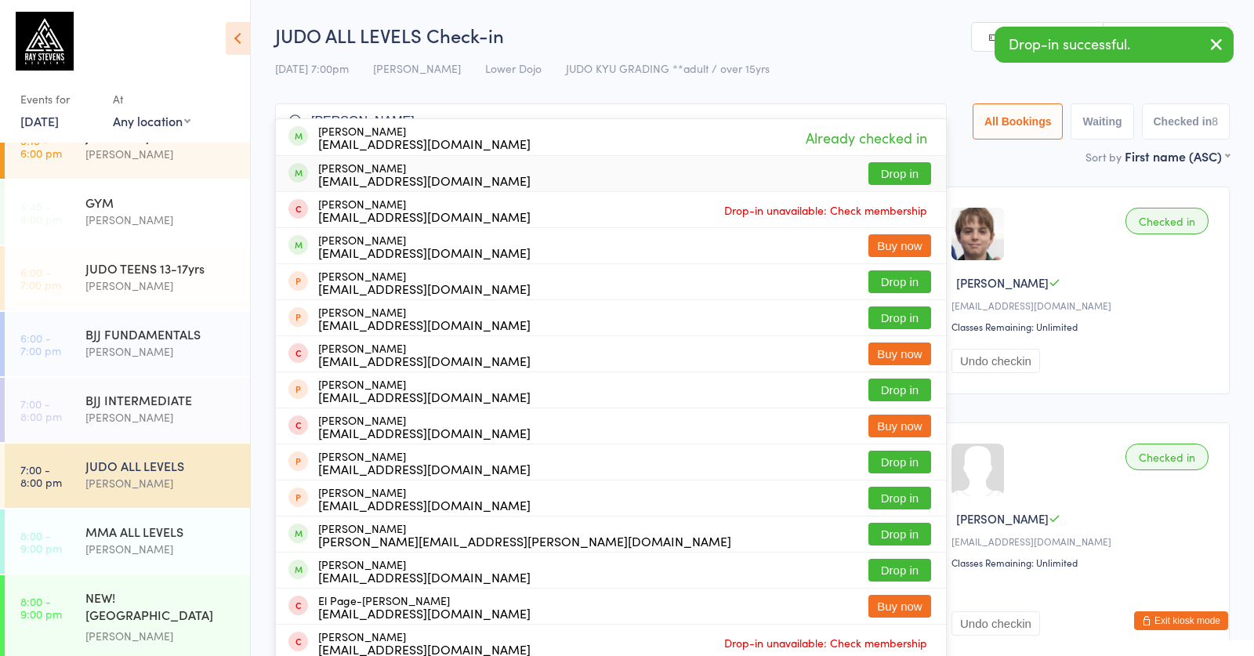
type input "[PERSON_NAME]"
click at [889, 167] on button "Drop in" at bounding box center [900, 173] width 63 height 23
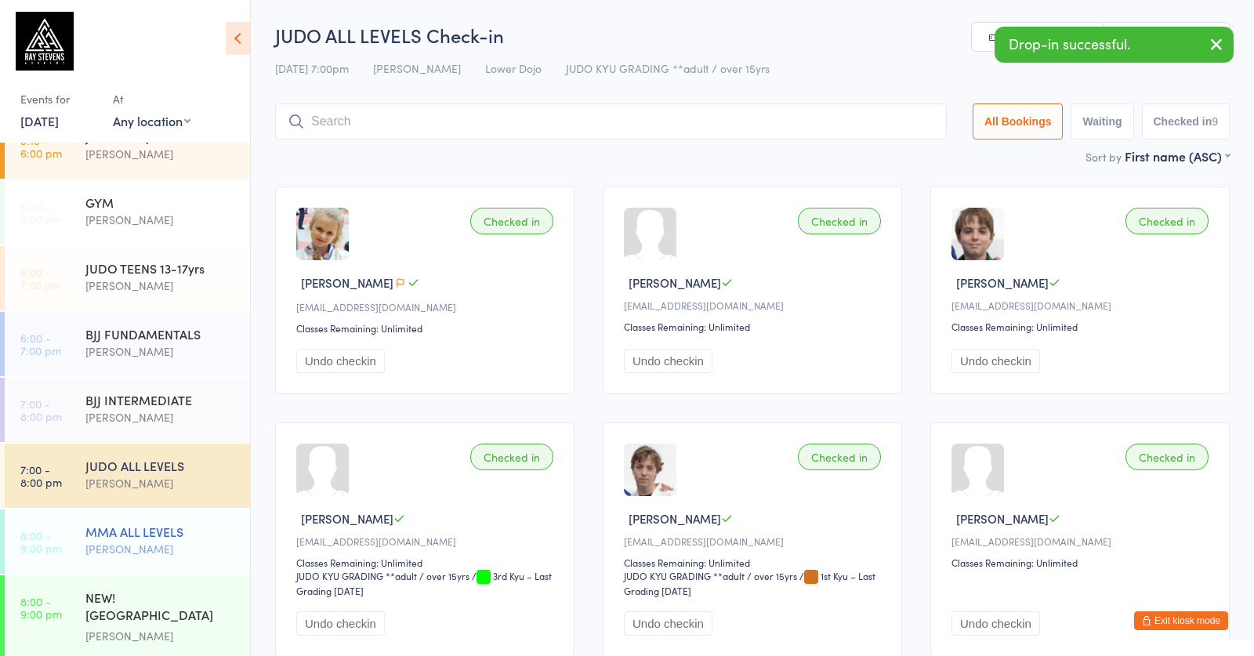
click at [187, 567] on div "MMA ALL LEVELS [PERSON_NAME]" at bounding box center [167, 541] width 165 height 62
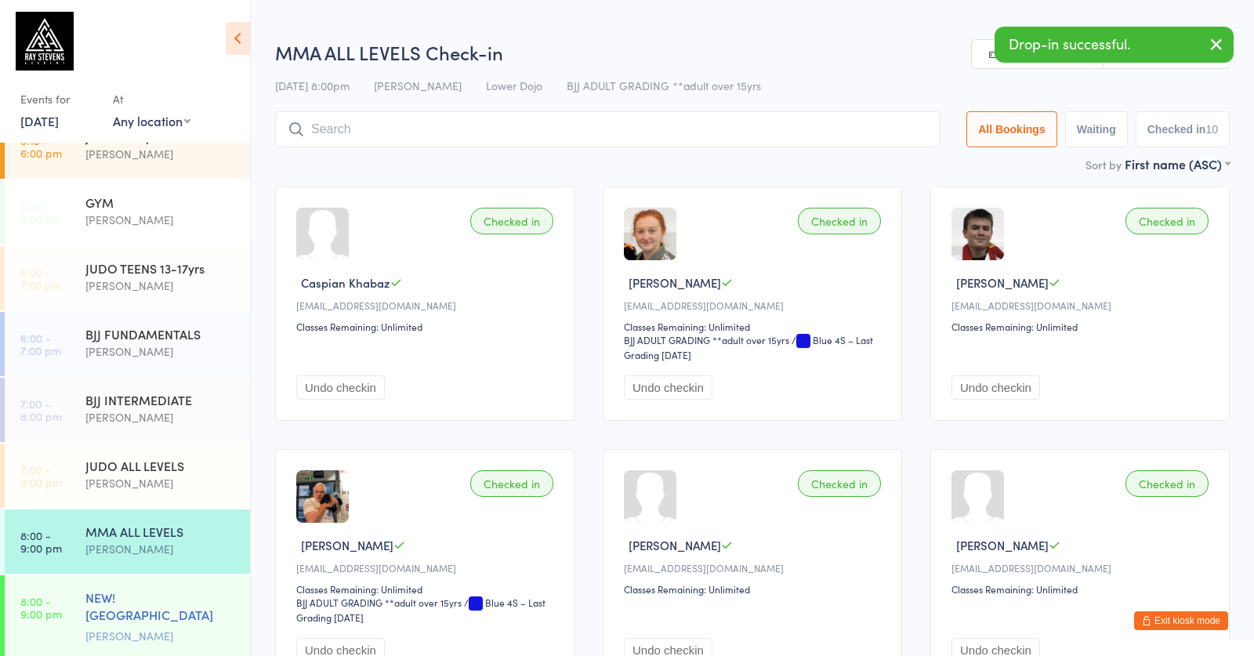
click at [169, 586] on div "NEW! [PERSON_NAME] (Private Class) [PERSON_NAME]" at bounding box center [167, 616] width 165 height 83
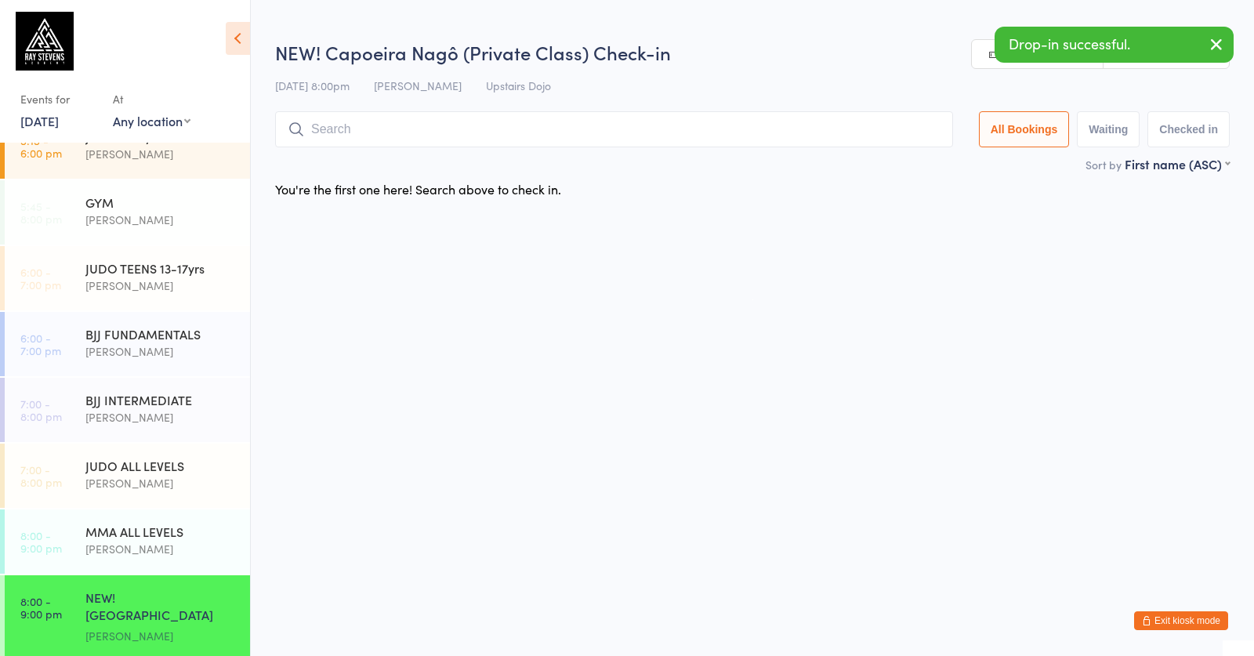
drag, startPoint x: 172, startPoint y: 538, endPoint x: 314, endPoint y: 540, distance: 141.9
click at [172, 538] on div "MMA ALL LEVELS" at bounding box center [160, 531] width 151 height 17
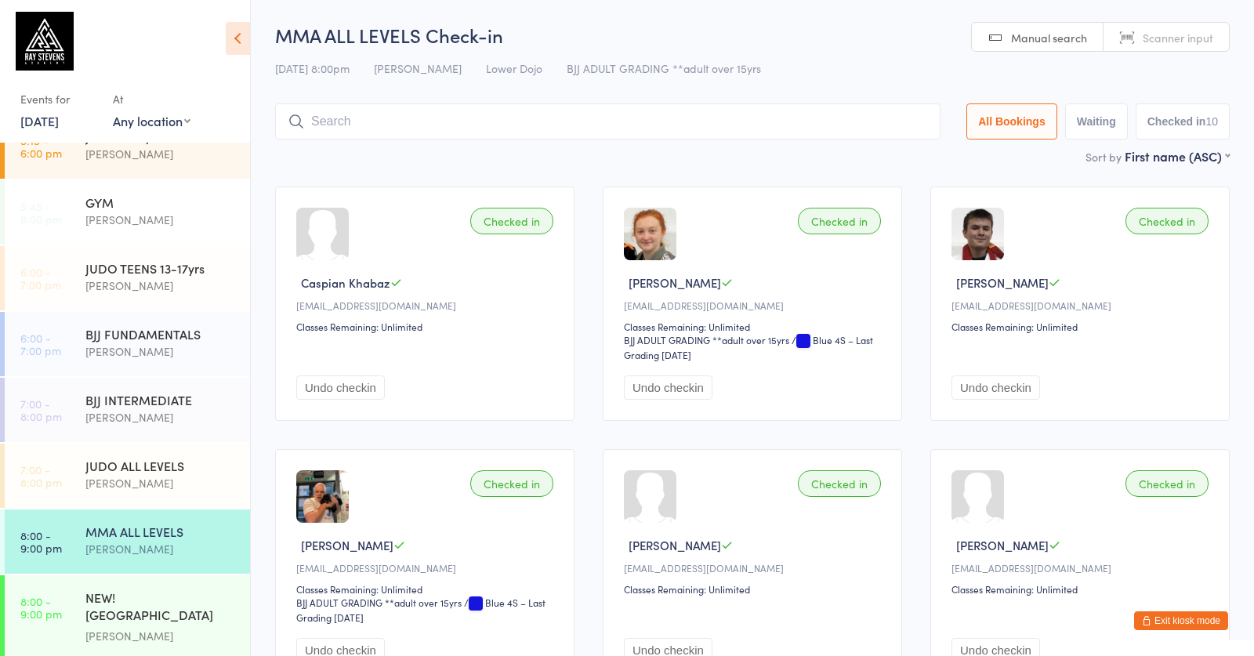
click at [836, 457] on div "Checked in [PERSON_NAME] [EMAIL_ADDRESS][DOMAIN_NAME] Classes Remaining: Unlimi…" at bounding box center [752, 566] width 299 height 234
drag, startPoint x: 738, startPoint y: 481, endPoint x: 740, endPoint y: 493, distance: 12.6
click at [740, 493] on div "Checked in [PERSON_NAME] [EMAIL_ADDRESS][DOMAIN_NAME] Classes Remaining: Unlimi…" at bounding box center [752, 566] width 299 height 234
drag, startPoint x: 198, startPoint y: 461, endPoint x: 212, endPoint y: 454, distance: 16.5
click at [212, 454] on div "JUDO ALL LEVELS [PERSON_NAME]" at bounding box center [167, 475] width 165 height 62
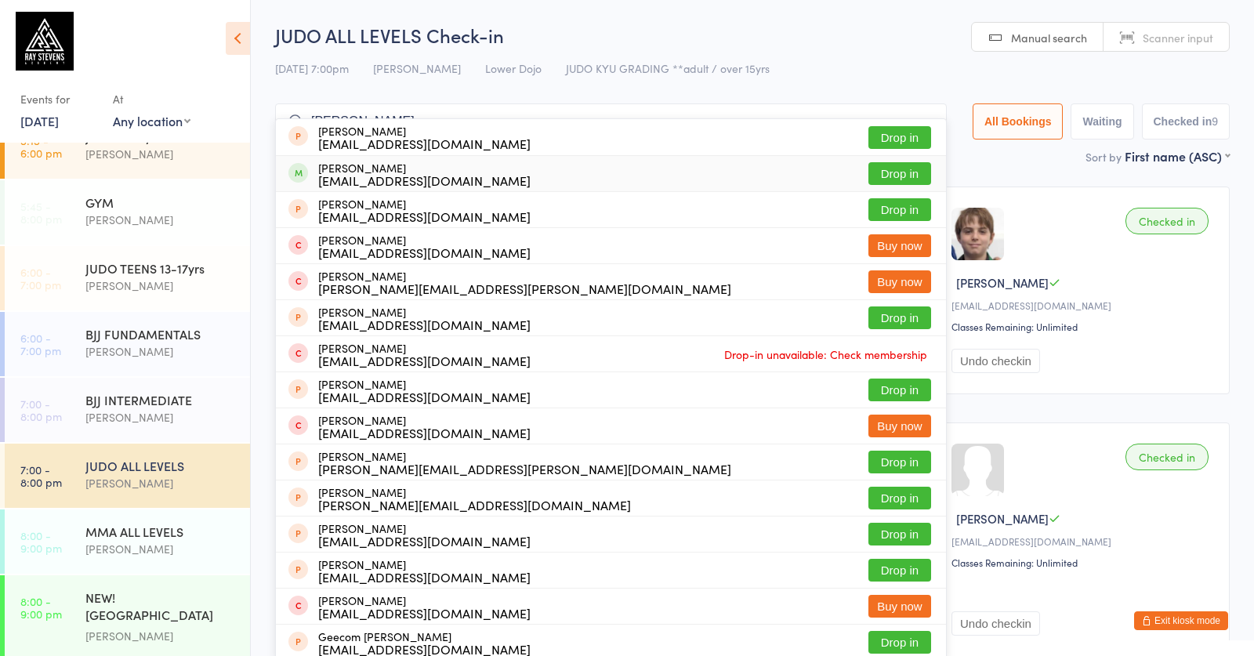
type input "[PERSON_NAME]"
click at [906, 164] on button "Drop in" at bounding box center [900, 173] width 63 height 23
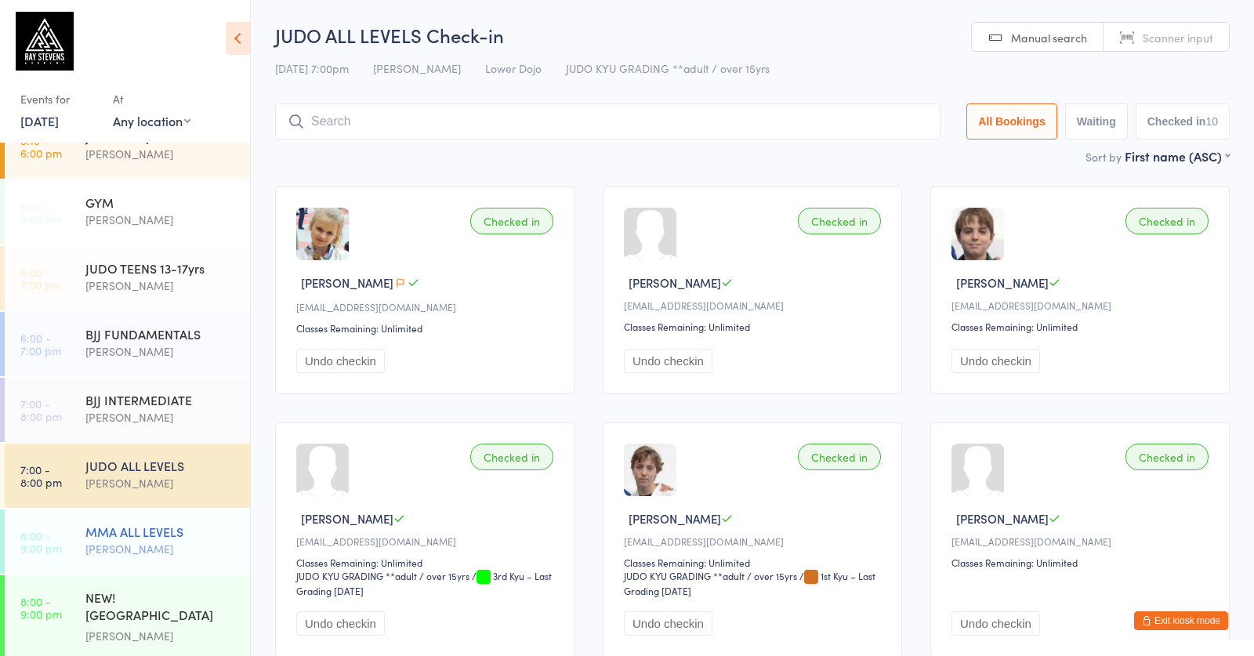
click at [175, 517] on div "MMA ALL LEVELS [PERSON_NAME]" at bounding box center [167, 541] width 165 height 62
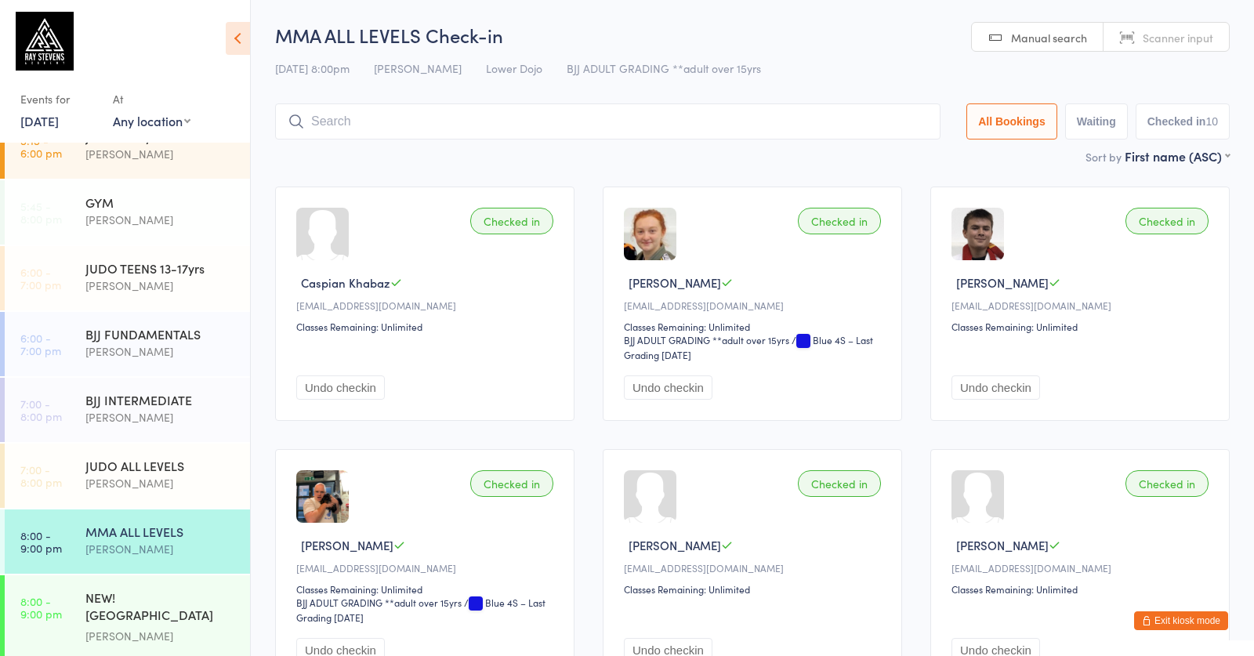
drag, startPoint x: 833, startPoint y: 158, endPoint x: 888, endPoint y: 59, distance: 113.7
click at [1056, 389] on div "Undo checkin" at bounding box center [1083, 373] width 262 height 53
